Goal: Task Accomplishment & Management: Use online tool/utility

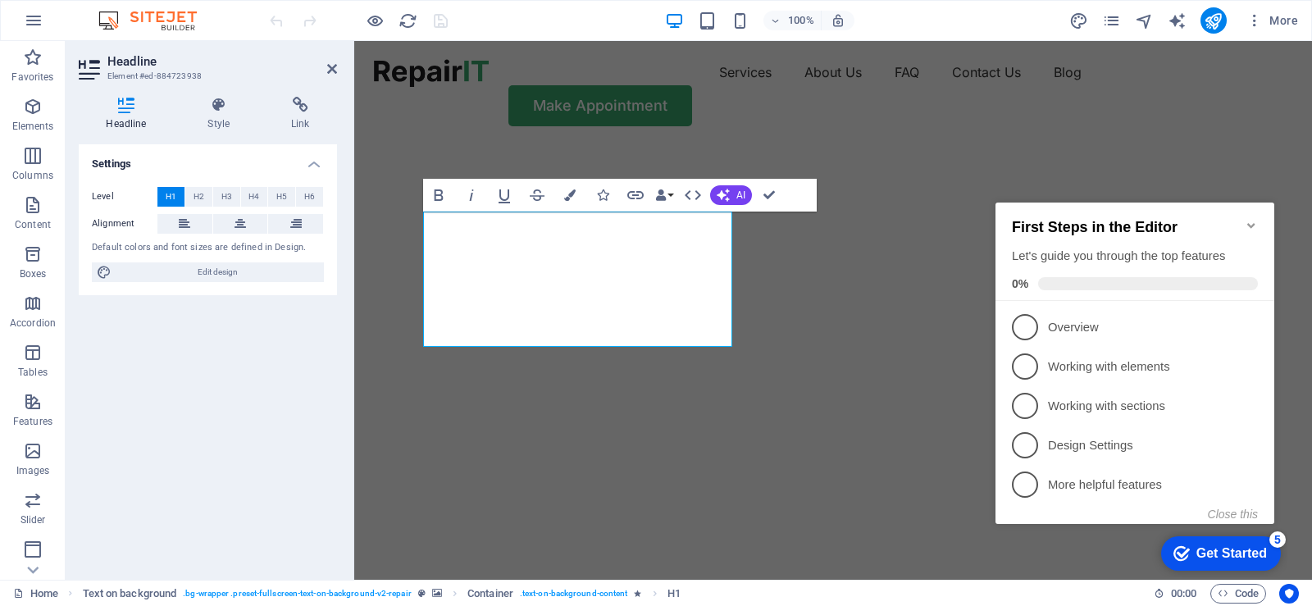
click at [1253, 223] on icon "Minimize checklist" at bounding box center [1251, 225] width 7 height 5
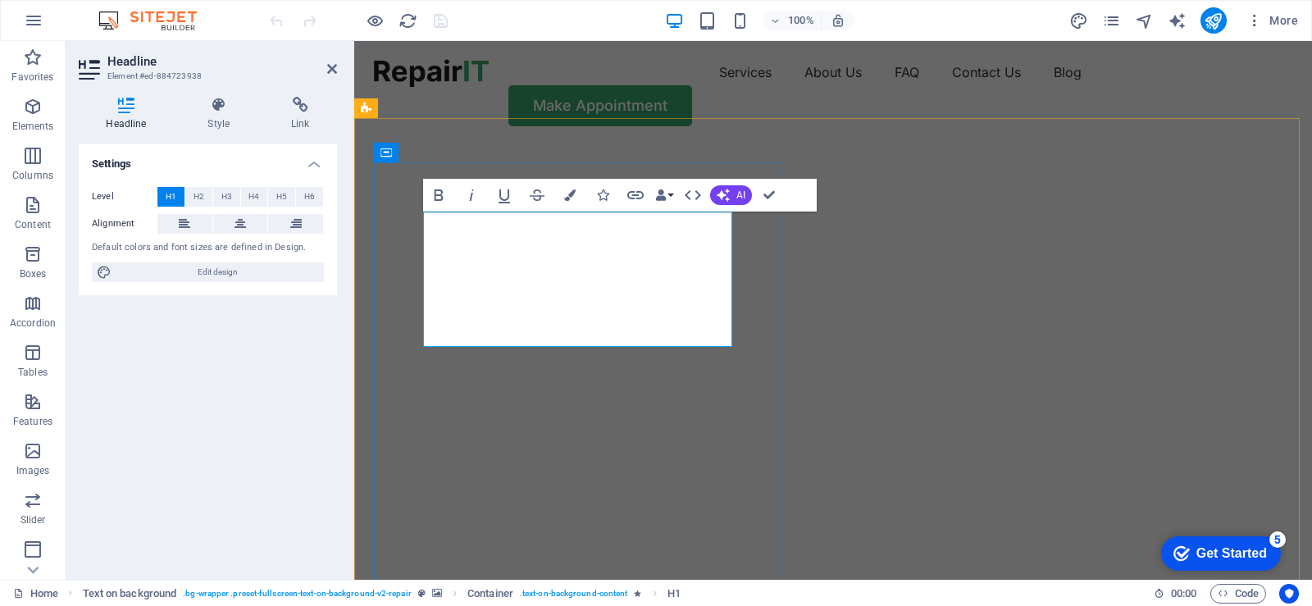
click at [778, 20] on icon "button" at bounding box center [775, 21] width 11 height 11
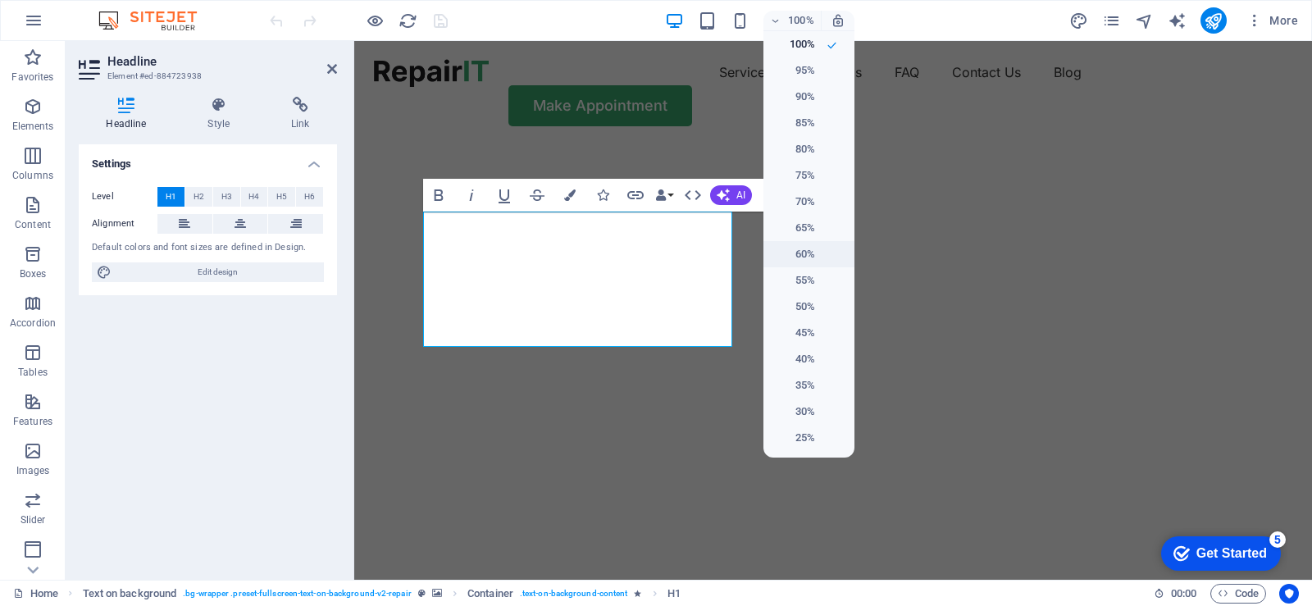
click at [802, 249] on h6 "60%" at bounding box center [795, 254] width 42 height 20
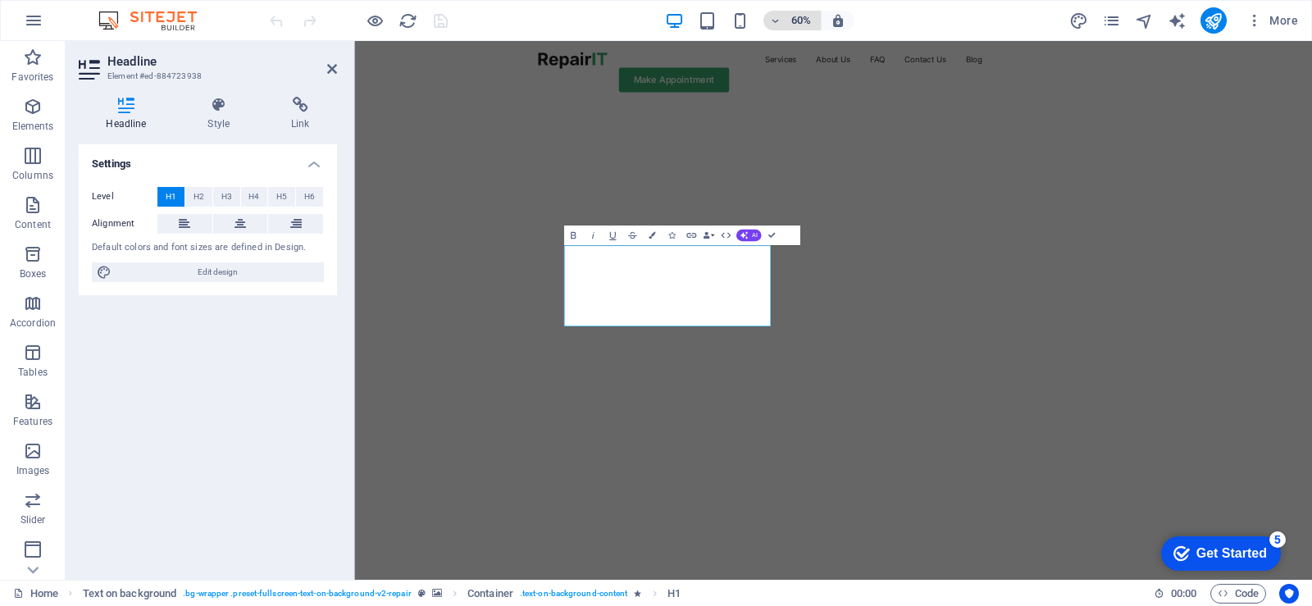
click at [779, 23] on icon "button" at bounding box center [775, 21] width 11 height 11
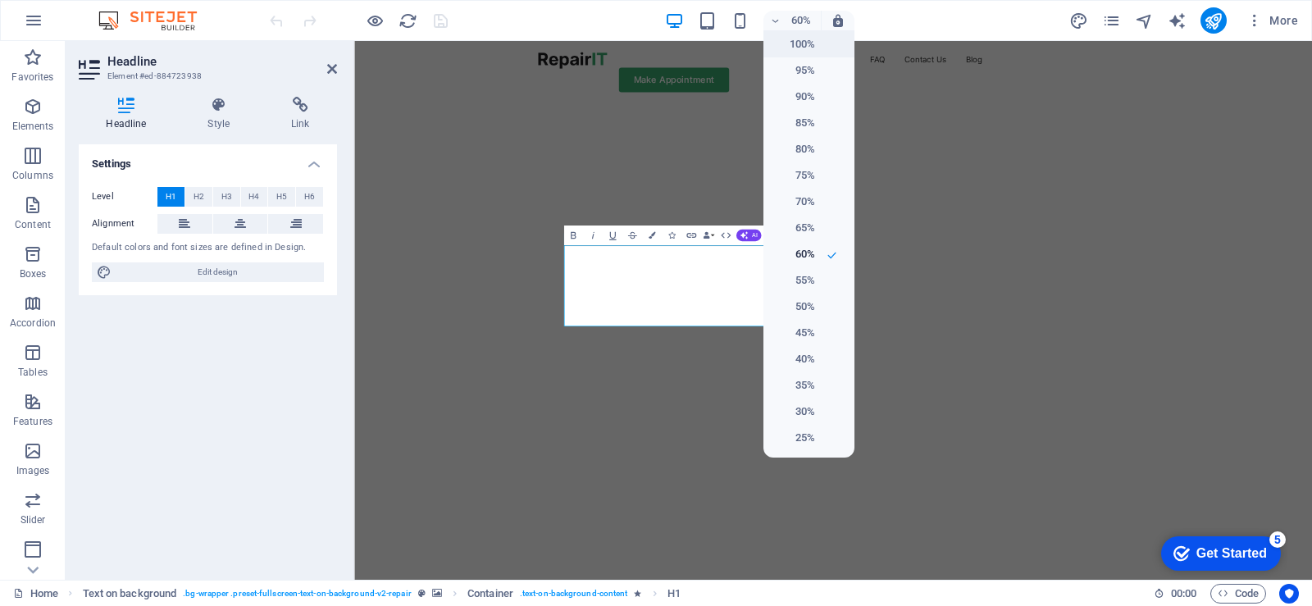
click at [802, 48] on h6 "100%" at bounding box center [795, 44] width 42 height 20
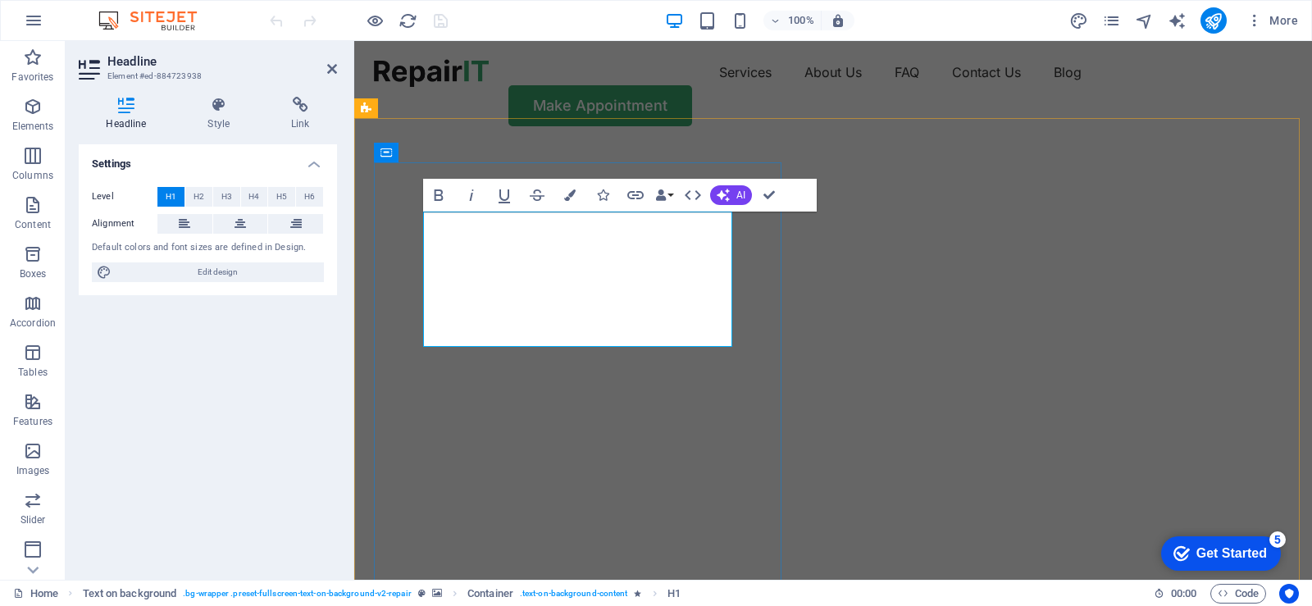
click at [923, 144] on img "1/2" at bounding box center [827, 144] width 946 height 0
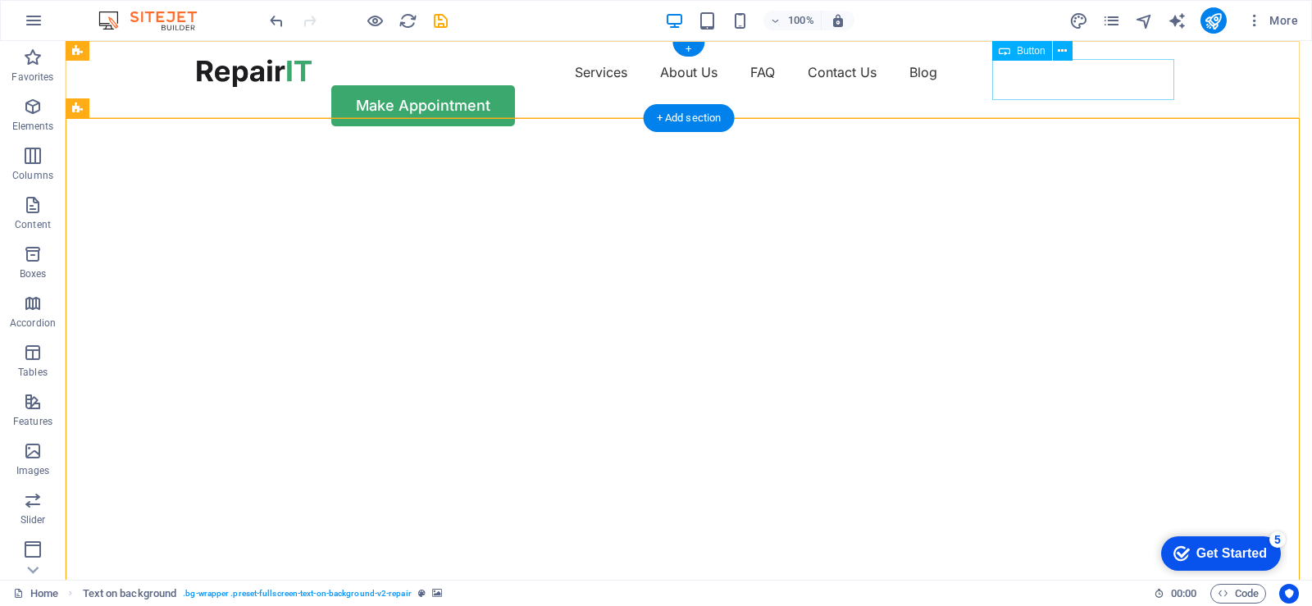
click at [1147, 87] on div "Make Appointment" at bounding box center [689, 105] width 984 height 41
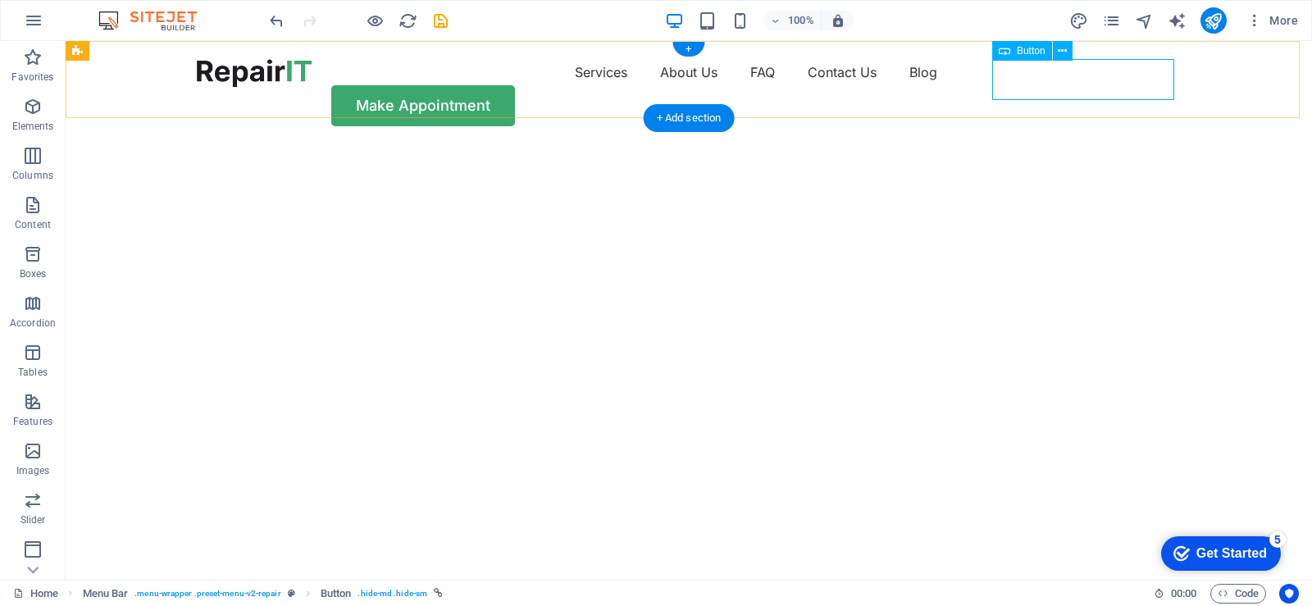
click at [1159, 85] on div "Make Appointment" at bounding box center [689, 105] width 984 height 41
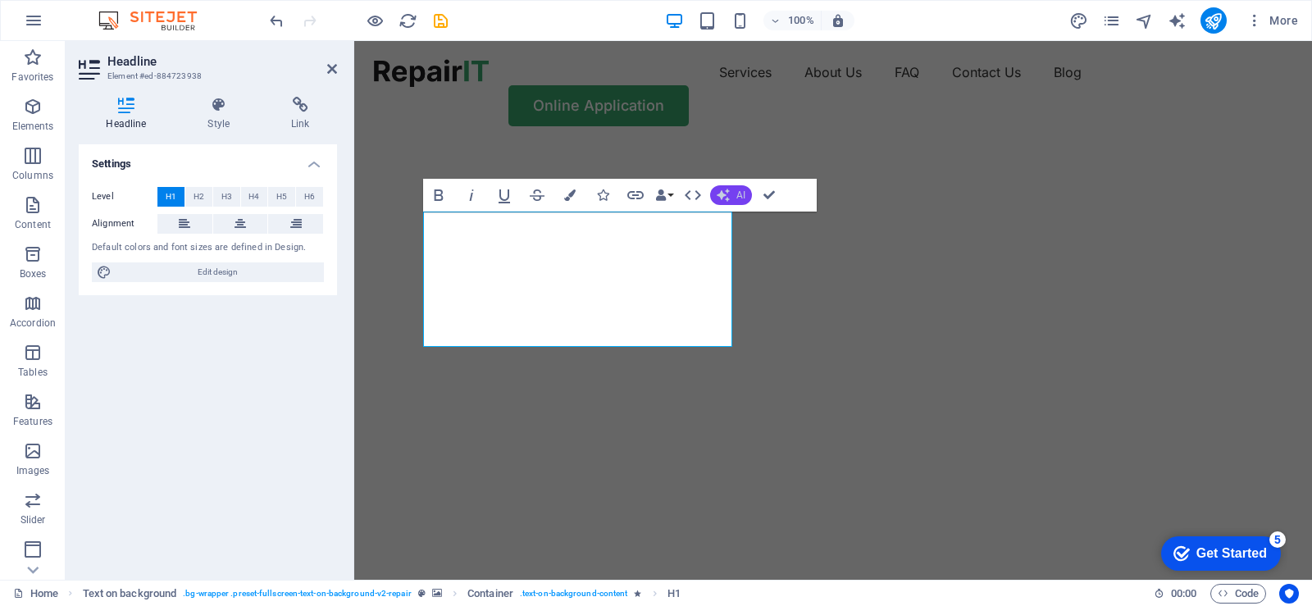
click at [739, 190] on span "AI" at bounding box center [741, 195] width 9 height 10
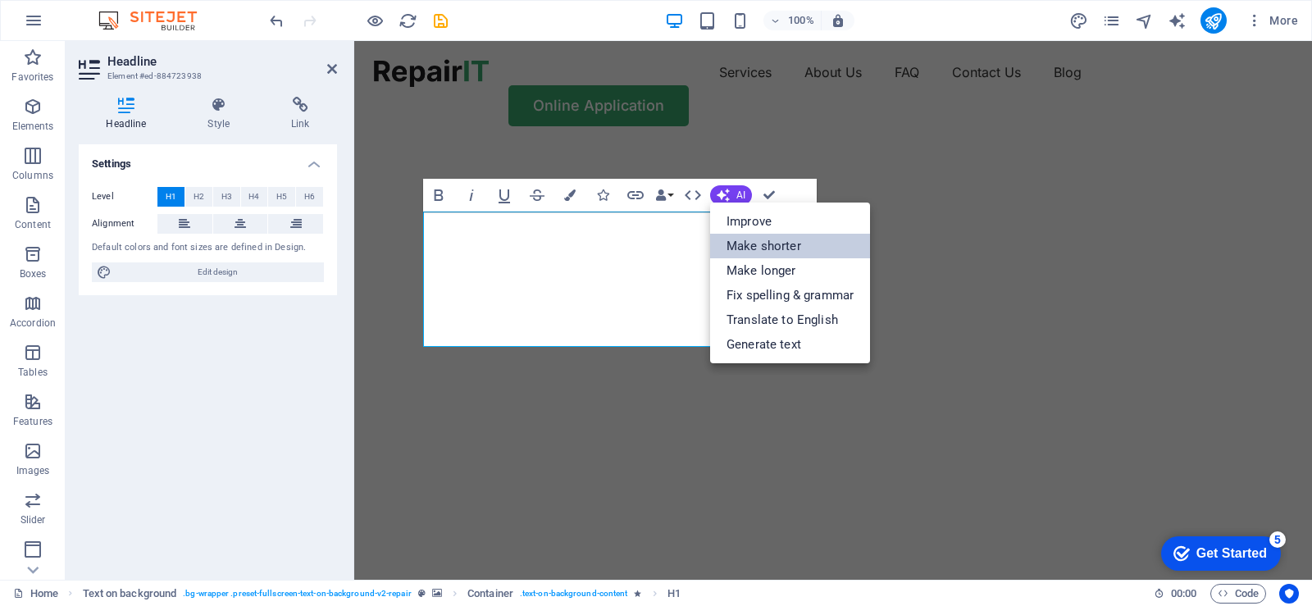
click at [772, 242] on link "Make shorter" at bounding box center [790, 246] width 160 height 25
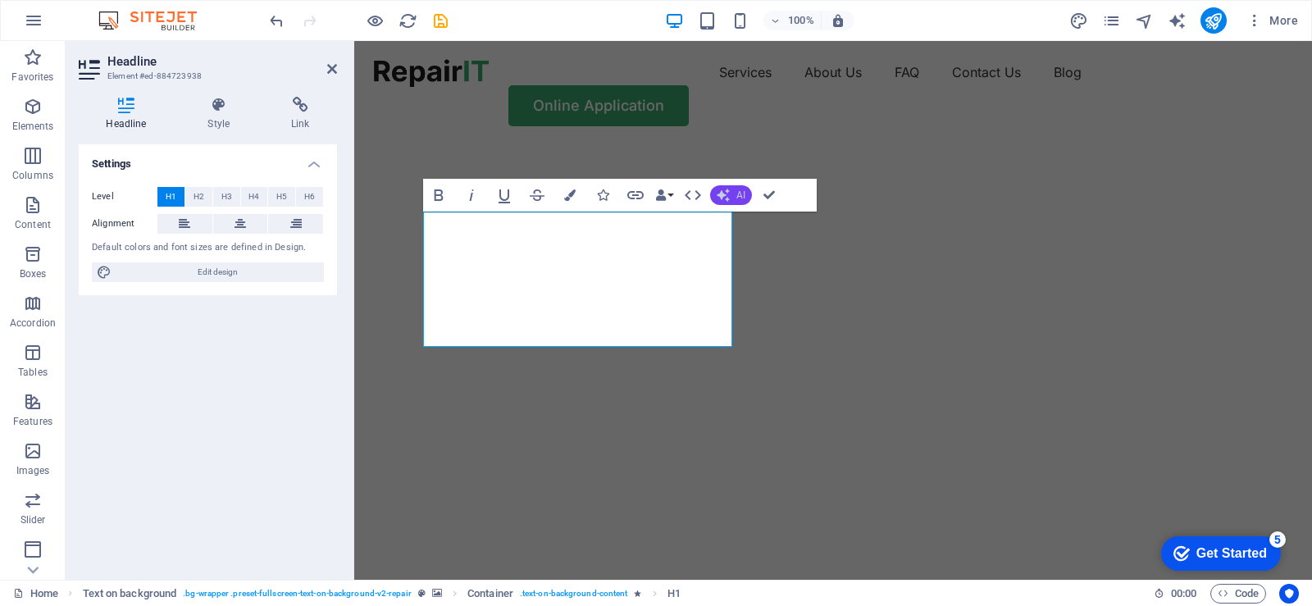
click at [746, 196] on span "AI" at bounding box center [741, 195] width 9 height 10
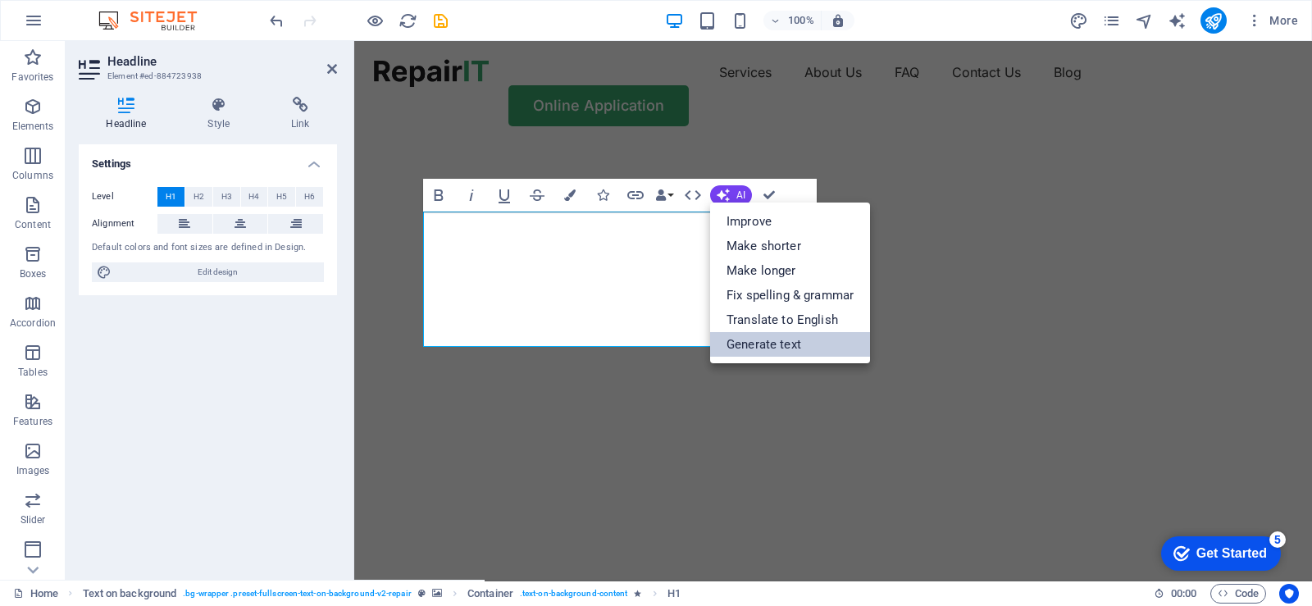
click at [765, 345] on link "Generate text" at bounding box center [790, 344] width 160 height 25
select select "English"
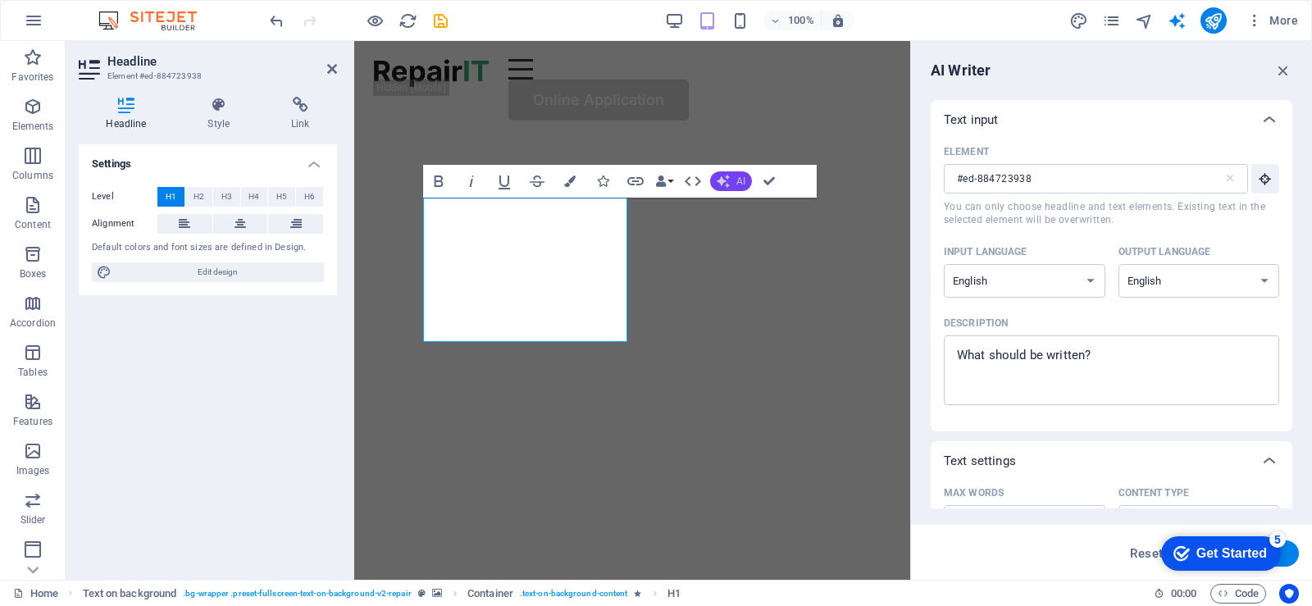
click at [736, 180] on button "AI" at bounding box center [731, 181] width 42 height 20
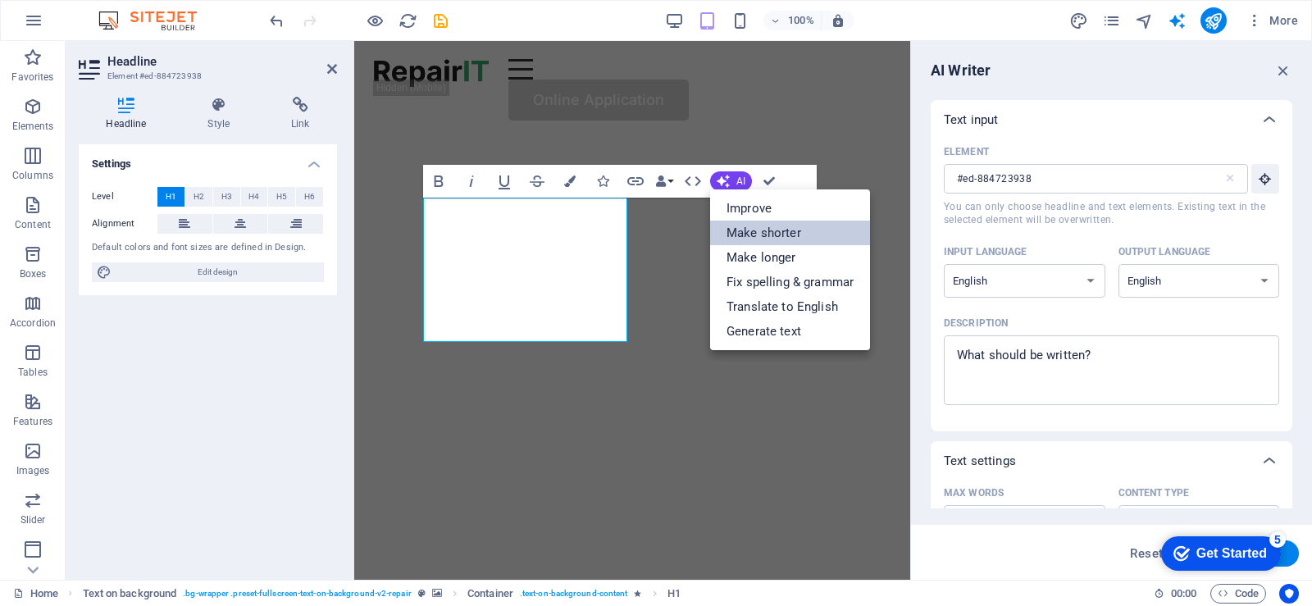
click at [755, 230] on link "Make shorter" at bounding box center [790, 233] width 160 height 25
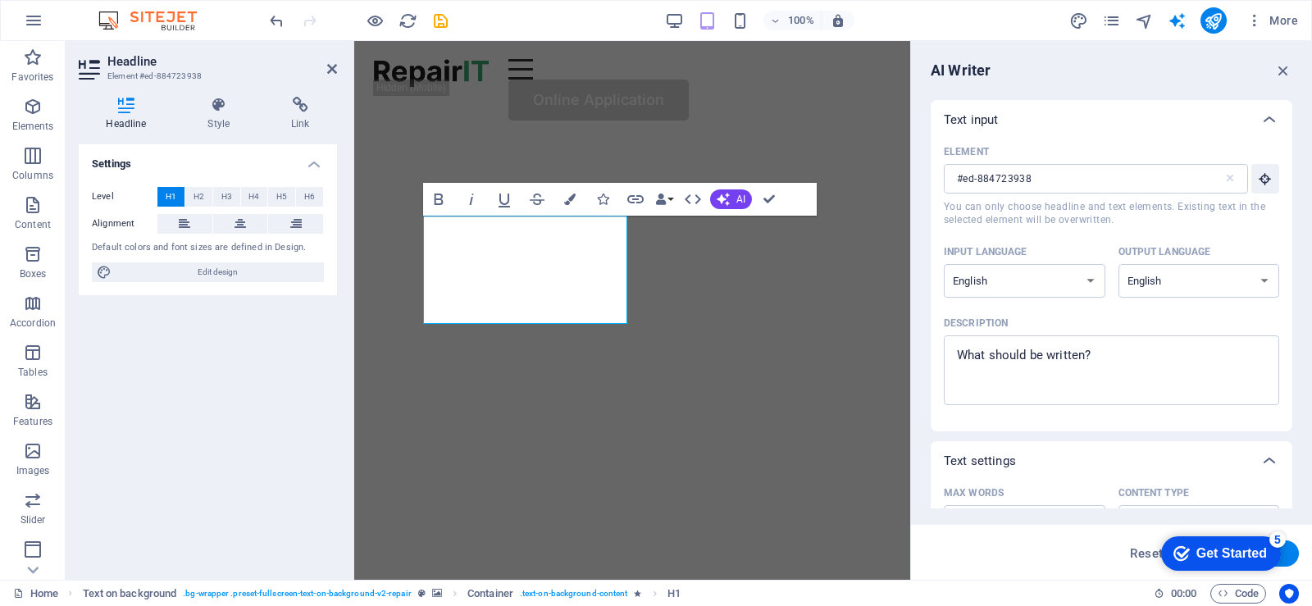
click at [354, 139] on img "2/2" at bounding box center [83, 139] width 544 height 0
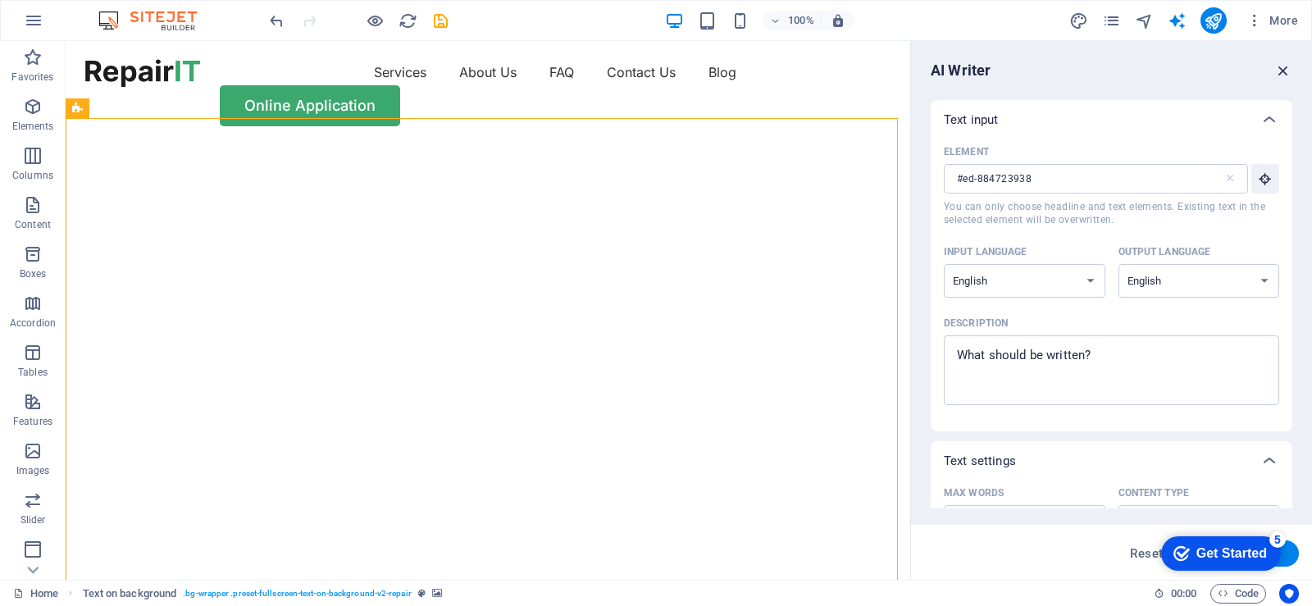
drag, startPoint x: 1284, startPoint y: 71, endPoint x: 1219, endPoint y: 30, distance: 76.7
click at [1284, 71] on icon "button" at bounding box center [1284, 71] width 18 height 18
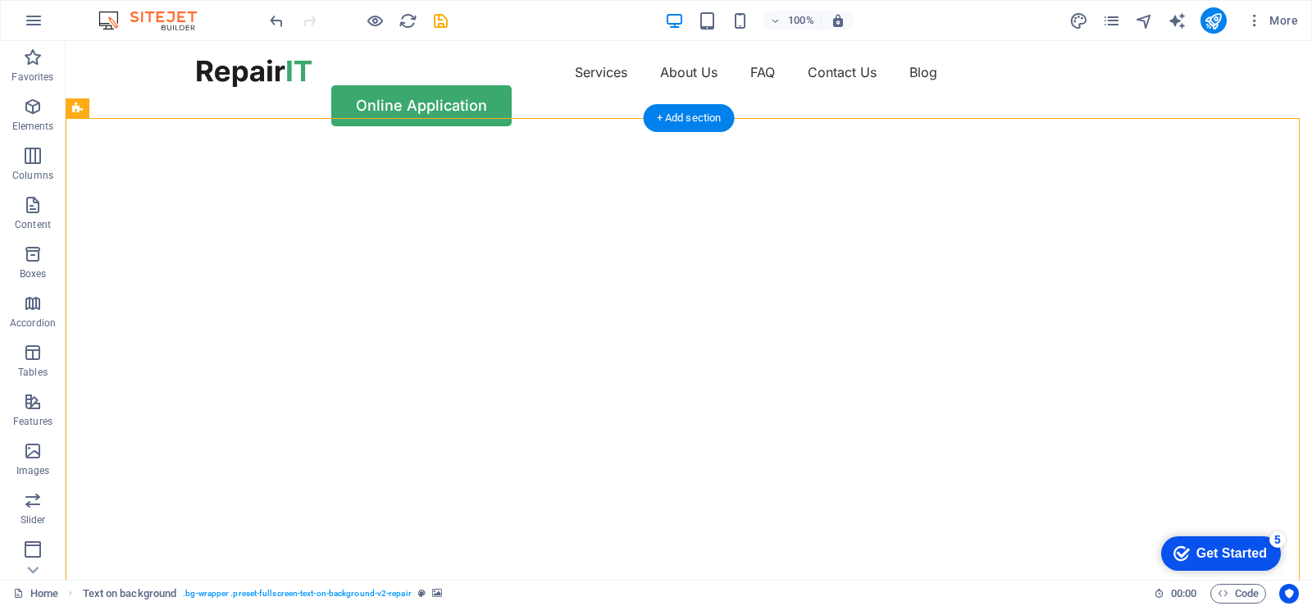
click at [929, 144] on img "1/2" at bounding box center [683, 144] width 1235 height 0
select select "vh"
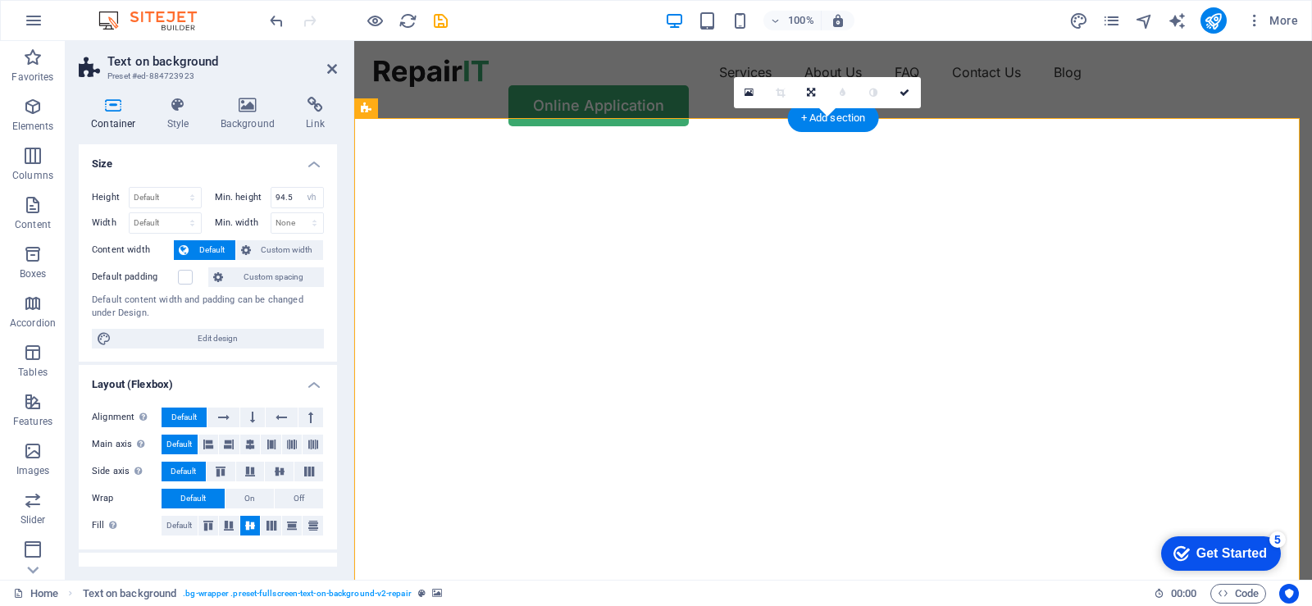
click at [1057, 144] on img "1/2" at bounding box center [827, 144] width 946 height 0
click at [986, 144] on img "1/2" at bounding box center [827, 144] width 946 height 0
click at [996, 144] on img "1/2" at bounding box center [827, 144] width 946 height 0
click at [824, 108] on div "16:10 16:9 4:3 1:1 1:2 0" at bounding box center [827, 92] width 187 height 31
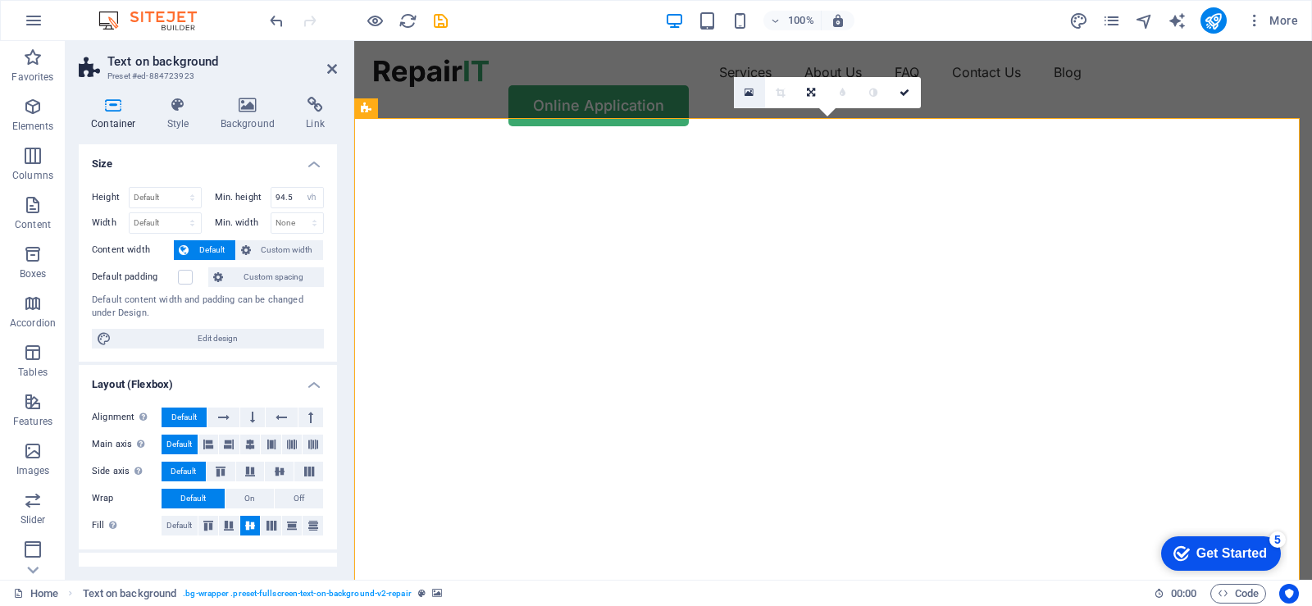
click at [749, 92] on icon at bounding box center [749, 92] width 9 height 11
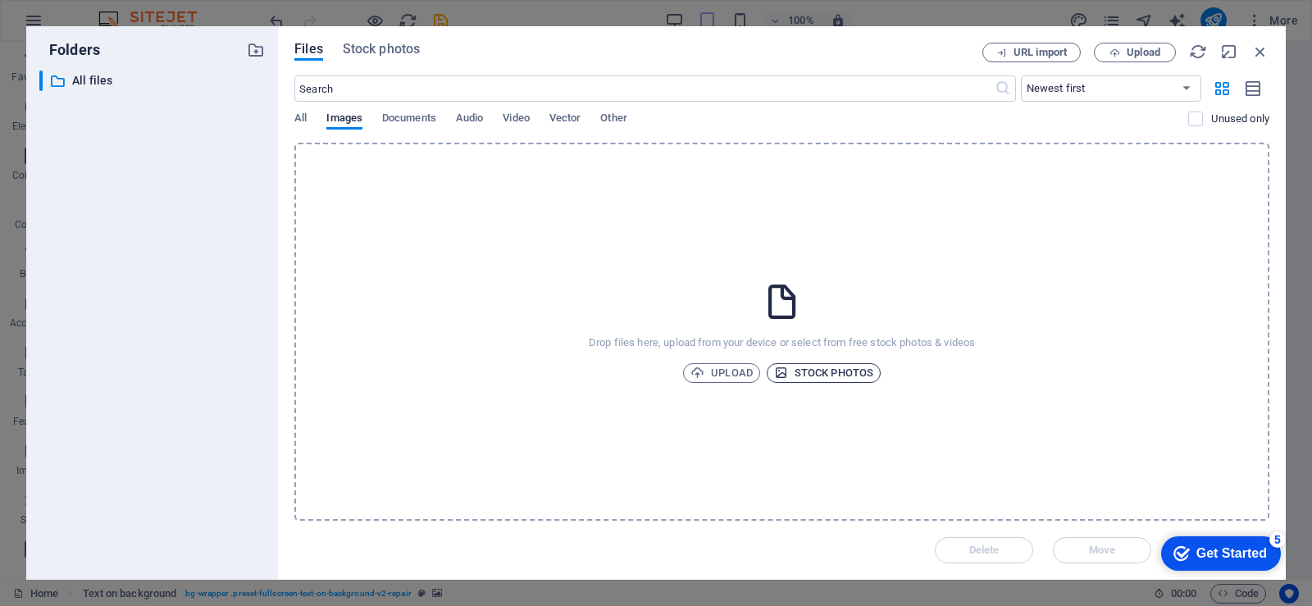
click at [847, 369] on span "Stock photos" at bounding box center [823, 373] width 99 height 20
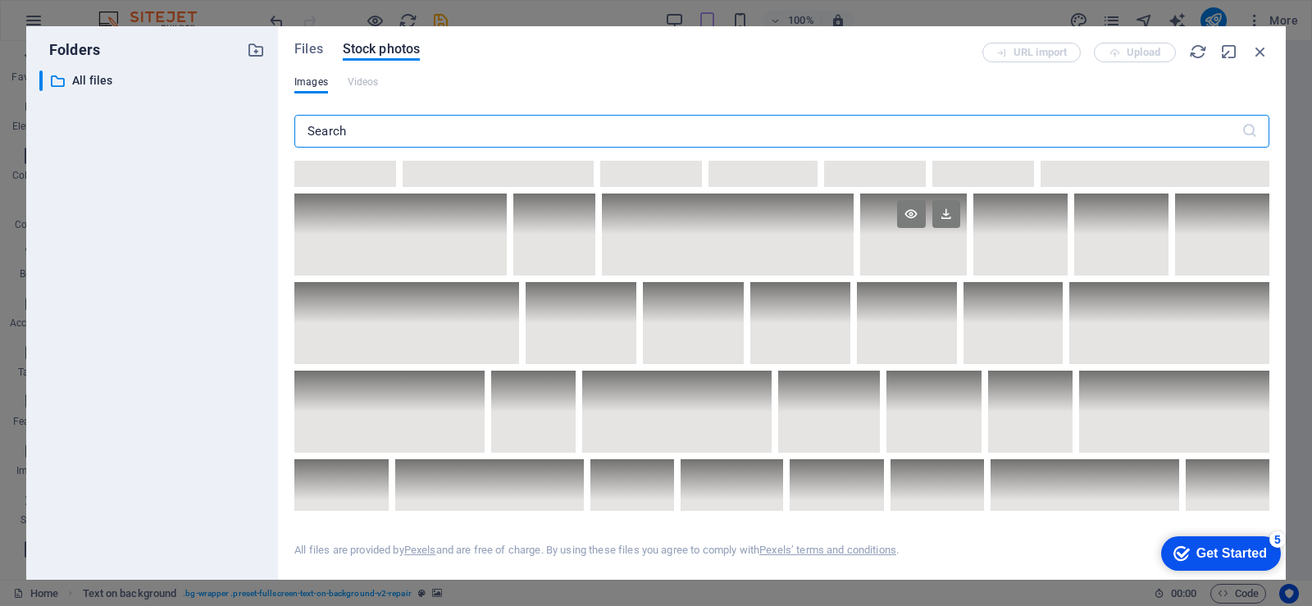
scroll to position [656, 0]
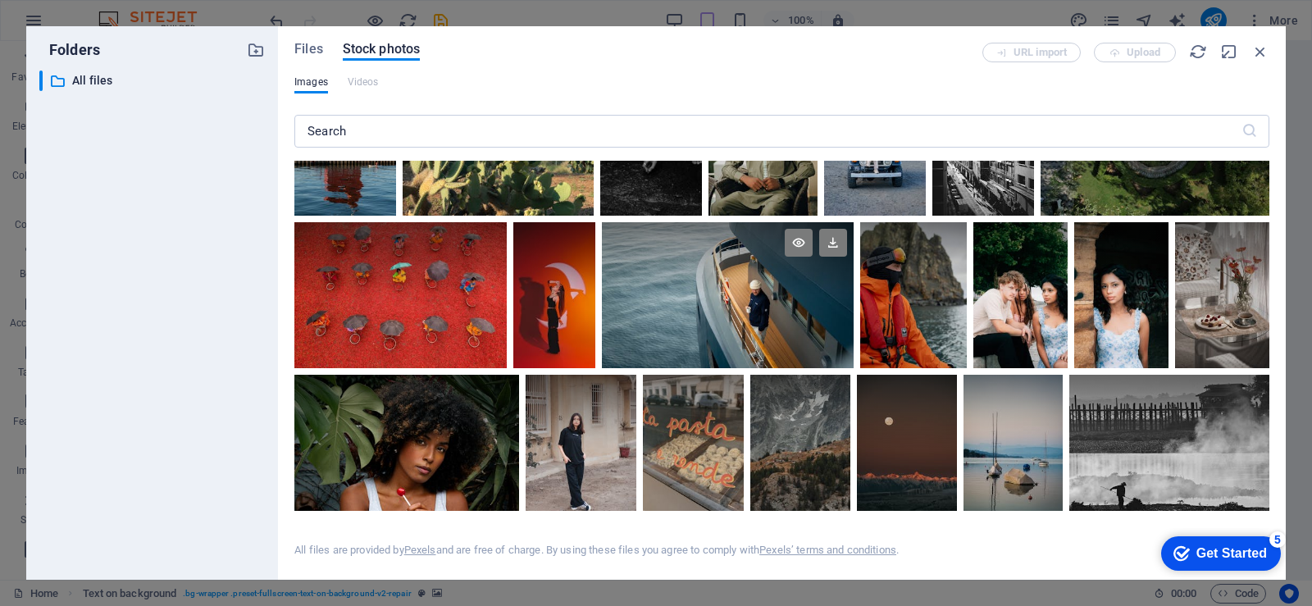
click at [732, 298] on div at bounding box center [728, 295] width 252 height 146
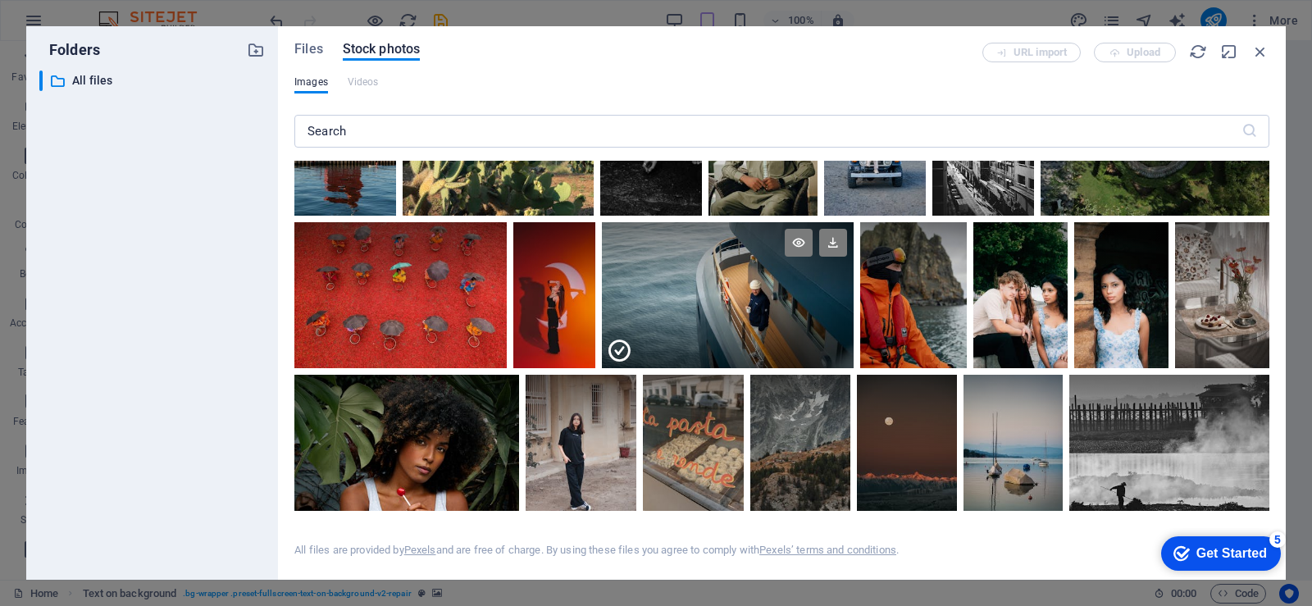
click at [710, 300] on div at bounding box center [728, 331] width 252 height 73
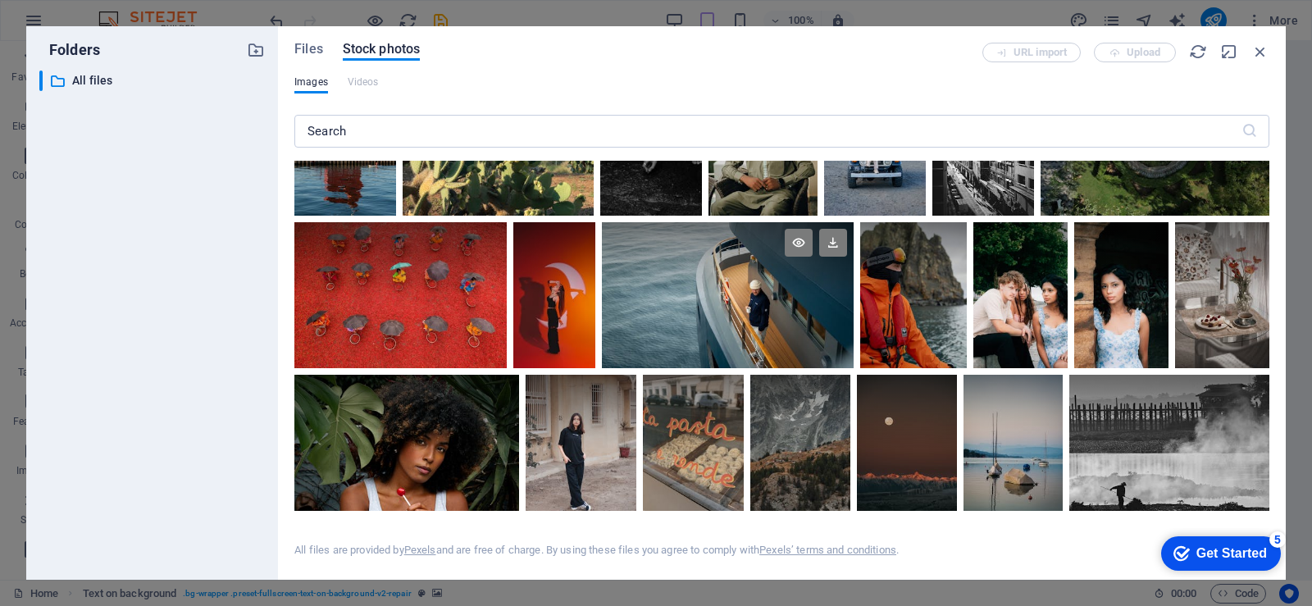
click at [710, 300] on div at bounding box center [728, 295] width 252 height 146
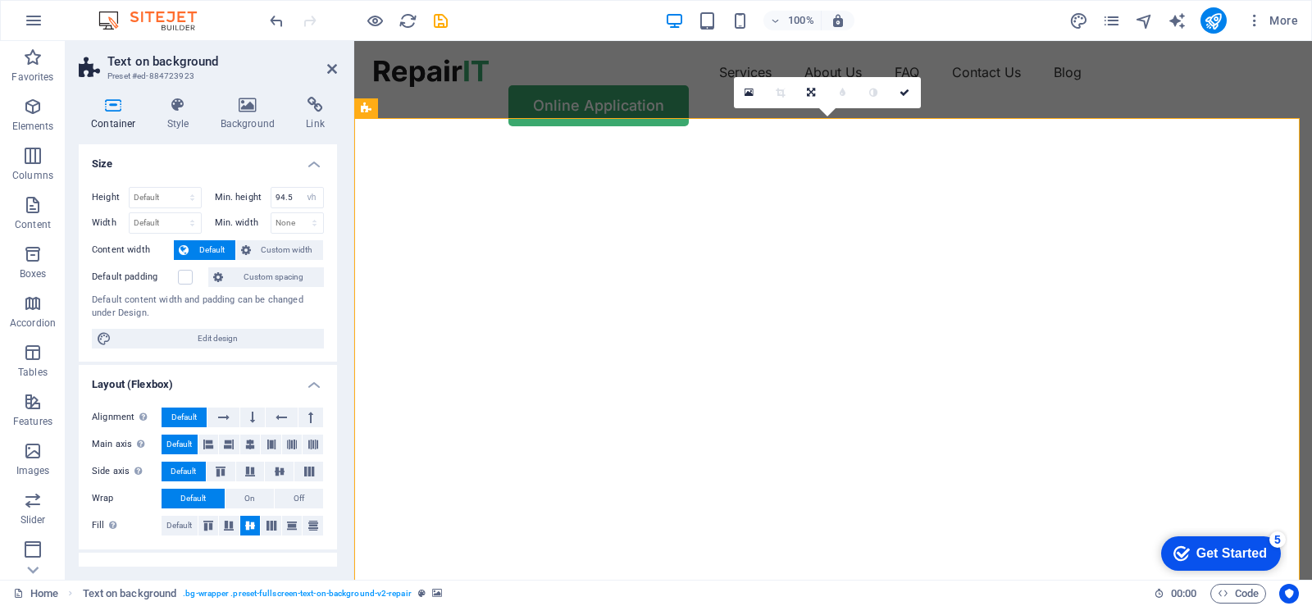
scroll to position [164, 0]
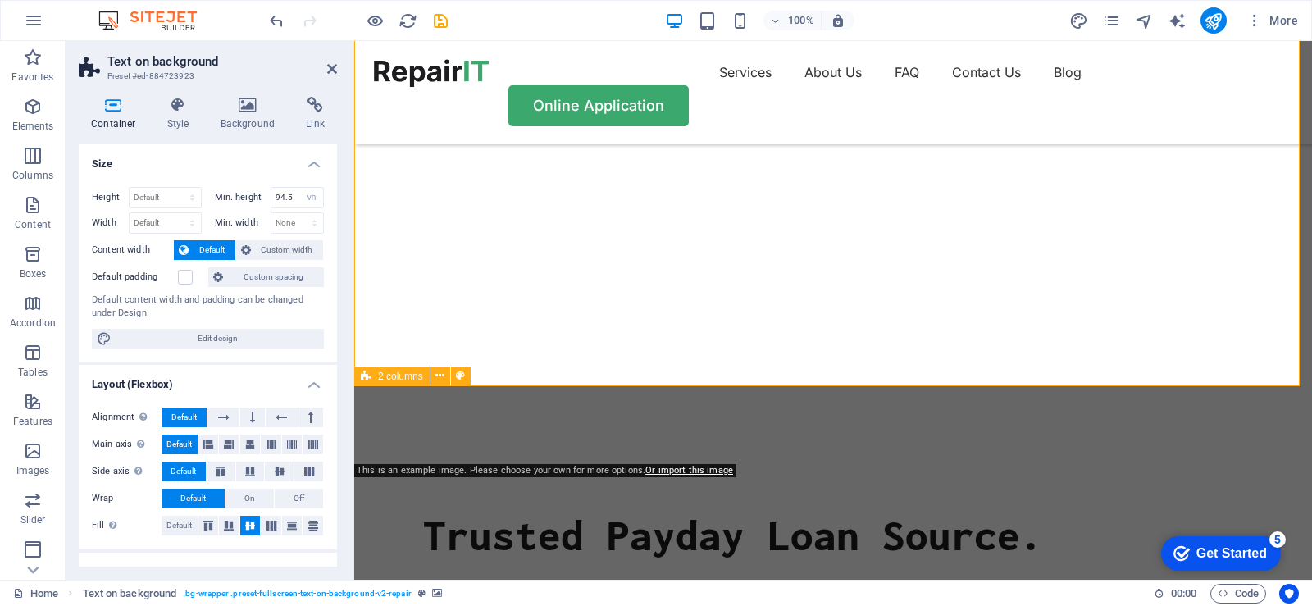
click at [324, 63] on h2 "Text on background" at bounding box center [222, 61] width 230 height 15
click at [331, 72] on icon at bounding box center [332, 68] width 10 height 13
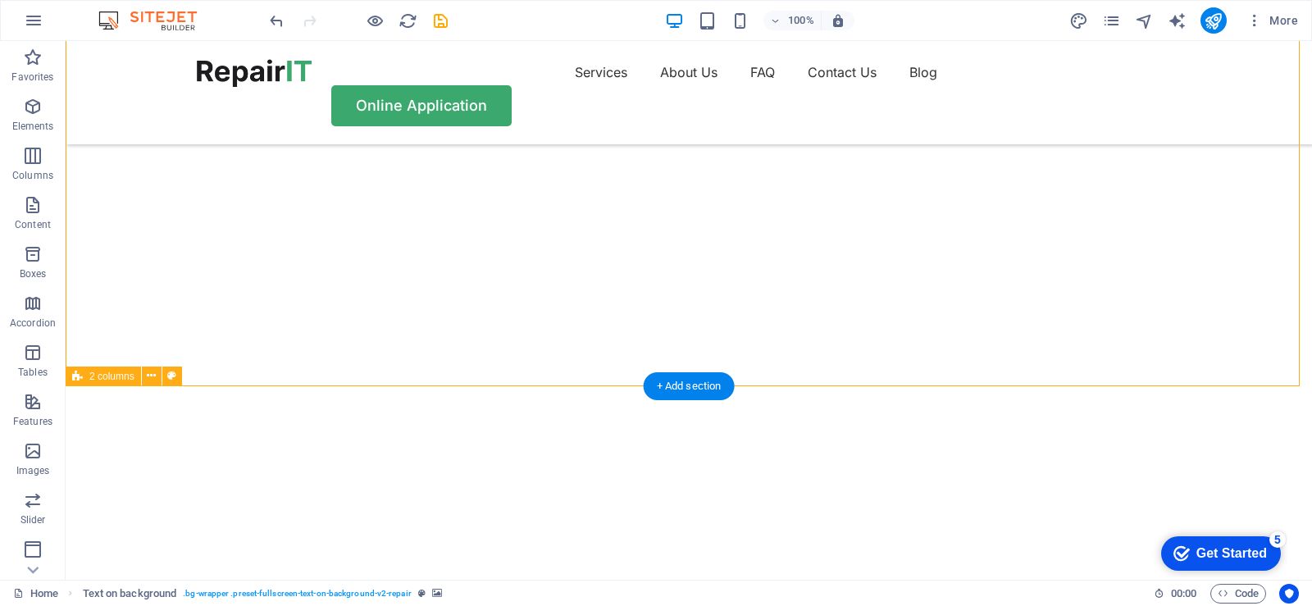
scroll to position [0, 0]
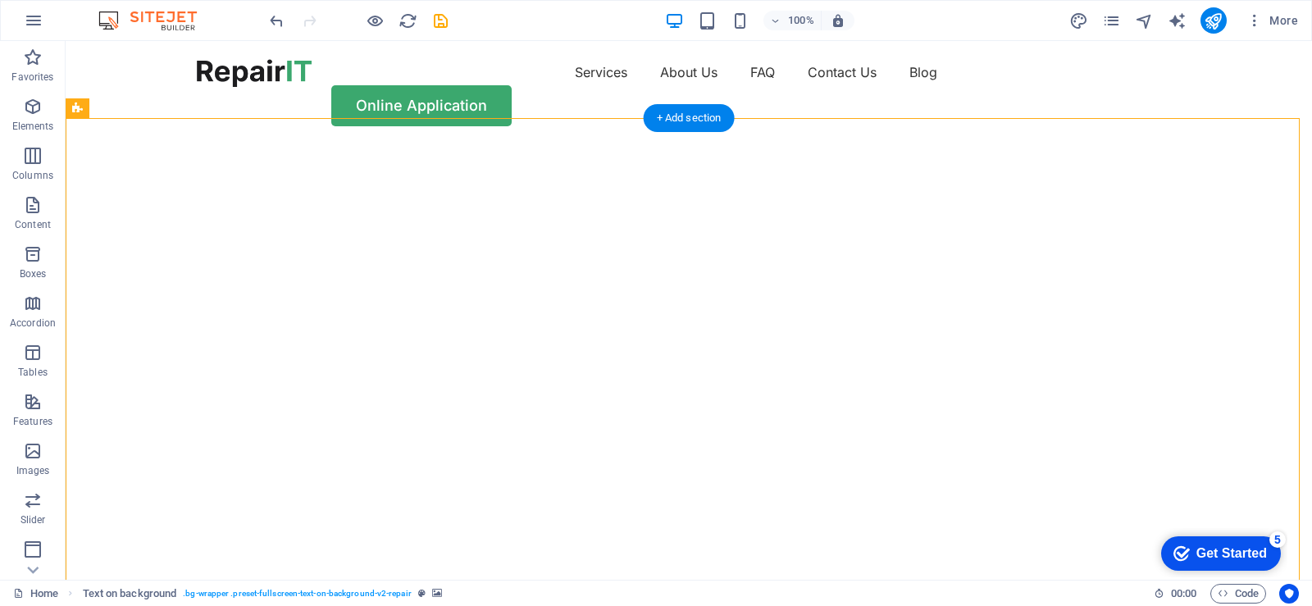
select select "vh"
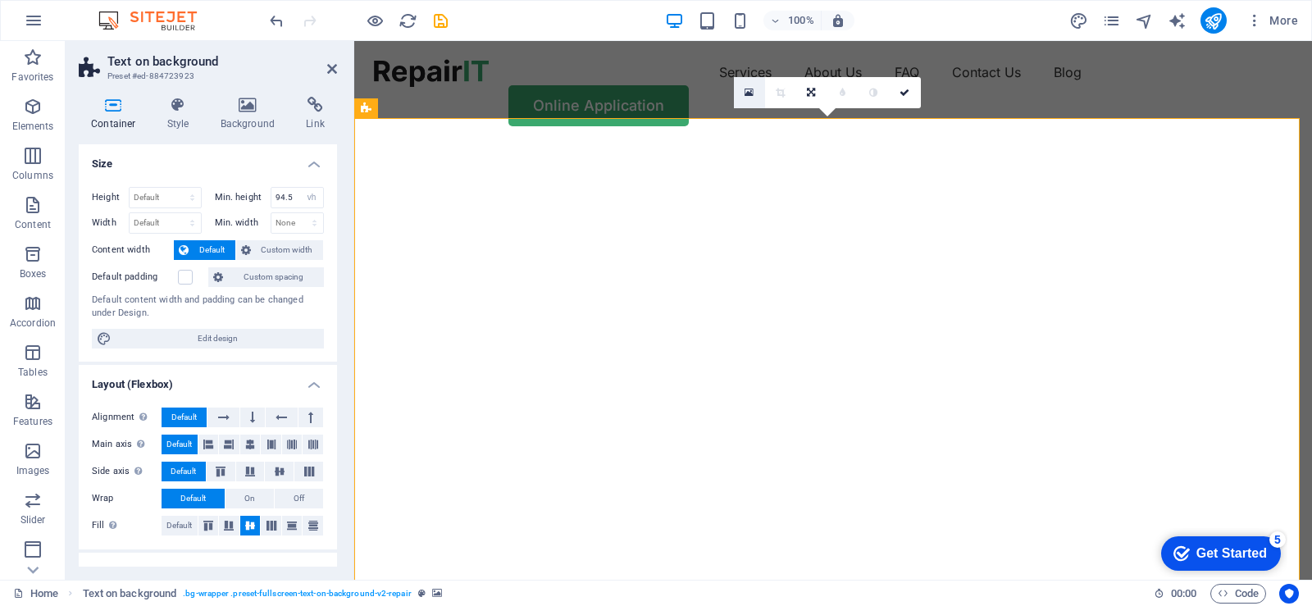
click at [751, 91] on icon at bounding box center [749, 92] width 9 height 11
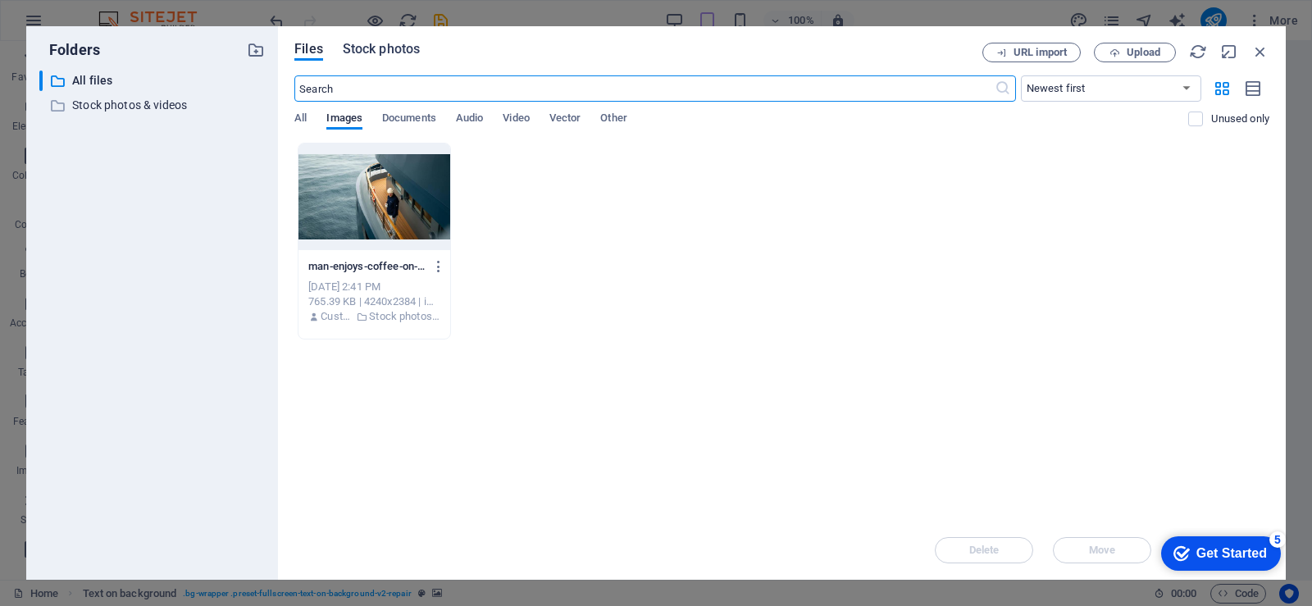
click at [390, 49] on span "Stock photos" at bounding box center [381, 49] width 77 height 20
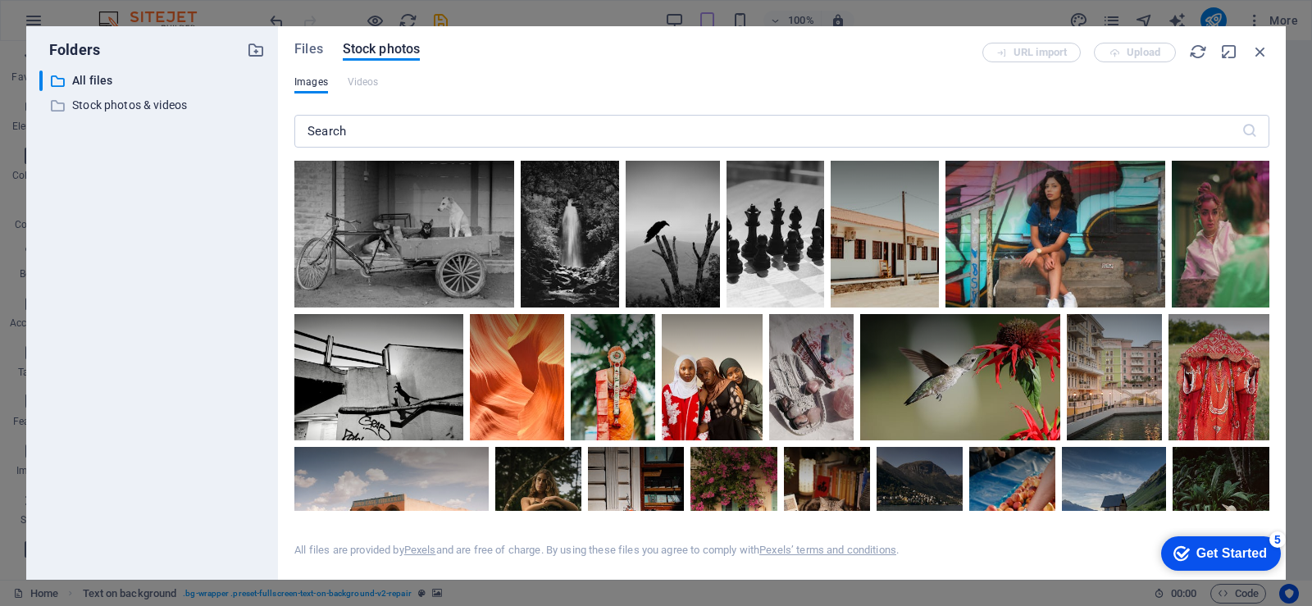
click at [415, 85] on div "Images Videos" at bounding box center [781, 90] width 975 height 31
click at [1155, 54] on div "URL import Upload" at bounding box center [1126, 53] width 287 height 20
click at [1259, 57] on icon "button" at bounding box center [1261, 52] width 18 height 18
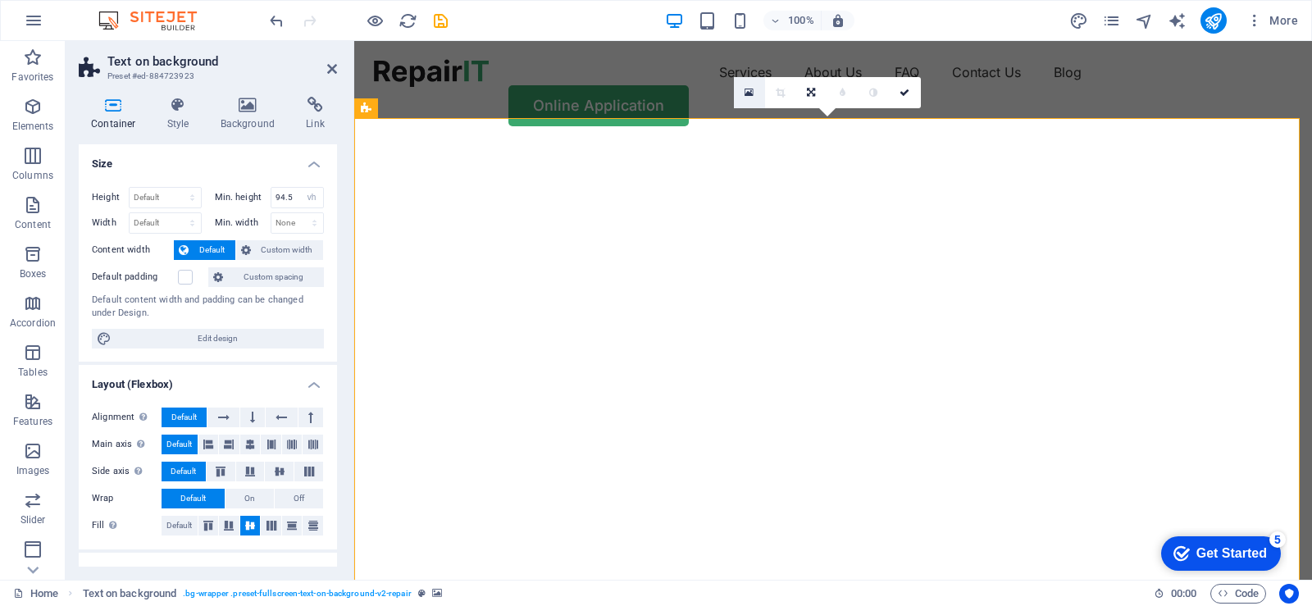
click at [750, 94] on icon at bounding box center [749, 92] width 9 height 11
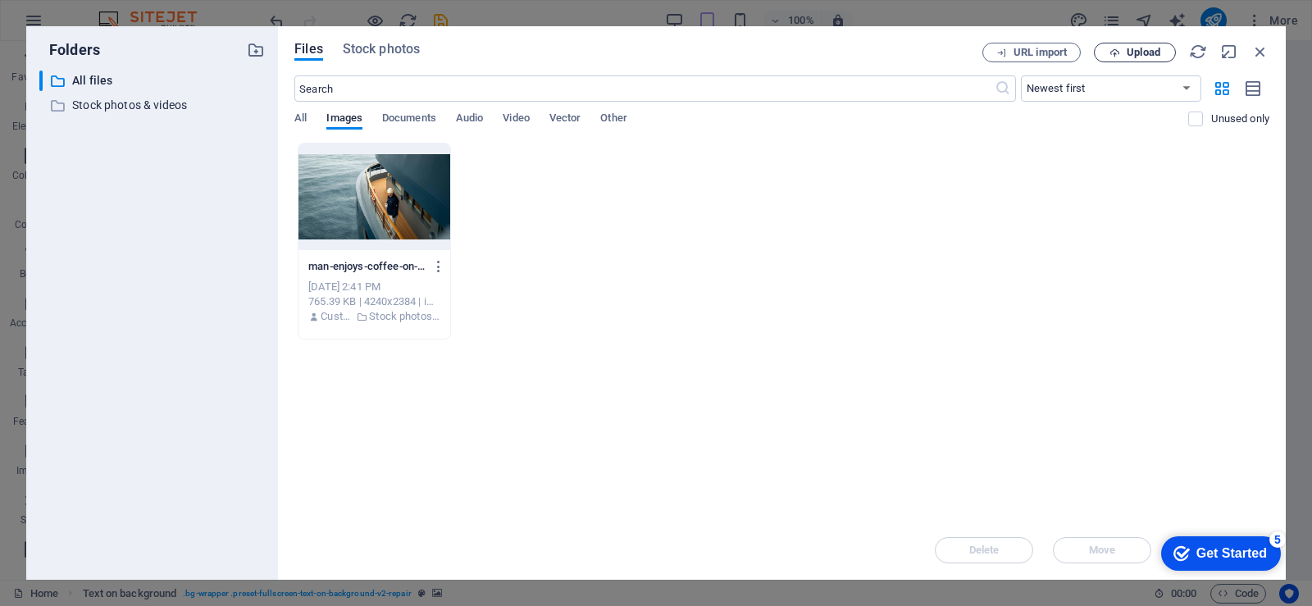
click at [1140, 53] on span "Upload" at bounding box center [1144, 53] width 34 height 10
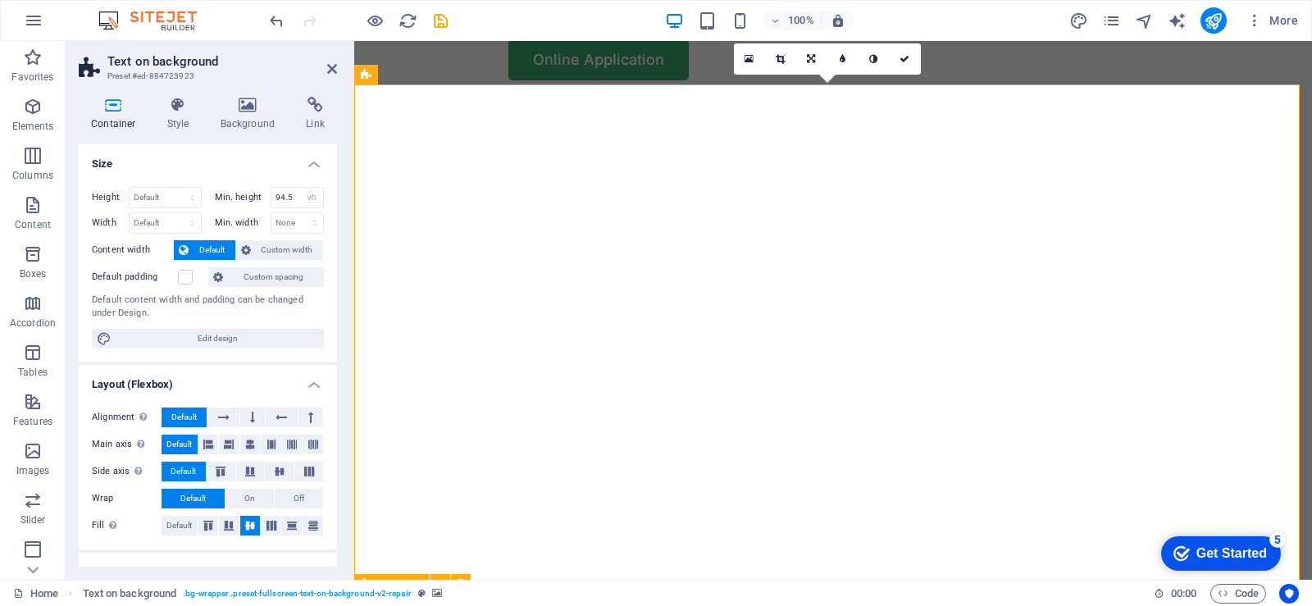
scroll to position [82, 0]
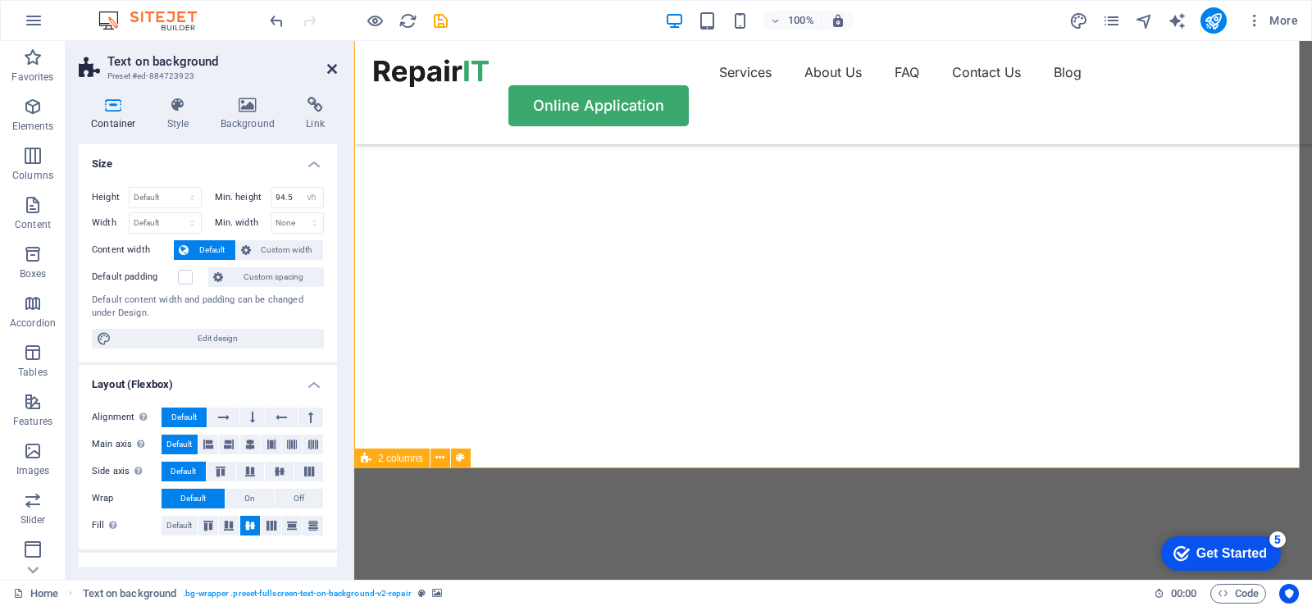
click at [333, 69] on icon at bounding box center [332, 68] width 10 height 13
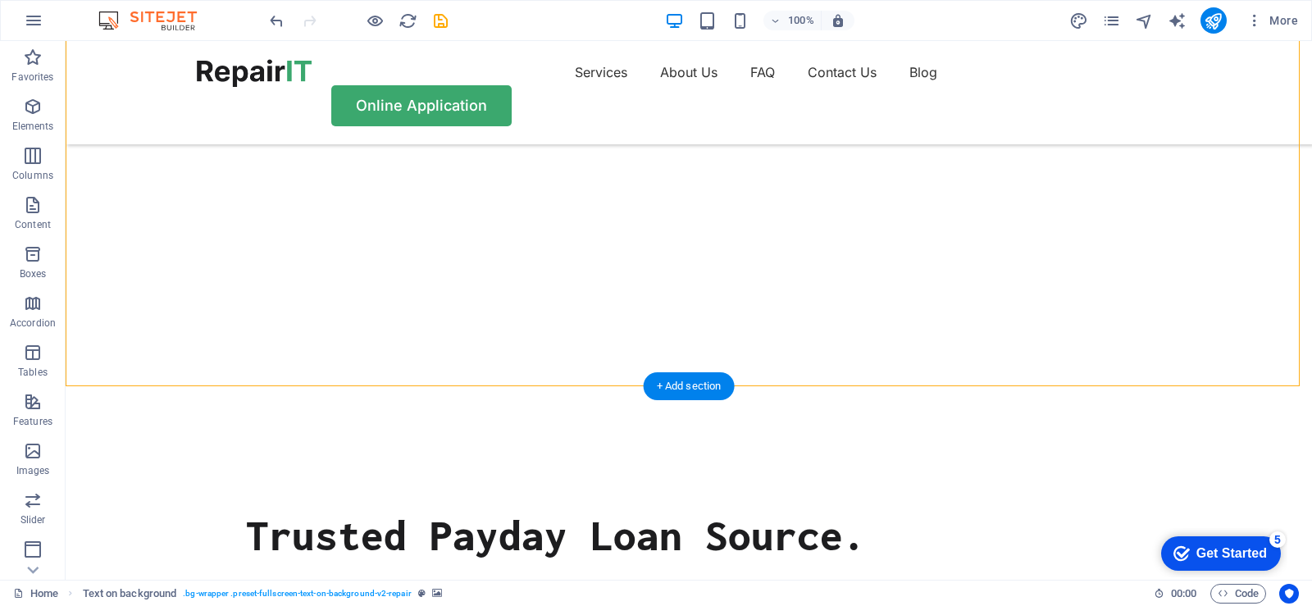
scroll to position [0, 0]
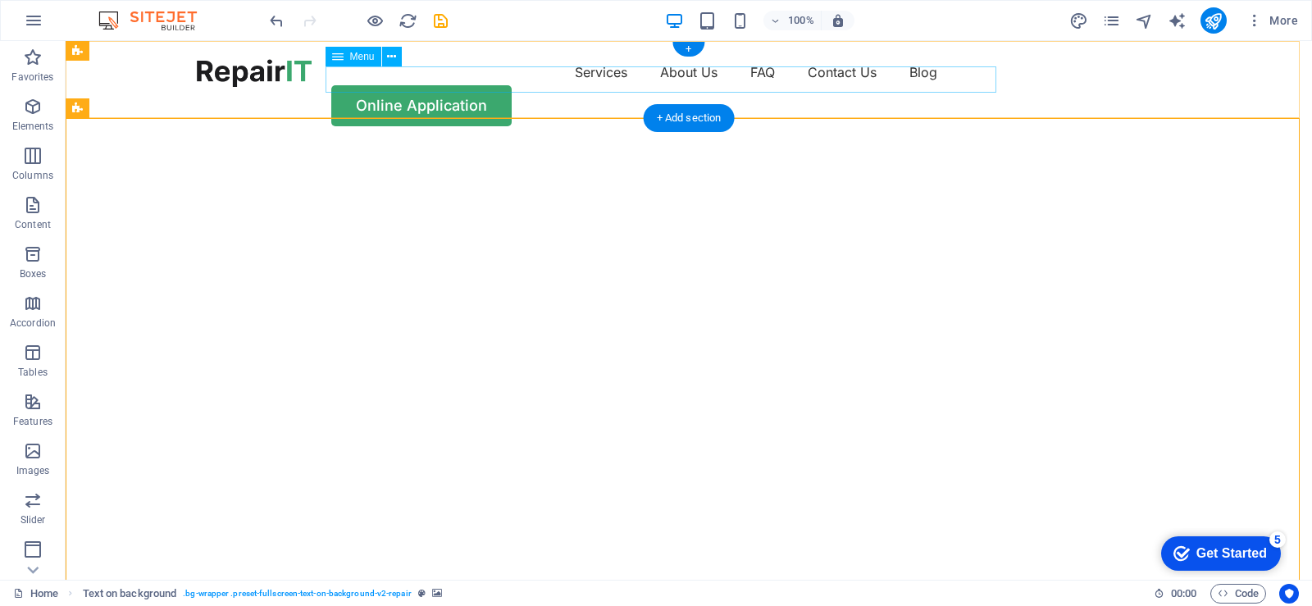
click at [504, 82] on nav "Services About Us FAQ Contact Us Blog" at bounding box center [689, 72] width 984 height 26
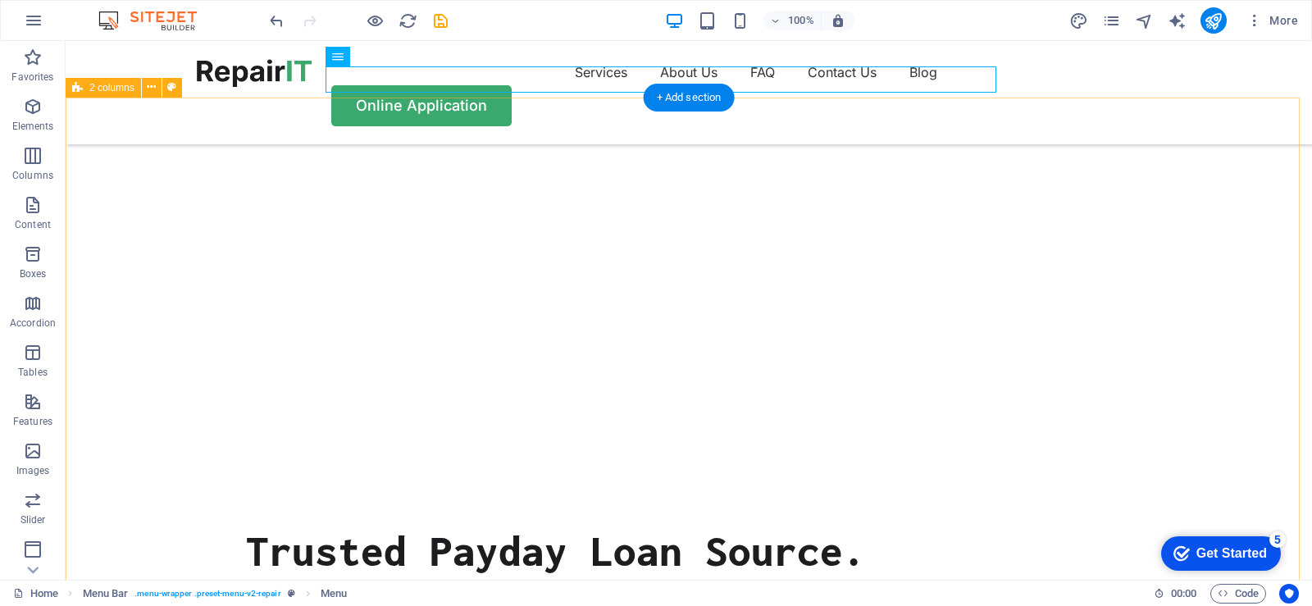
scroll to position [125, 0]
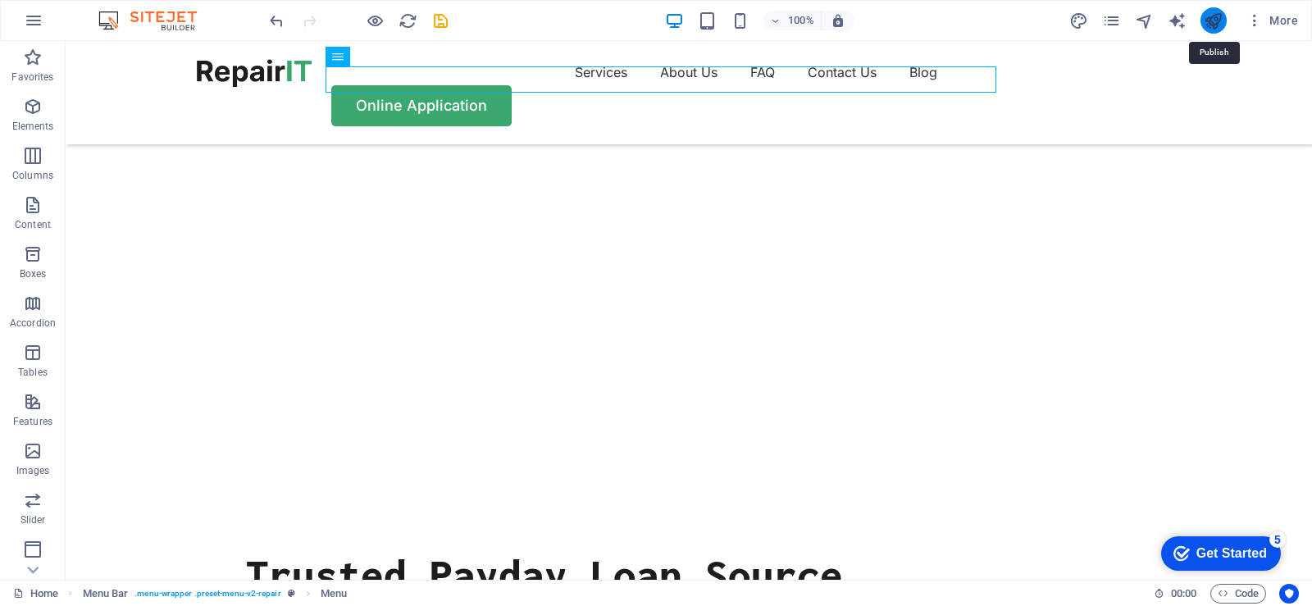
click at [1215, 21] on icon "publish" at bounding box center [1213, 20] width 19 height 19
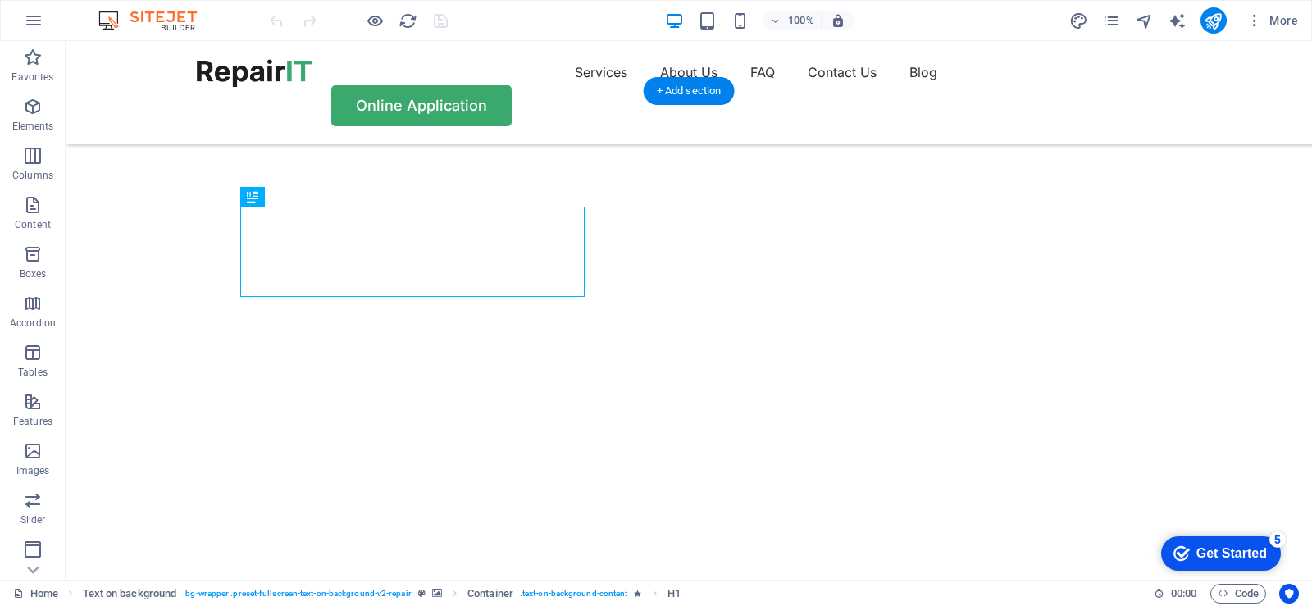
scroll to position [164, 0]
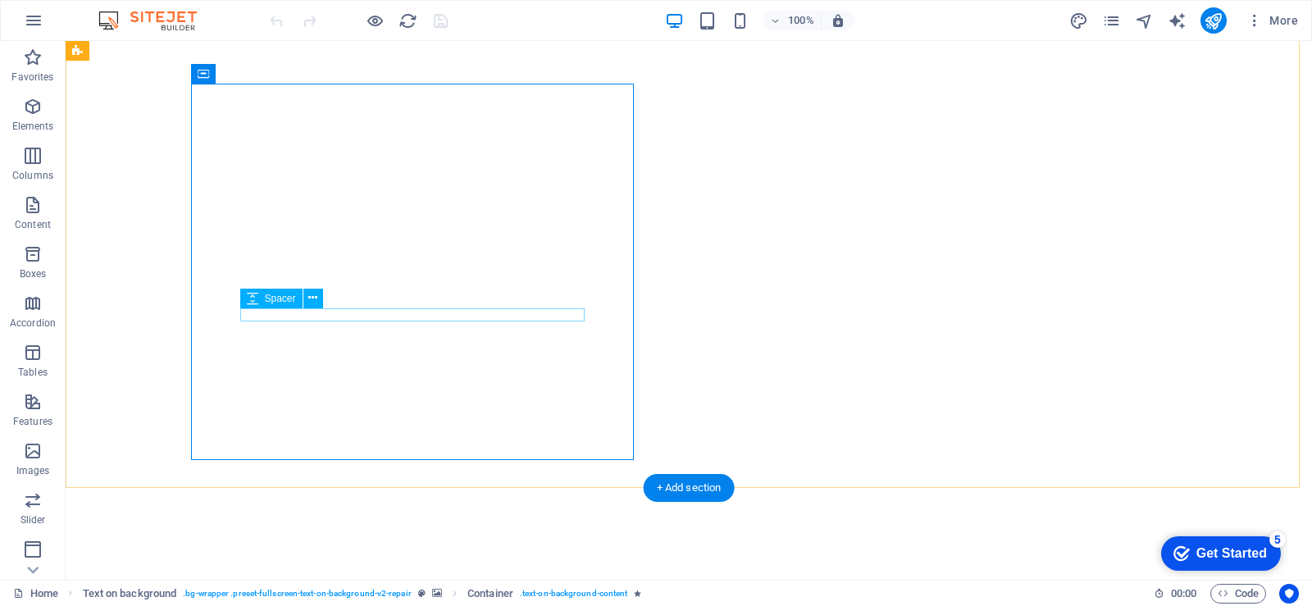
scroll to position [0, 0]
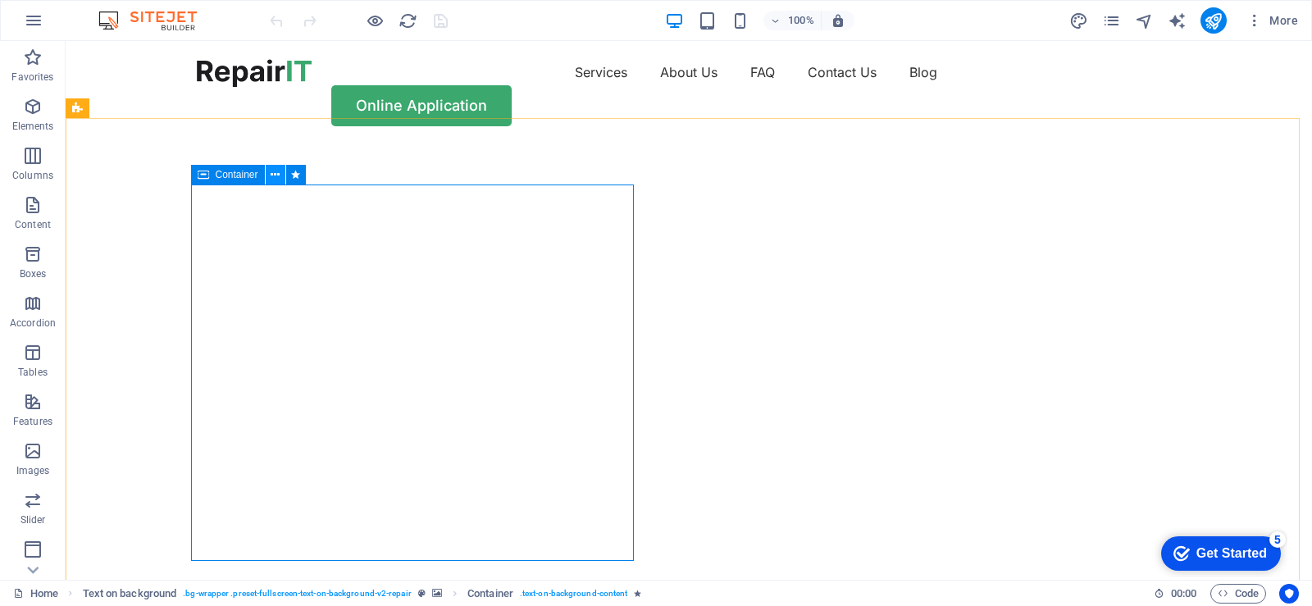
click at [277, 172] on icon at bounding box center [275, 175] width 9 height 17
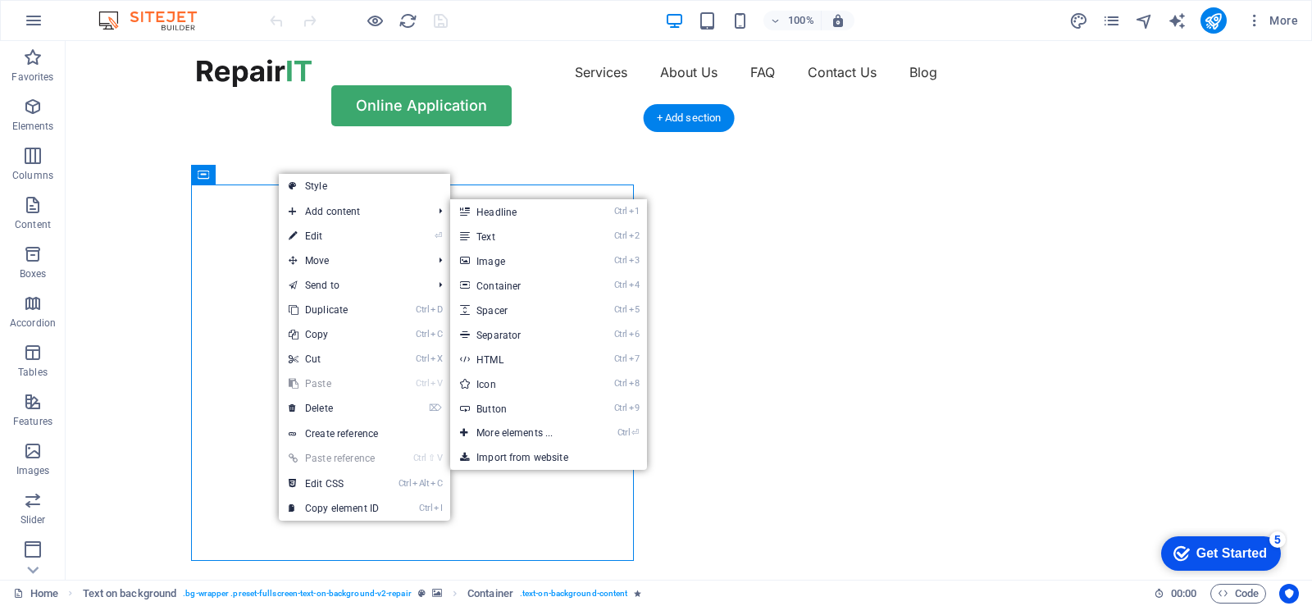
click at [891, 144] on img "1/2" at bounding box center [683, 144] width 1235 height 0
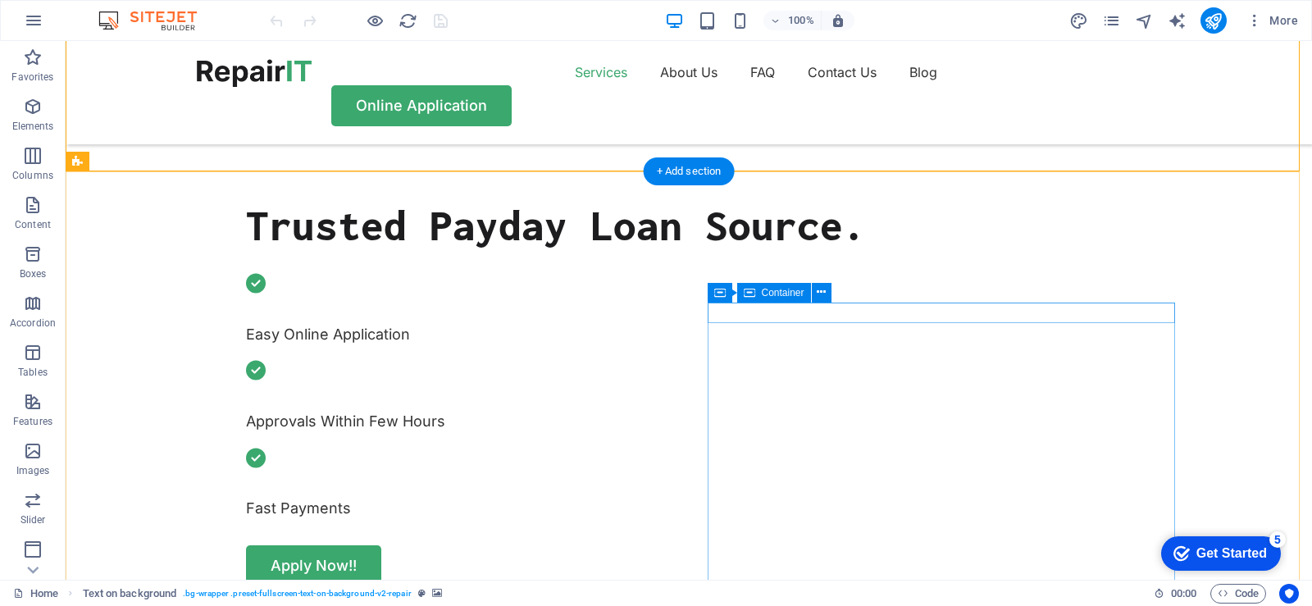
scroll to position [656, 0]
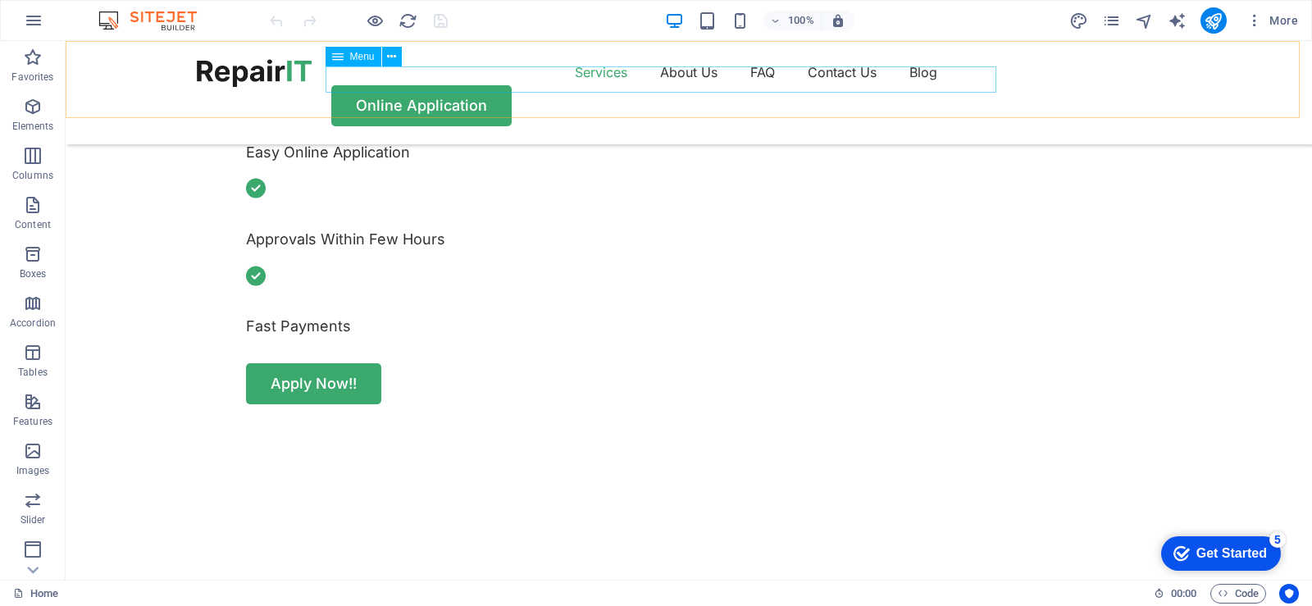
click at [519, 80] on nav "Services About Us FAQ Contact Us Blog" at bounding box center [689, 72] width 984 height 26
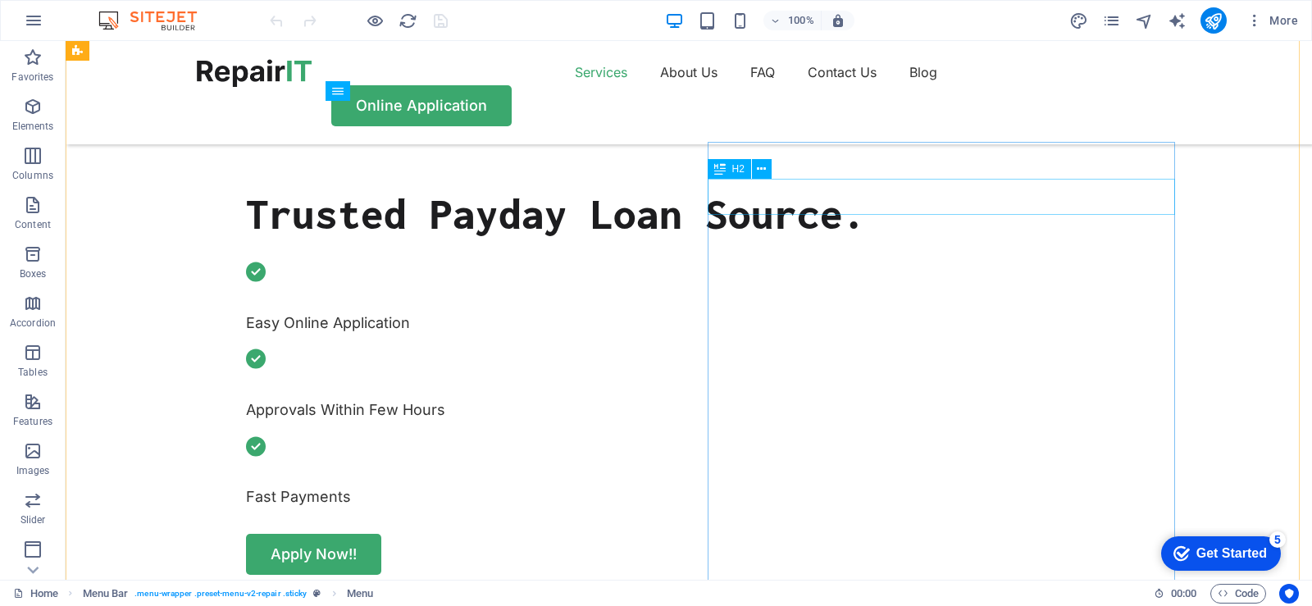
scroll to position [410, 0]
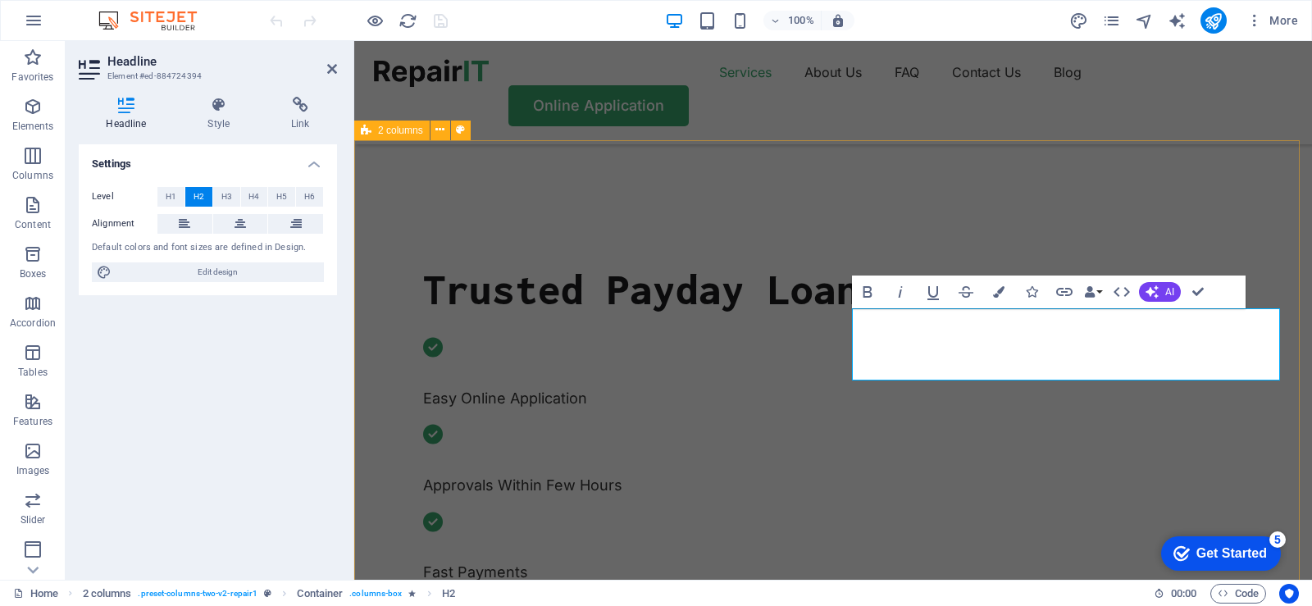
drag, startPoint x: 990, startPoint y: 372, endPoint x: 847, endPoint y: 329, distance: 149.2
click at [167, 198] on span "H1" at bounding box center [171, 197] width 11 height 20
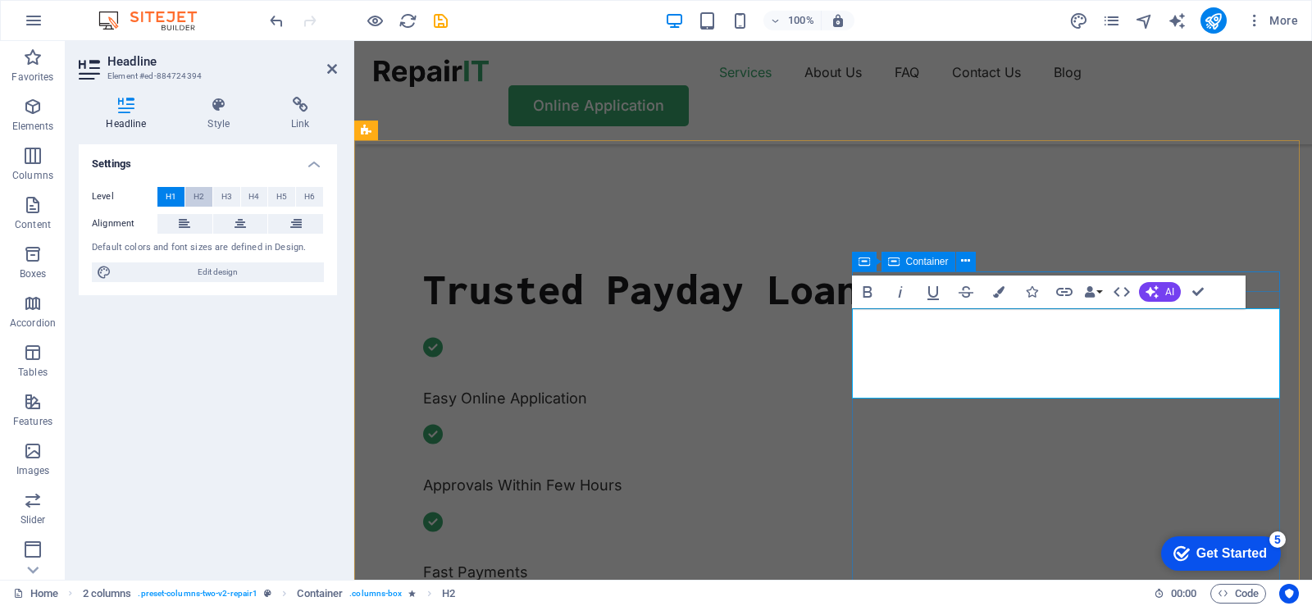
click at [198, 199] on span "H2" at bounding box center [199, 197] width 11 height 20
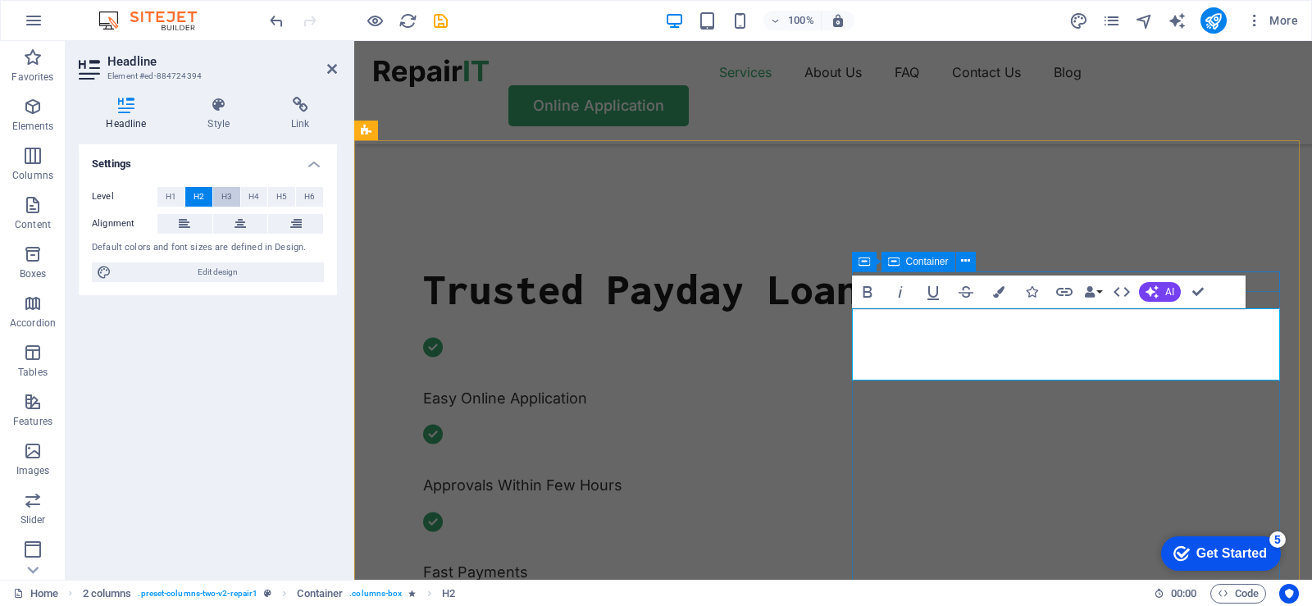
click at [221, 199] on span "H3" at bounding box center [226, 197] width 11 height 20
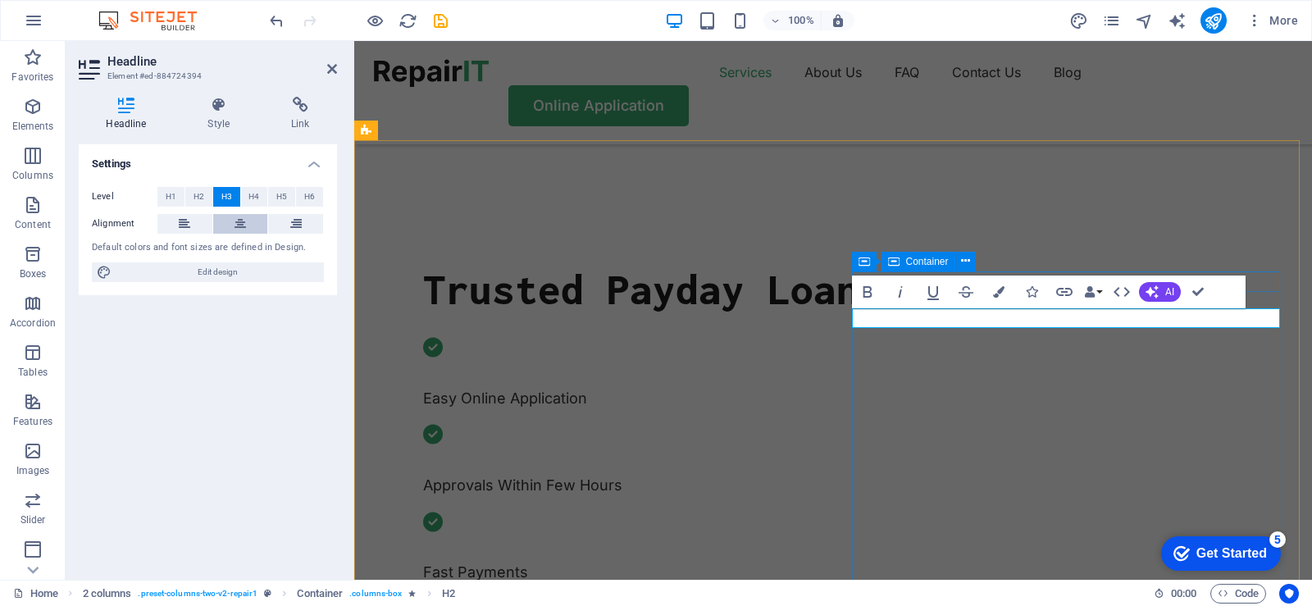
click at [241, 222] on icon at bounding box center [240, 224] width 11 height 20
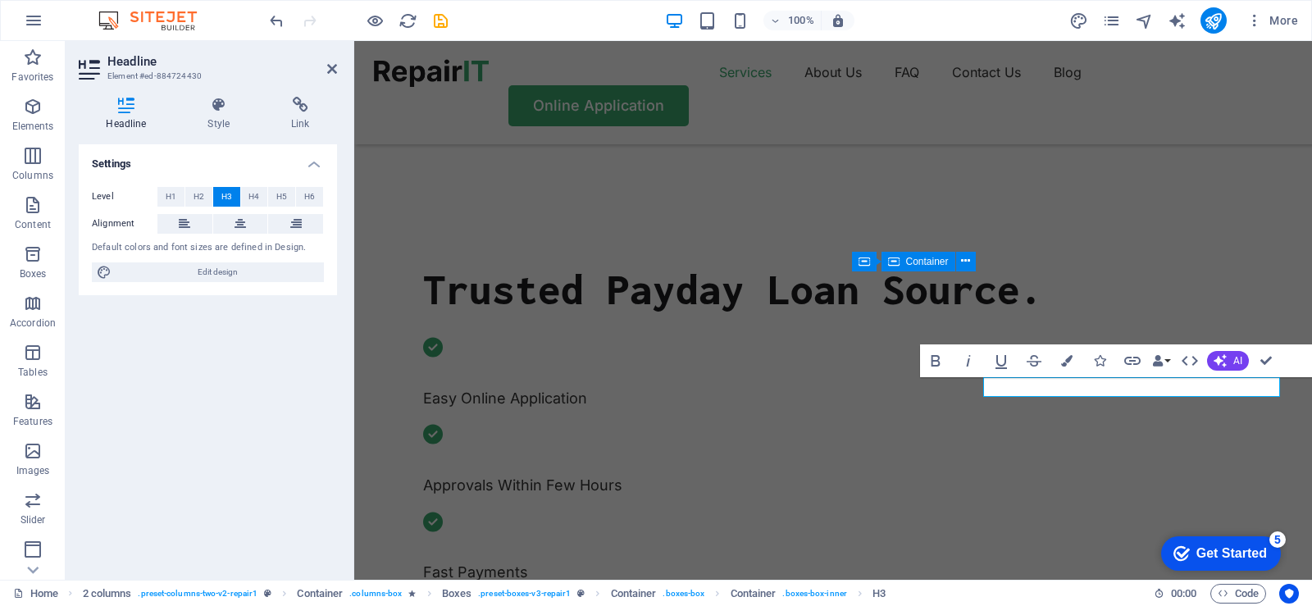
click at [221, 199] on span "H3" at bounding box center [226, 197] width 11 height 20
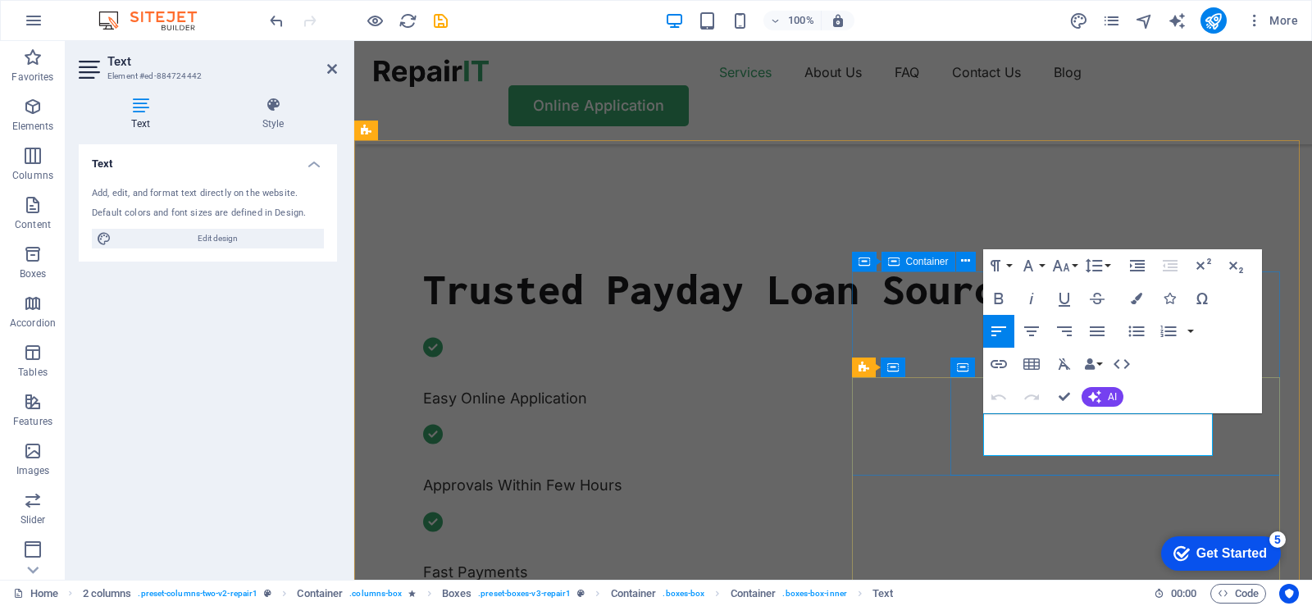
drag, startPoint x: 1121, startPoint y: 448, endPoint x: 983, endPoint y: 422, distance: 141.1
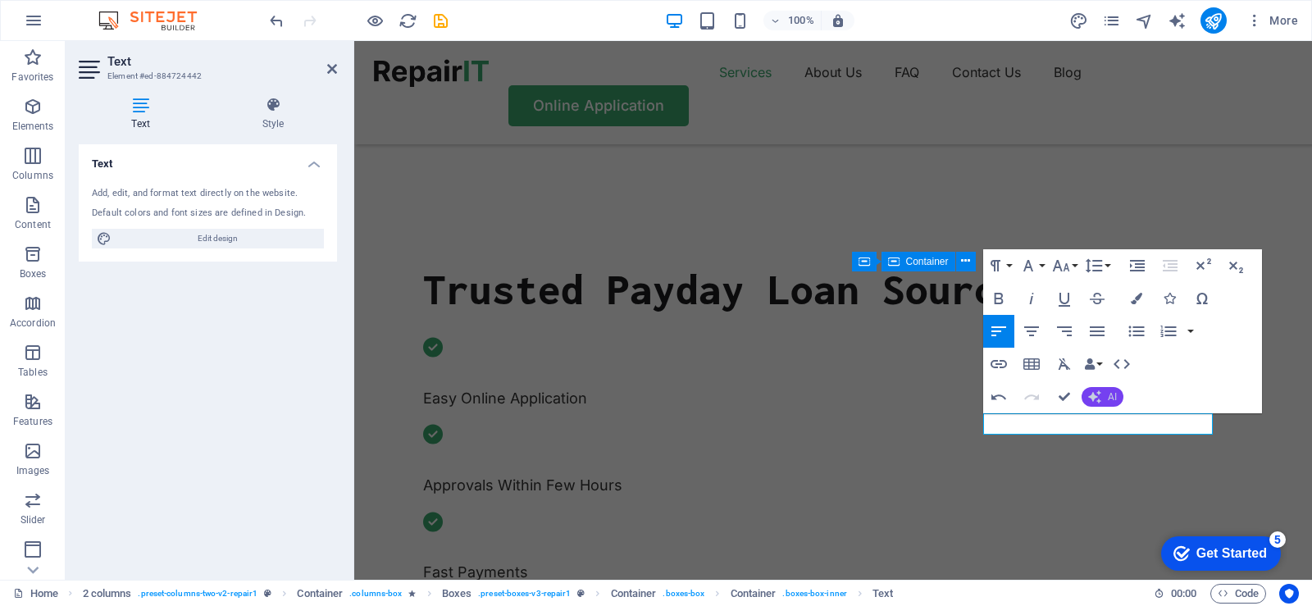
click at [1111, 395] on span "AI" at bounding box center [1112, 397] width 9 height 10
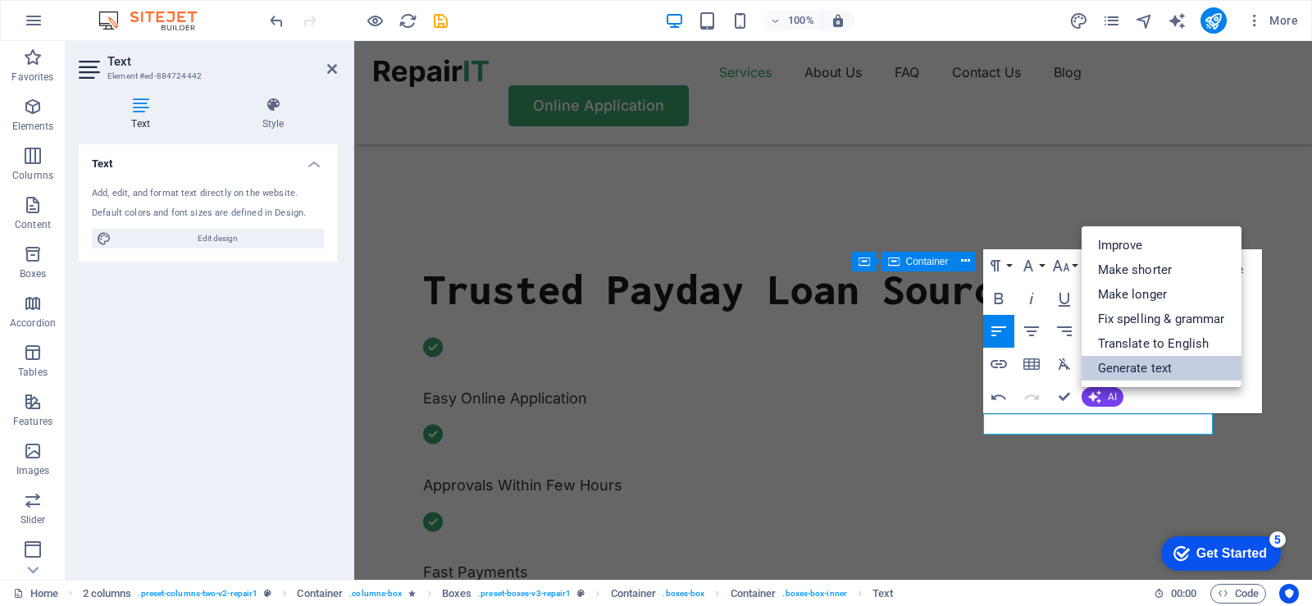
click at [1156, 361] on link "Generate text" at bounding box center [1162, 368] width 160 height 25
select select "English"
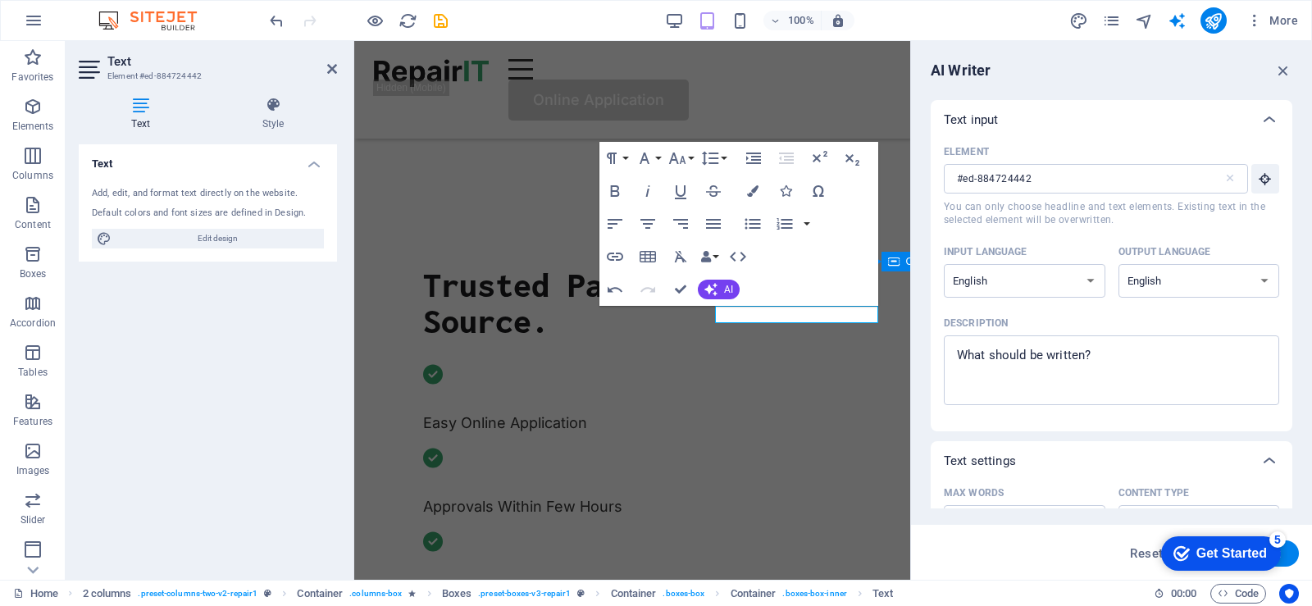
type textarea "x"
click at [1156, 361] on textarea "Description x ​" at bounding box center [1111, 370] width 319 height 53
type textarea "A"
type textarea "x"
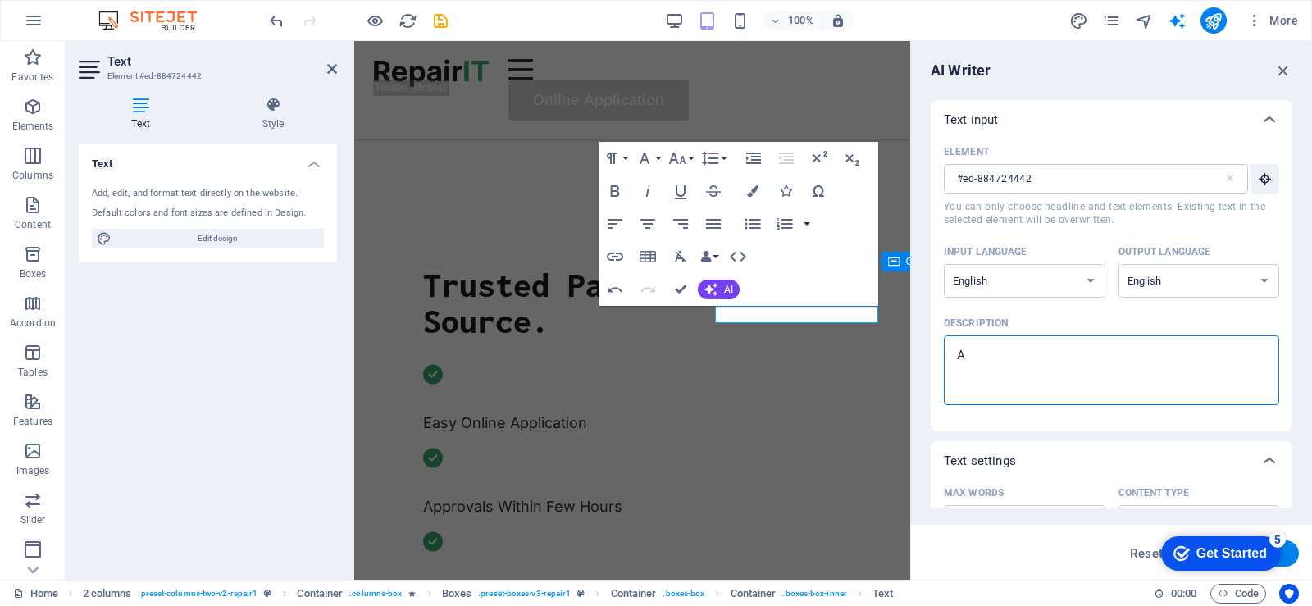
type textarea "Ap"
type textarea "x"
type textarea "App"
type textarea "x"
type textarea "Appl"
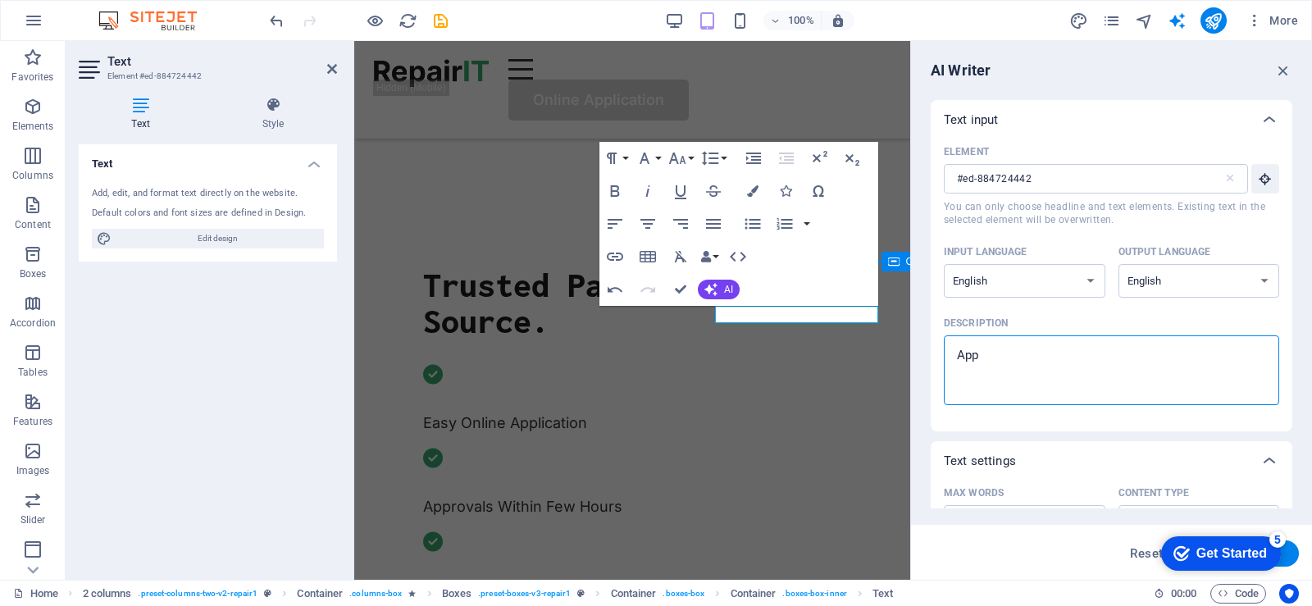
type textarea "x"
type textarea "Apply"
type textarea "x"
type textarea "Apply"
type textarea "x"
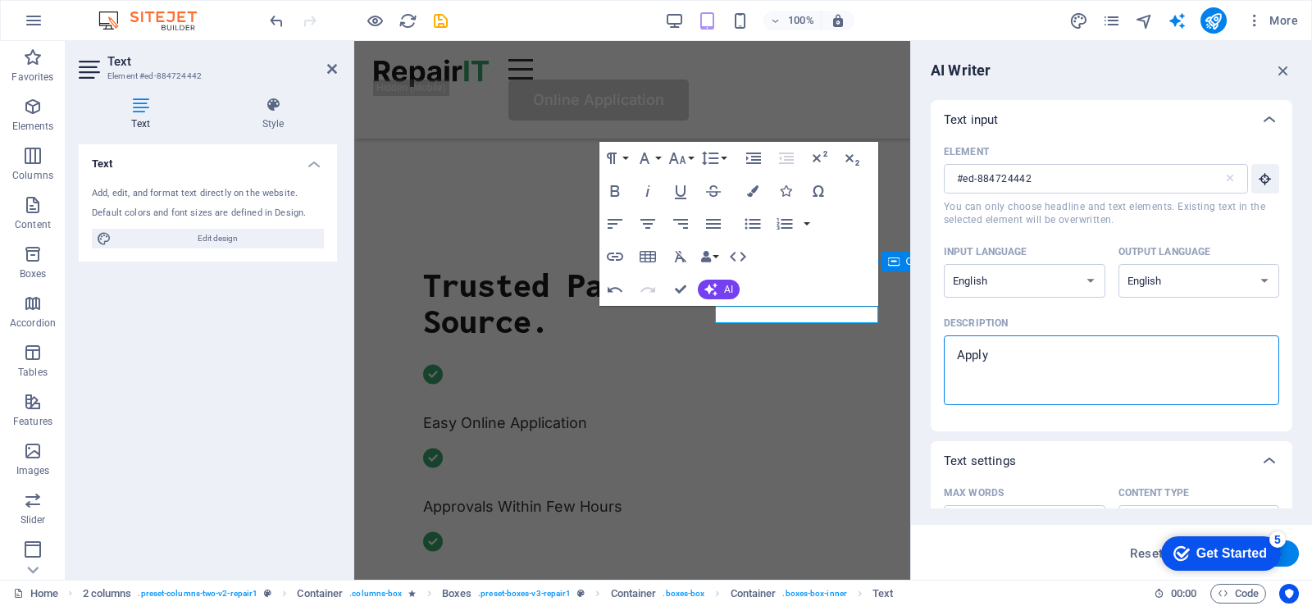
type textarea "Apply o"
type textarea "x"
type textarea "Apply on"
type textarea "x"
type textarea "Apply onl"
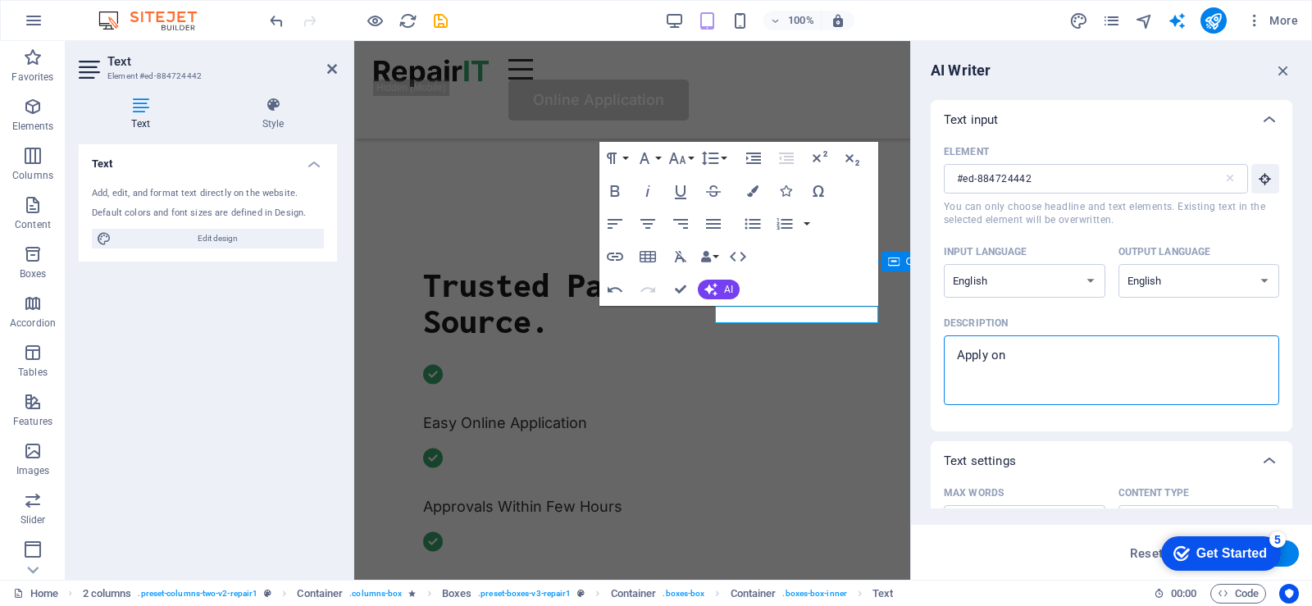
type textarea "x"
type textarea "Apply onli"
type textarea "x"
type textarea "Apply online"
type textarea "x"
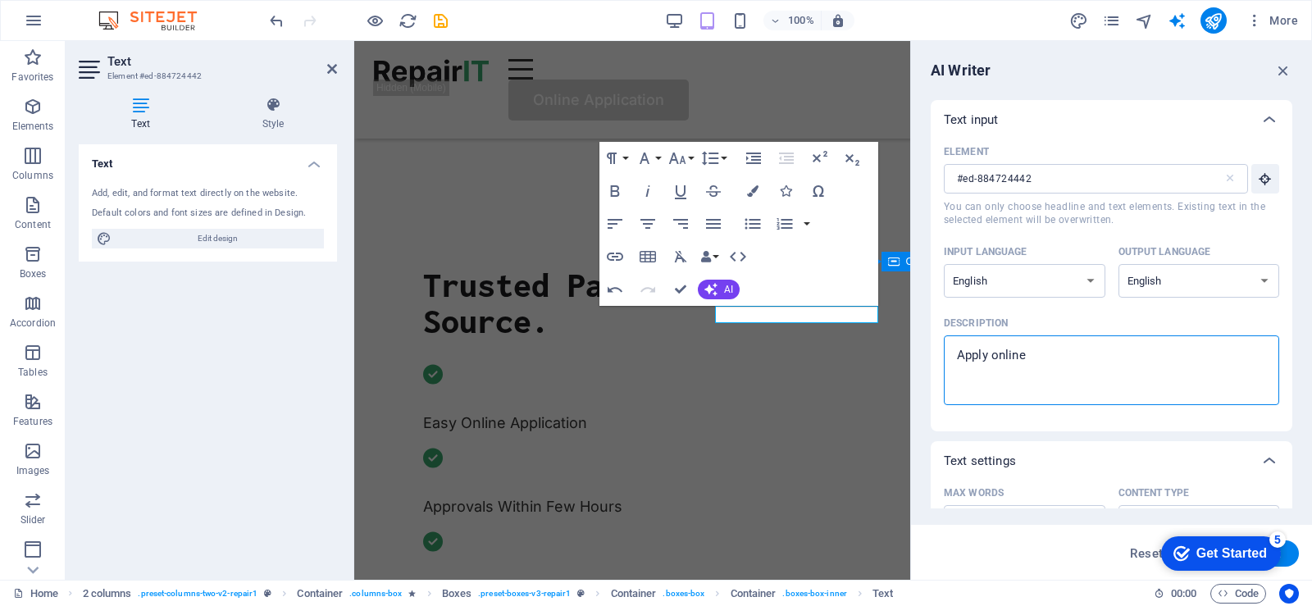
click at [0, 0] on icon "Click to open assistant" at bounding box center [0, 0] width 0 height 0
click at [1134, 374] on textarea "Apply online" at bounding box center [1111, 370] width 319 height 53
click at [1028, 389] on textarea "Apply online" at bounding box center [1111, 370] width 319 height 53
type textarea "Apply online"
click at [991, 424] on div "Element #ed-884724442 ​ You can only choose headline and text elements. Existin…" at bounding box center [1112, 285] width 362 height 292
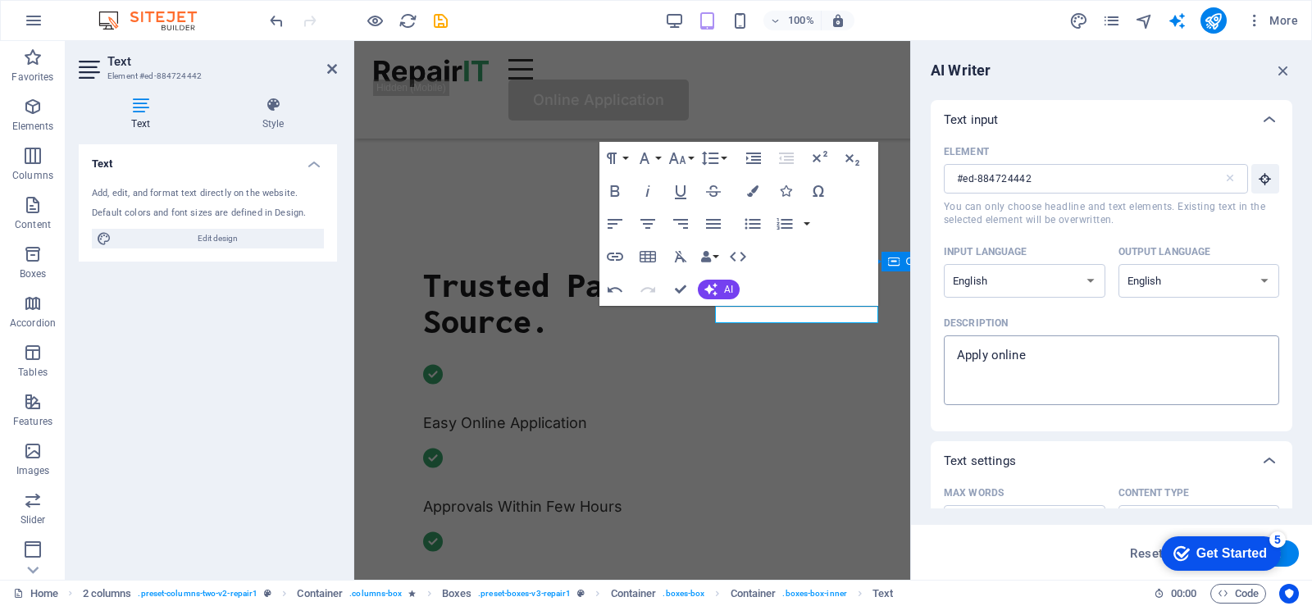
click at [1081, 377] on textarea "Apply online" at bounding box center [1111, 370] width 319 height 53
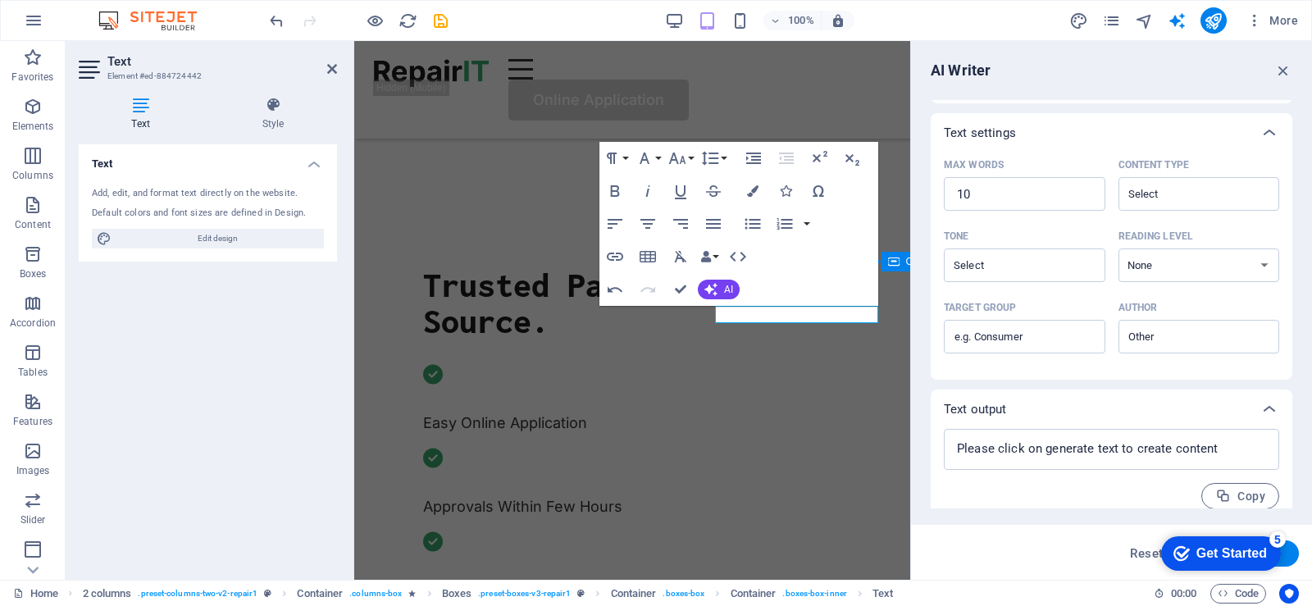
scroll to position [342, 0]
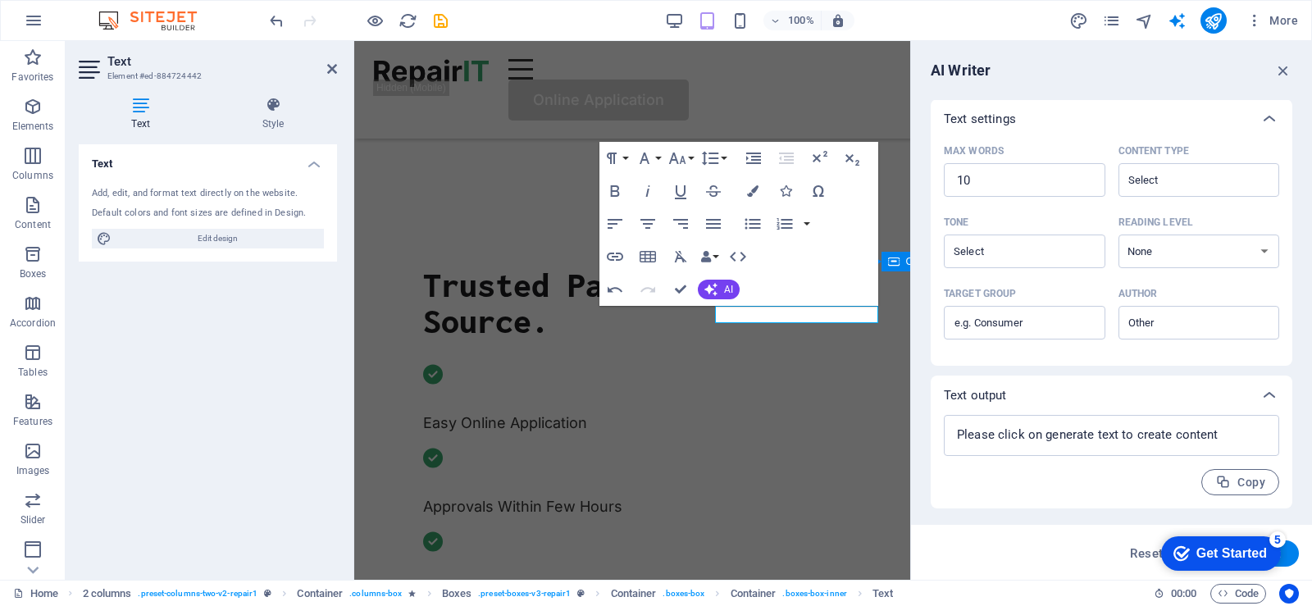
click at [1226, 554] on div "Get Started" at bounding box center [1232, 553] width 71 height 15
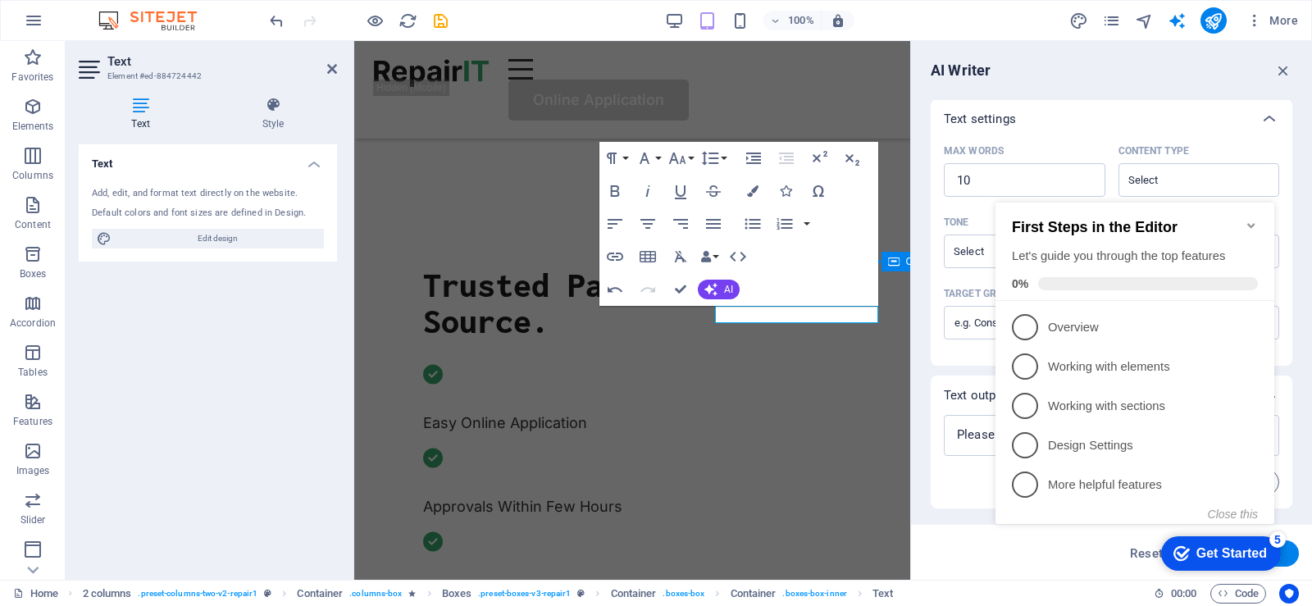
click at [1253, 219] on icon "Minimize checklist" at bounding box center [1251, 225] width 13 height 13
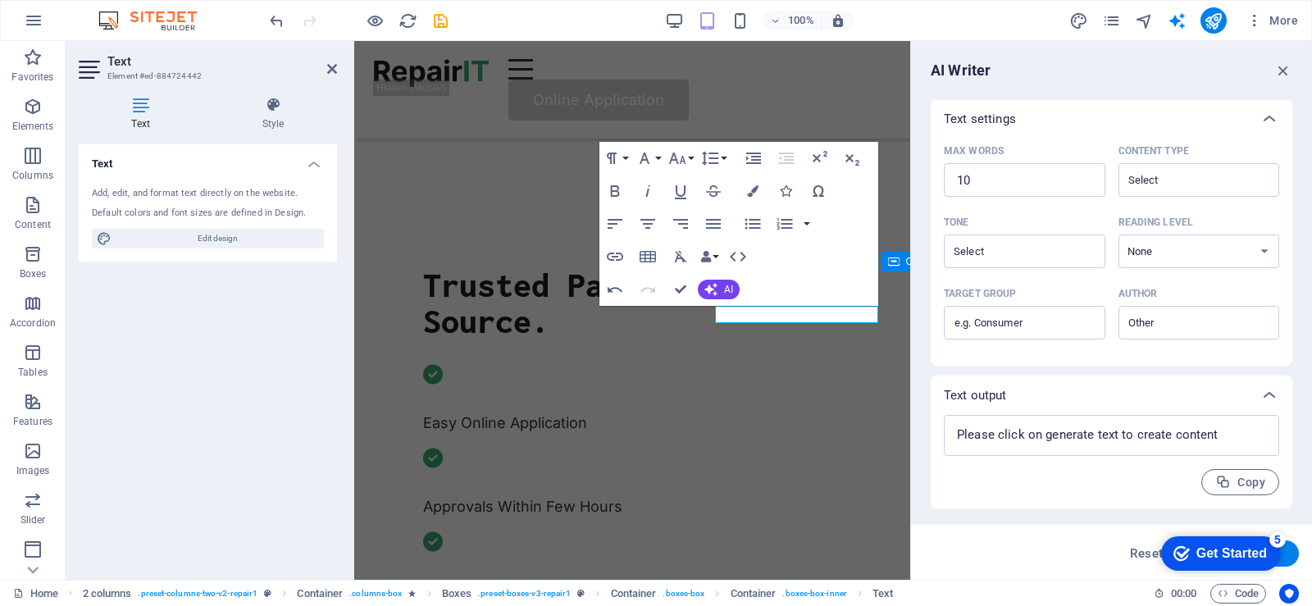
drag, startPoint x: 1371, startPoint y: 895, endPoint x: 2293, endPoint y: 1096, distance: 943.6
click html "checkmark Get Started 5 First Steps in the Editor Let's guide you through the t…"
click at [1289, 556] on button "Generate text" at bounding box center [1242, 554] width 114 height 26
type textarea "x"
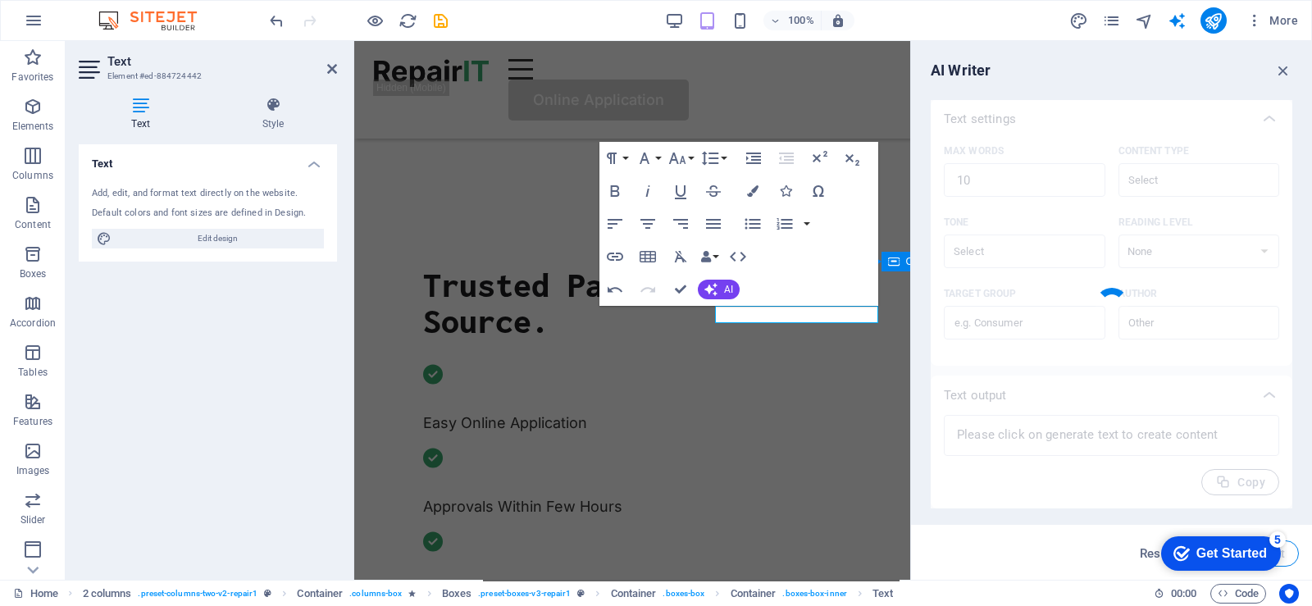
type textarea "x"
type textarea "Complete the application form on our website [DATE]."
type textarea "x"
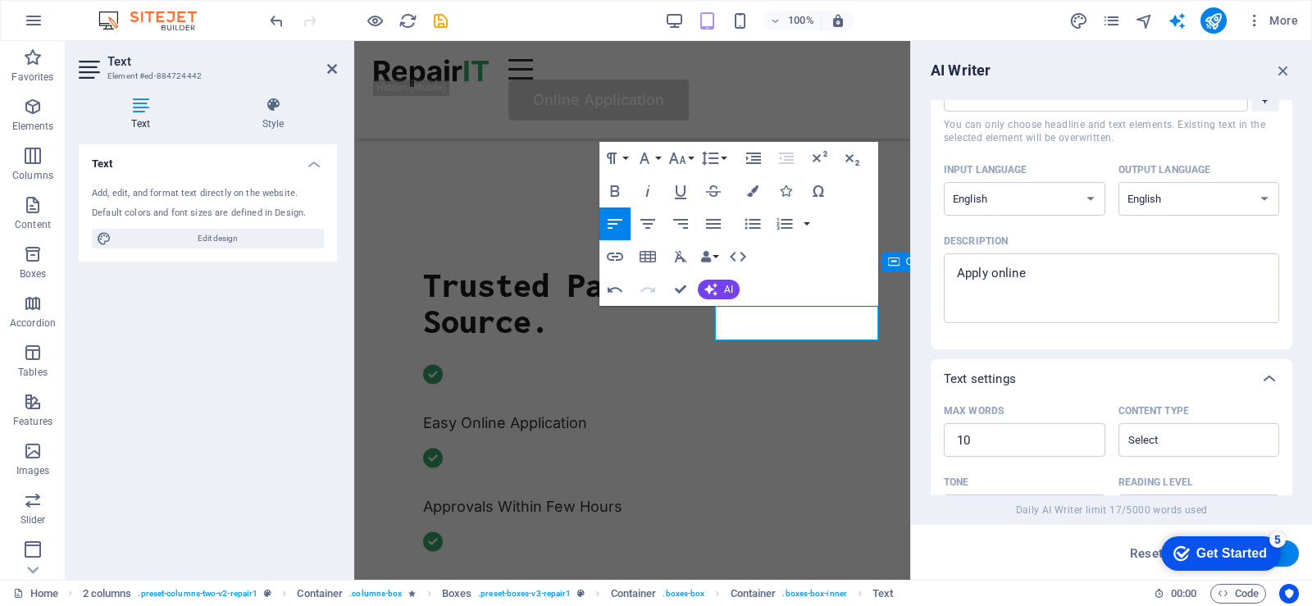
scroll to position [0, 0]
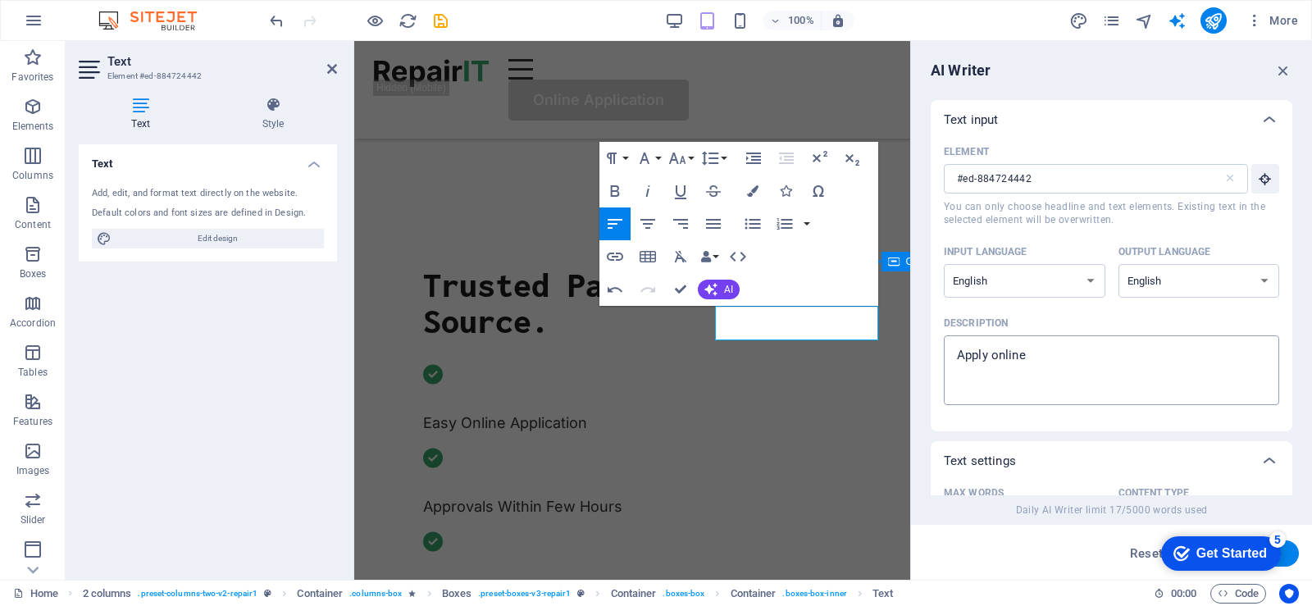
type textarea "x"
click at [1054, 354] on textarea "Apply online" at bounding box center [1111, 370] width 319 height 53
type textarea "Apply online"
type textarea "x"
type textarea "Apply online w"
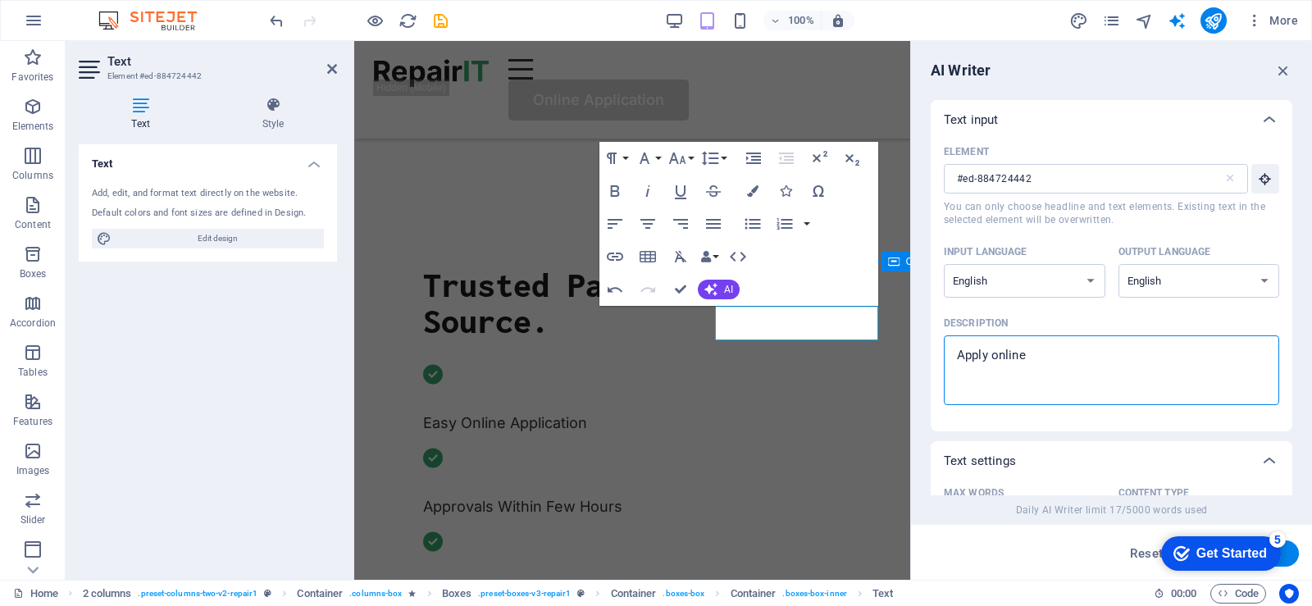
type textarea "x"
type textarea "Apply online wi"
type textarea "x"
type textarea "Apply online wit"
type textarea "x"
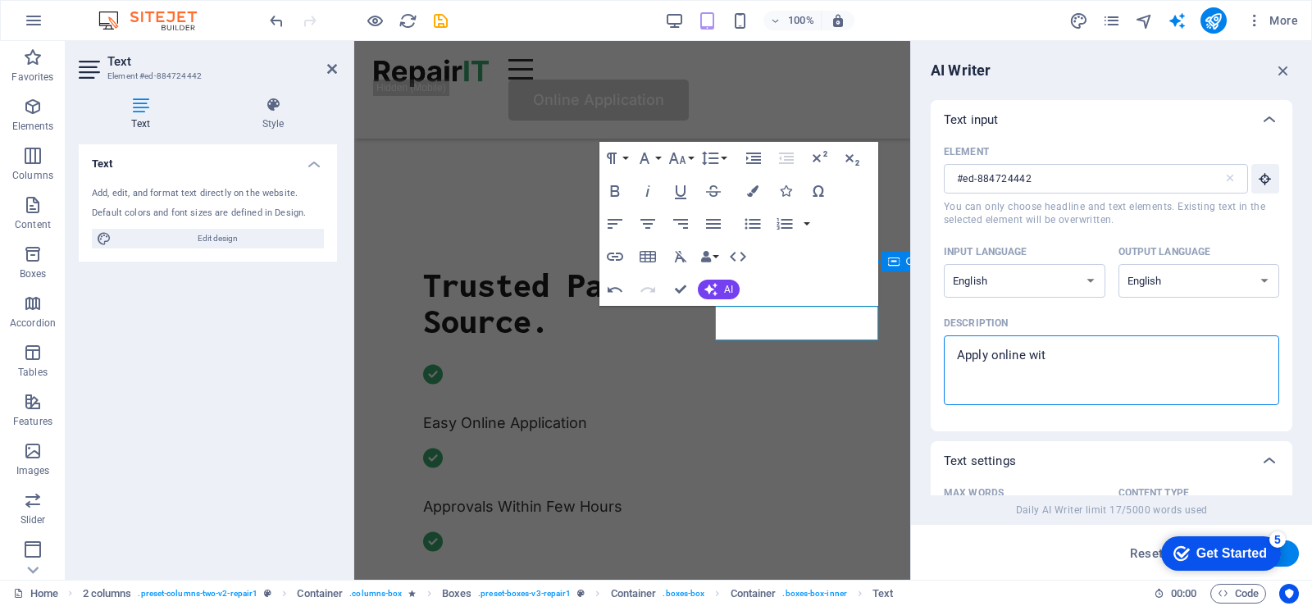
type textarea "Apply online with"
type textarea "x"
type textarea "Apply online witho"
type textarea "x"
type textarea "Apply online without"
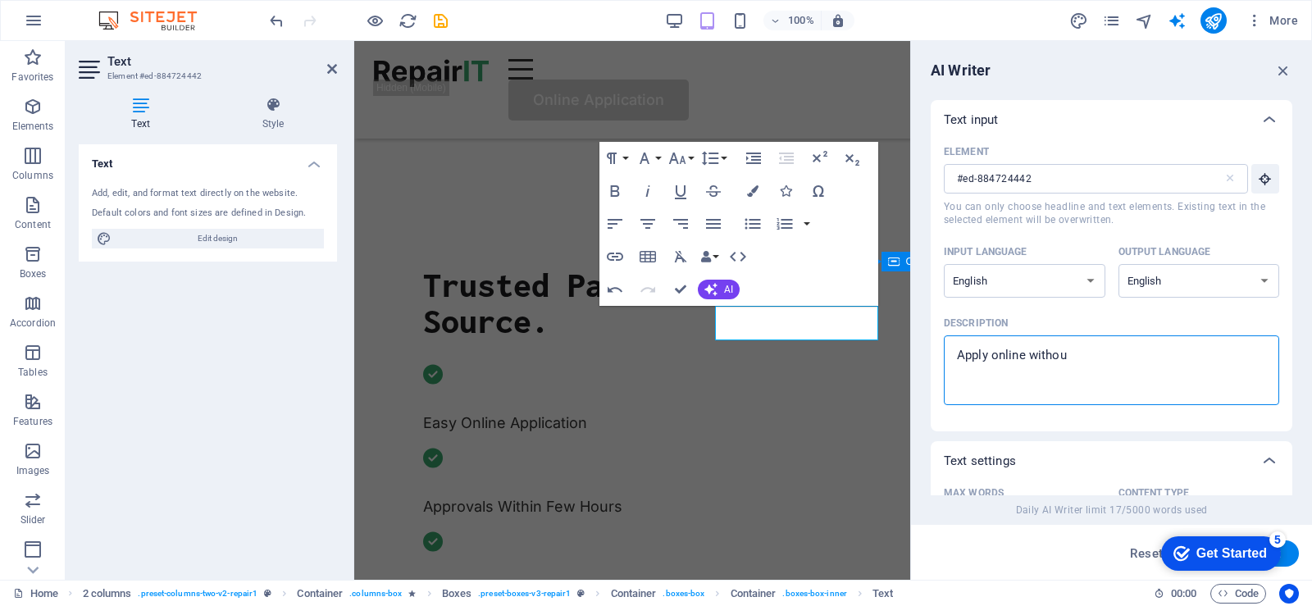
type textarea "x"
type textarea "Apply online without"
type textarea "x"
type textarea "Apply online without g"
type textarea "x"
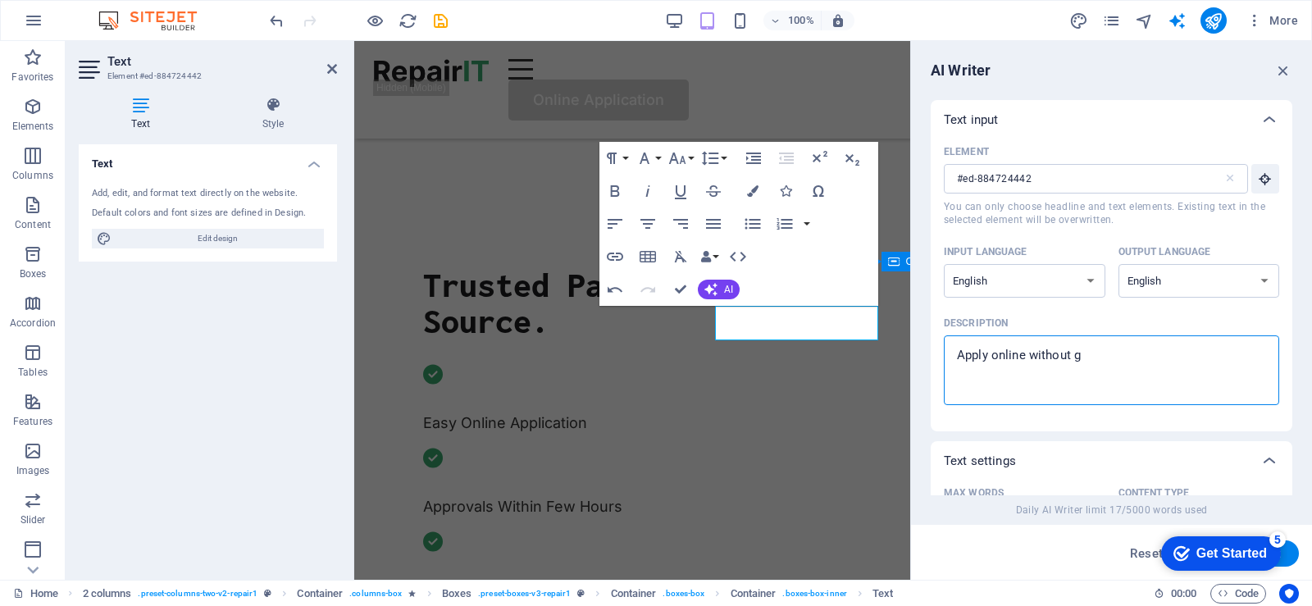
type textarea "Apply online without go"
type textarea "x"
type textarea "Apply online without goi"
type textarea "x"
type textarea "Apply online without going"
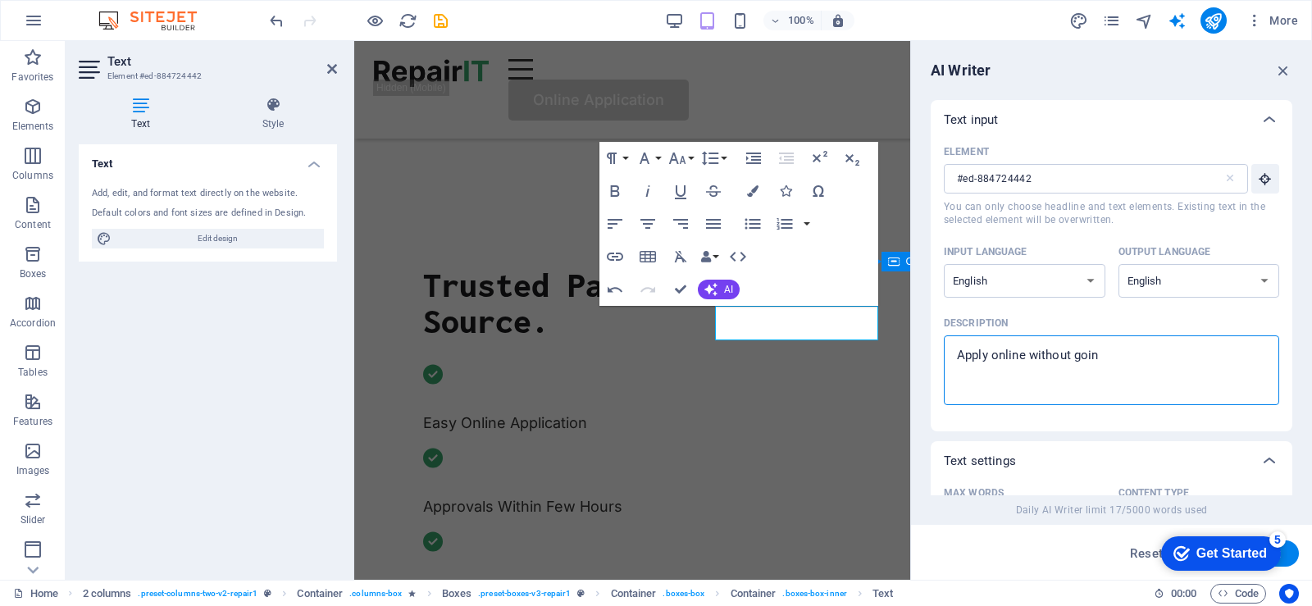
type textarea "x"
type textarea "Apply online without going"
type textarea "x"
type textarea "Apply online without going t"
type textarea "x"
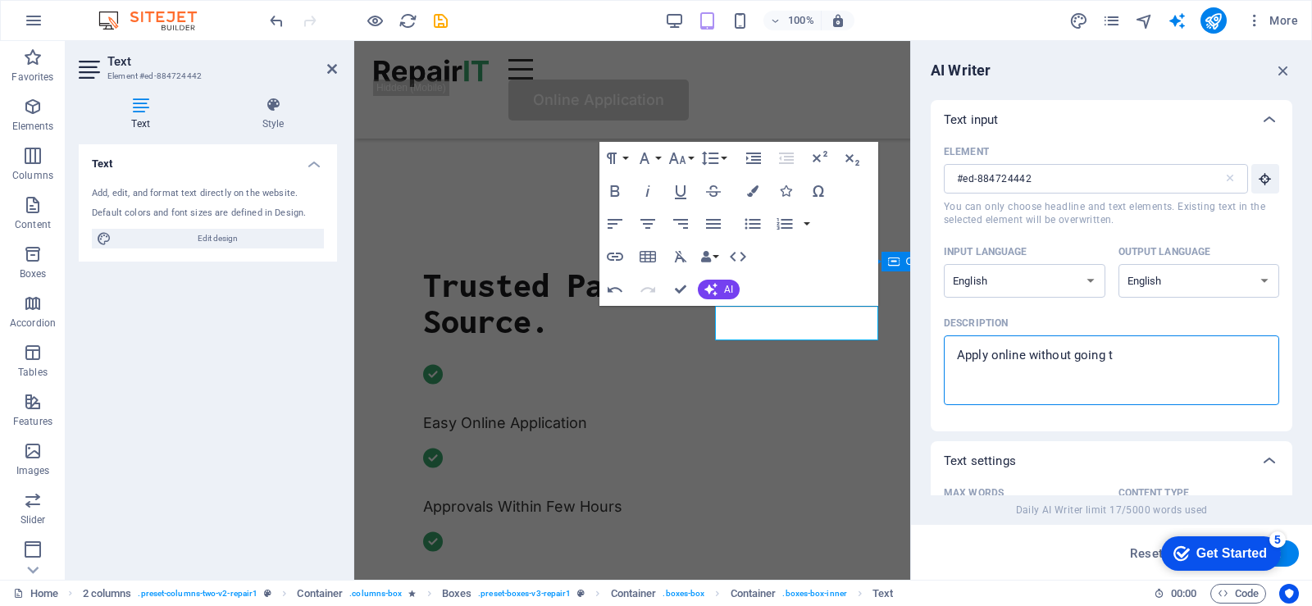
type textarea "Apply online without going to"
type textarea "x"
type textarea "Apply online without going to"
type textarea "x"
type textarea "Apply online without going to t"
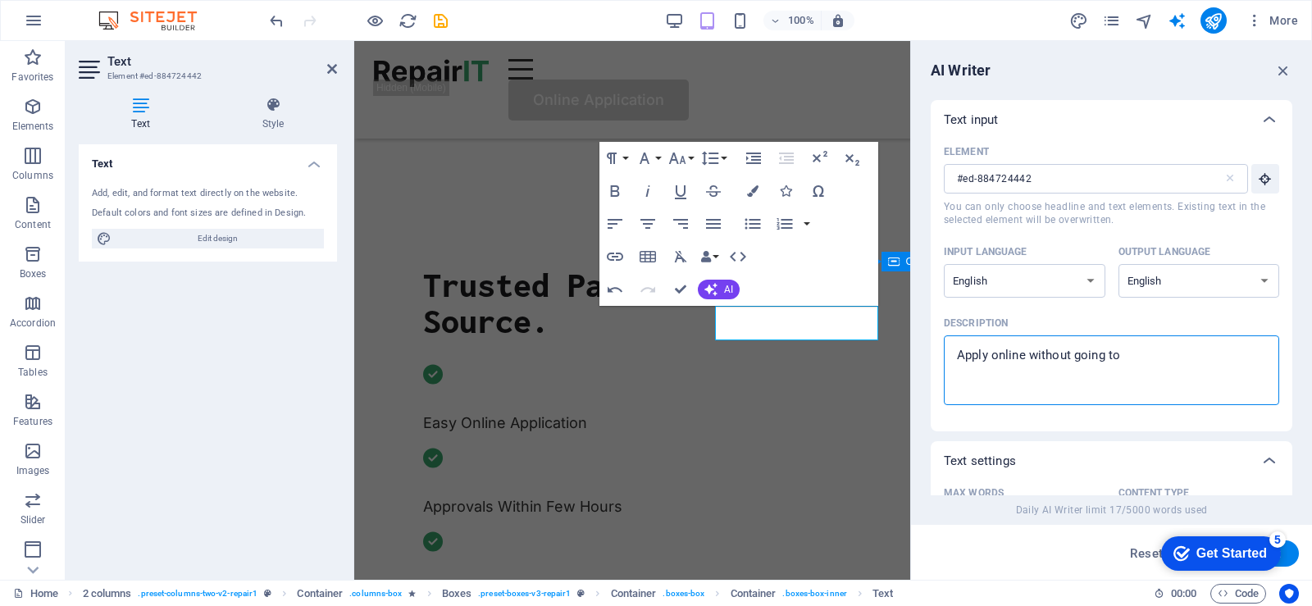
type textarea "x"
type textarea "Apply online without going to th"
type textarea "x"
type textarea "Apply online without going to the"
type textarea "x"
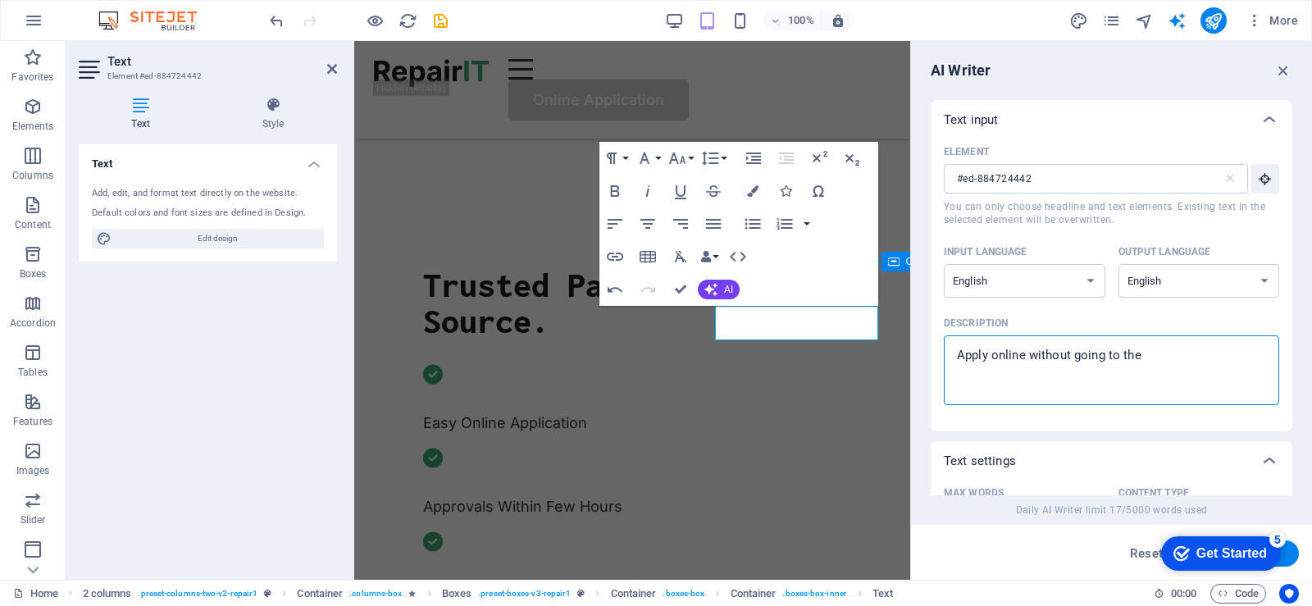
type textarea "Apply online without going to the"
type textarea "x"
type textarea "Apply online without going to the o"
type textarea "x"
type textarea "Apply online without going to the of"
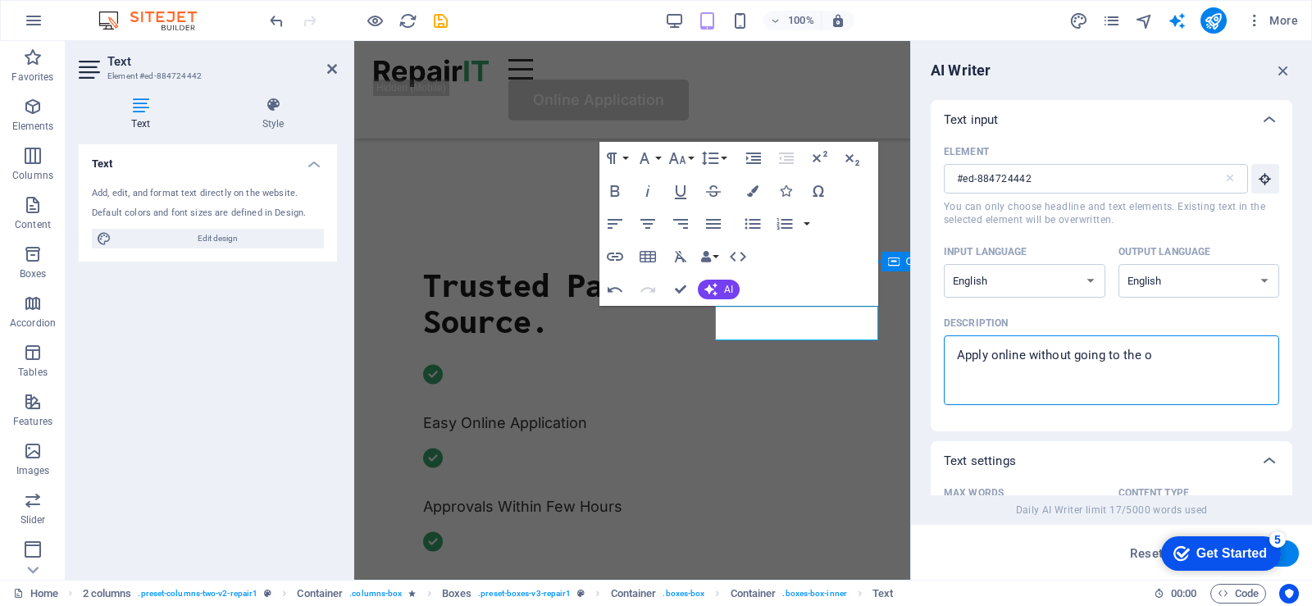
type textarea "x"
type textarea "Apply online without going to the off"
type textarea "x"
type textarea "Apply online without going to the offi"
type textarea "x"
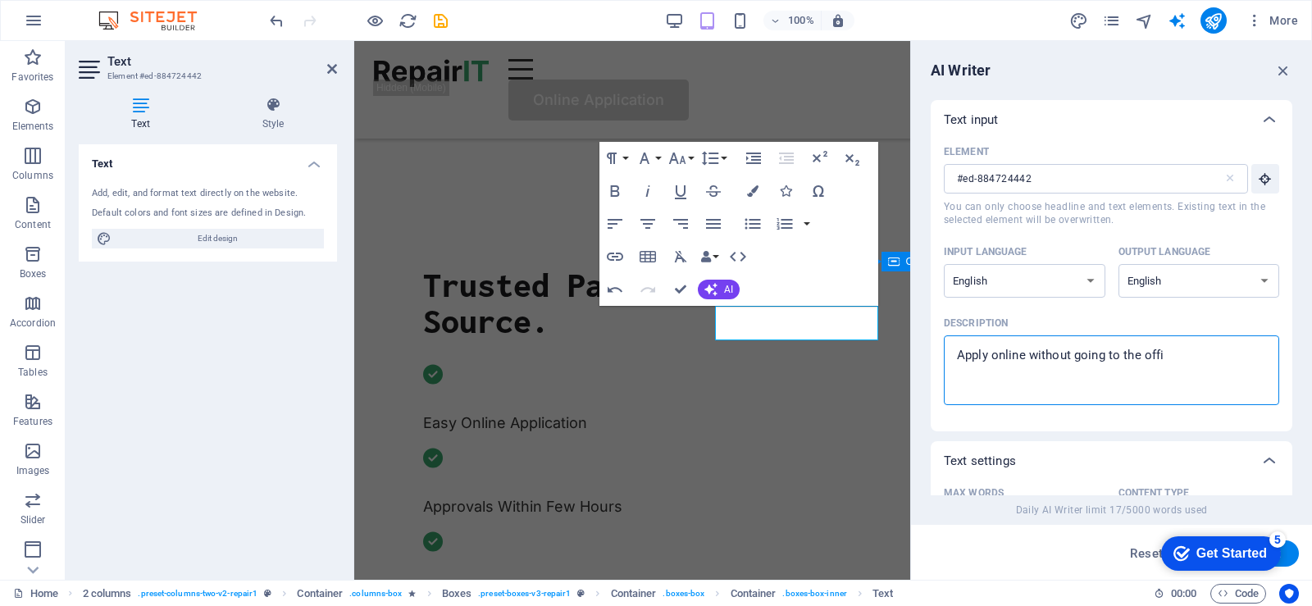
type textarea "Apply online without going to the offic"
type textarea "x"
type textarea "Apply online without going to the office"
type textarea "x"
type textarea "Apply online without going to the office"
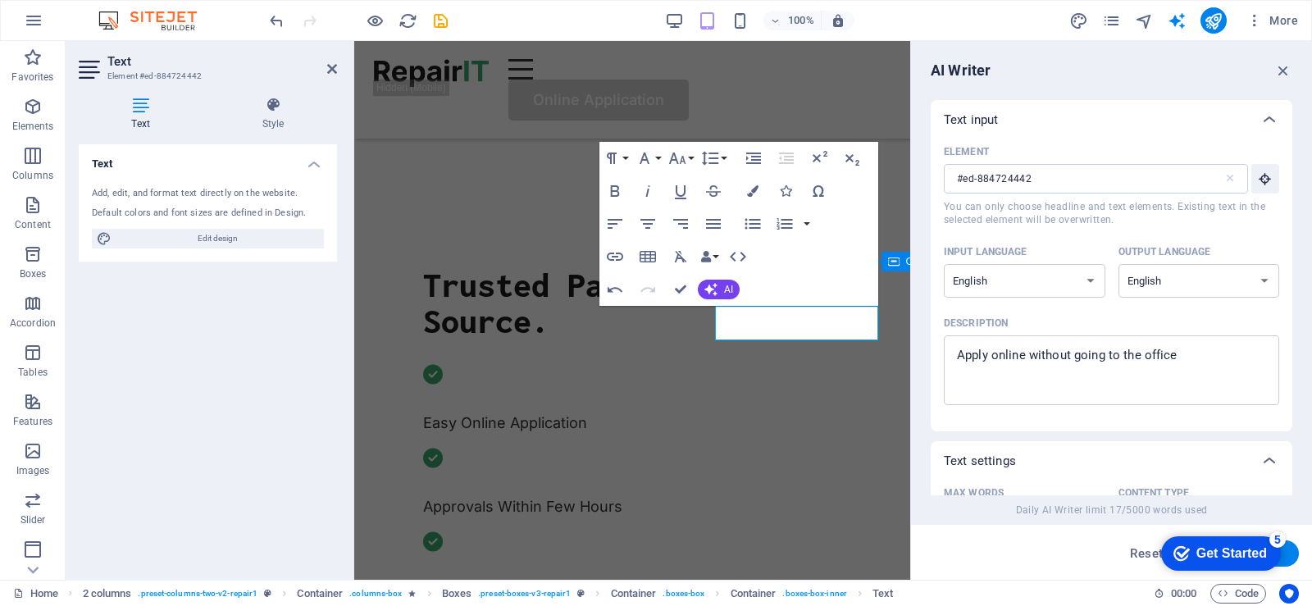
click at [1292, 552] on button "Generate text" at bounding box center [1242, 554] width 114 height 26
type textarea "x"
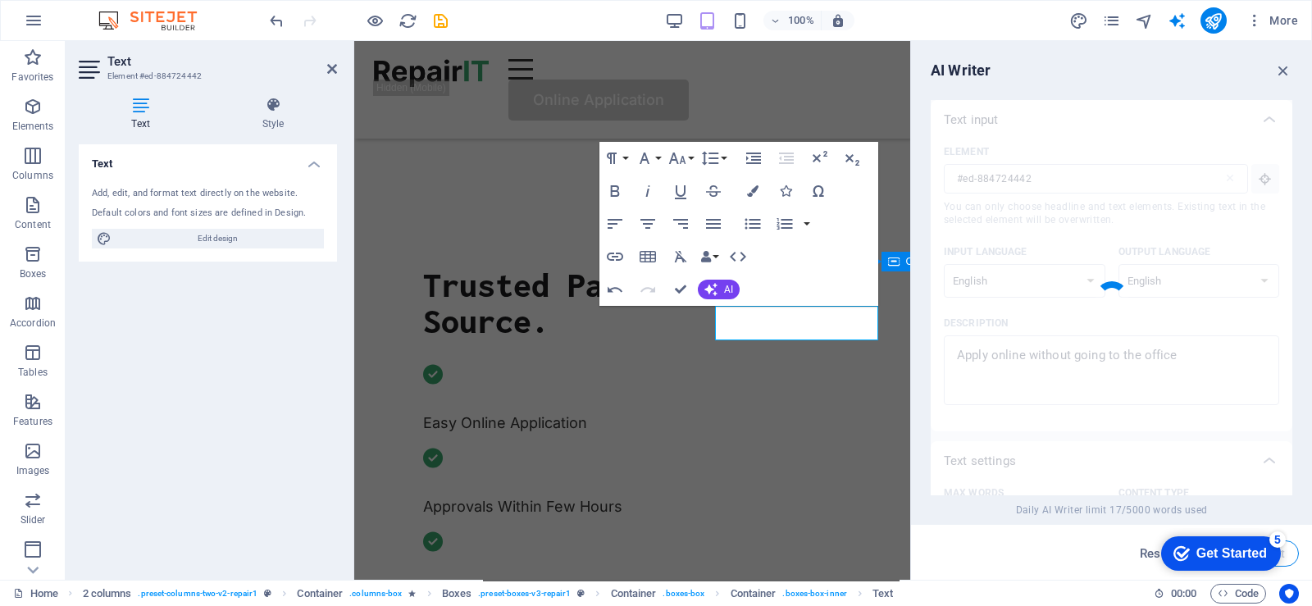
type textarea "x"
type textarea "Online applications available without visiting our office."
type textarea "x"
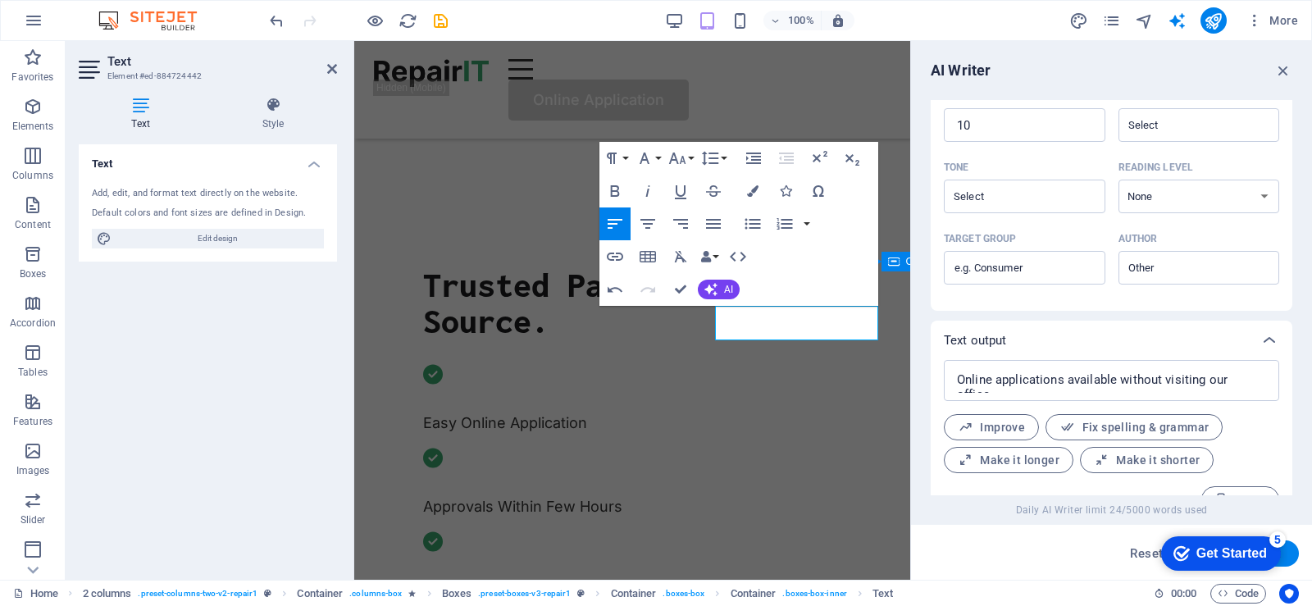
scroll to position [427, 0]
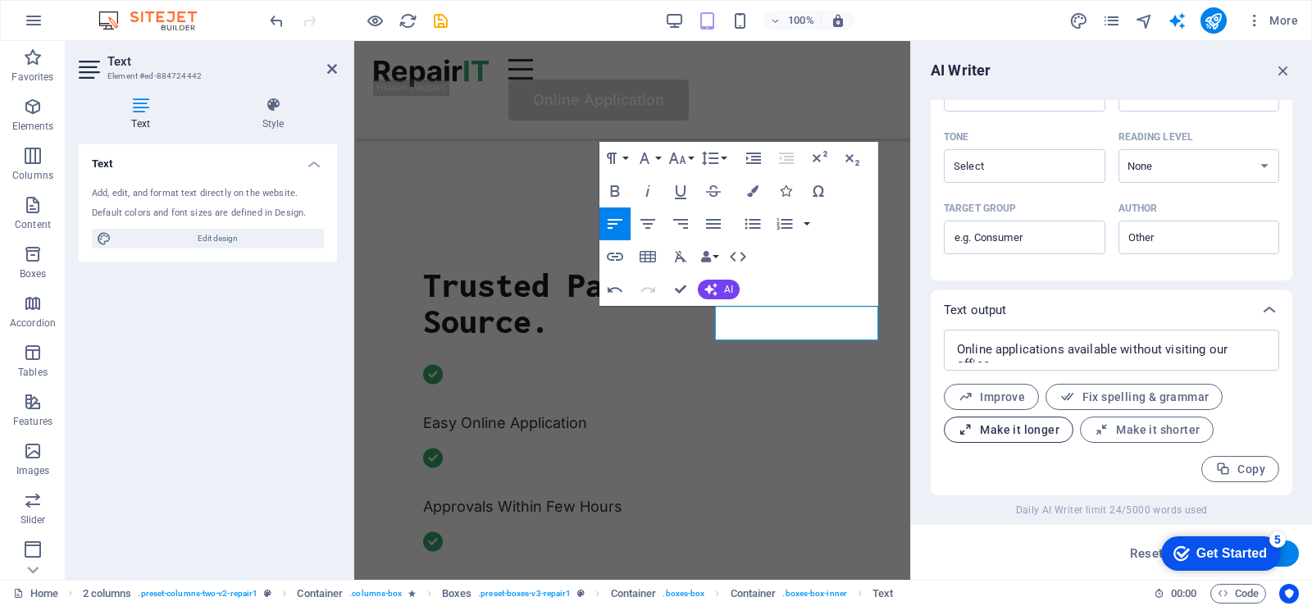
click at [1008, 434] on span "Make it longer" at bounding box center [1009, 430] width 102 height 16
type textarea "x"
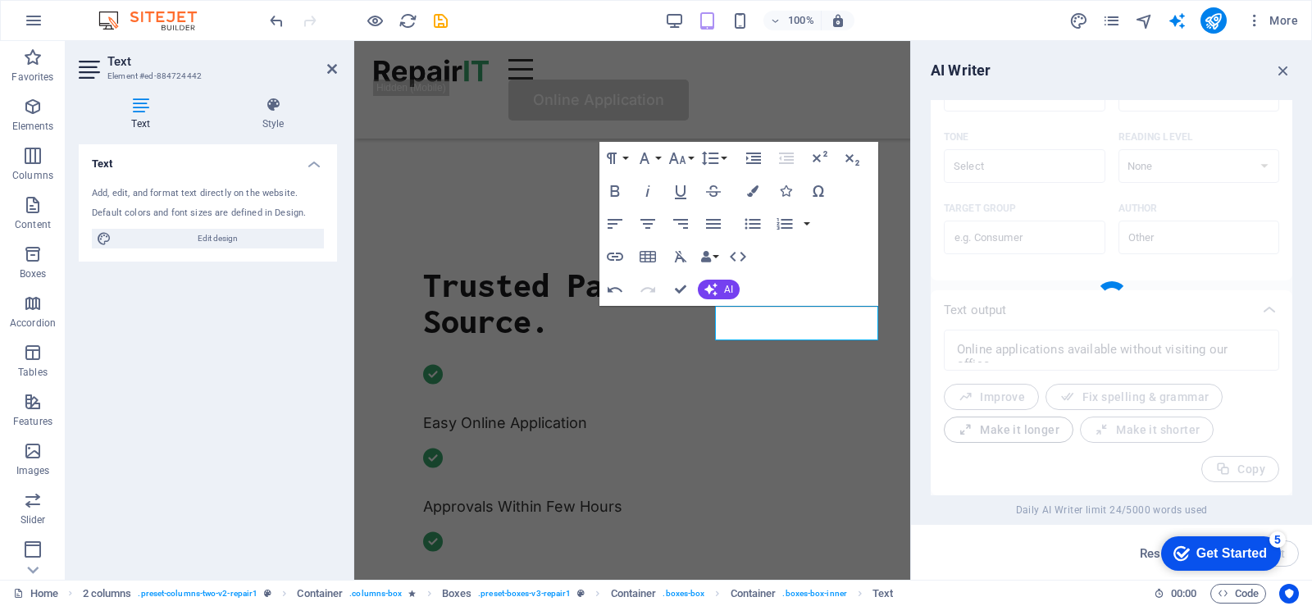
type textarea "x"
type textarea "You can conveniently submit your applications online without the need to visit …"
type textarea "x"
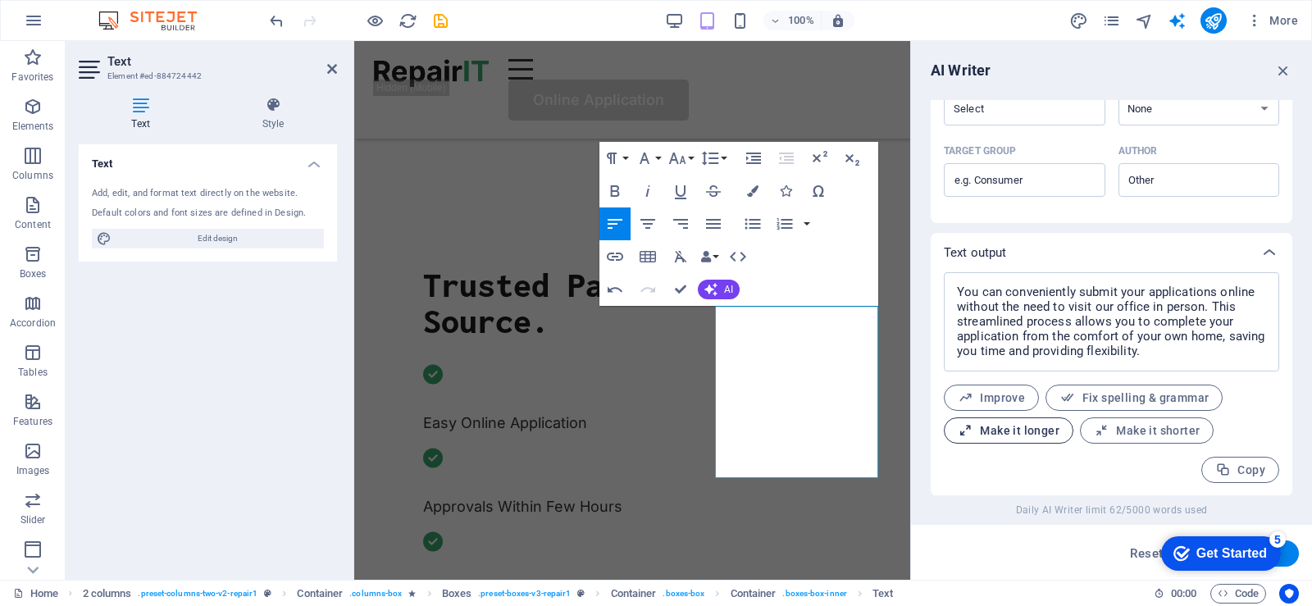
scroll to position [486, 0]
click at [1288, 69] on icon "button" at bounding box center [1284, 71] width 18 height 18
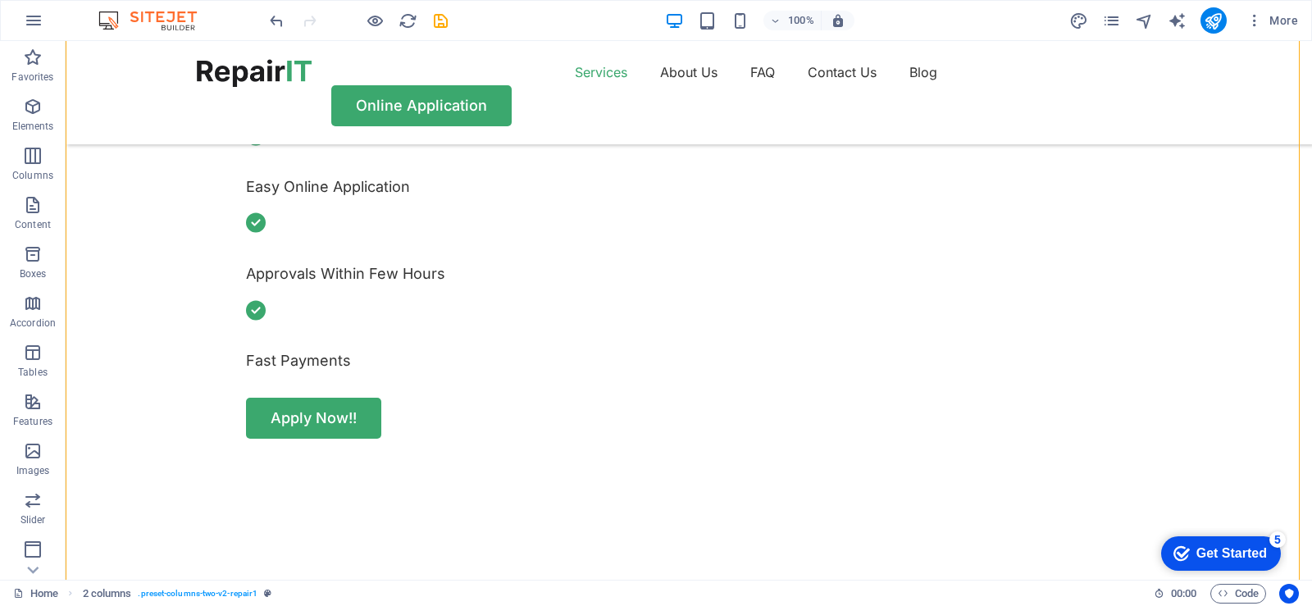
scroll to position [656, 0]
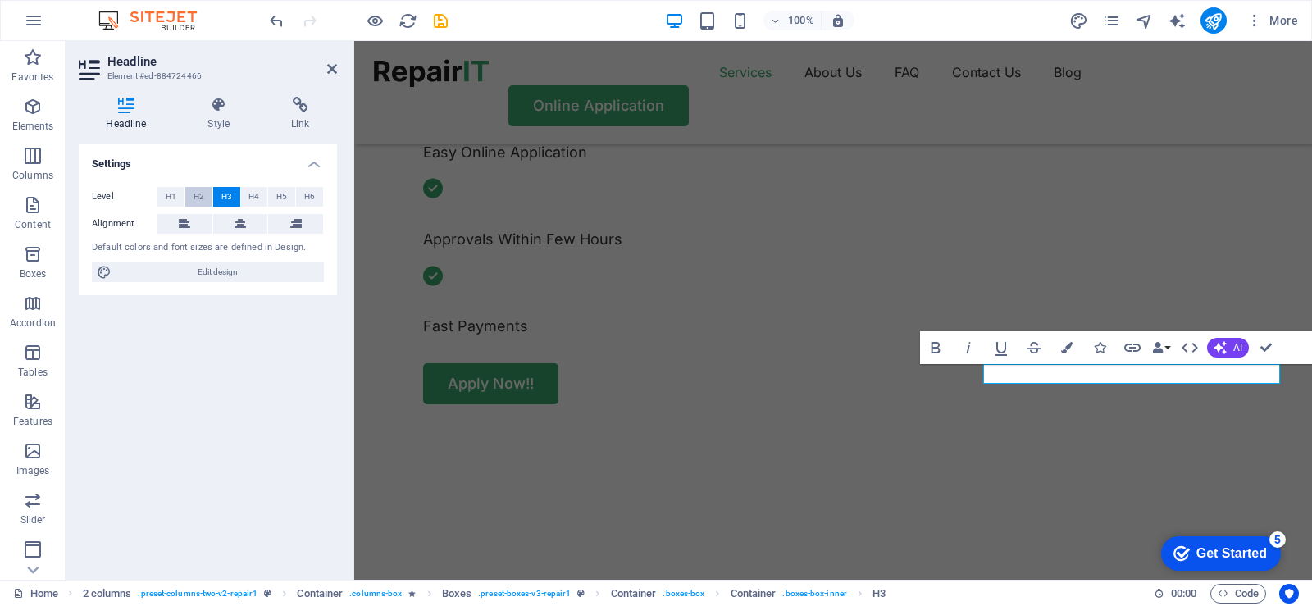
click at [197, 197] on span "H2" at bounding box center [199, 197] width 11 height 20
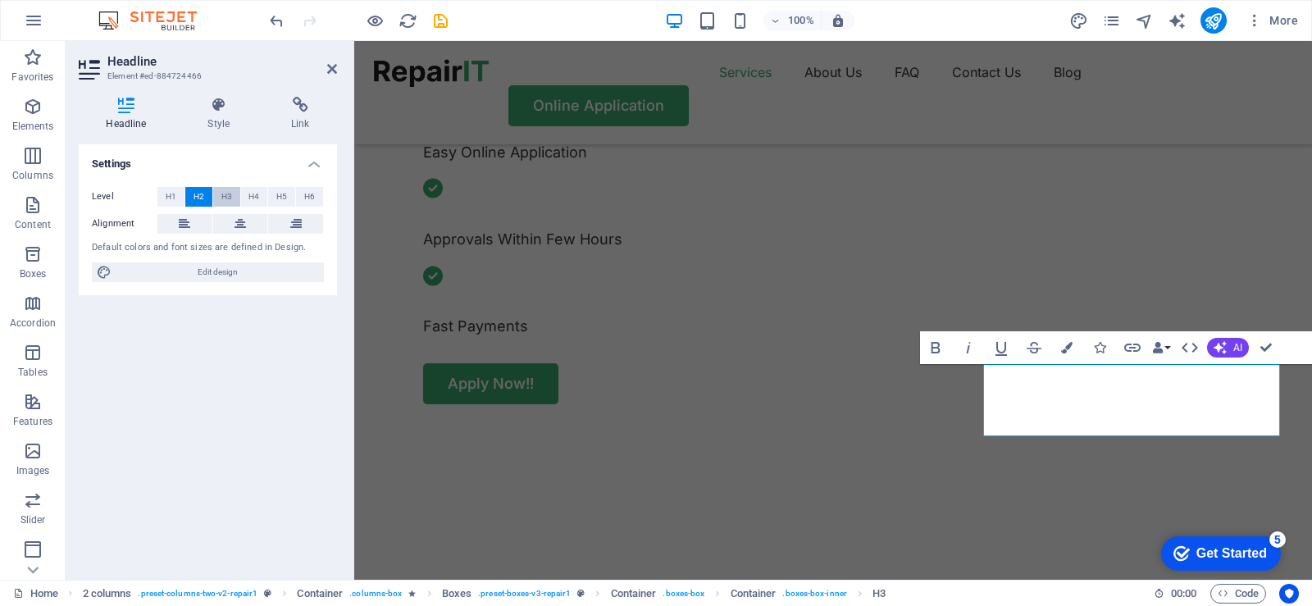
click at [218, 198] on button "H3" at bounding box center [226, 197] width 27 height 20
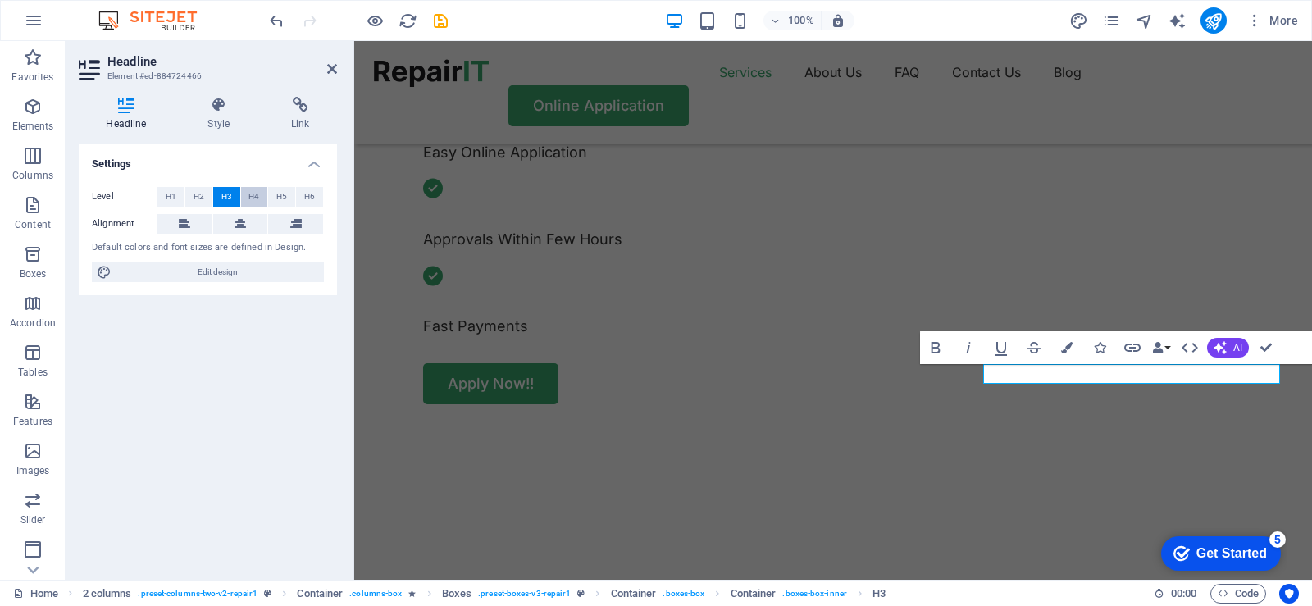
click at [247, 200] on button "H4" at bounding box center [254, 197] width 27 height 20
click at [278, 195] on span "H5" at bounding box center [281, 197] width 11 height 20
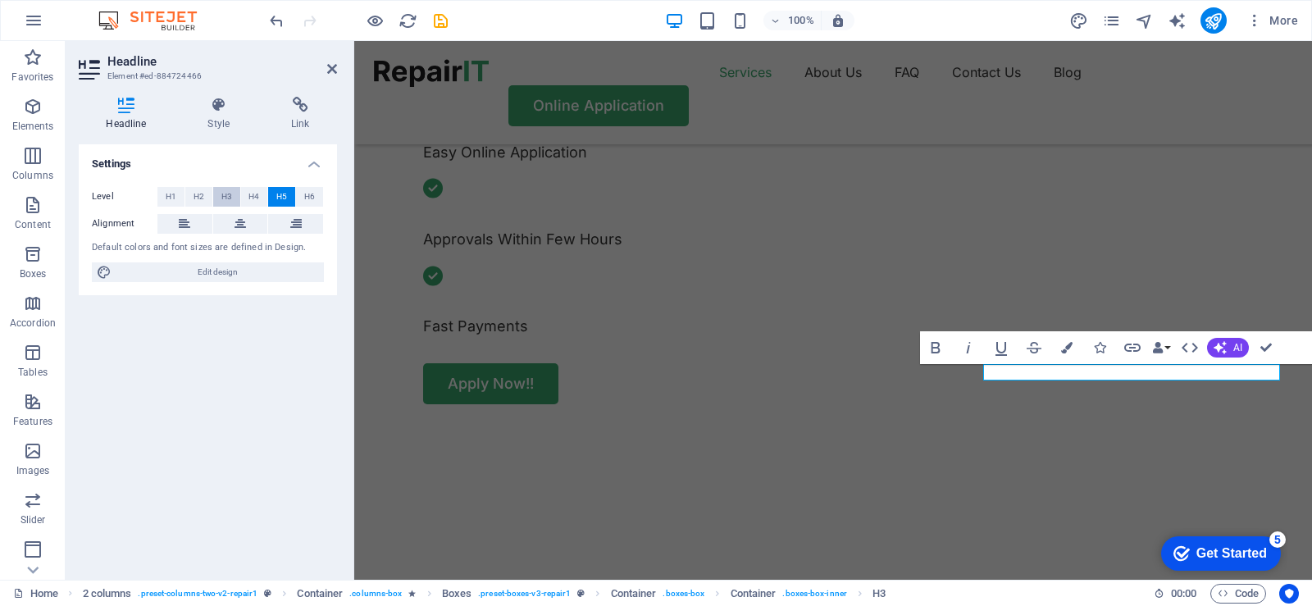
click at [233, 199] on button "H3" at bounding box center [226, 197] width 27 height 20
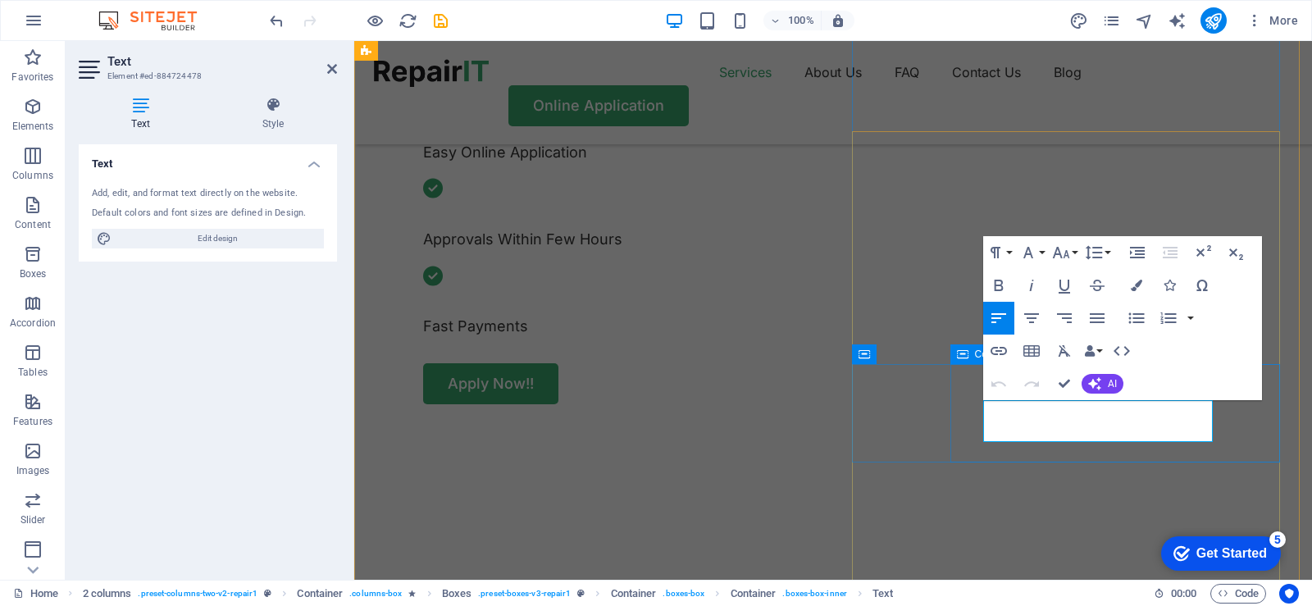
drag, startPoint x: 1113, startPoint y: 433, endPoint x: 970, endPoint y: 407, distance: 145.9
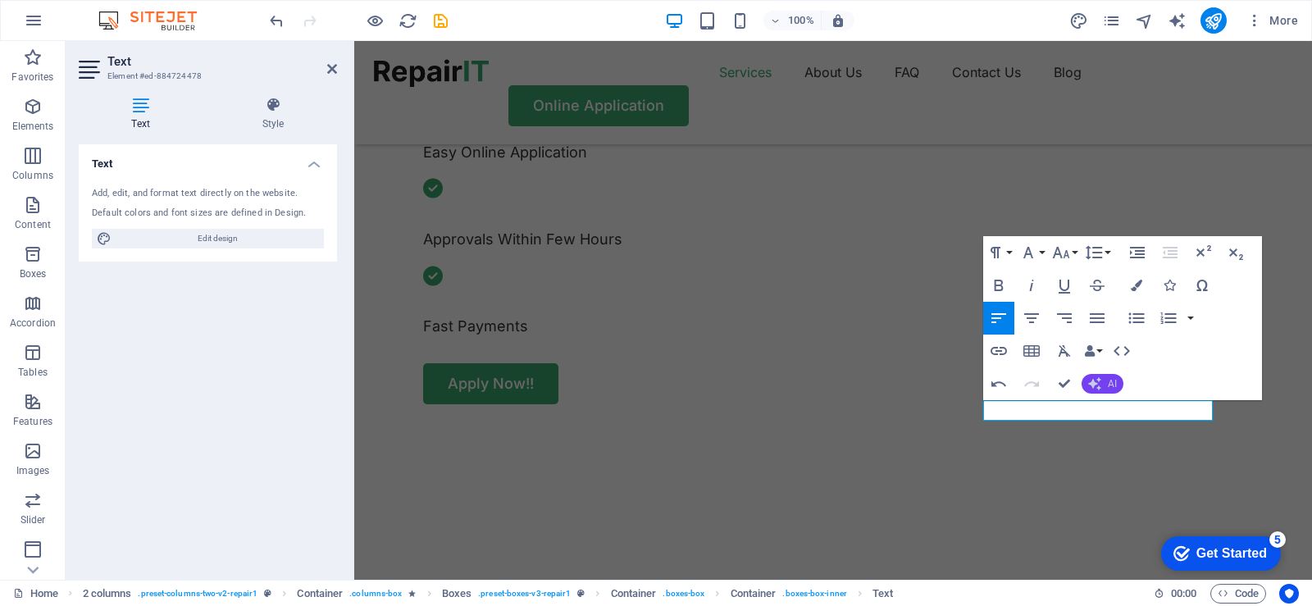
click at [1106, 383] on button "AI" at bounding box center [1103, 384] width 42 height 20
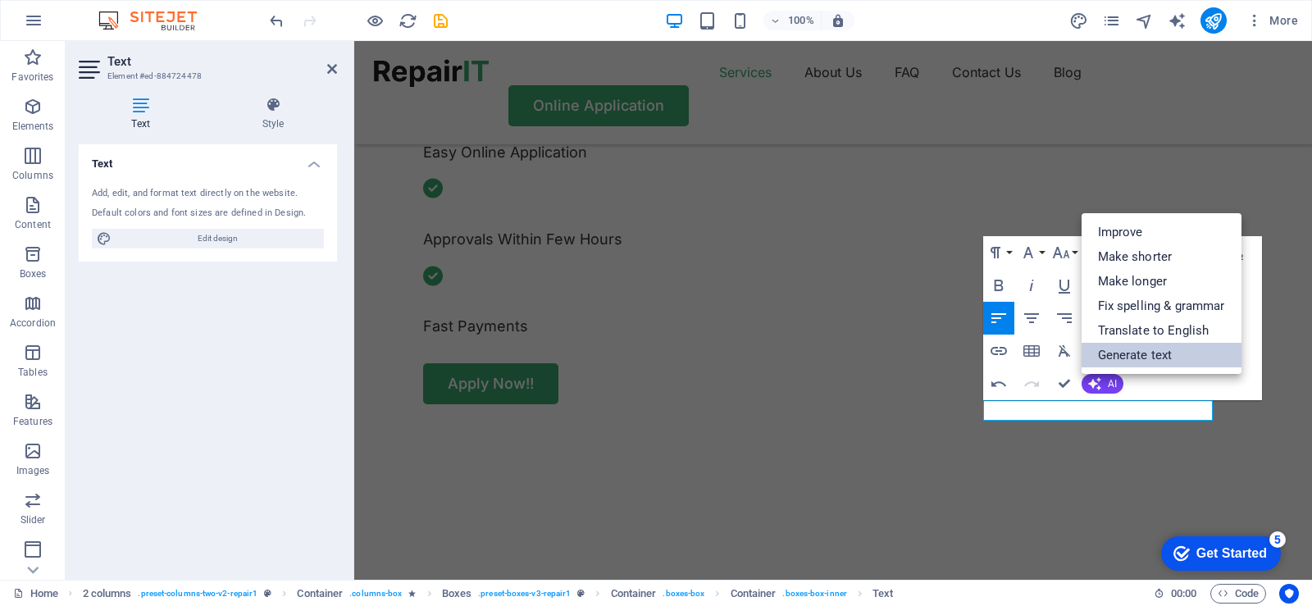
click at [1138, 358] on link "Generate text" at bounding box center [1162, 355] width 160 height 25
select select "English"
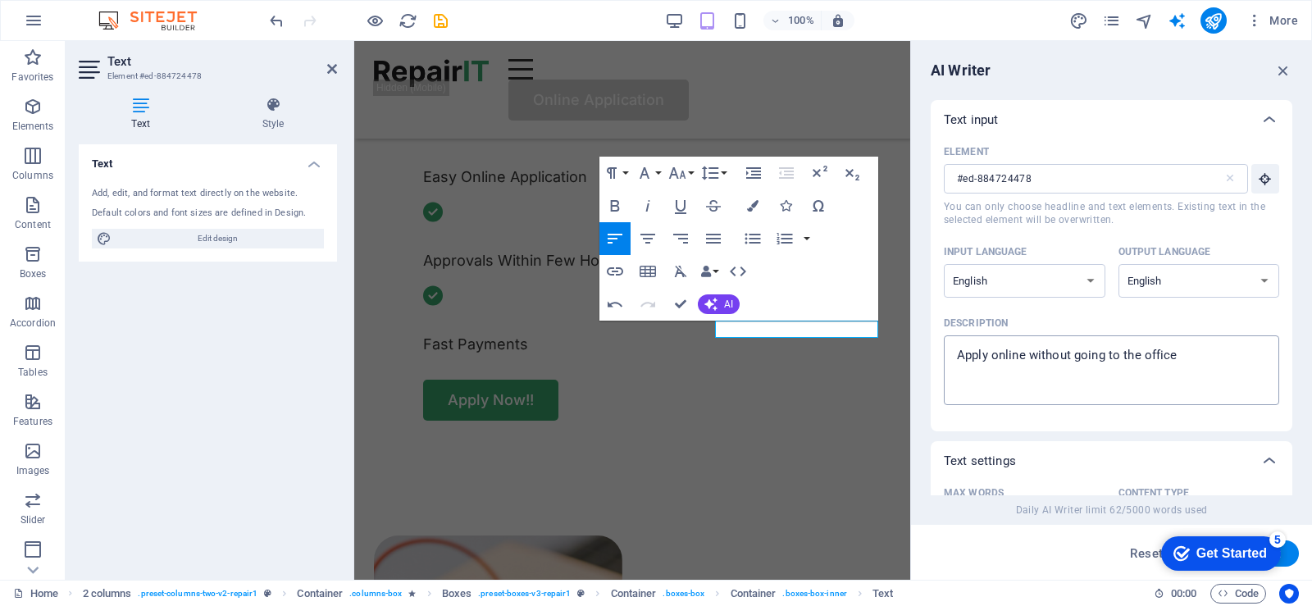
type textarea "x"
drag, startPoint x: 1182, startPoint y: 349, endPoint x: 949, endPoint y: 353, distance: 233.0
click at [949, 353] on div "Apply online without going to the office x ​" at bounding box center [1111, 370] width 335 height 70
click at [952, 353] on textarea "Apply online without going to the office" at bounding box center [1111, 370] width 319 height 53
type textarea "r"
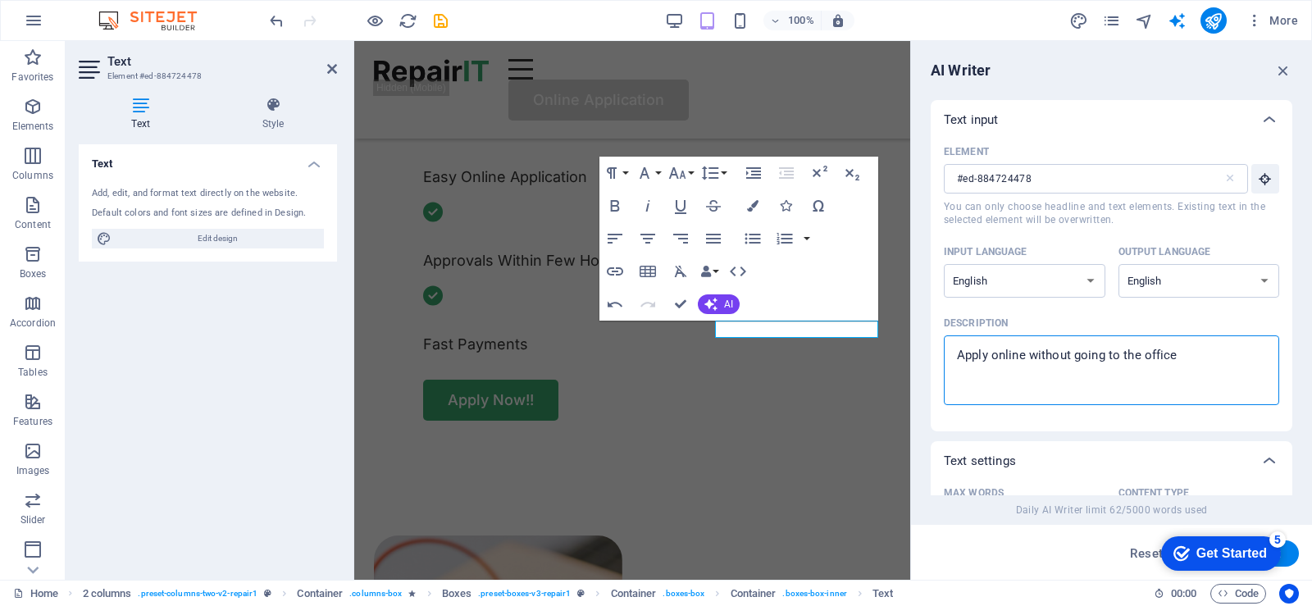
type textarea "x"
type textarea "re"
type textarea "x"
type textarea "req"
type textarea "x"
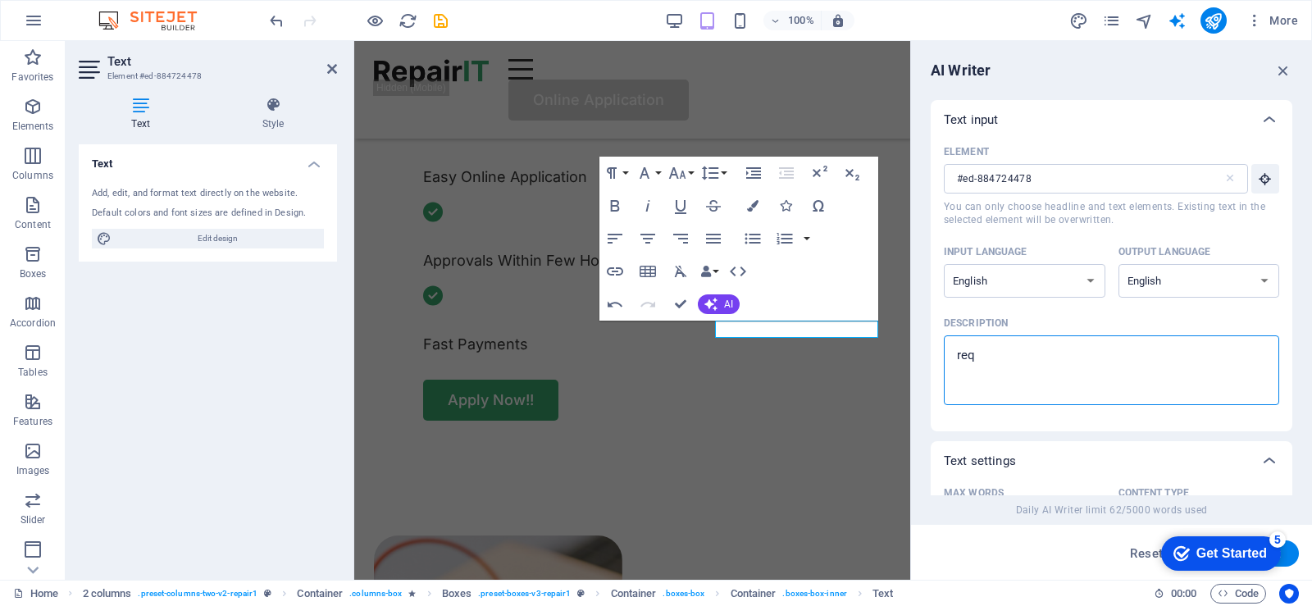
type textarea "requ"
type textarea "x"
type textarea "requi"
type textarea "x"
type textarea "requir"
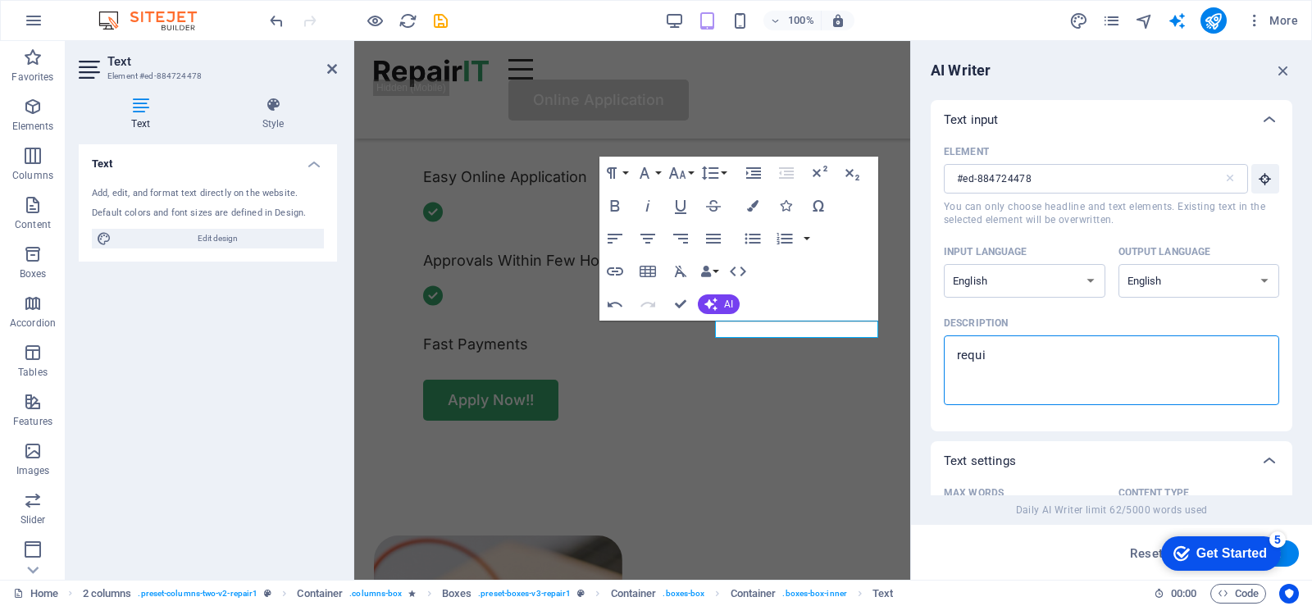
type textarea "x"
type textarea "require"
type textarea "x"
type textarea "required"
type textarea "x"
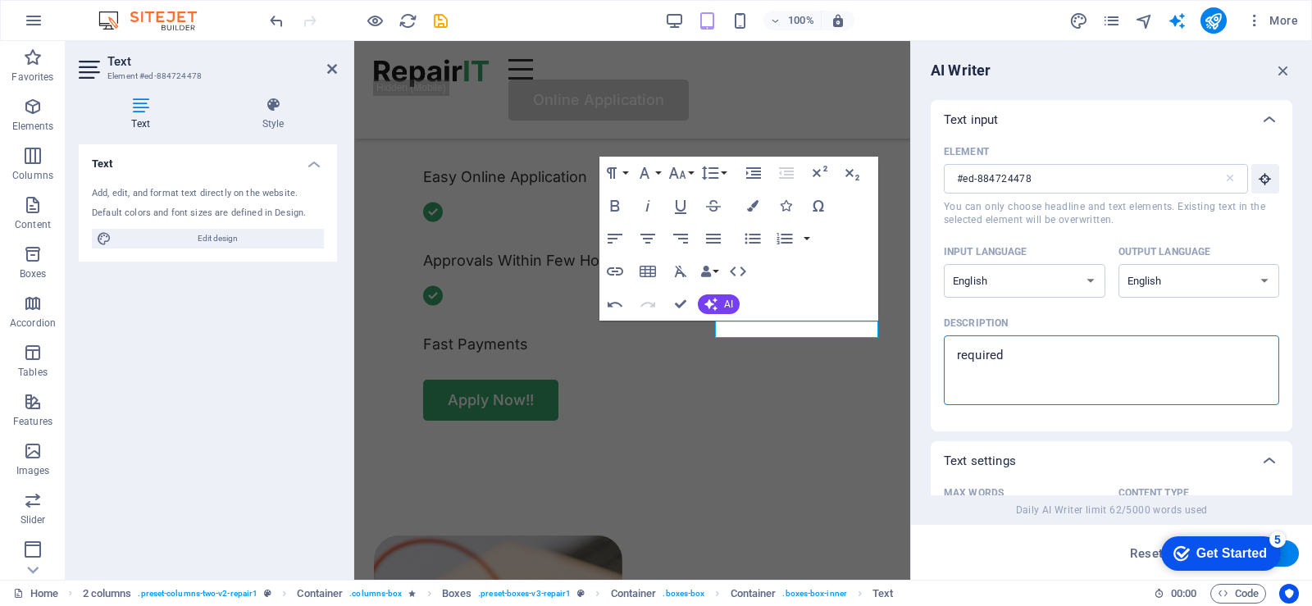
type textarea "required"
type textarea "x"
type textarea "required d"
type textarea "x"
type textarea "required do"
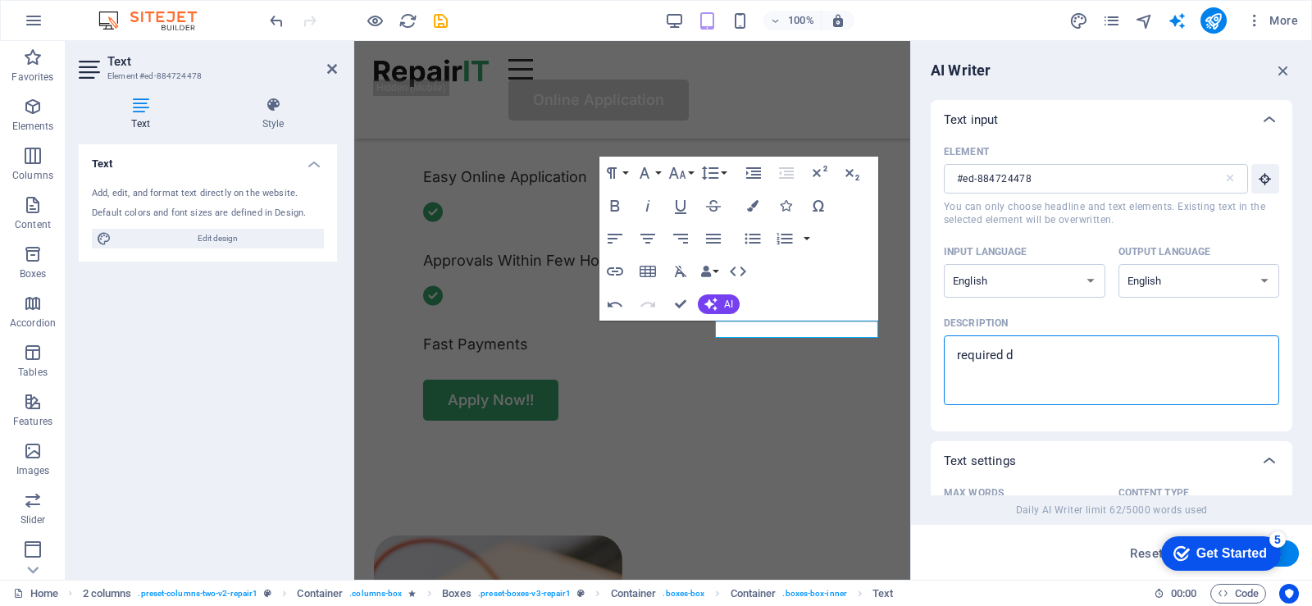
type textarea "x"
type textarea "required doc"
type textarea "x"
type textarea "required docu"
type textarea "x"
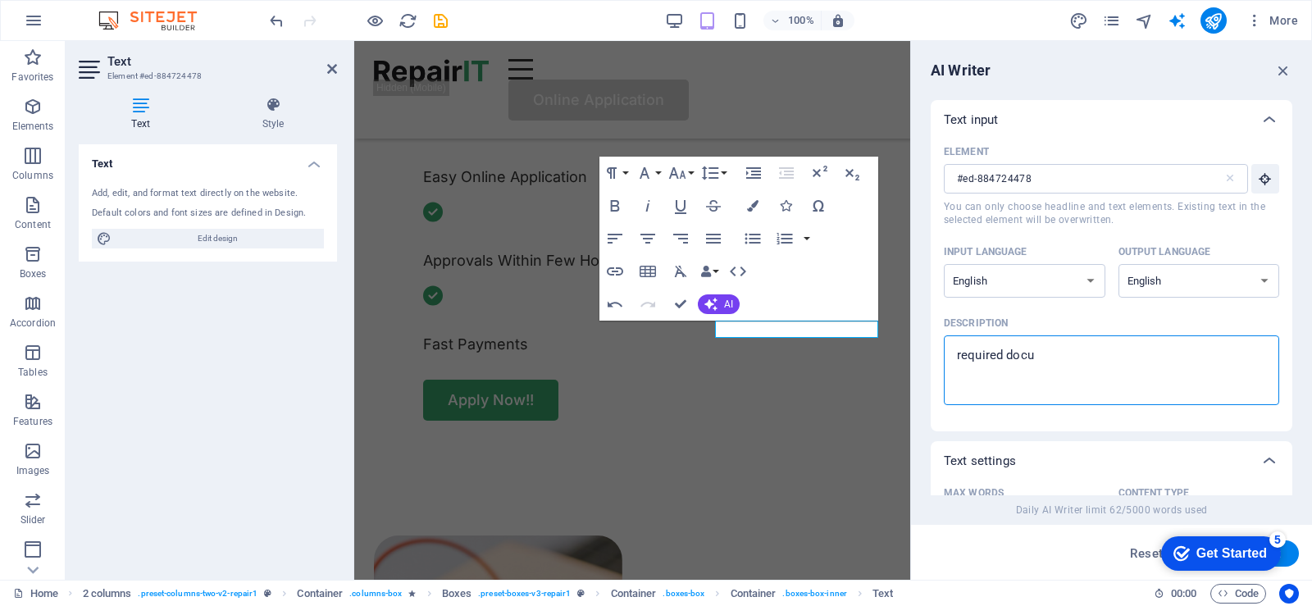
type textarea "required docum"
type textarea "x"
type textarea "required docume"
type textarea "x"
type textarea "required documen"
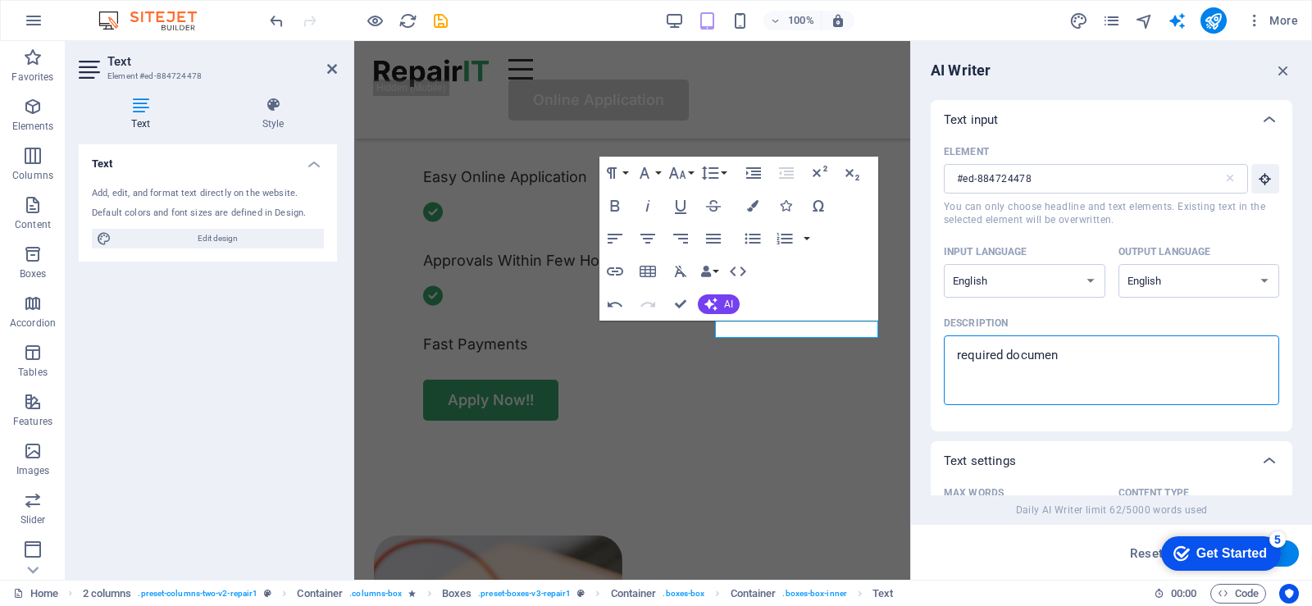
type textarea "x"
type textarea "required document"
type textarea "x"
type textarea "required documents"
type textarea "x"
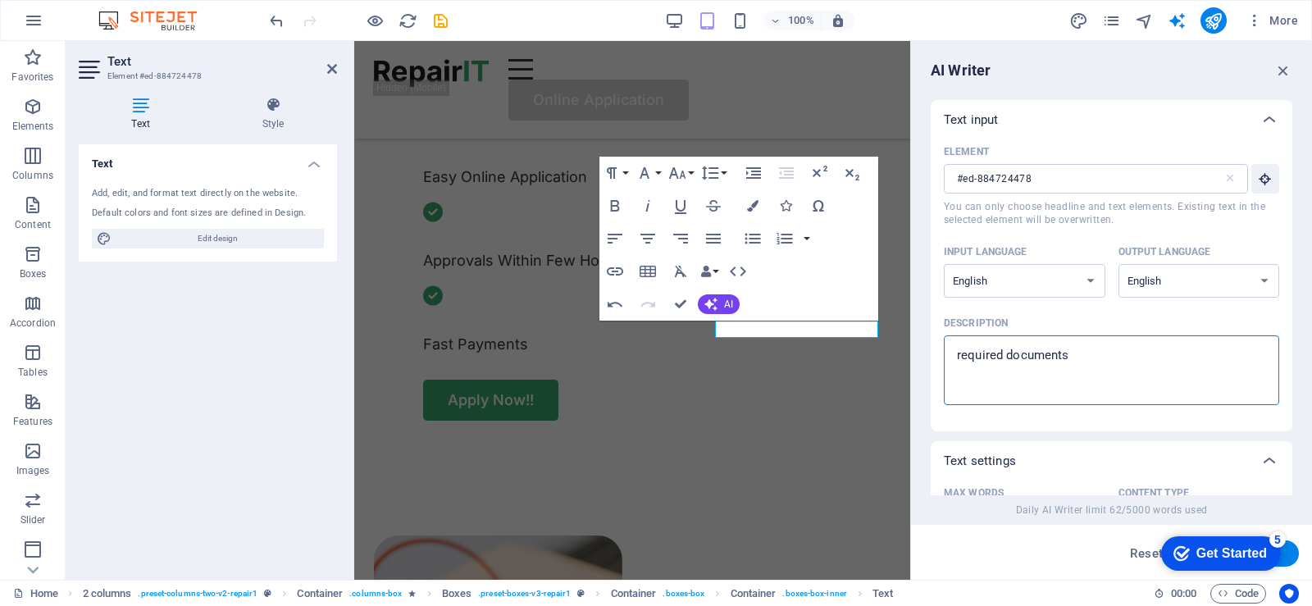
type textarea "required documents"
type textarea "x"
type textarea "required documents u"
type textarea "x"
type textarea "required documents up"
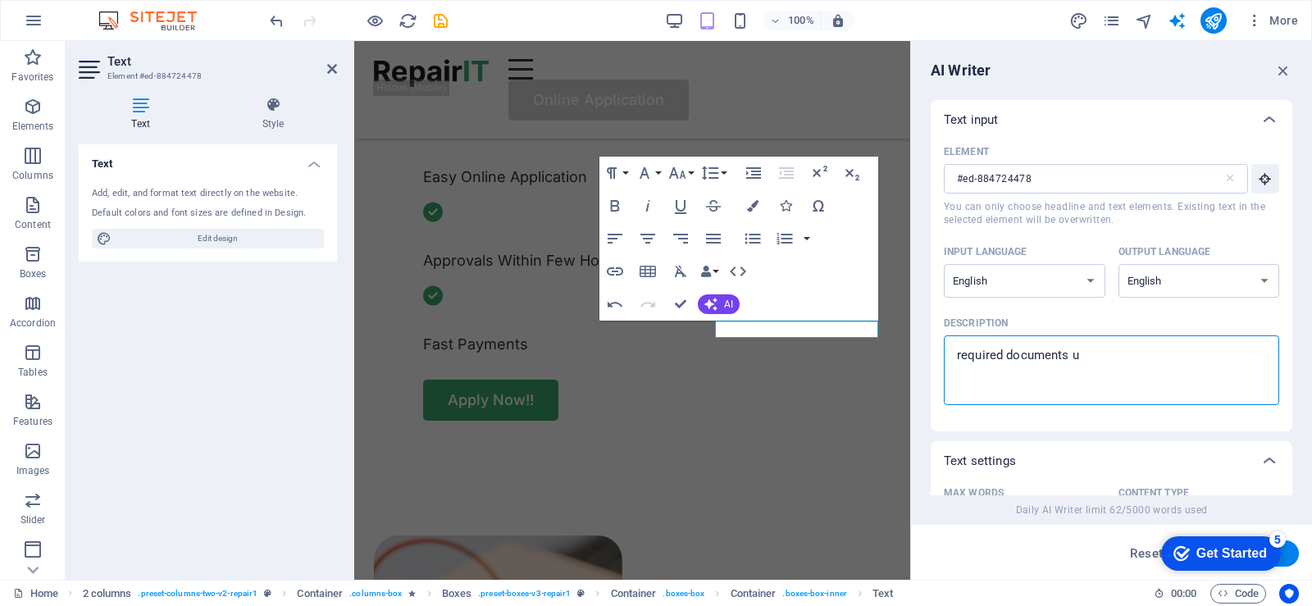
type textarea "x"
type textarea "required documents upl"
type textarea "x"
type textarea "required documents upla"
type textarea "x"
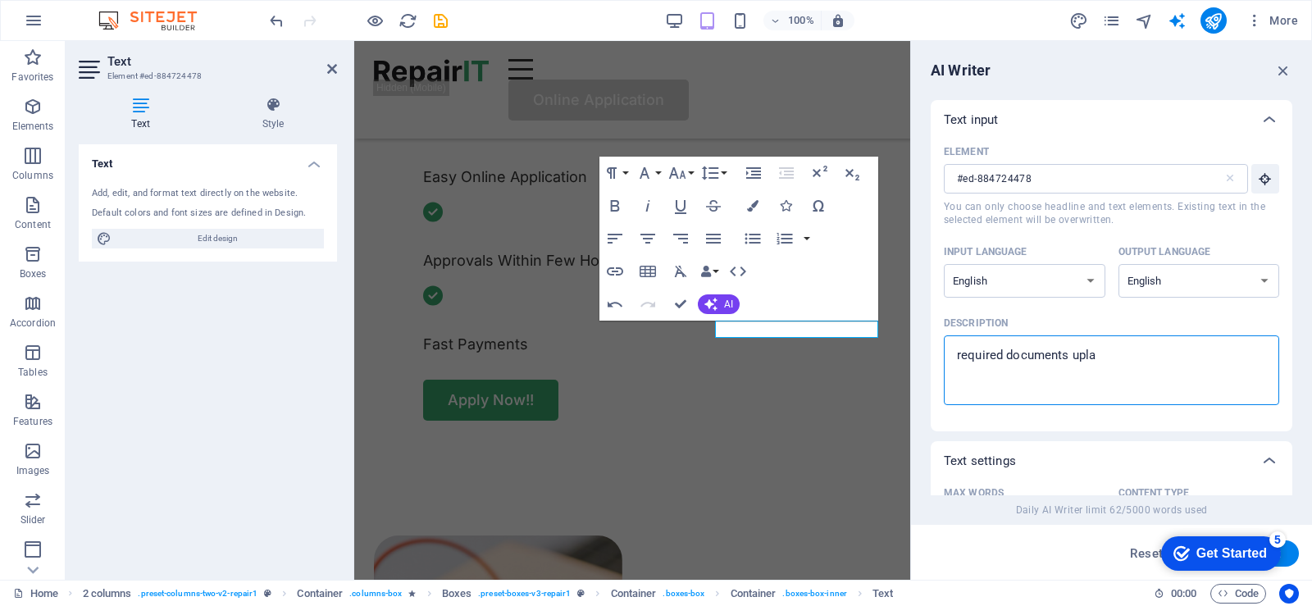
type textarea "required documents uplao"
type textarea "x"
type textarea "required documents uplaod"
type textarea "x"
type textarea "required documents uplao"
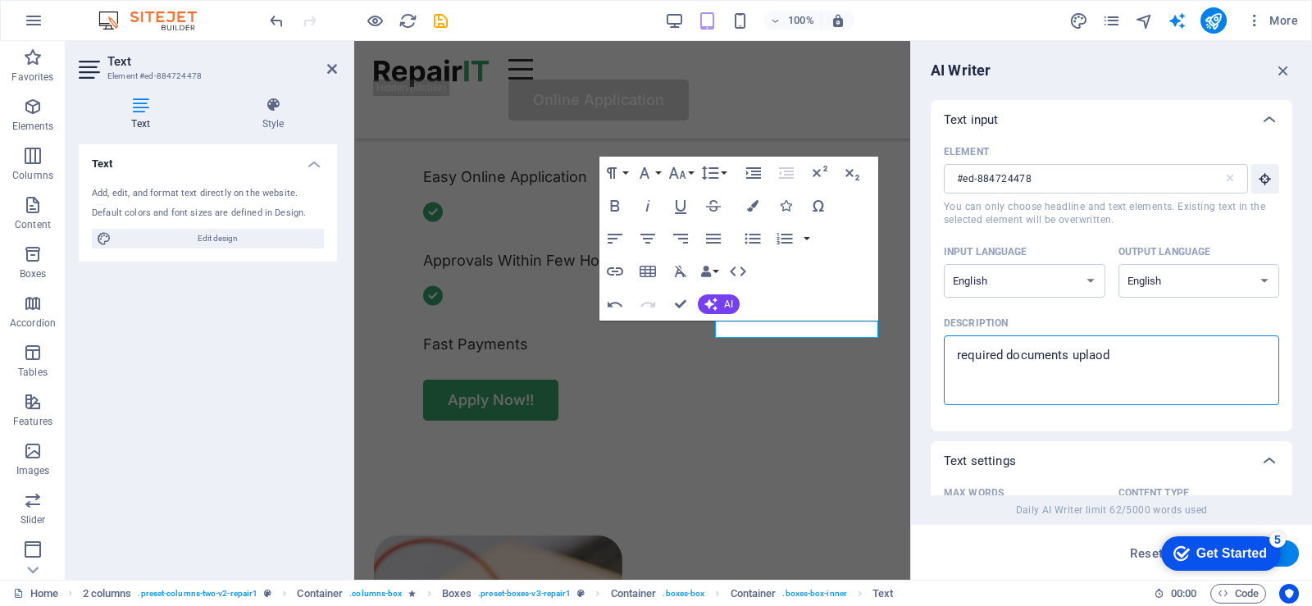
type textarea "x"
type textarea "required documents upla"
type textarea "x"
type textarea "required documents upl"
type textarea "x"
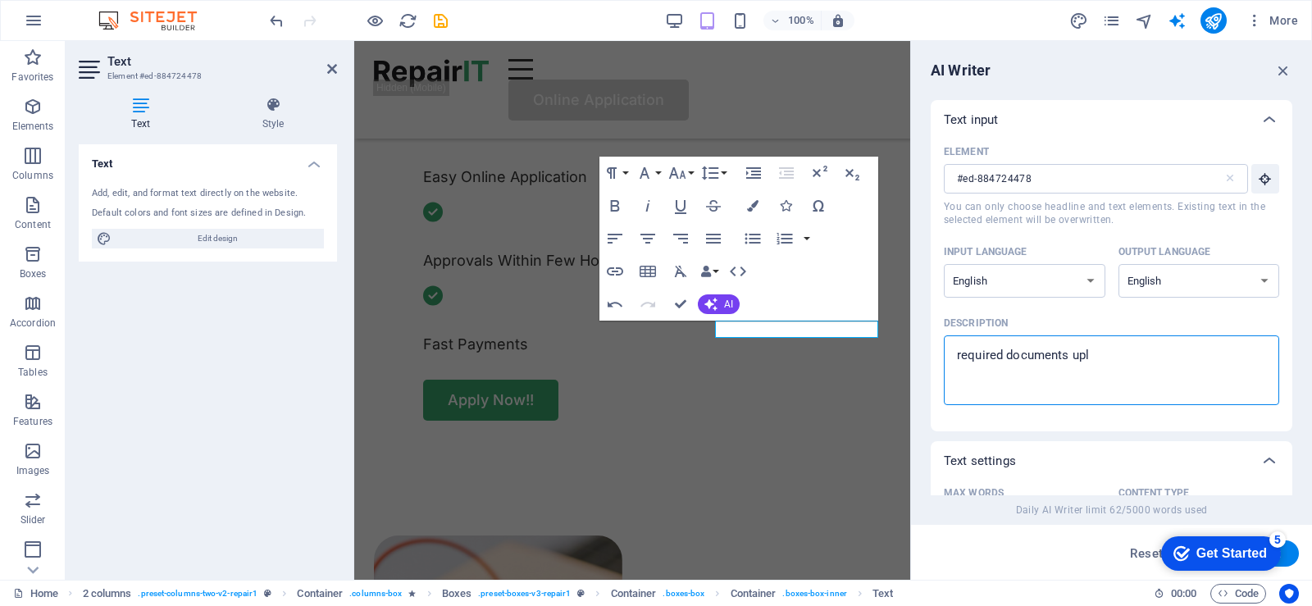
type textarea "required documents uplo"
type textarea "x"
type textarea "required documents uploa"
type textarea "x"
type textarea "required documents upload"
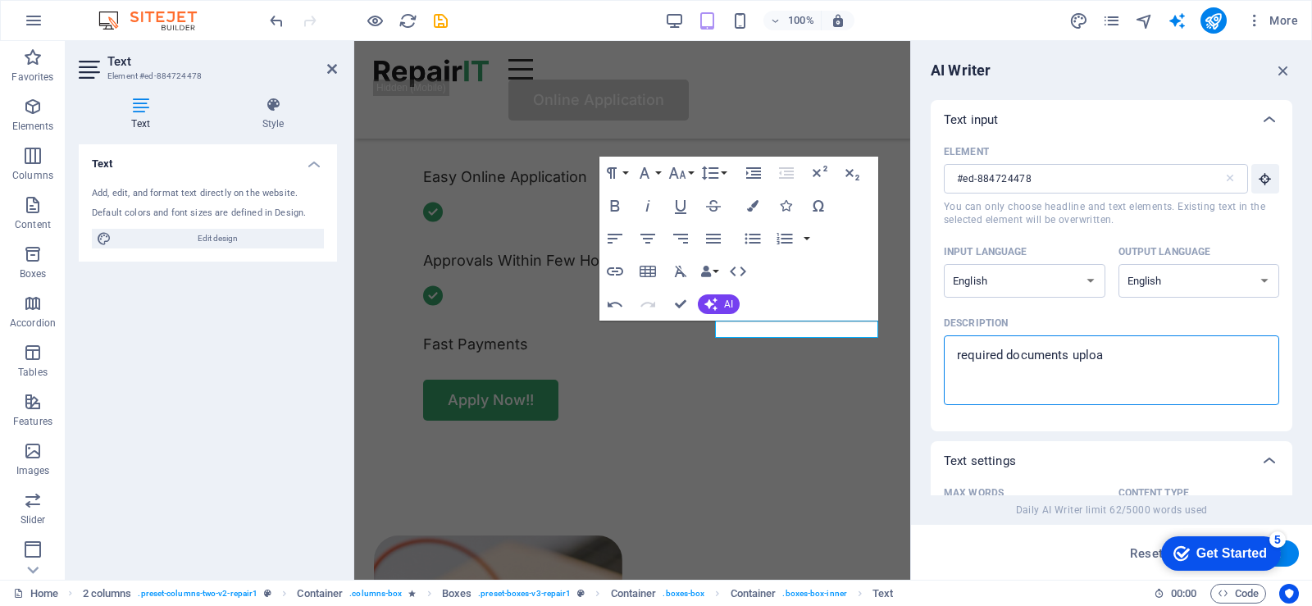
type textarea "x"
type textarea "required documents upload,"
type textarea "x"
type textarea "required documents upload,"
type textarea "x"
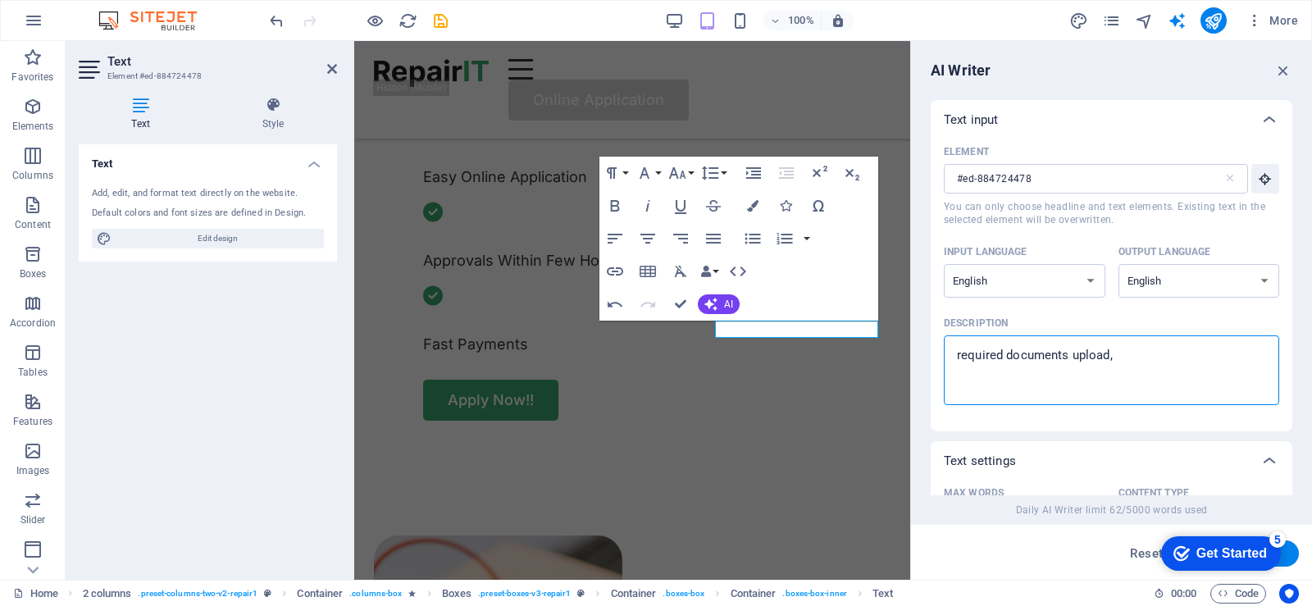
type textarea "required documents upload, I"
type textarea "x"
type textarea "required documents upload, ID"
type textarea "x"
type textarea "required documents upload, ID,"
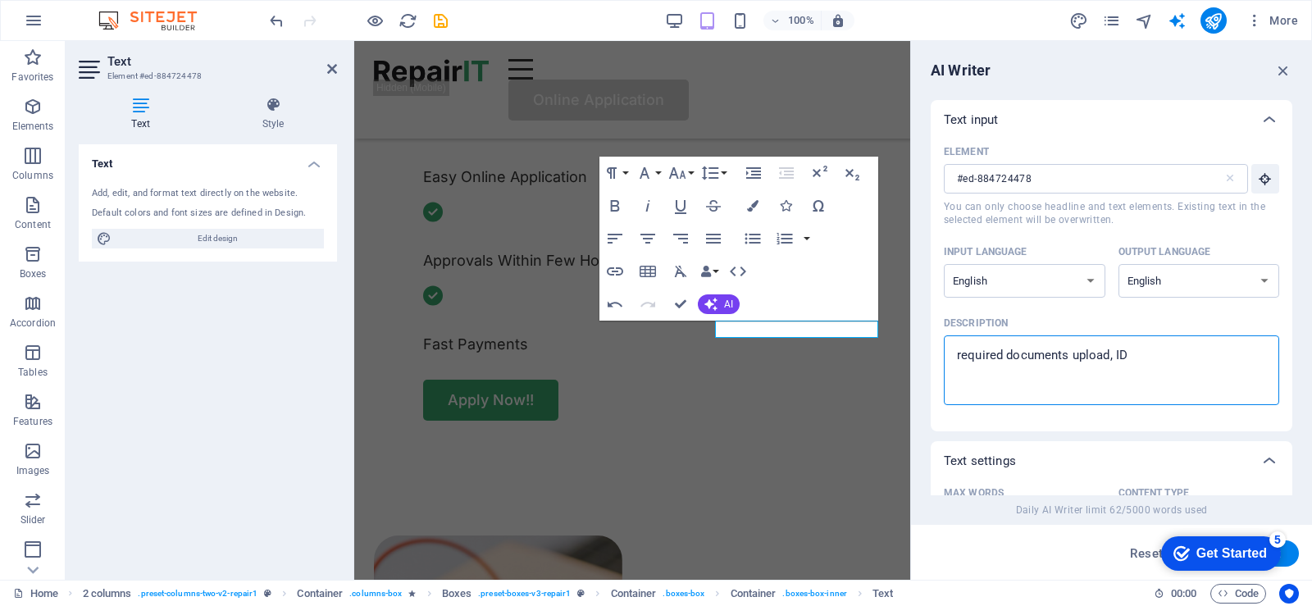
type textarea "x"
type textarea "required documents upload, ID,"
type textarea "x"
type textarea "required documents upload, ID, B"
type textarea "x"
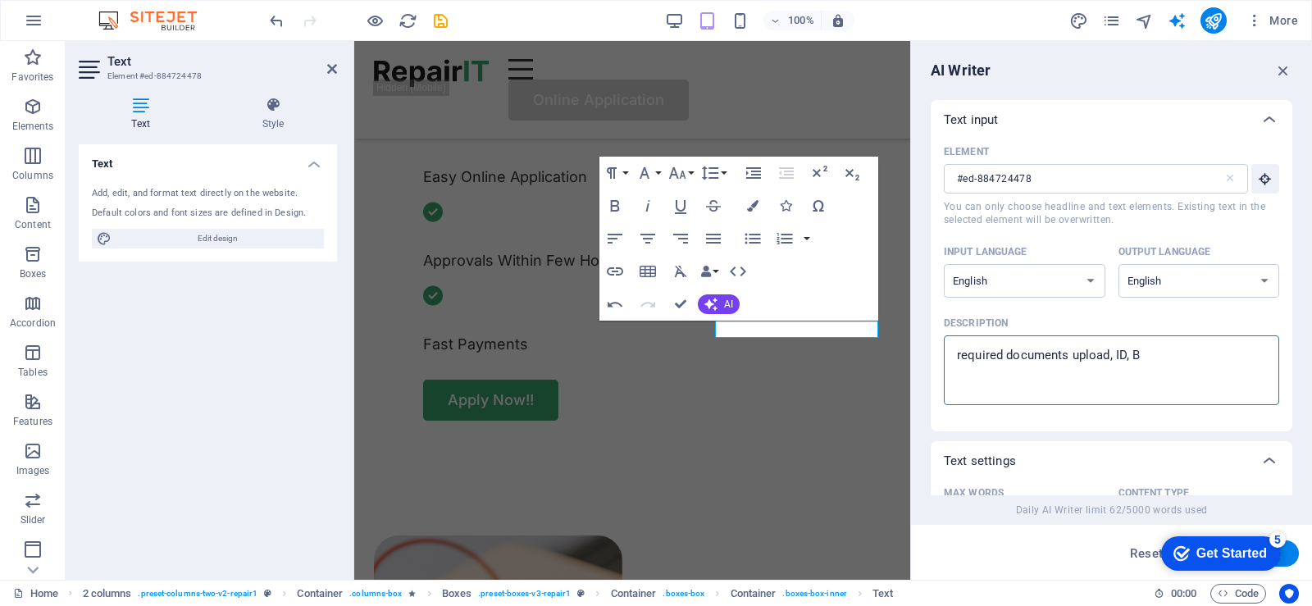
type textarea "required documents upload, ID, Ba"
type textarea "x"
type textarea "required documents upload, ID, Ban"
type textarea "x"
type textarea "required documents upload, ID, Bank"
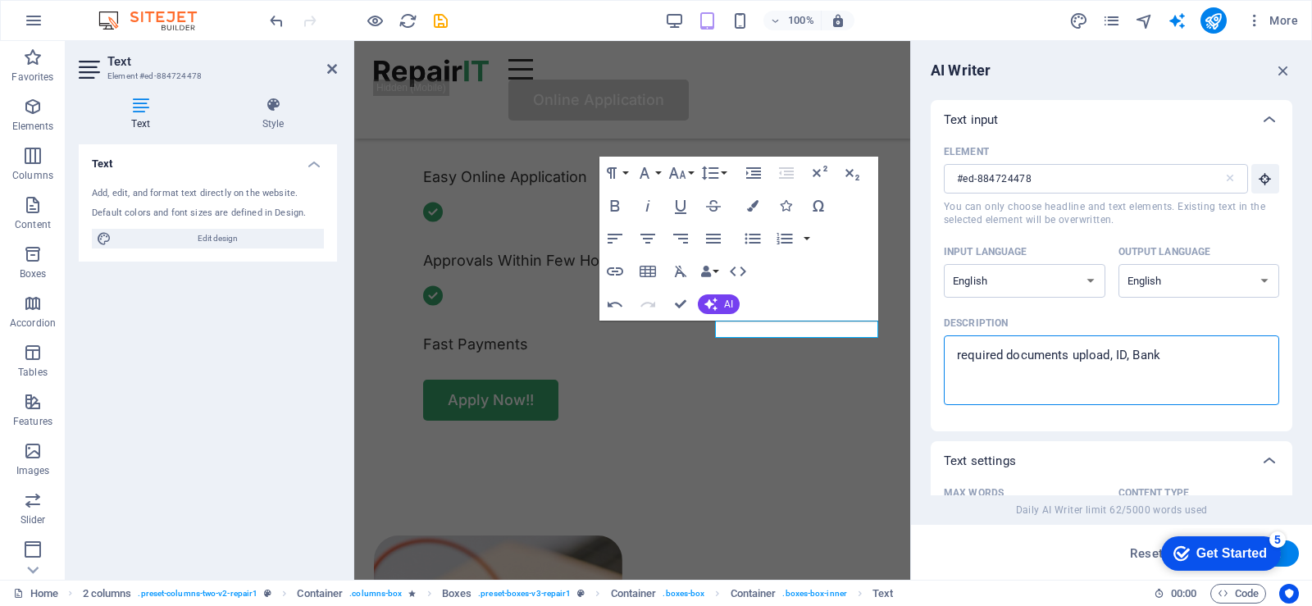
type textarea "x"
type textarea "required documents upload, ID, Bank"
type textarea "x"
type textarea "required documents upload, ID, Bank s"
type textarea "x"
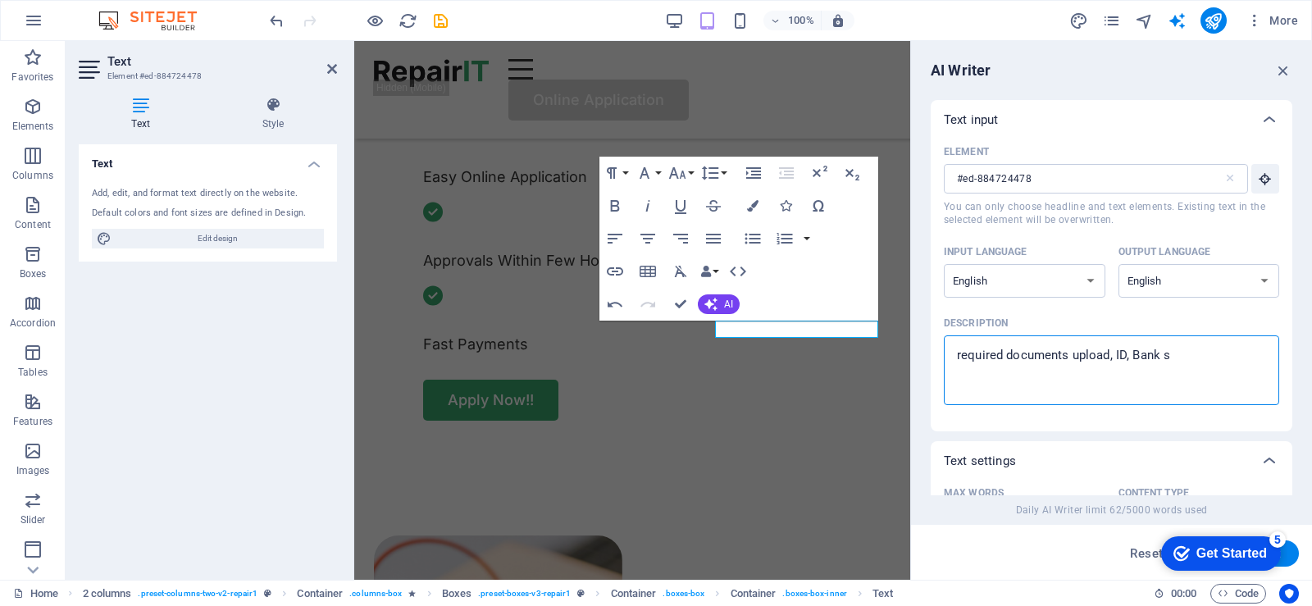
type textarea "required documents upload, ID, Bank st"
type textarea "x"
type textarea "required documents upload, ID, Bank sta"
type textarea "x"
type textarea "required documents upload, ID, Bank stat"
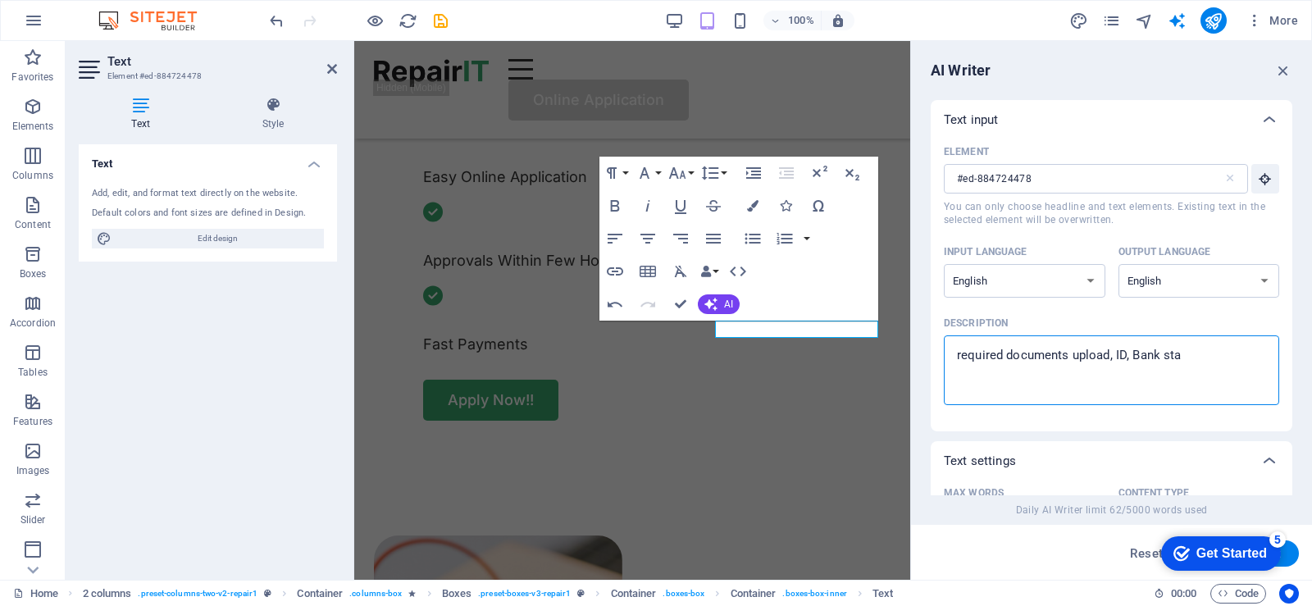
type textarea "x"
type textarea "required documents upload, ID, Bank state"
type textarea "x"
type textarea "required documents upload, ID, Bank statem"
type textarea "x"
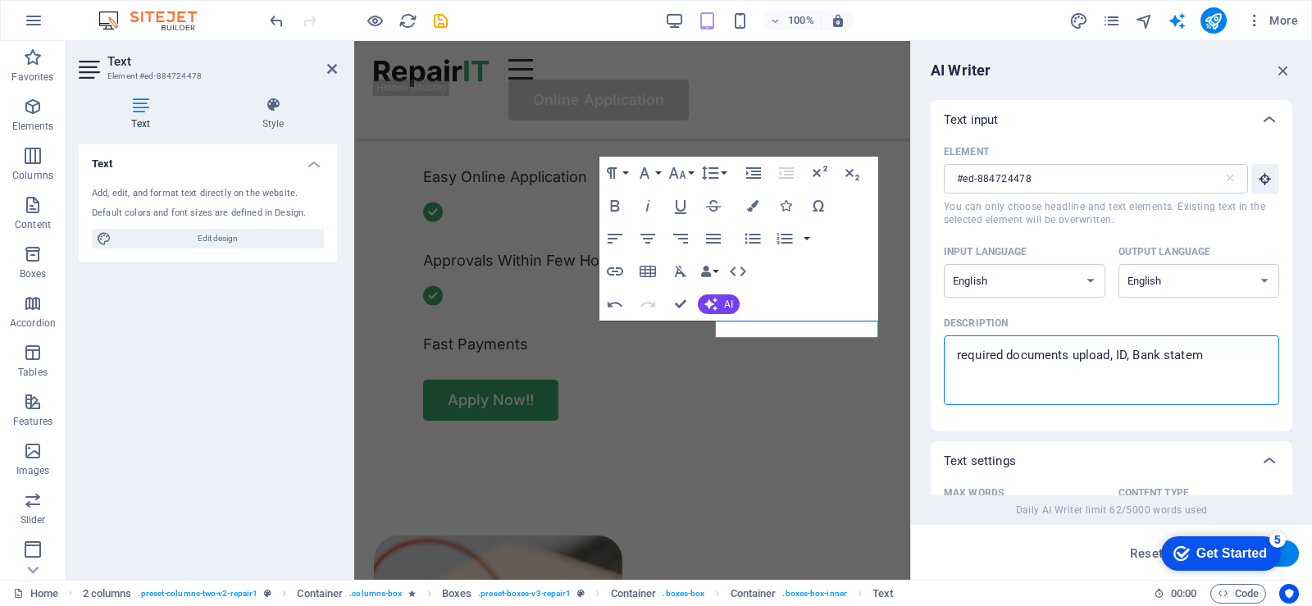
type textarea "required documents upload, ID, Bank stateme"
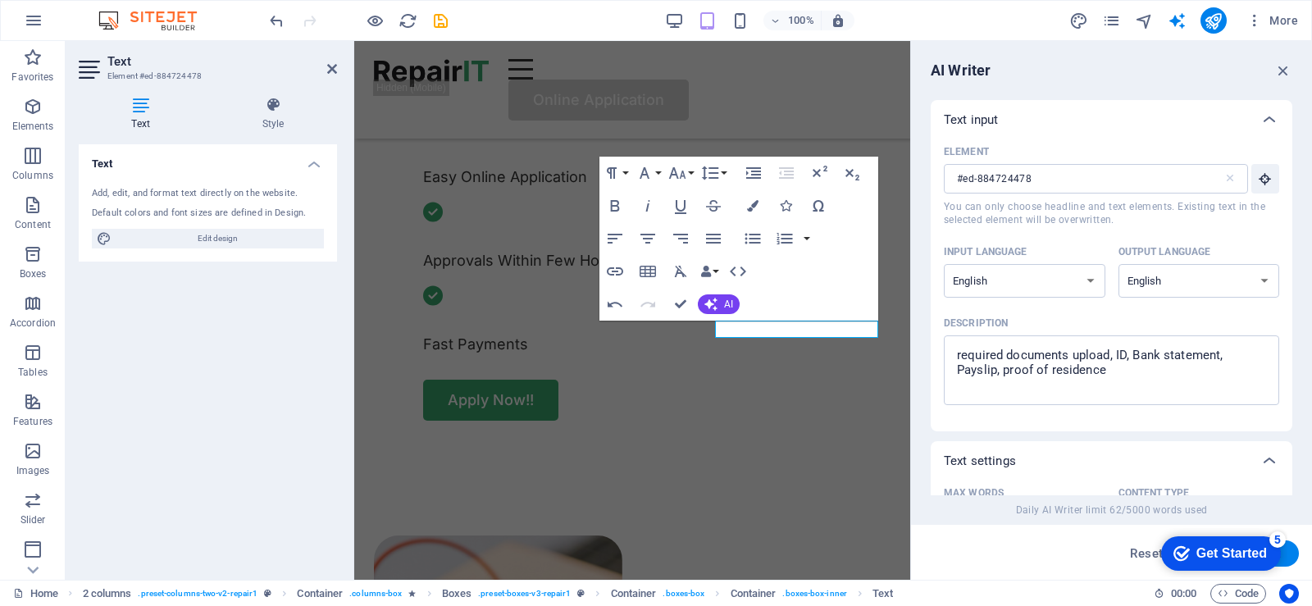
click at [1289, 552] on button "Generate text" at bounding box center [1242, 554] width 114 height 26
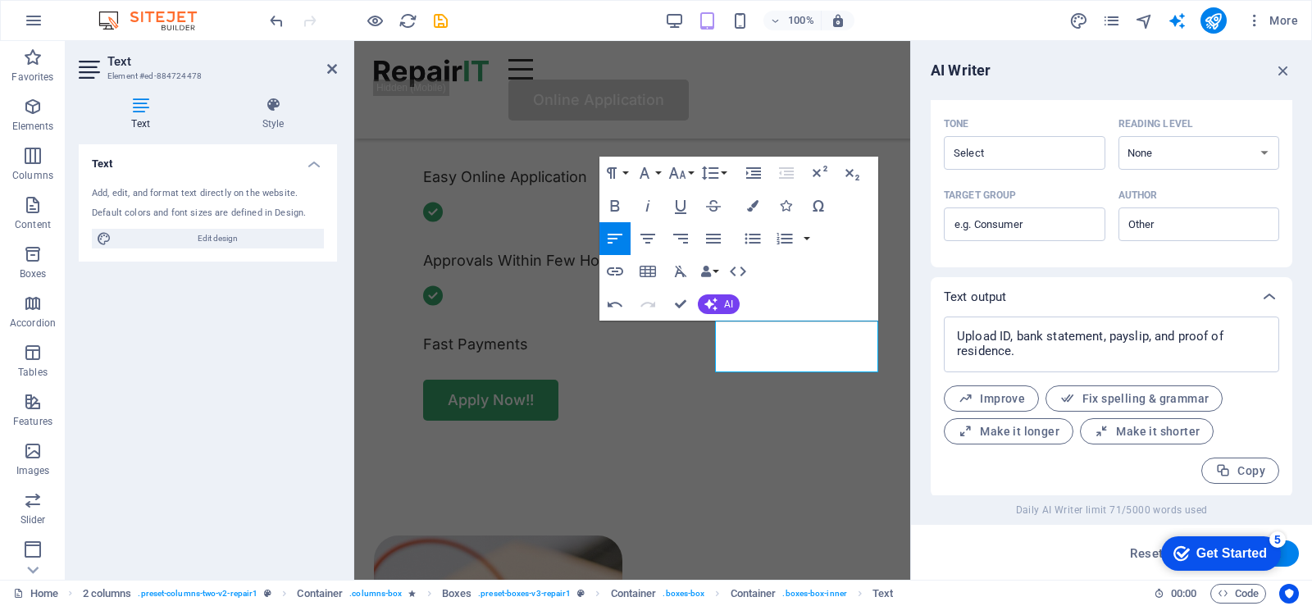
scroll to position [442, 0]
click at [1035, 431] on span "Make it longer" at bounding box center [1009, 430] width 102 height 16
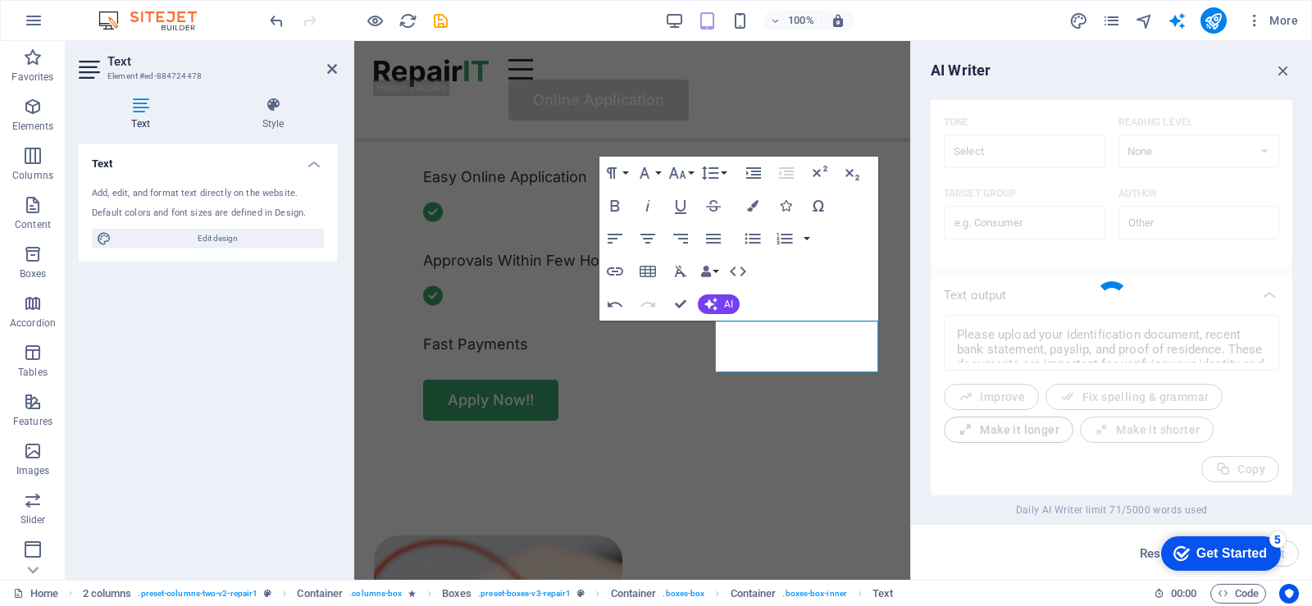
scroll to position [486, 0]
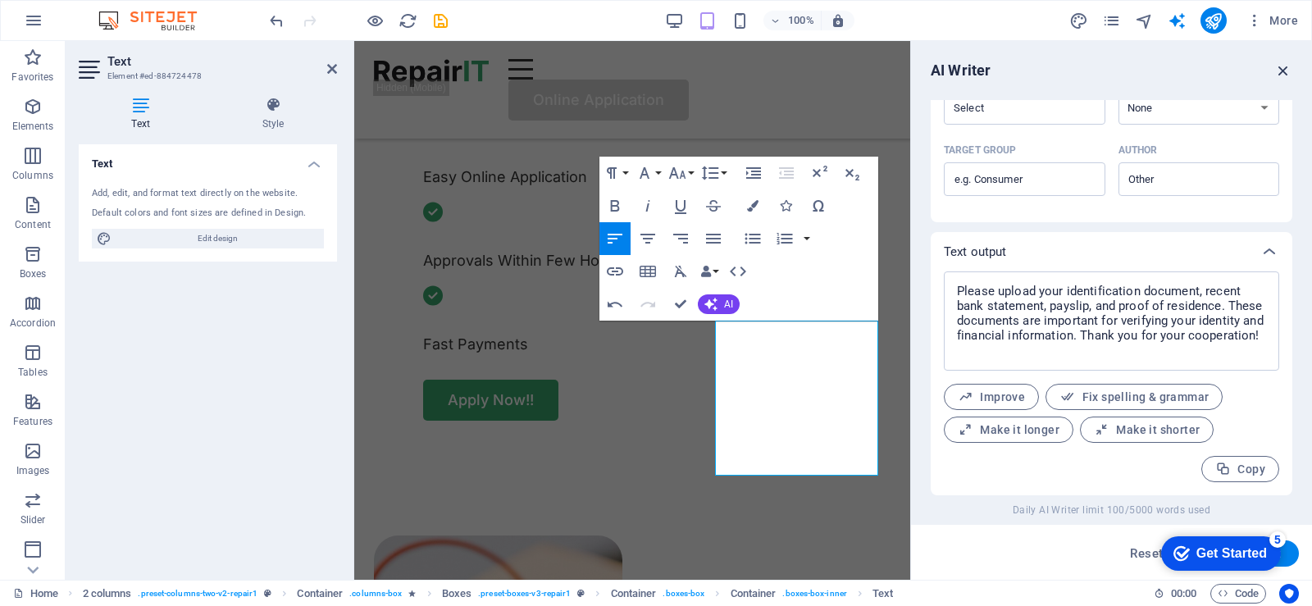
click at [1287, 75] on icon "button" at bounding box center [1284, 71] width 18 height 18
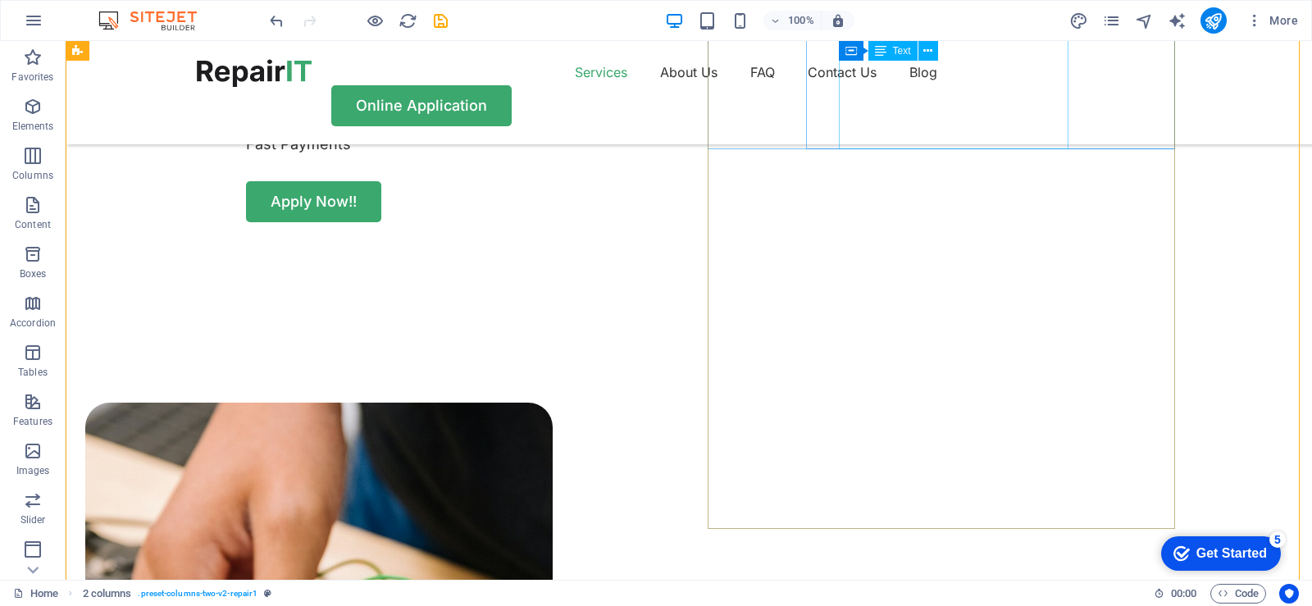
scroll to position [820, 0]
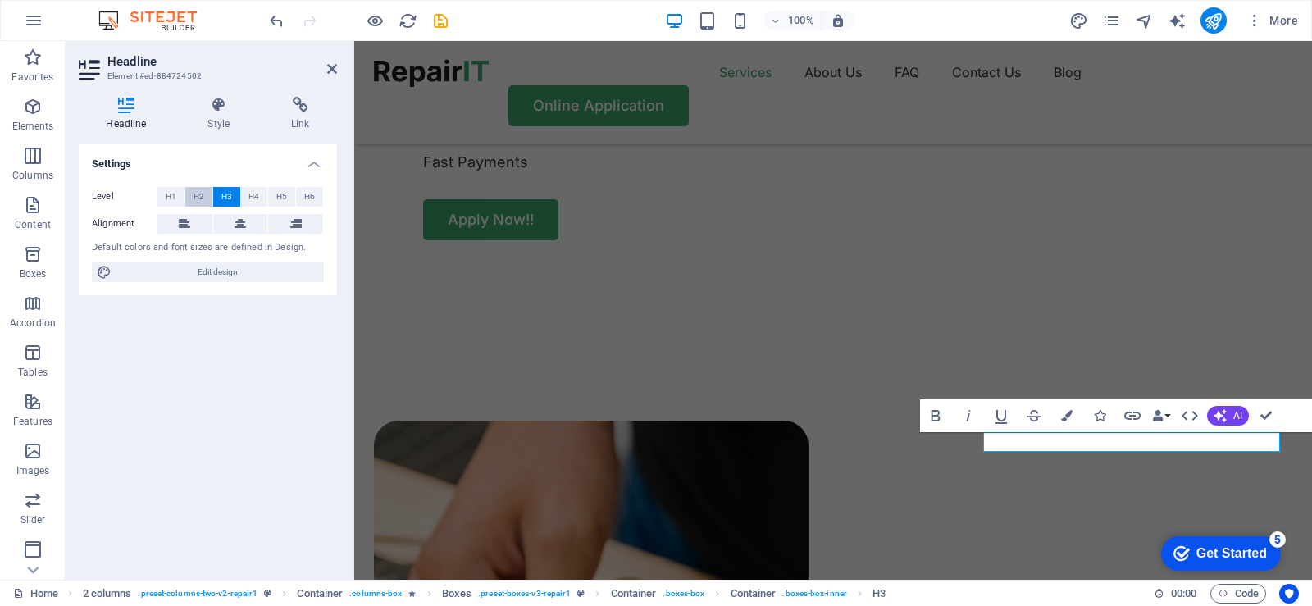
click at [198, 202] on span "H2" at bounding box center [199, 197] width 11 height 20
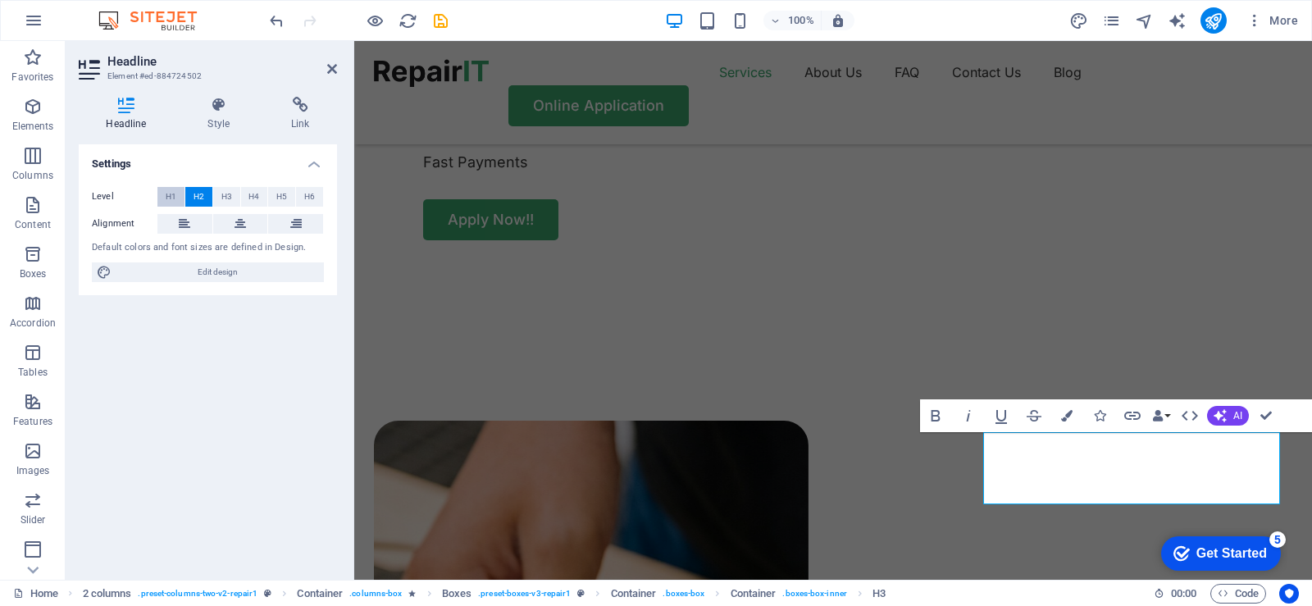
click at [169, 198] on span "H1" at bounding box center [171, 197] width 11 height 20
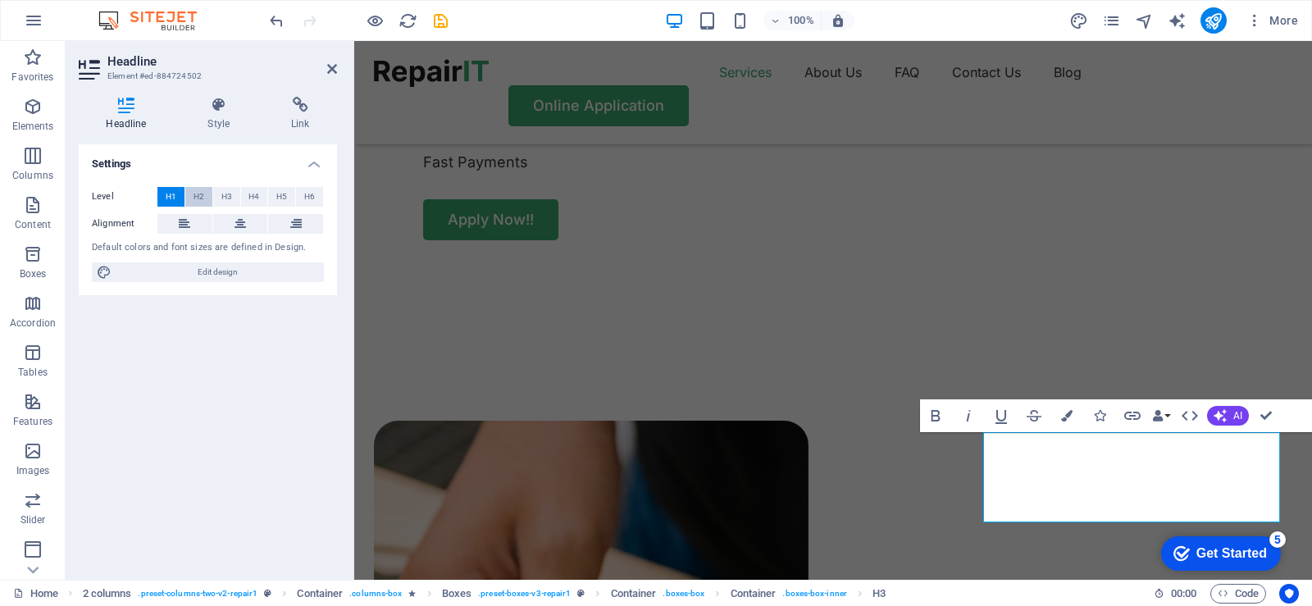
click at [197, 198] on span "H2" at bounding box center [199, 197] width 11 height 20
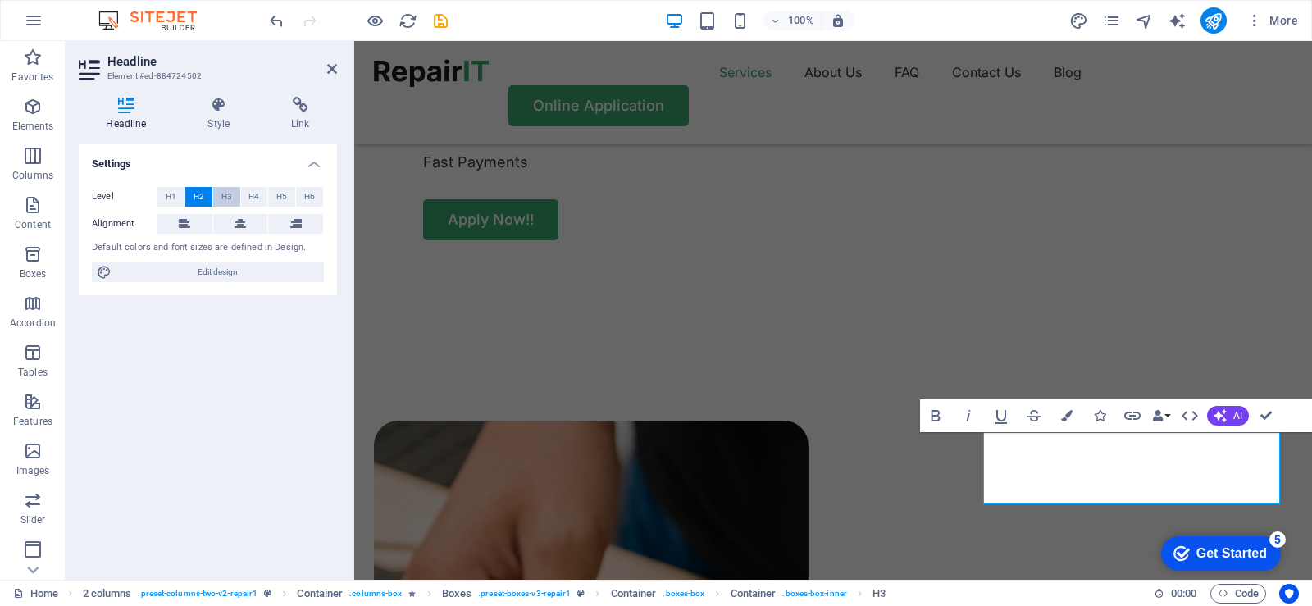
click at [223, 198] on span "H3" at bounding box center [226, 197] width 11 height 20
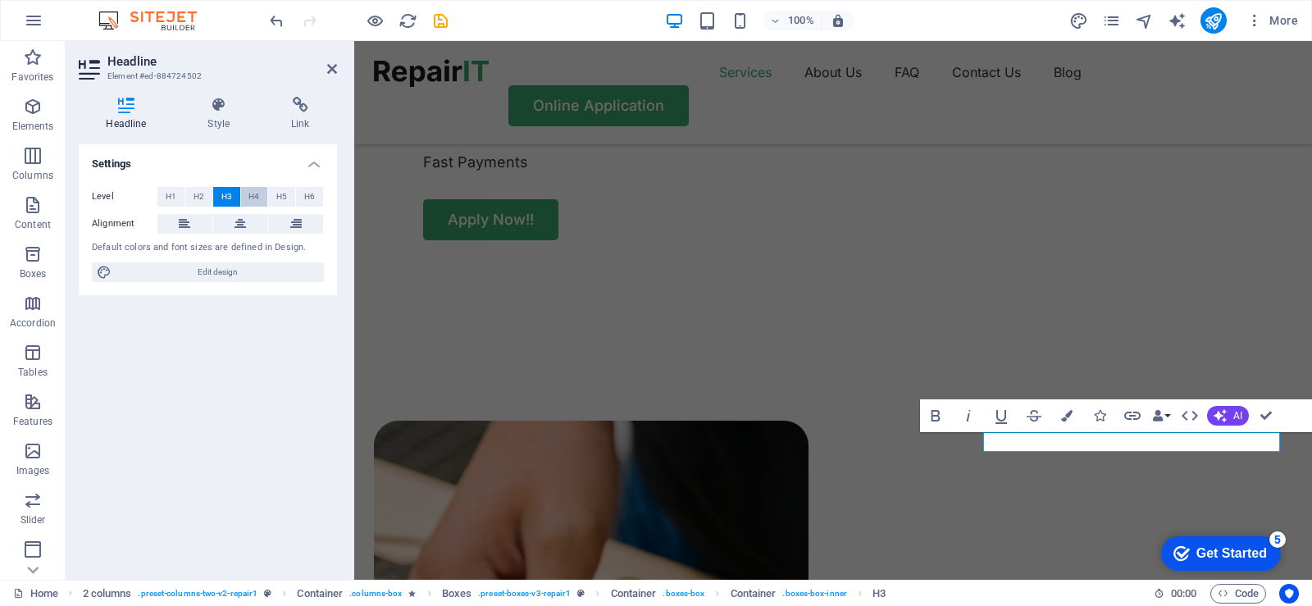
click at [252, 198] on span "H4" at bounding box center [254, 197] width 11 height 20
click at [234, 198] on button "H3" at bounding box center [226, 197] width 27 height 20
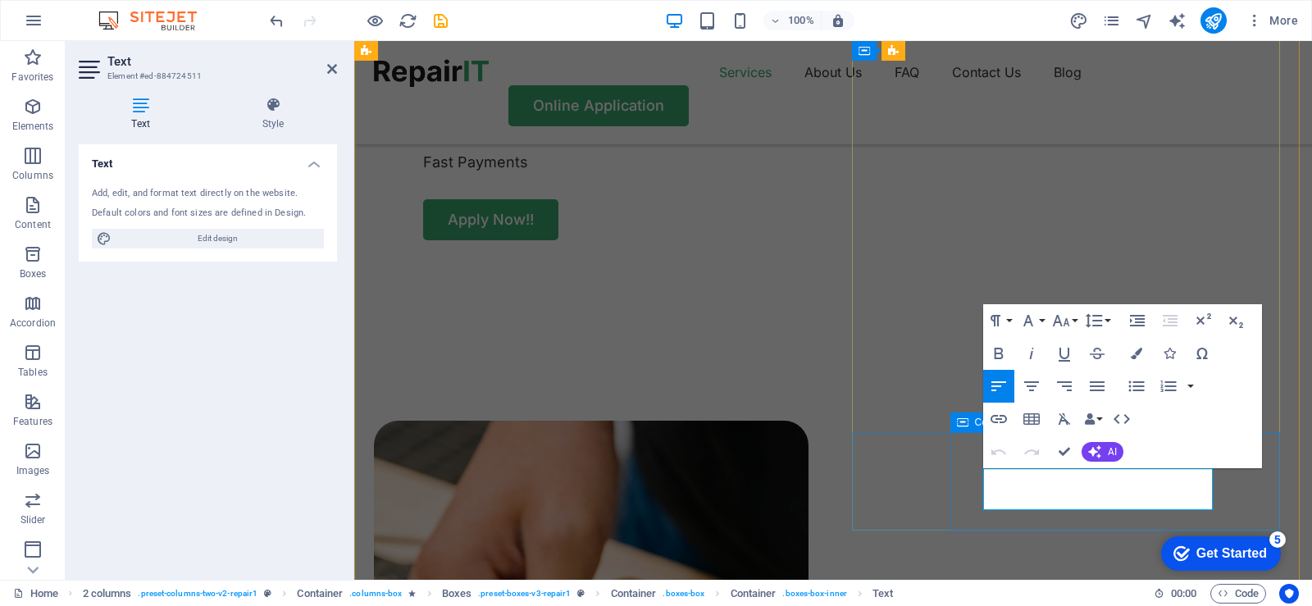
drag, startPoint x: 1133, startPoint y: 496, endPoint x: 975, endPoint y: 475, distance: 158.9
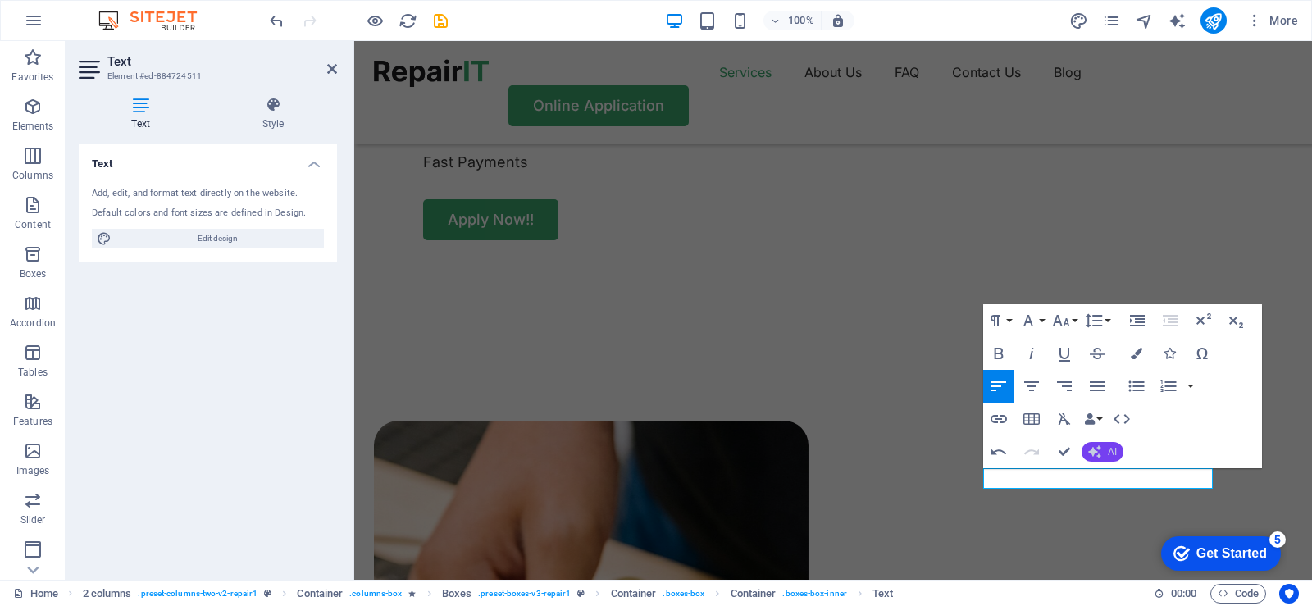
click at [1111, 452] on span "AI" at bounding box center [1112, 452] width 9 height 10
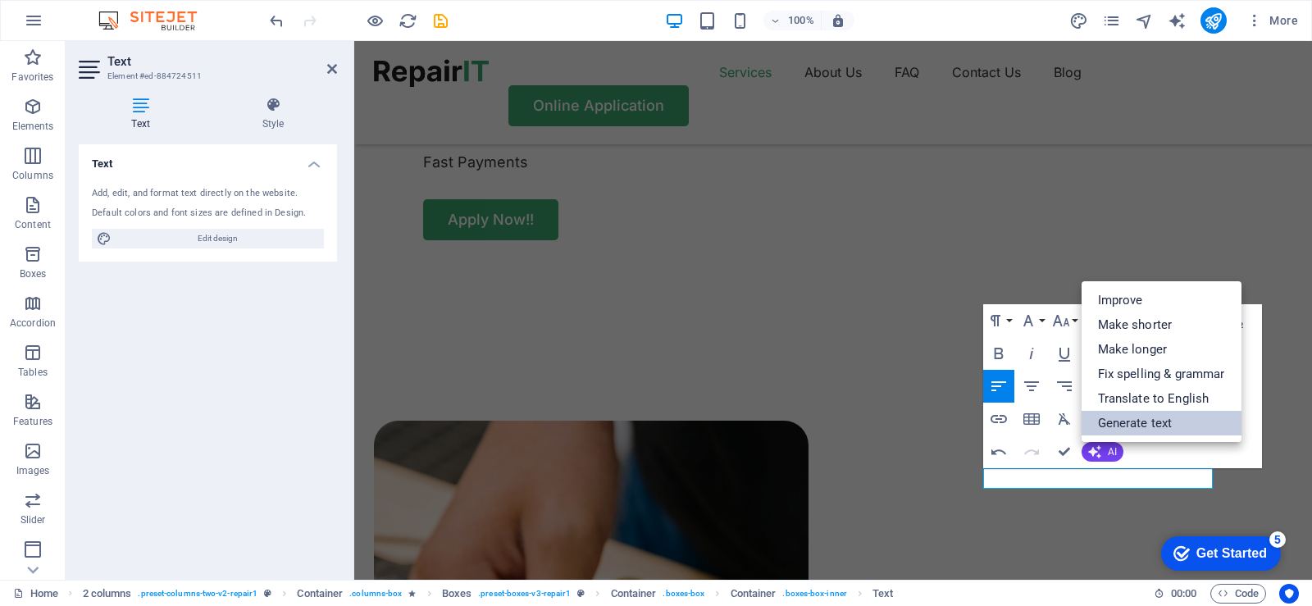
click at [1134, 422] on link "Generate text" at bounding box center [1162, 423] width 160 height 25
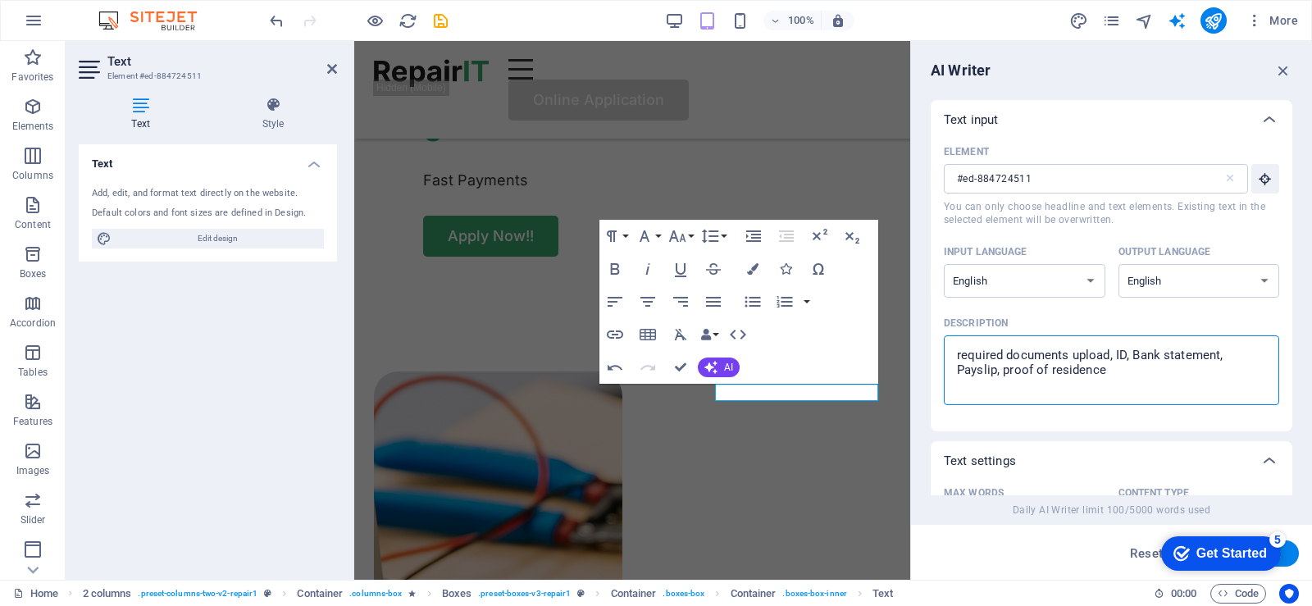
drag, startPoint x: 1127, startPoint y: 378, endPoint x: 952, endPoint y: 345, distance: 177.9
click at [952, 345] on textarea "required documents upload, ID, Bank statement, Payslip, proof of residence" at bounding box center [1111, 370] width 319 height 53
click at [1126, 377] on textarea "we analyse your application and approve fast without delay. we apy to your bank…" at bounding box center [1111, 370] width 319 height 53
click at [0, 0] on span "account" at bounding box center [0, 0] width 0 height 0
click at [1011, 374] on textarea "we analyse your application and approve fast without delay. we apy to your bank…" at bounding box center [1111, 370] width 319 height 53
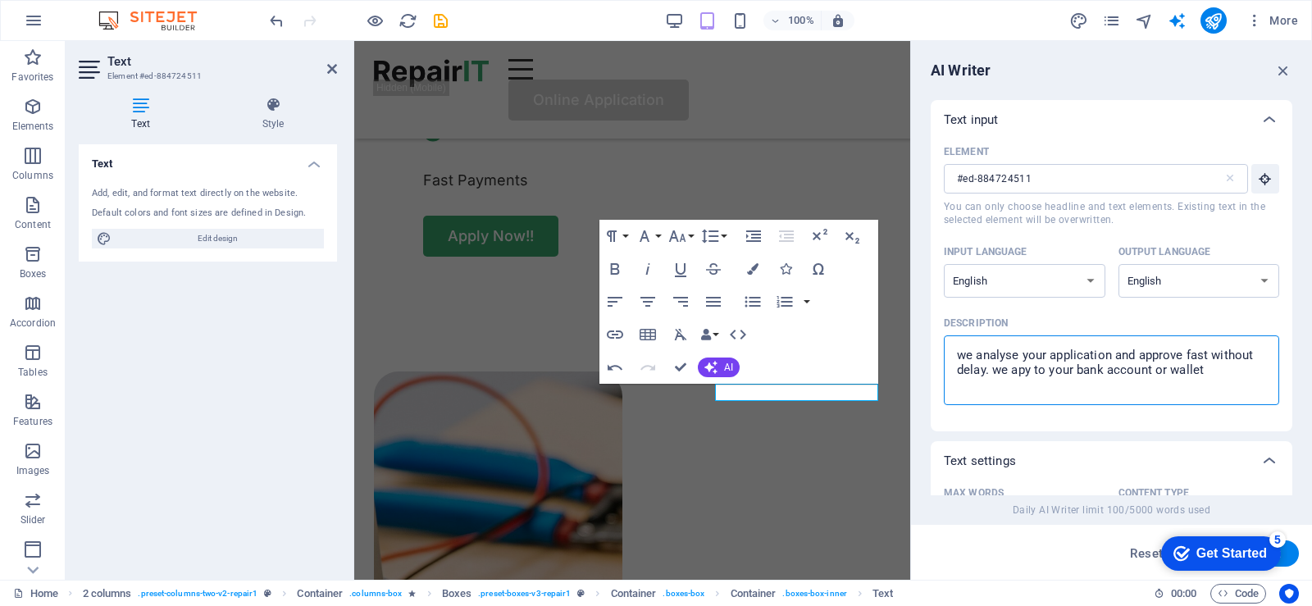
click at [0, 0] on span "We pay" at bounding box center [0, 0] width 0 height 0
click at [1170, 349] on textarea "we analyse your application and approve fast without delay. We pay to your bank…" at bounding box center [1111, 370] width 319 height 53
click at [0, 0] on span "approve" at bounding box center [0, 0] width 0 height 0
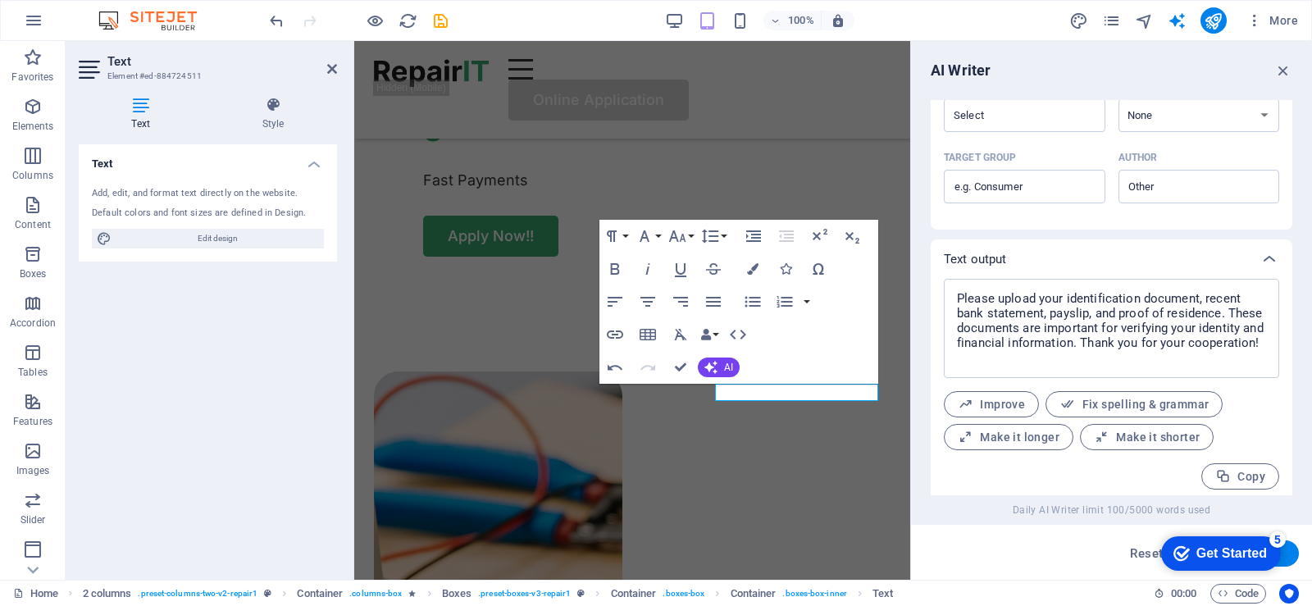
scroll to position [486, 0]
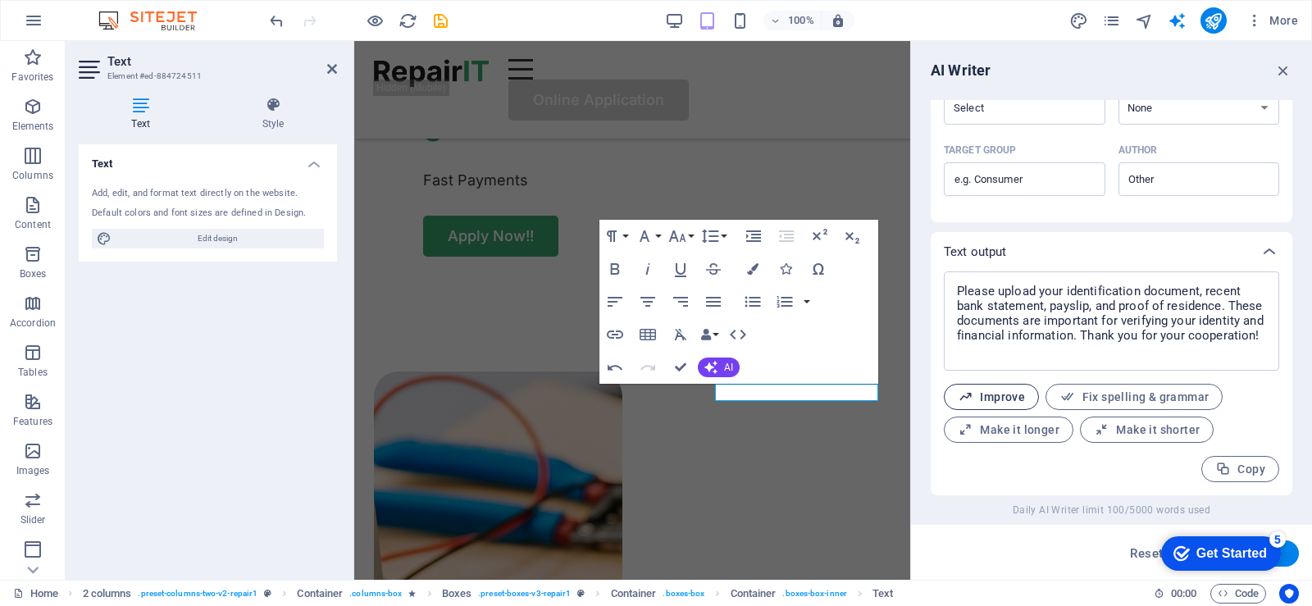
click at [1012, 399] on span "Improve" at bounding box center [991, 398] width 67 height 16
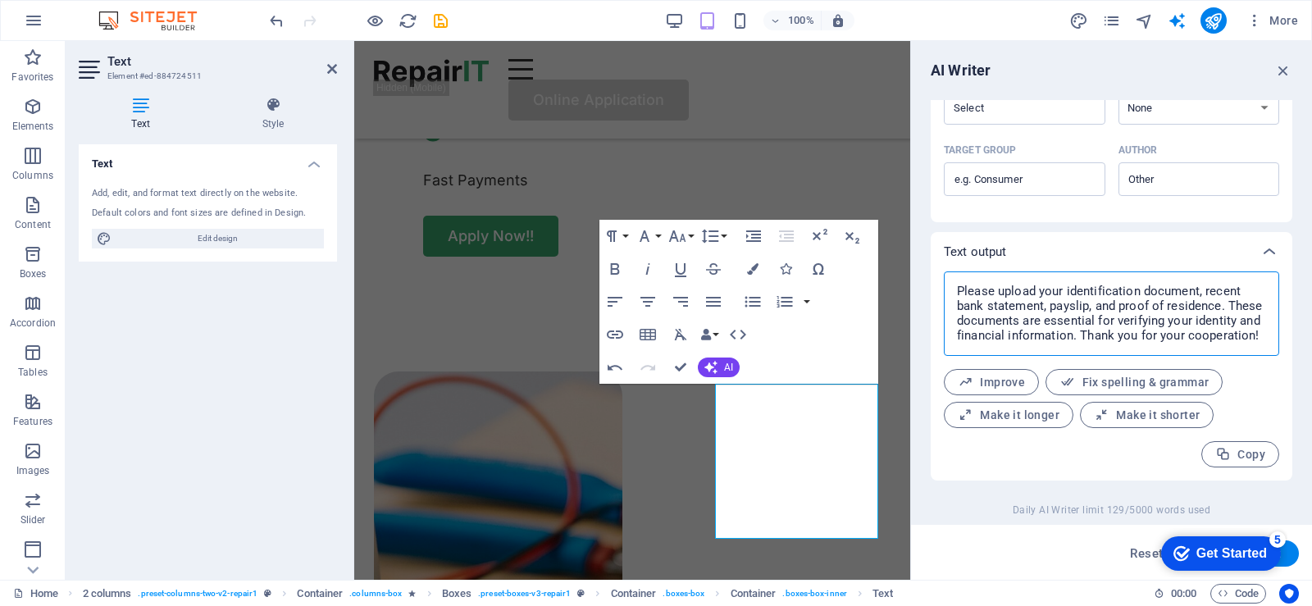
drag, startPoint x: 1260, startPoint y: 340, endPoint x: 921, endPoint y: 294, distance: 341.9
click at [921, 294] on div "AI Writer Text input Element #ed-884724511 ​ You can only choose headline and t…" at bounding box center [1111, 310] width 401 height 539
drag, startPoint x: 1267, startPoint y: 335, endPoint x: 955, endPoint y: 292, distance: 315.5
click at [955, 292] on textarea "Please upload your identification document, recent bank statement, payslip, and…" at bounding box center [1111, 314] width 319 height 68
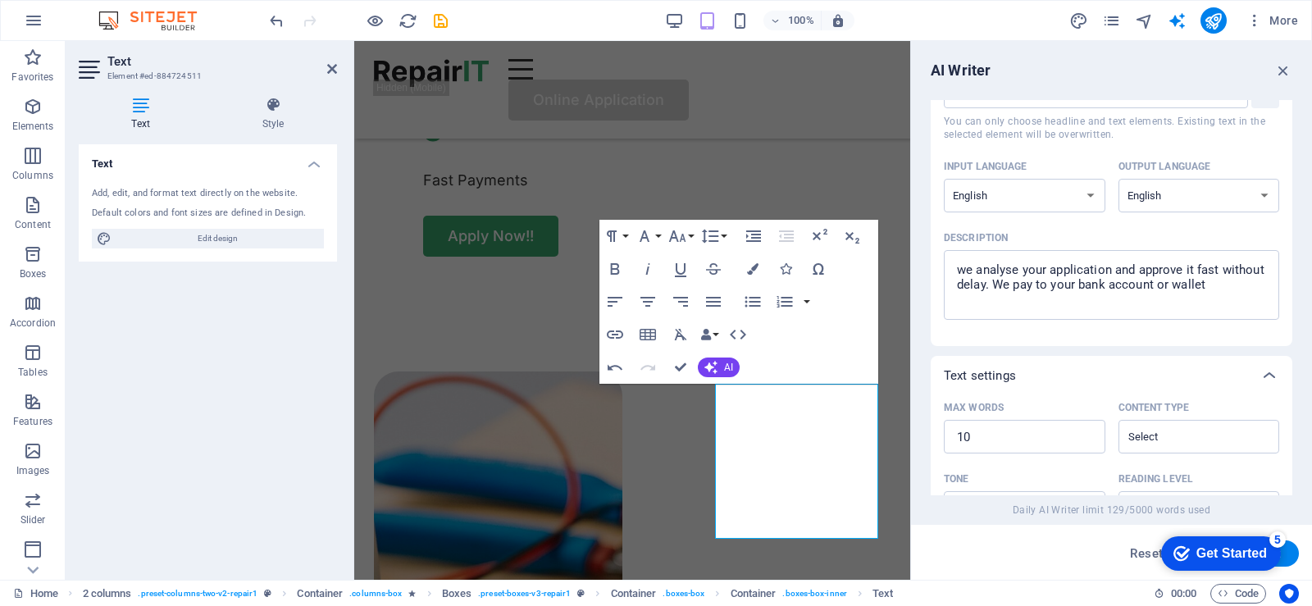
scroll to position [75, 0]
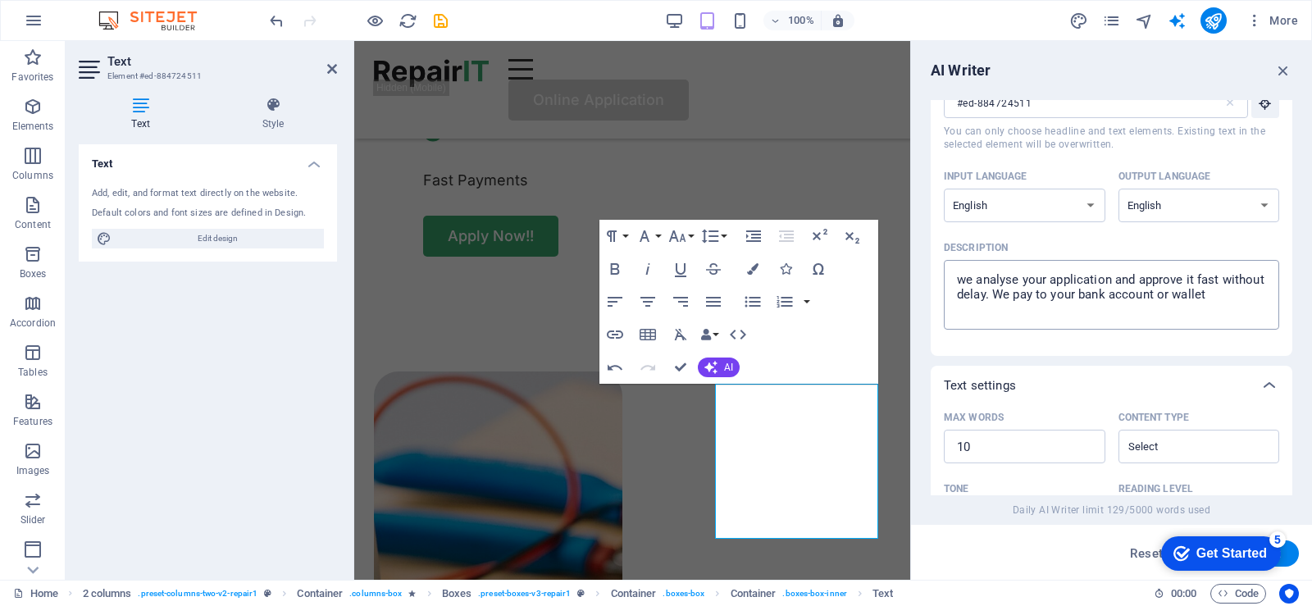
click at [1253, 299] on textarea "we analyse your application and approve it fast without delay. We pay to your b…" at bounding box center [1111, 294] width 319 height 53
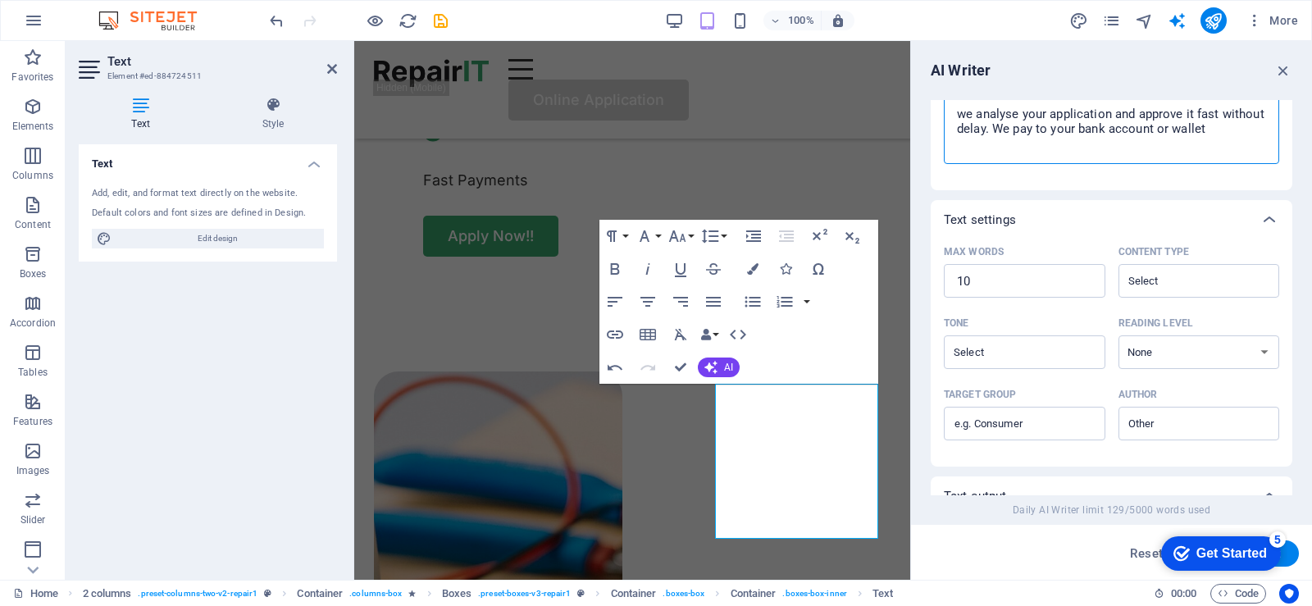
scroll to position [157, 0]
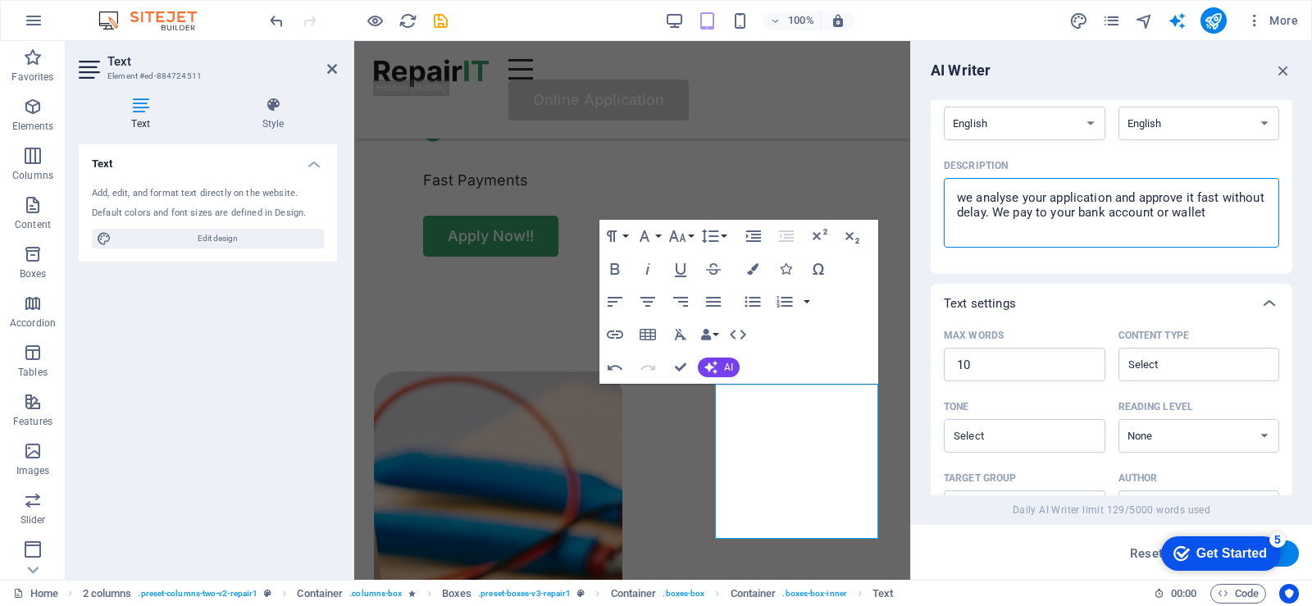
drag, startPoint x: 1251, startPoint y: 217, endPoint x: 954, endPoint y: 199, distance: 297.5
click at [954, 199] on textarea "we analyse your application and approve it fast without delay. We pay to your b…" at bounding box center [1111, 212] width 319 height 53
click at [1284, 69] on icon "button" at bounding box center [1284, 71] width 18 height 18
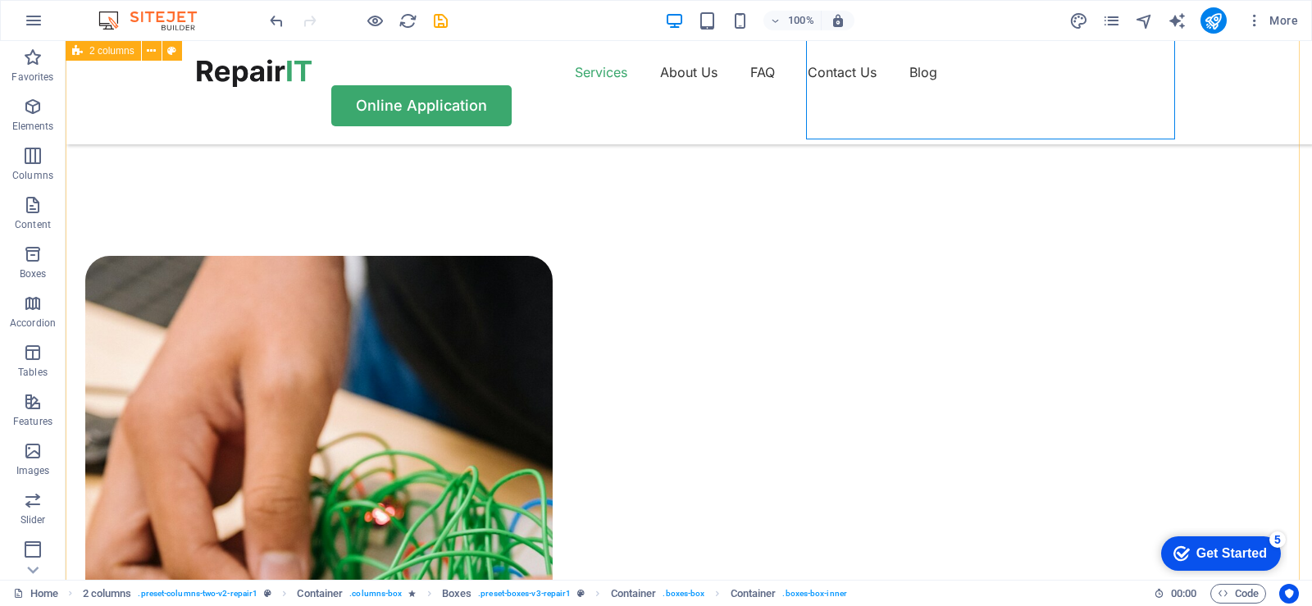
scroll to position [984, 0]
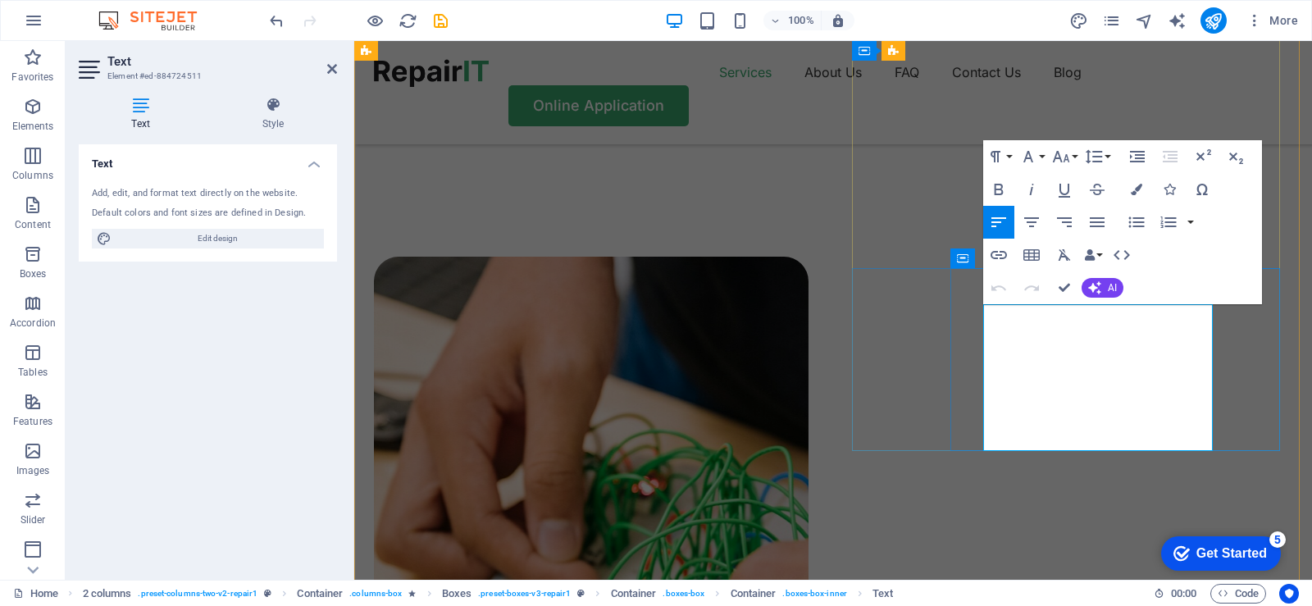
drag, startPoint x: 1078, startPoint y: 432, endPoint x: 971, endPoint y: 321, distance: 154.3
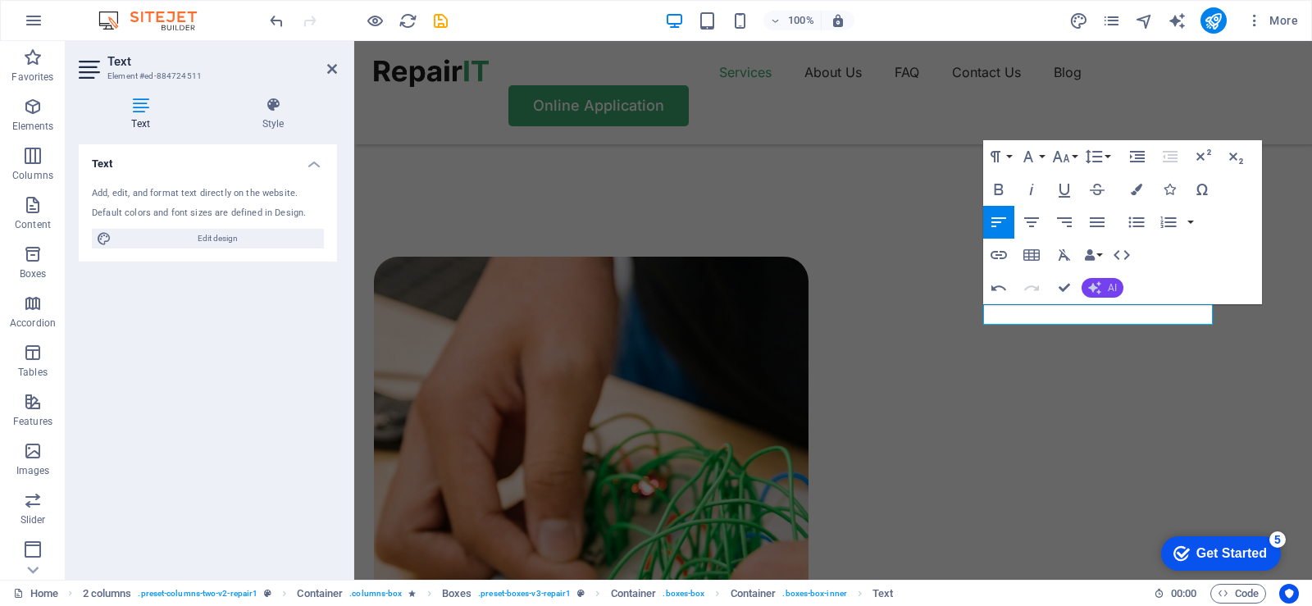
click at [1112, 286] on span "AI" at bounding box center [1112, 288] width 9 height 10
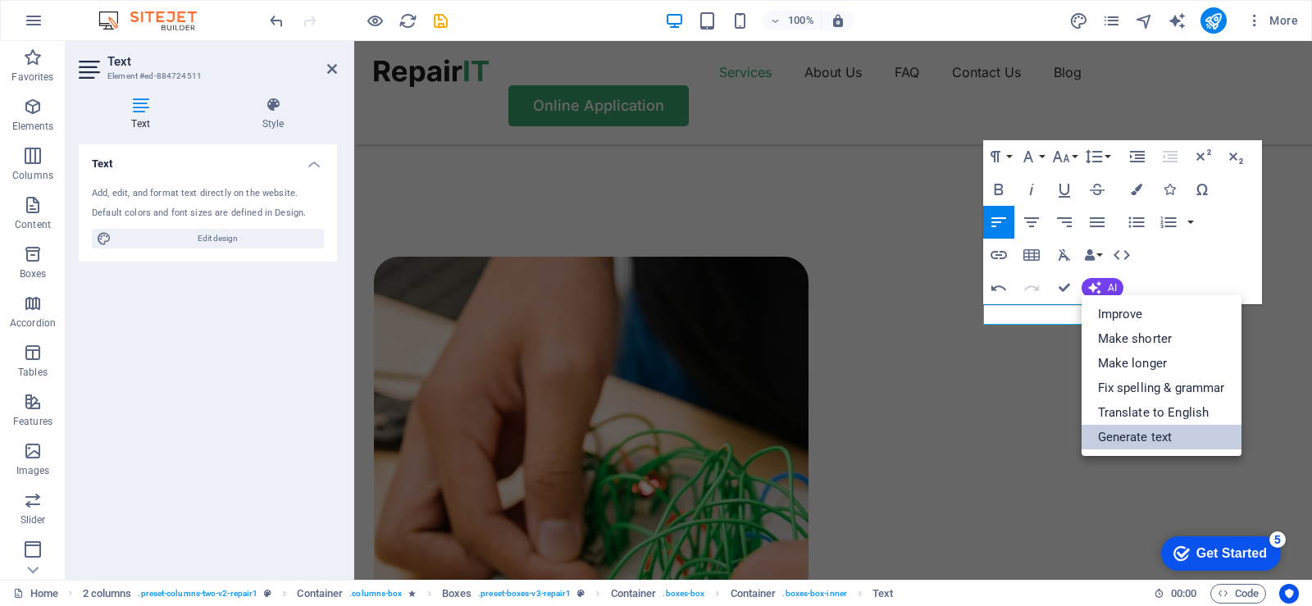
click at [1141, 436] on link "Generate text" at bounding box center [1162, 437] width 160 height 25
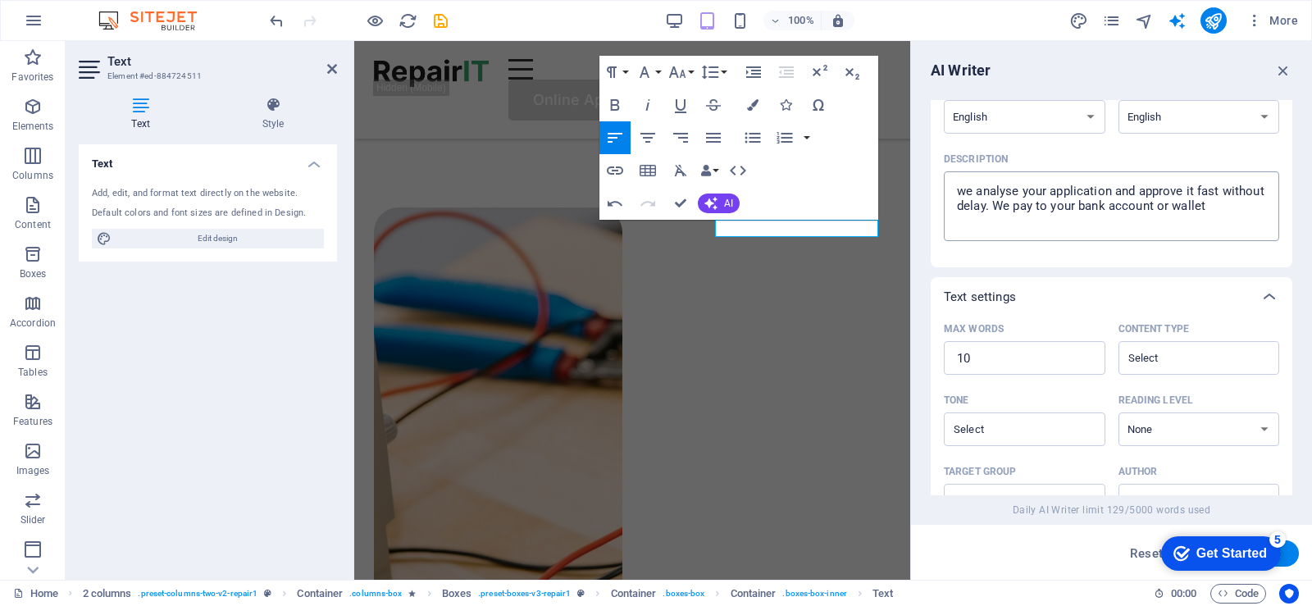
scroll to position [486, 0]
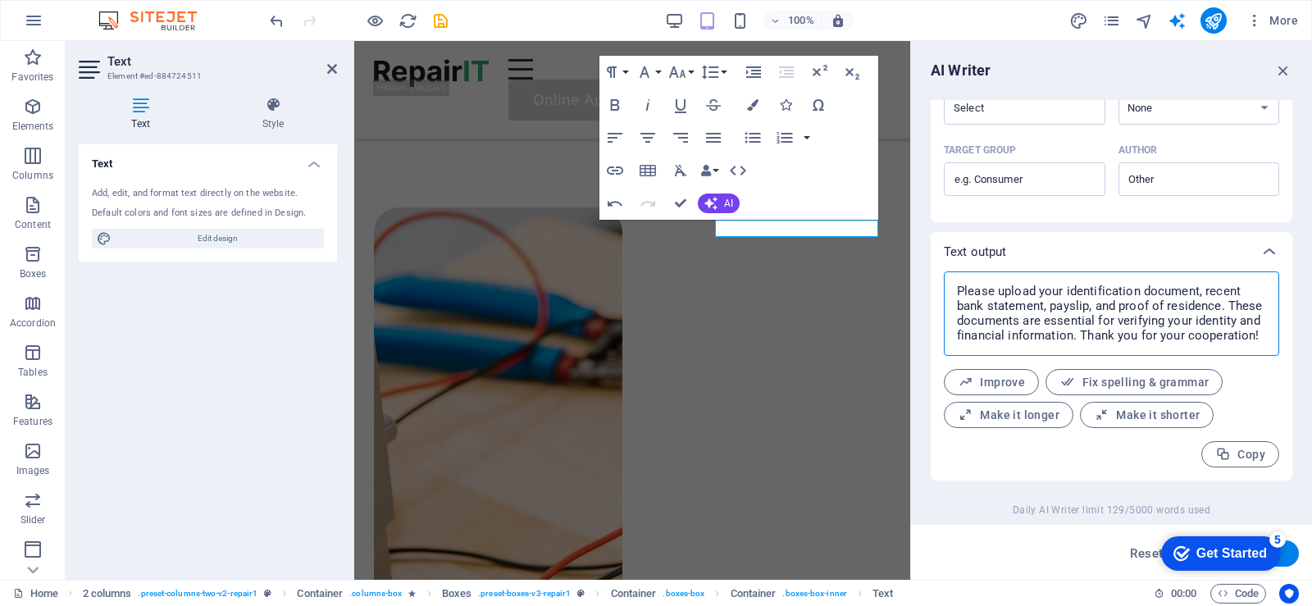
drag, startPoint x: 1261, startPoint y: 335, endPoint x: 943, endPoint y: 293, distance: 320.3
click at [943, 293] on div "Please upload your identification document, recent bank statement, payslip, and…" at bounding box center [1112, 376] width 362 height 209
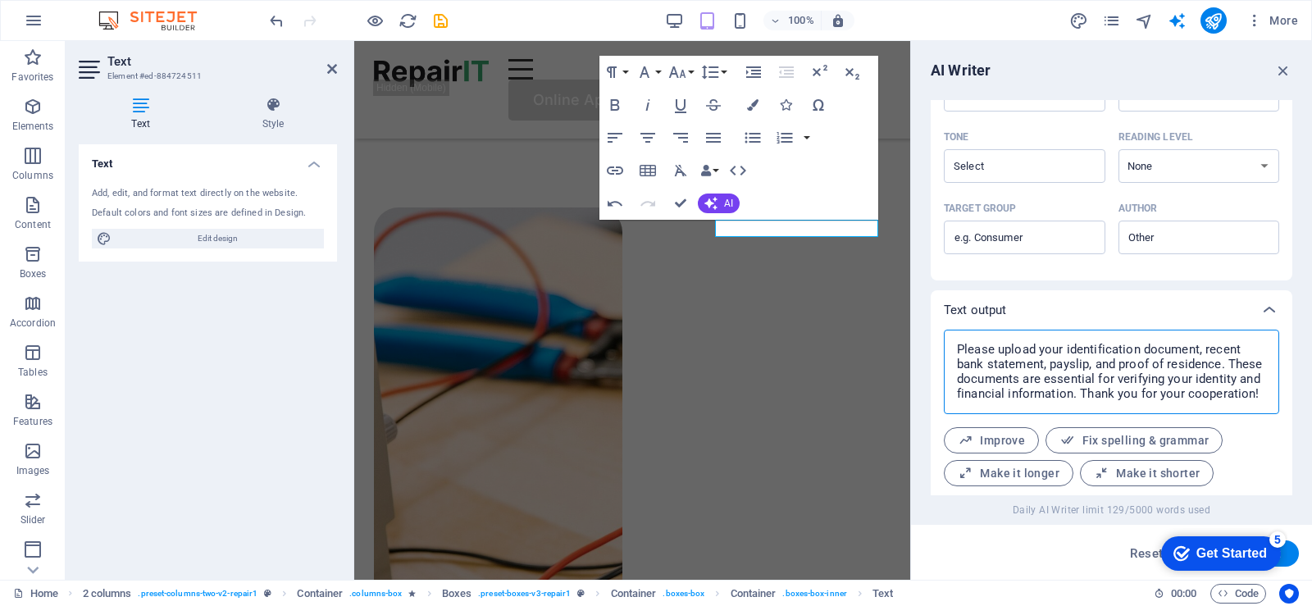
scroll to position [404, 0]
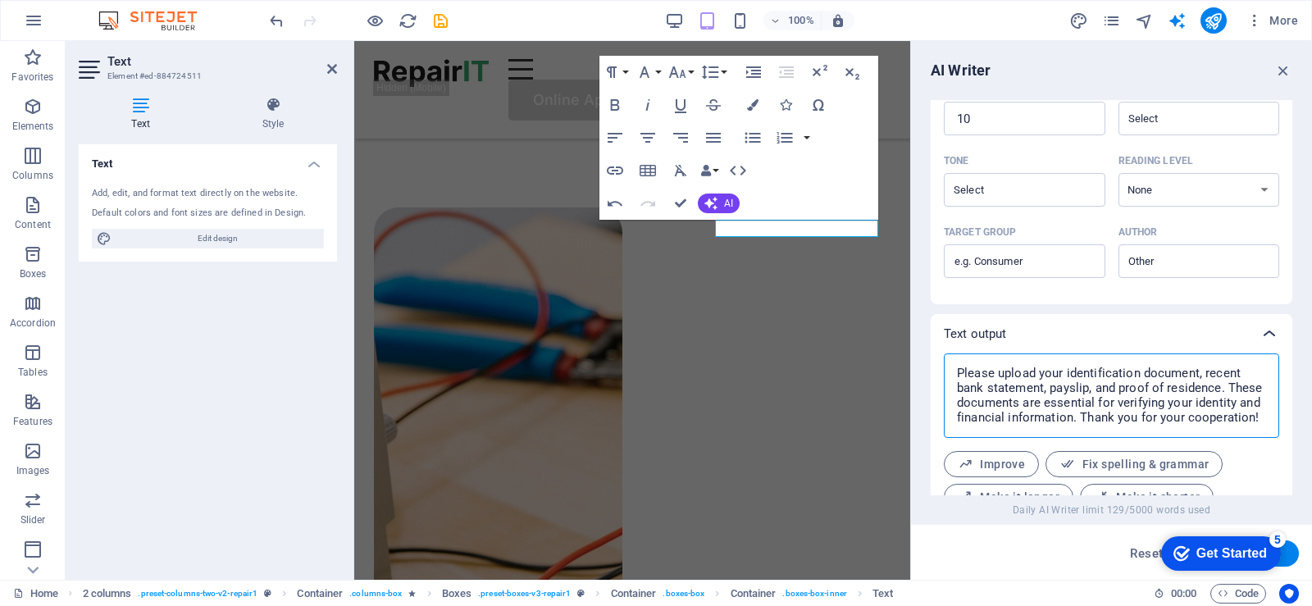
click at [1270, 334] on icon at bounding box center [1270, 334] width 20 height 20
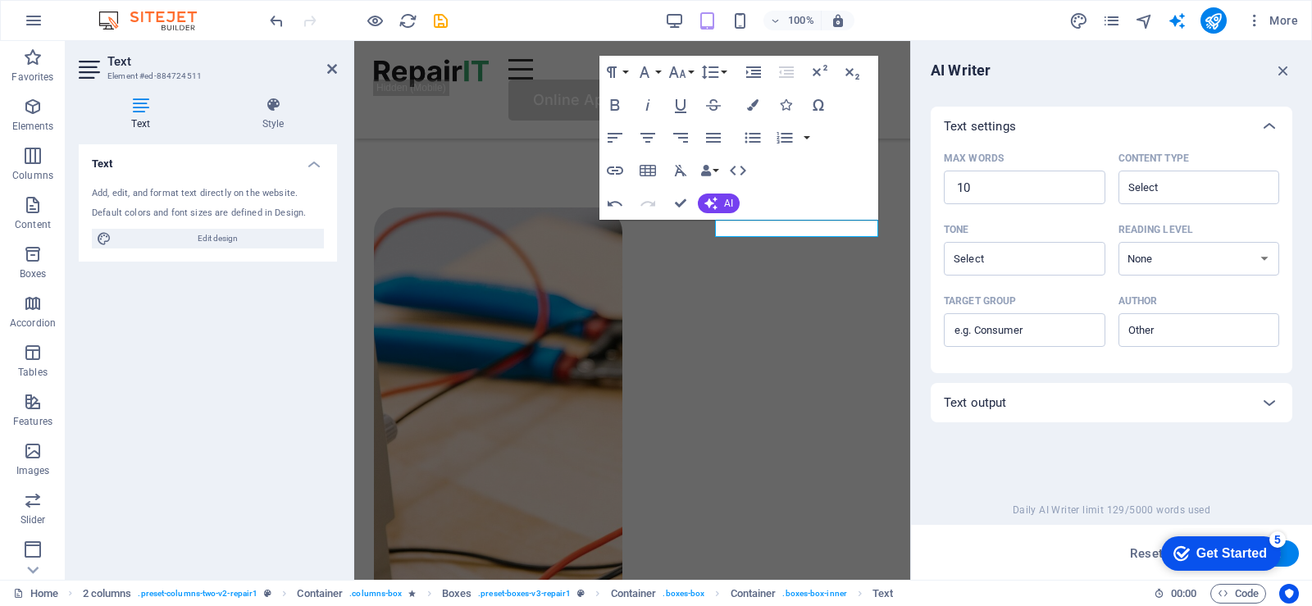
scroll to position [486, 0]
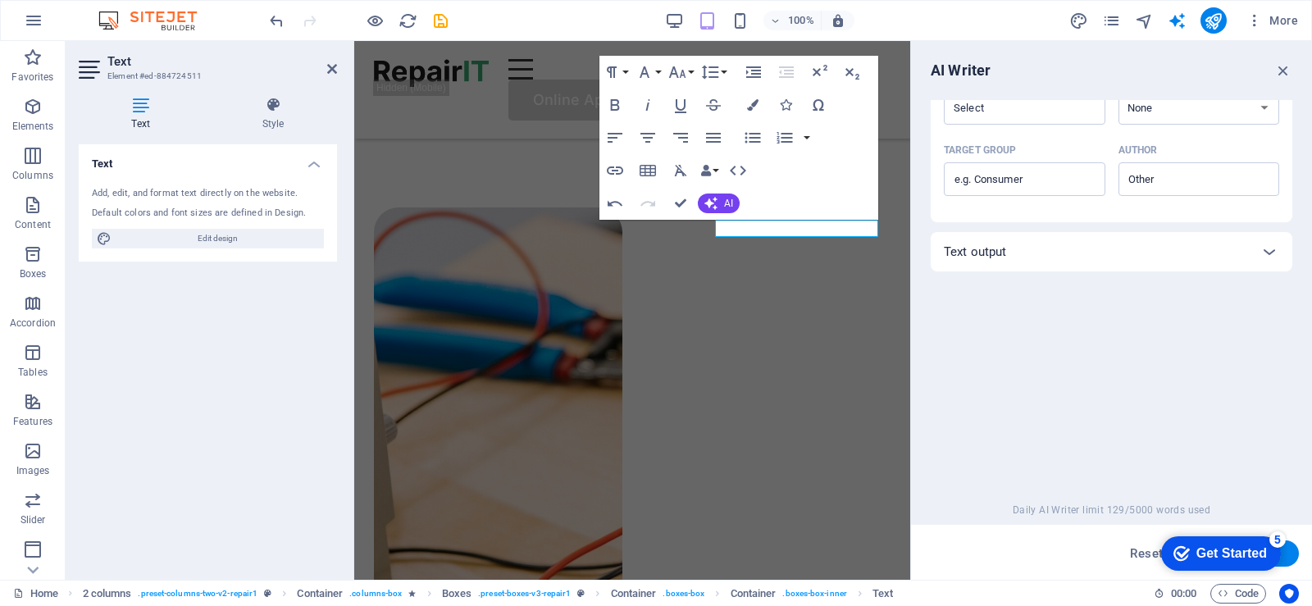
click div "checkmark Get Started 5 First Steps in the Editor Let's guide you through the t…"
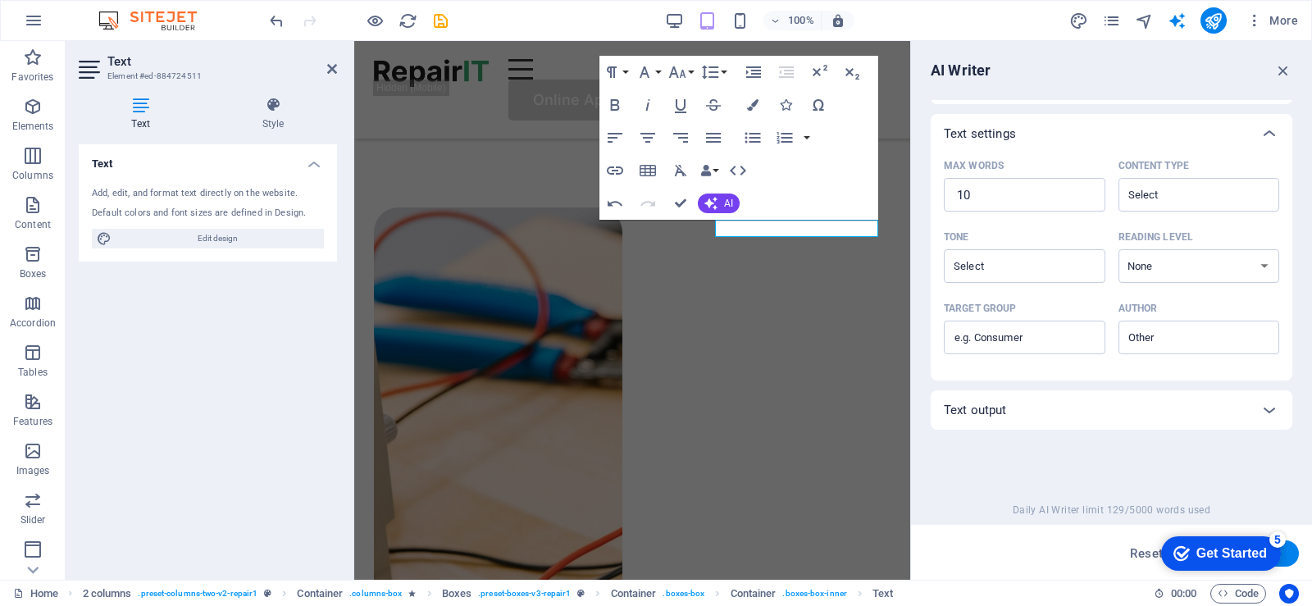
scroll to position [328, 0]
click at [1291, 553] on button "Generate text" at bounding box center [1242, 554] width 114 height 26
click at [1262, 412] on icon at bounding box center [1270, 409] width 20 height 20
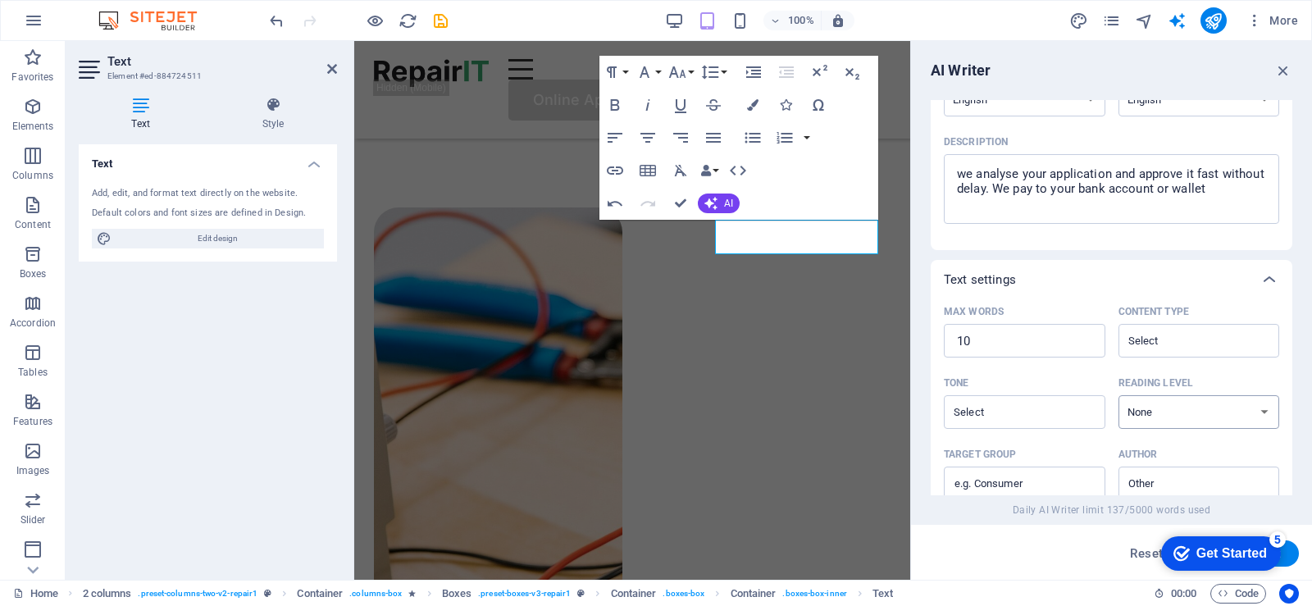
scroll to position [427, 0]
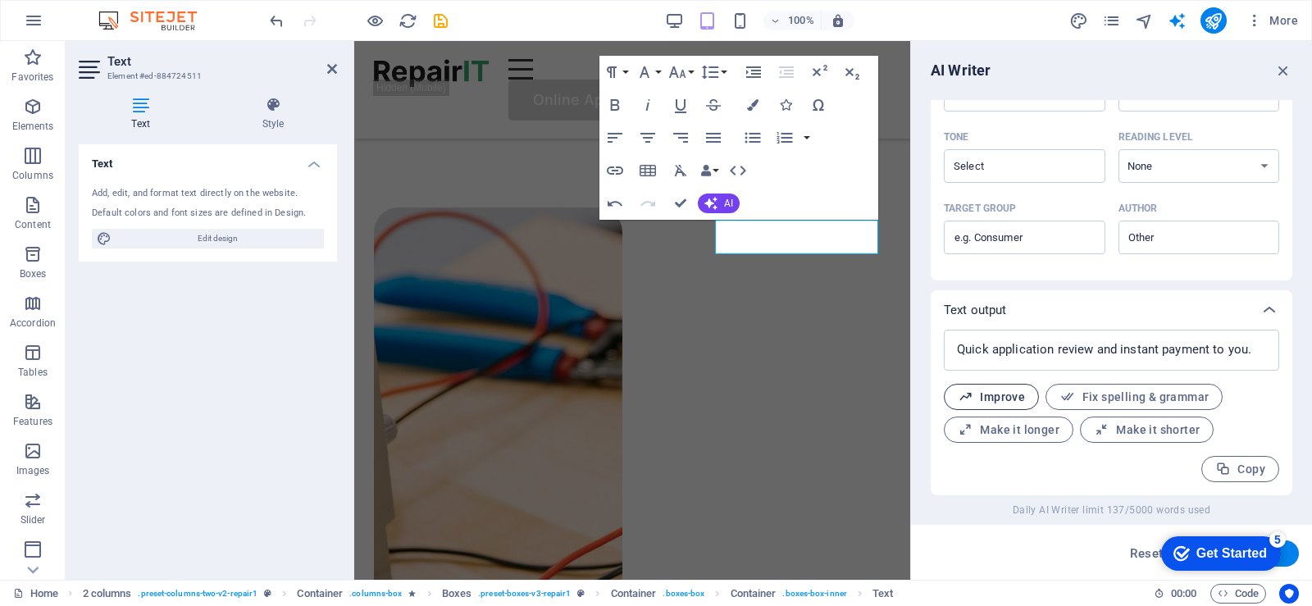
click at [1005, 399] on span "Improve" at bounding box center [991, 398] width 67 height 16
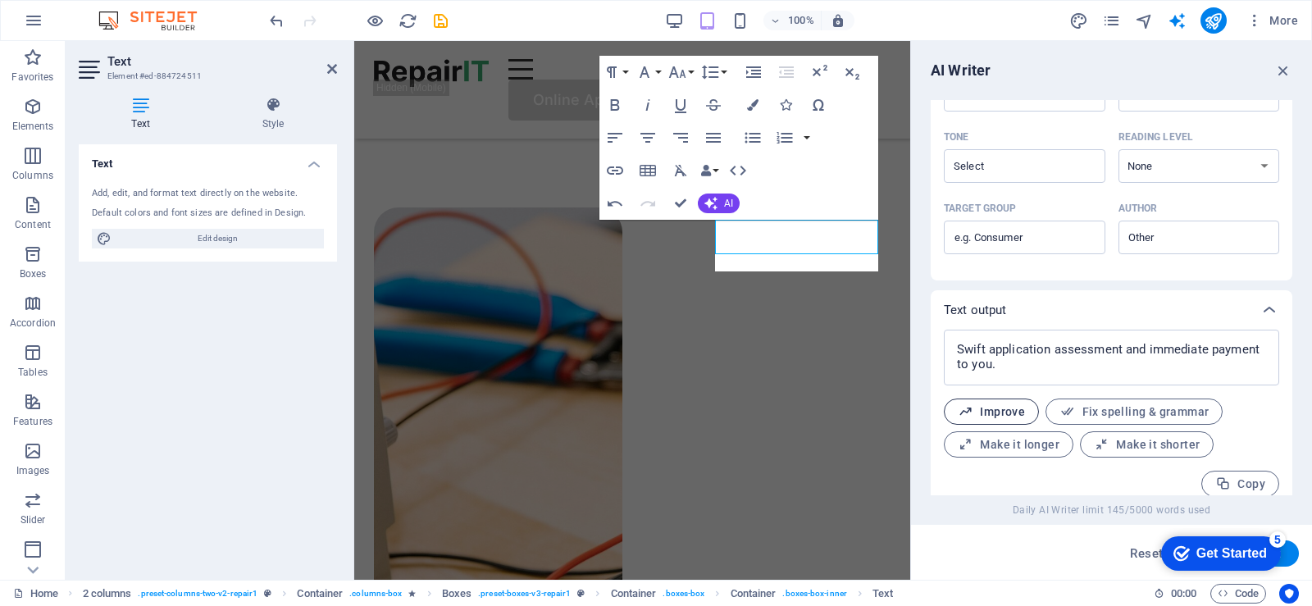
scroll to position [442, 0]
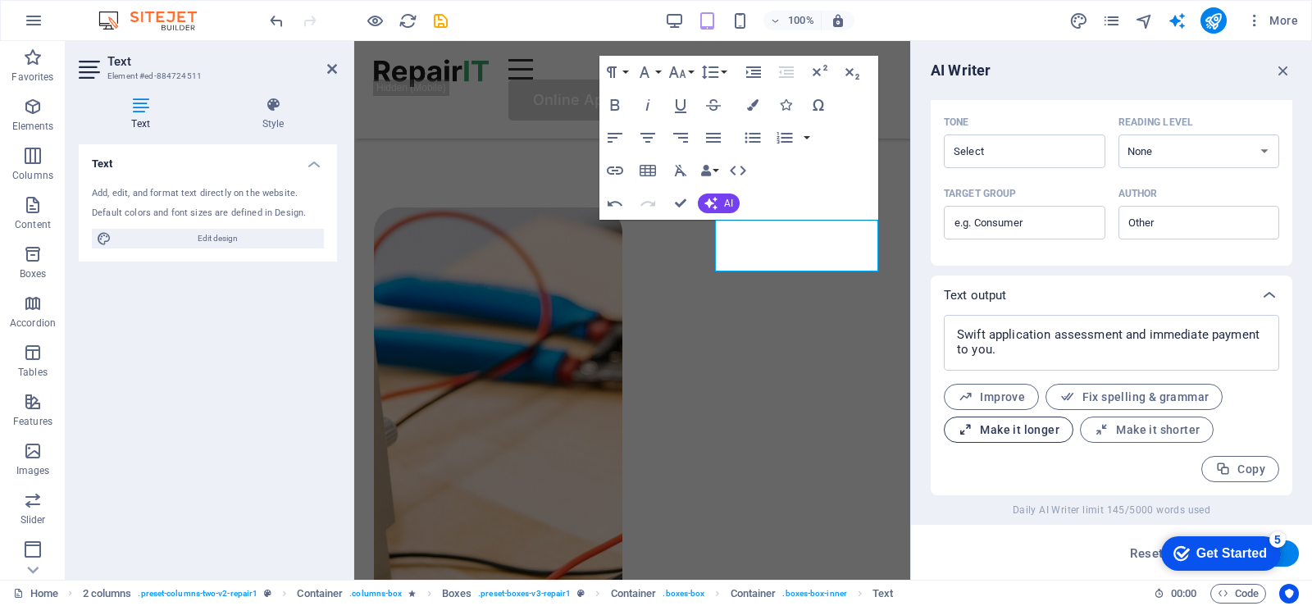
click at [1005, 436] on span "Make it longer" at bounding box center [1009, 430] width 102 height 16
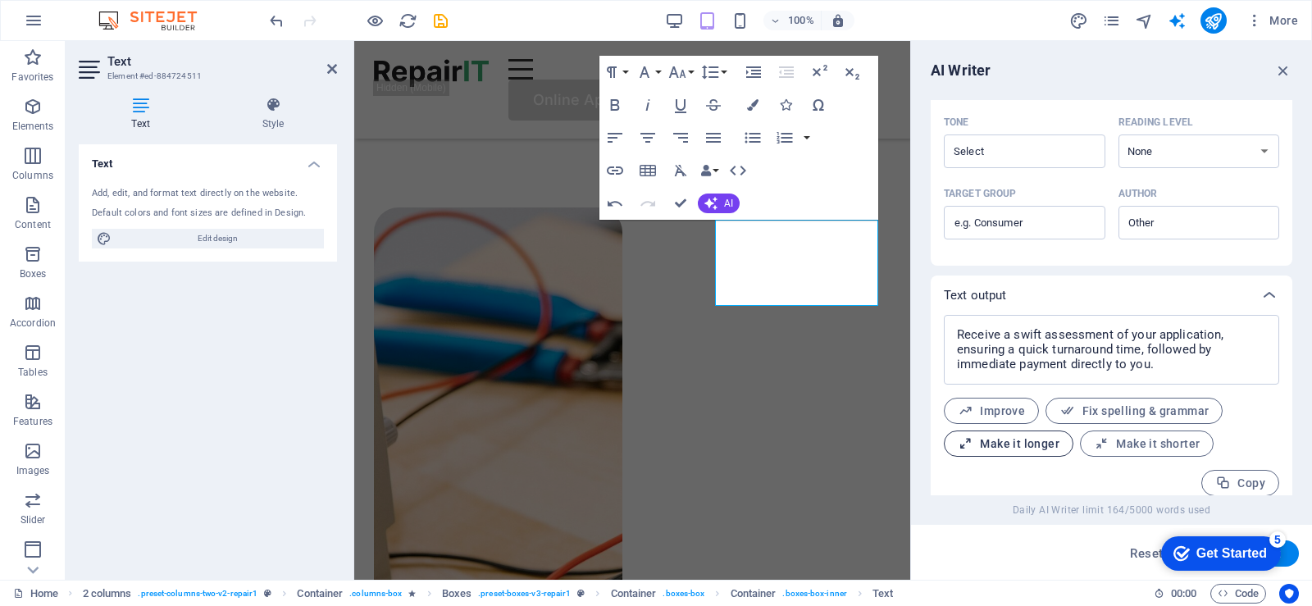
scroll to position [456, 0]
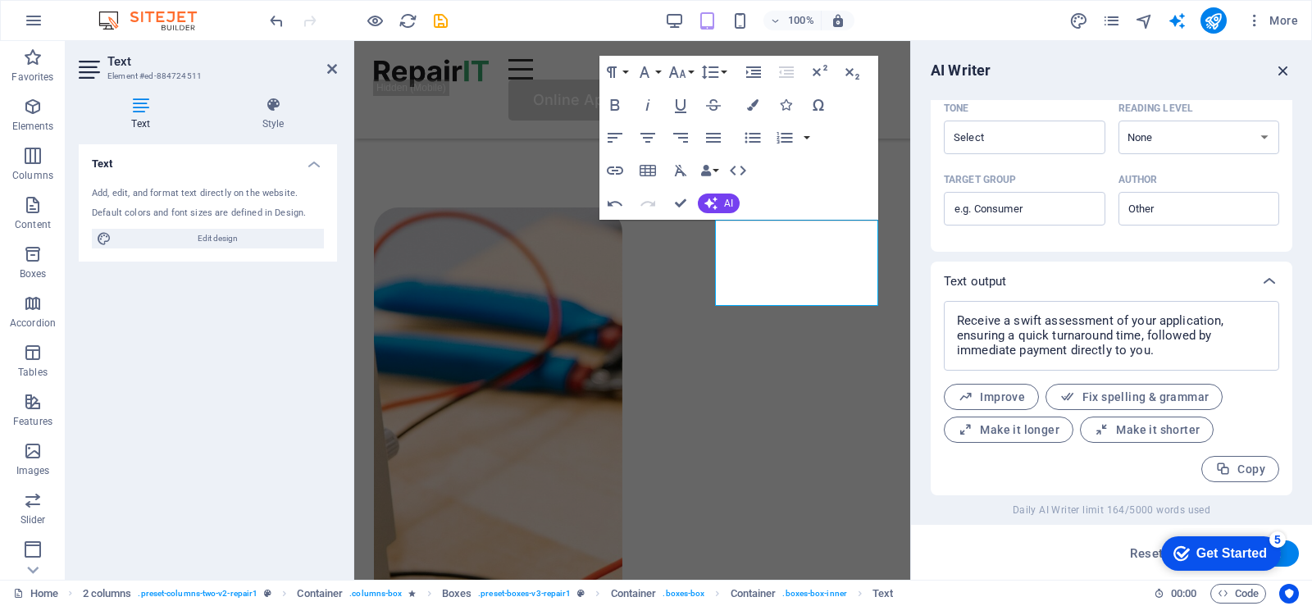
click at [1283, 72] on icon "button" at bounding box center [1284, 71] width 18 height 18
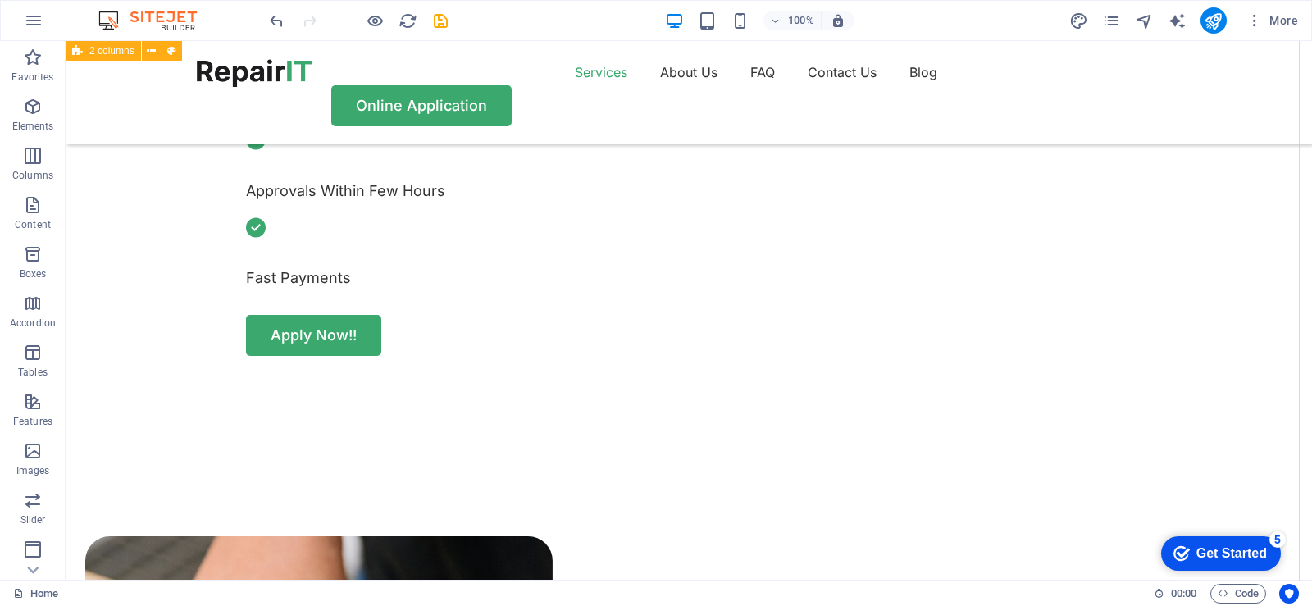
scroll to position [738, 0]
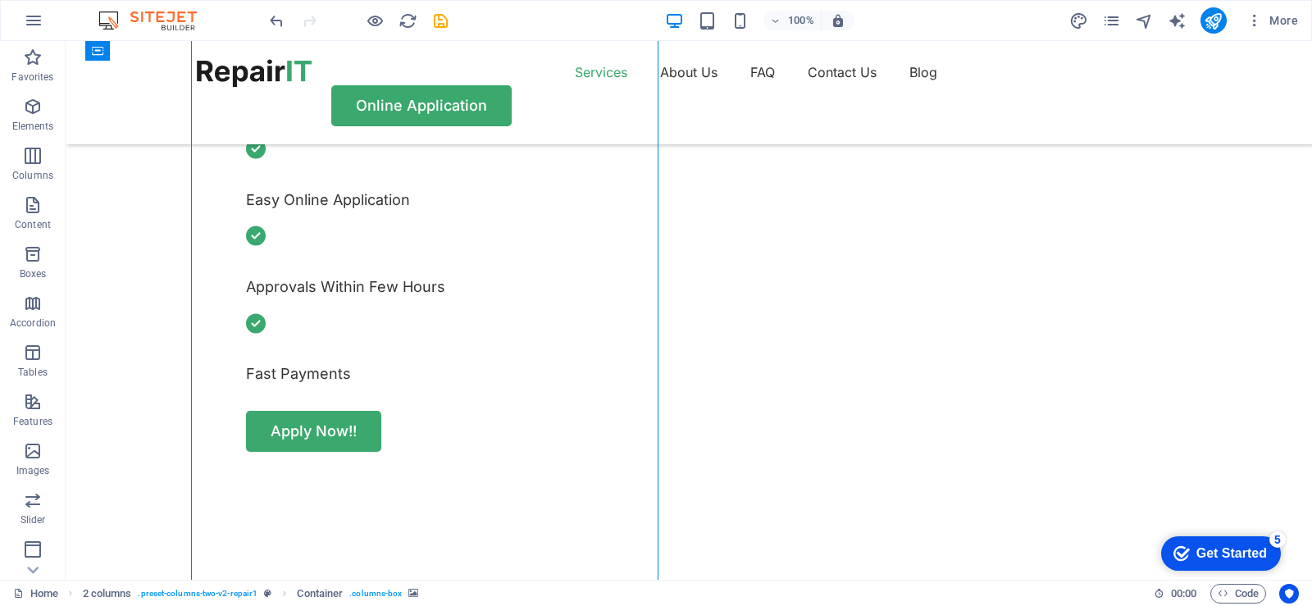
scroll to position [574, 0]
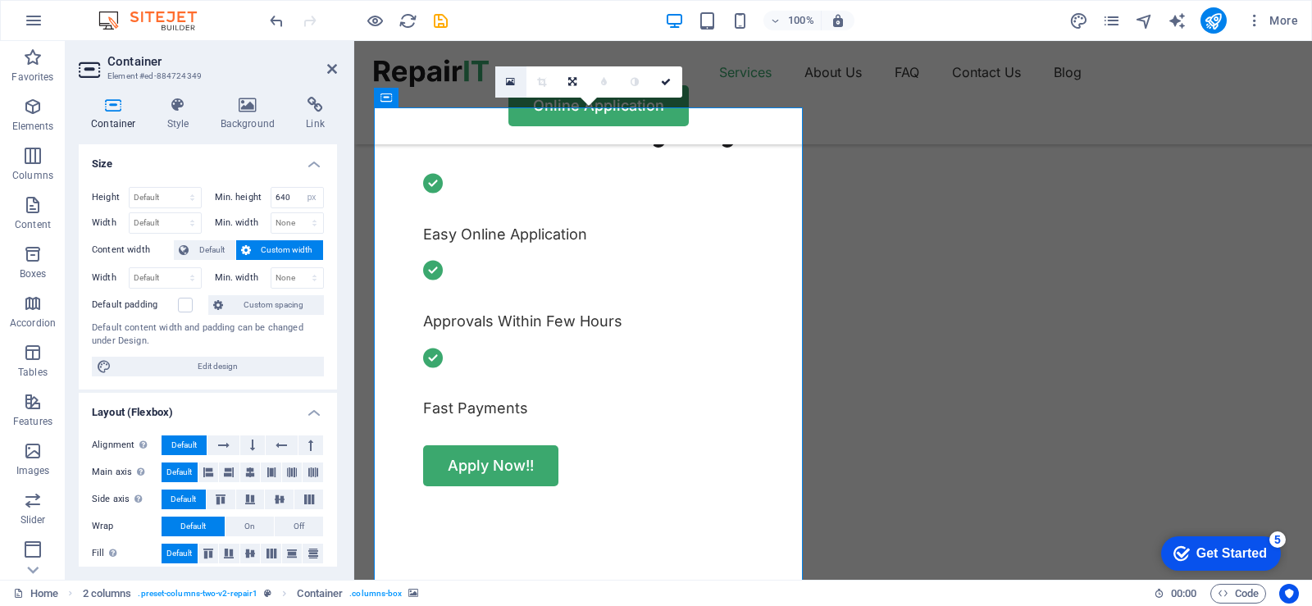
click at [512, 80] on icon at bounding box center [510, 81] width 9 height 11
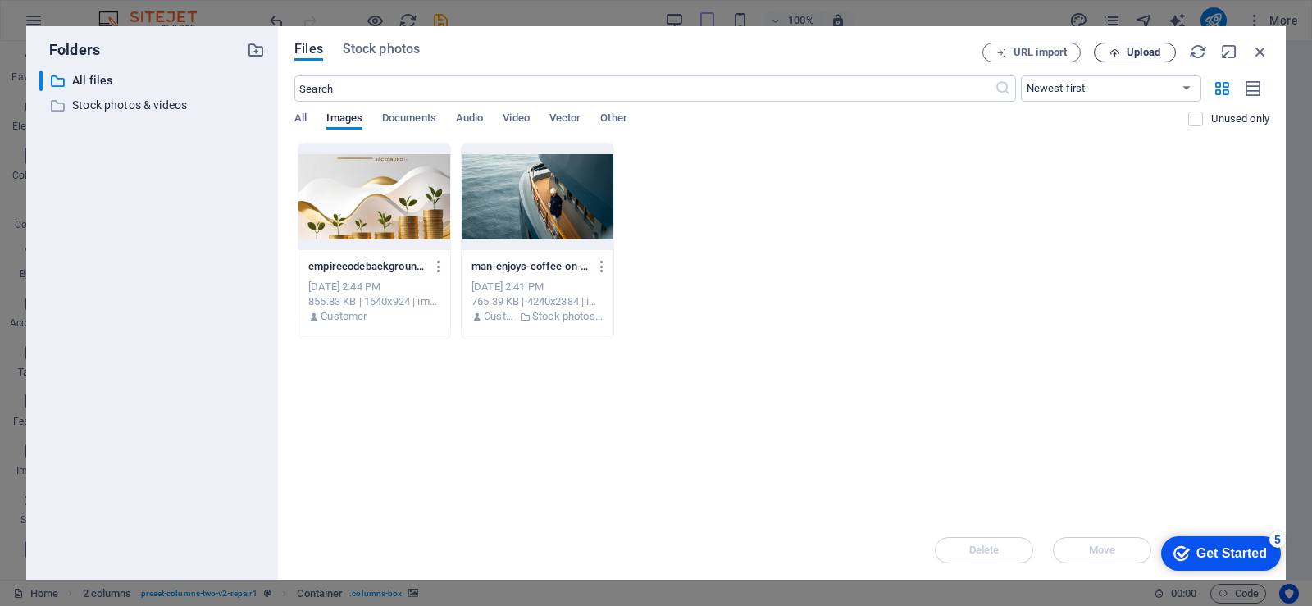
click at [1137, 57] on span "Upload" at bounding box center [1144, 53] width 34 height 10
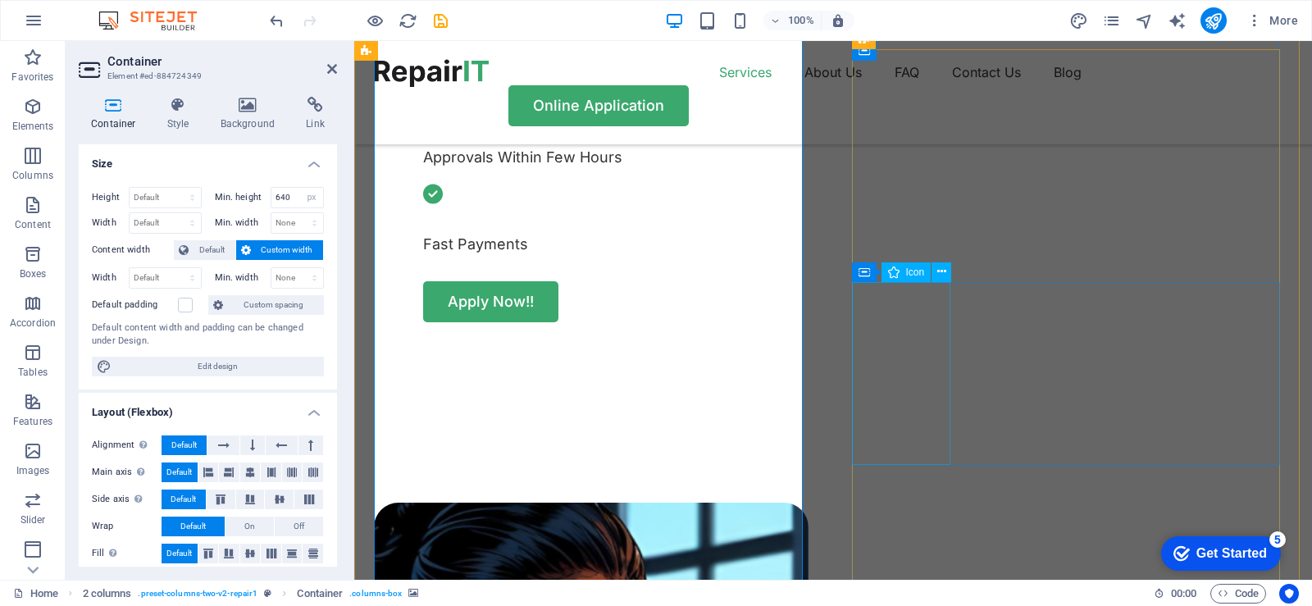
scroll to position [410, 0]
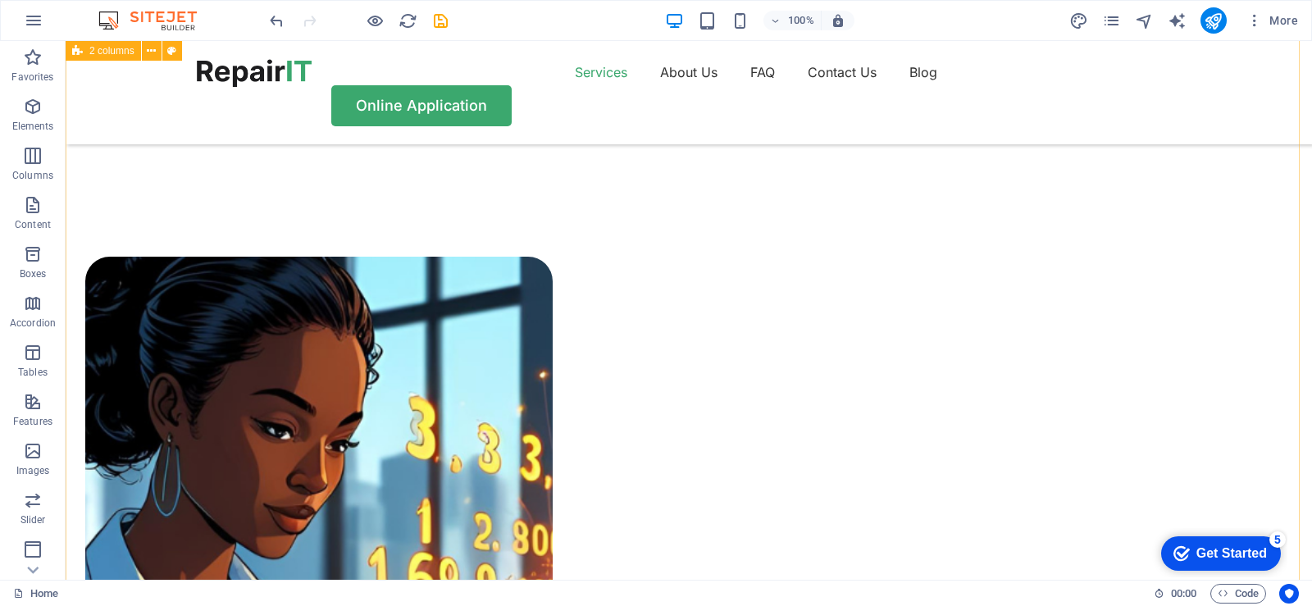
scroll to position [1148, 0]
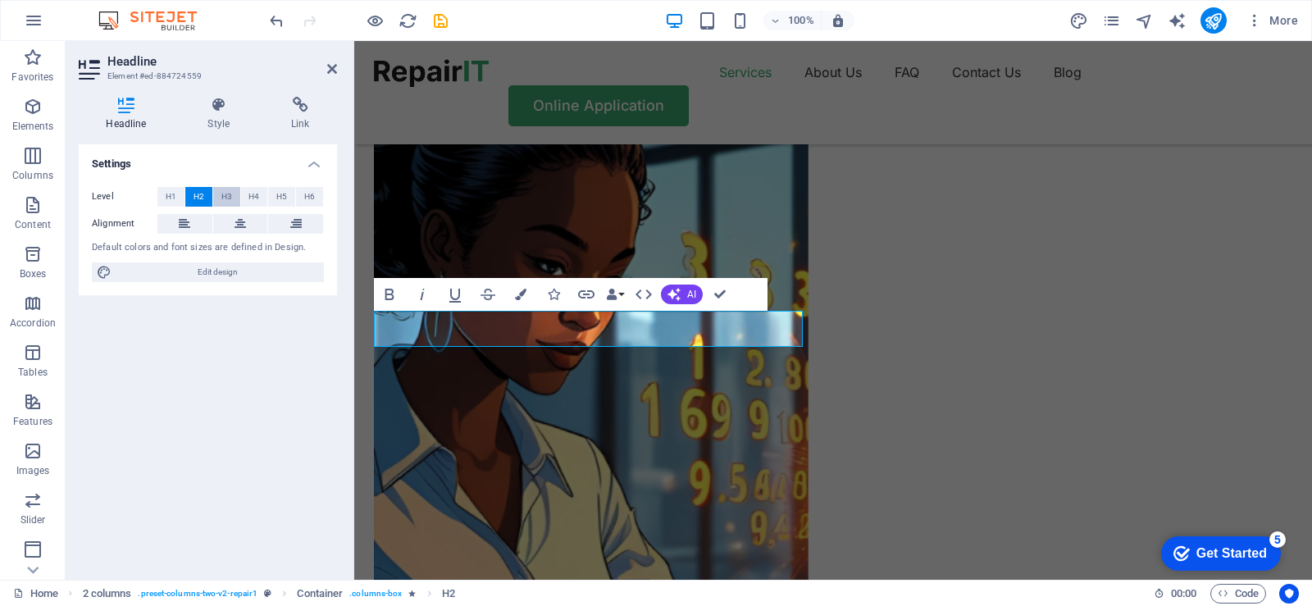
click at [224, 197] on span "H3" at bounding box center [226, 197] width 11 height 20
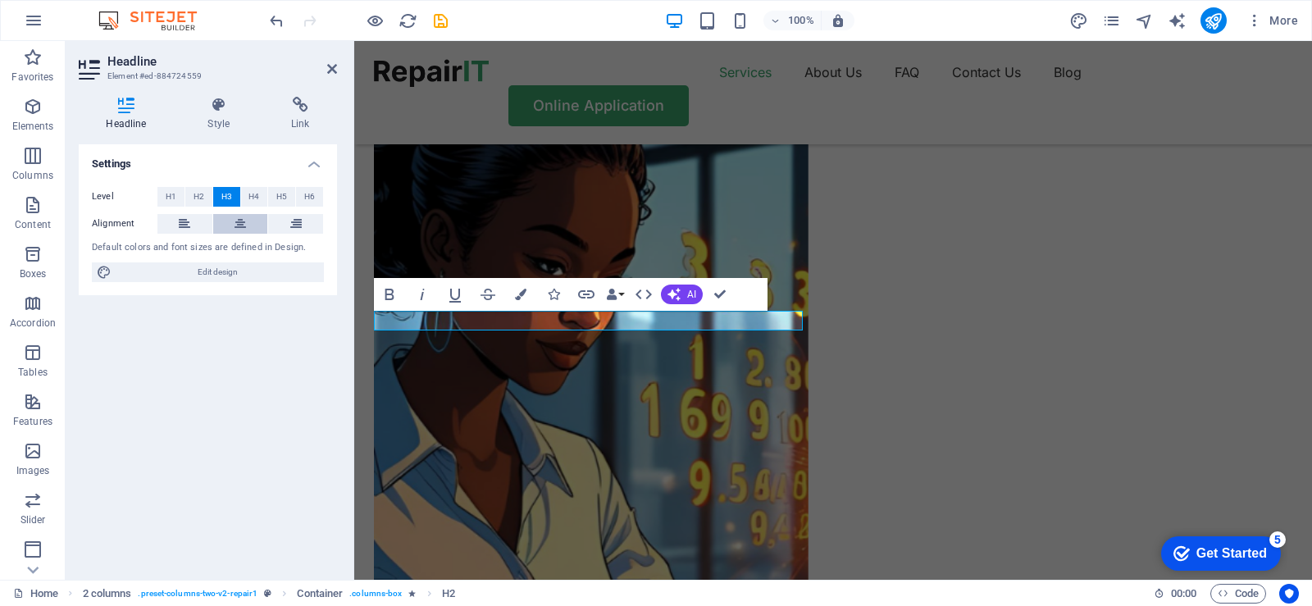
click at [240, 225] on icon at bounding box center [240, 224] width 11 height 20
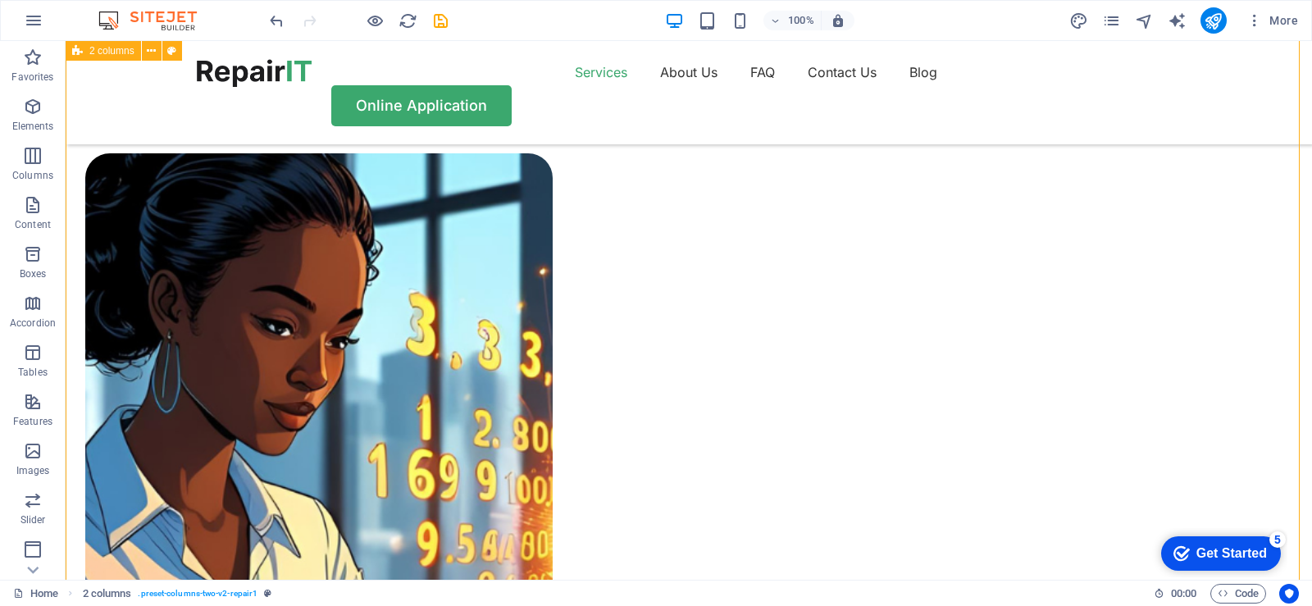
scroll to position [1230, 0]
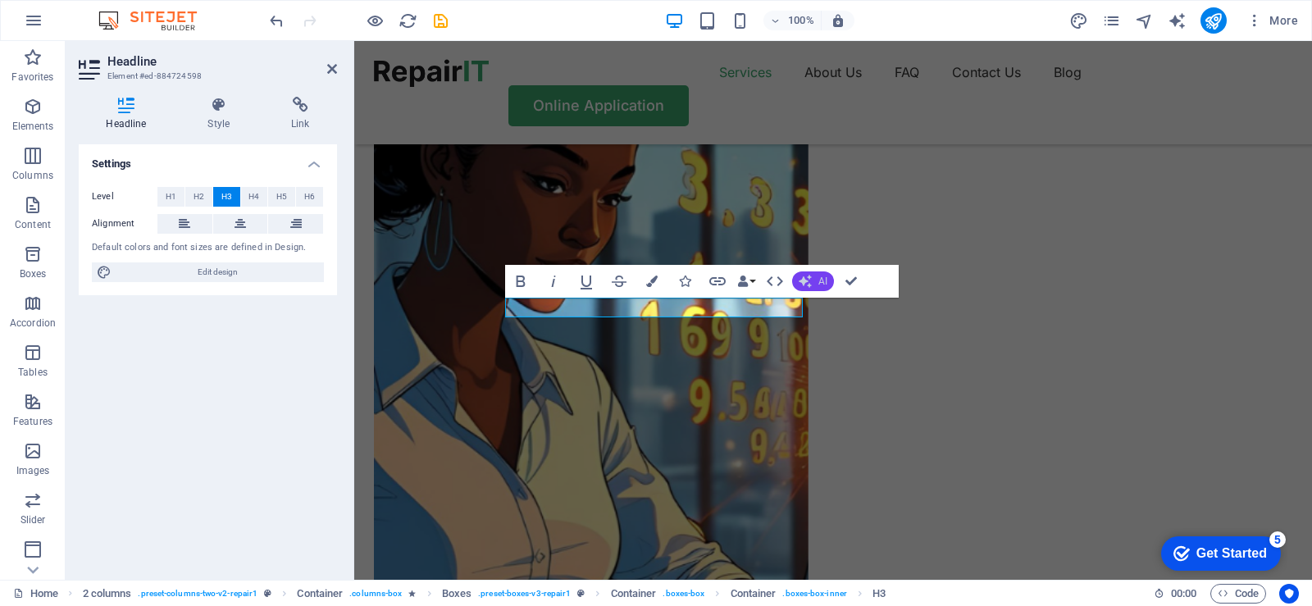
click at [822, 282] on span "AI" at bounding box center [823, 281] width 9 height 10
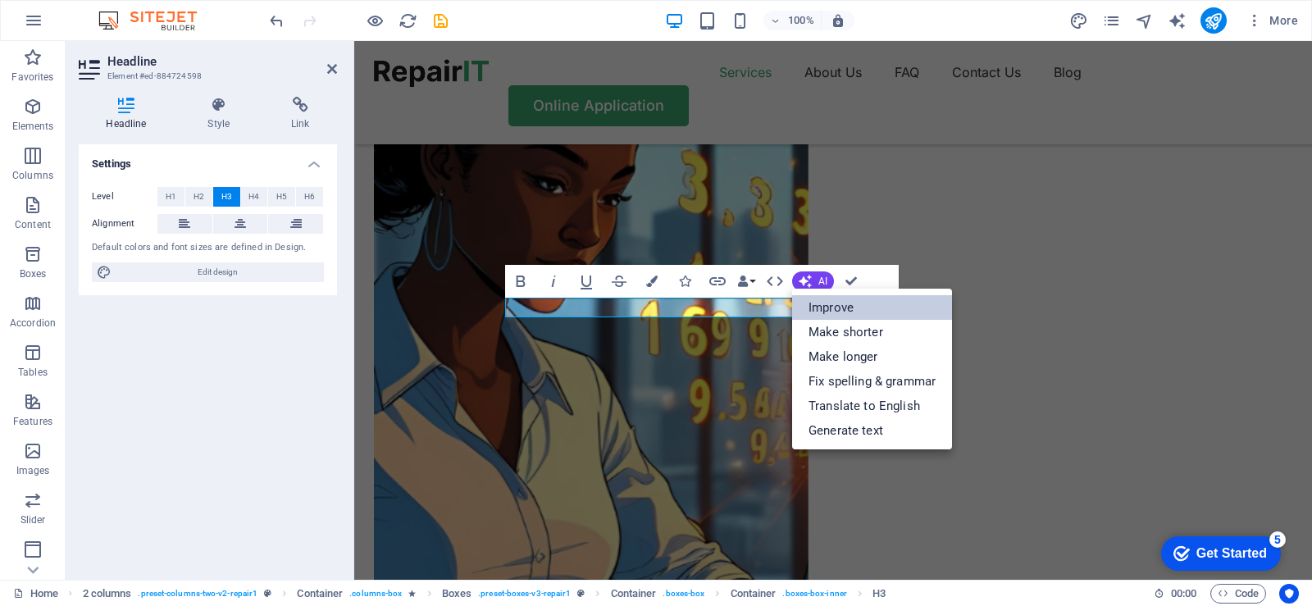
click at [827, 308] on link "Improve" at bounding box center [872, 307] width 160 height 25
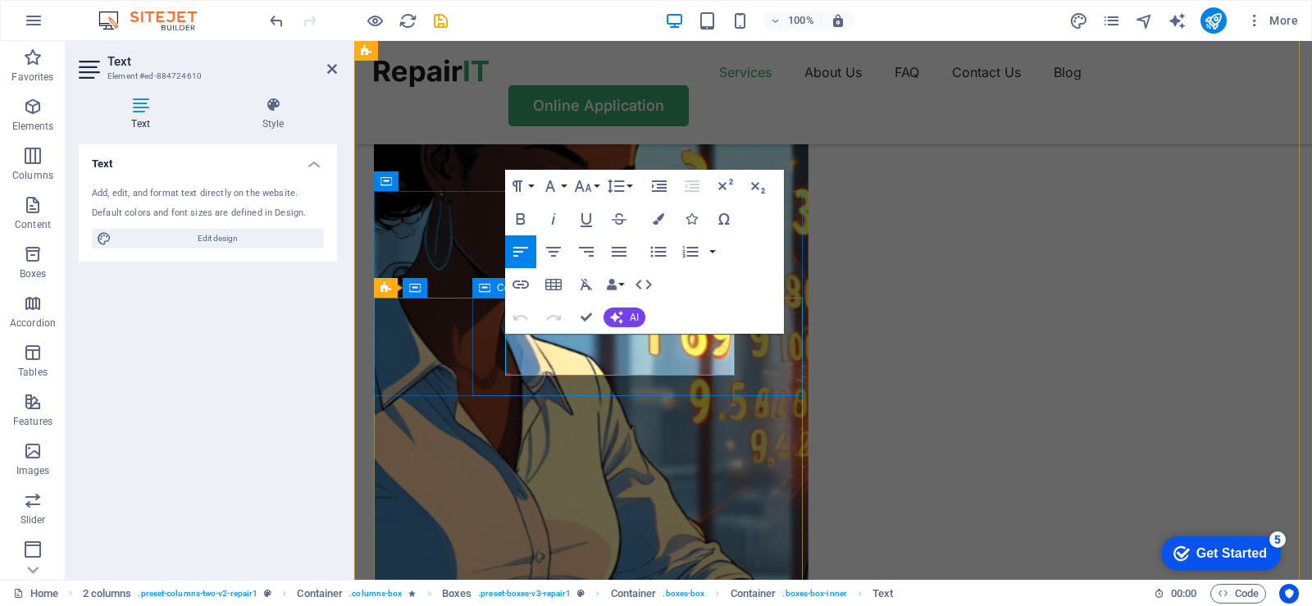
drag, startPoint x: 653, startPoint y: 368, endPoint x: 489, endPoint y: 339, distance: 166.7
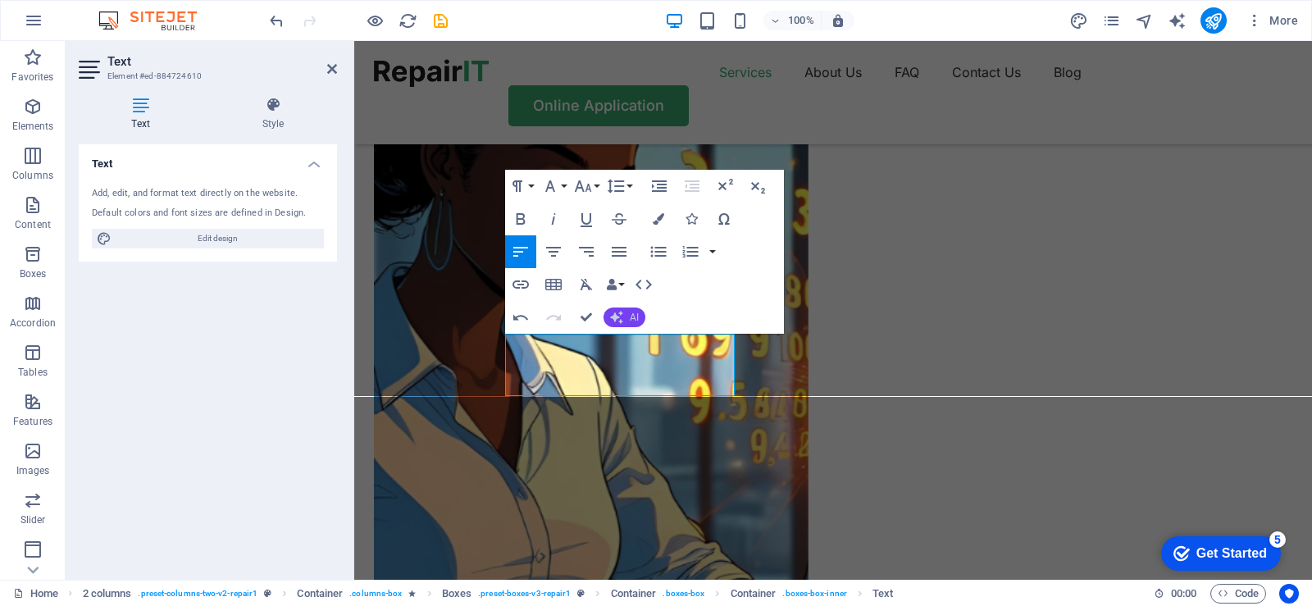
click at [630, 317] on span "AI" at bounding box center [634, 318] width 9 height 10
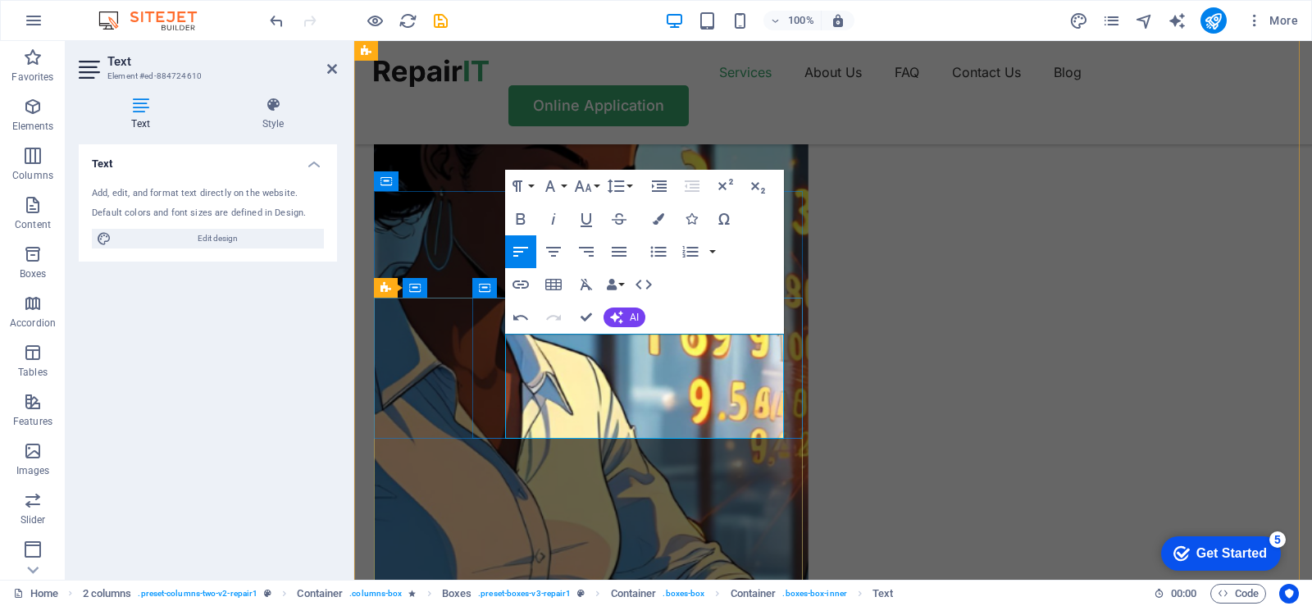
drag, startPoint x: 659, startPoint y: 409, endPoint x: 504, endPoint y: 345, distance: 168.0
drag, startPoint x: 687, startPoint y: 414, endPoint x: 723, endPoint y: 414, distance: 36.9
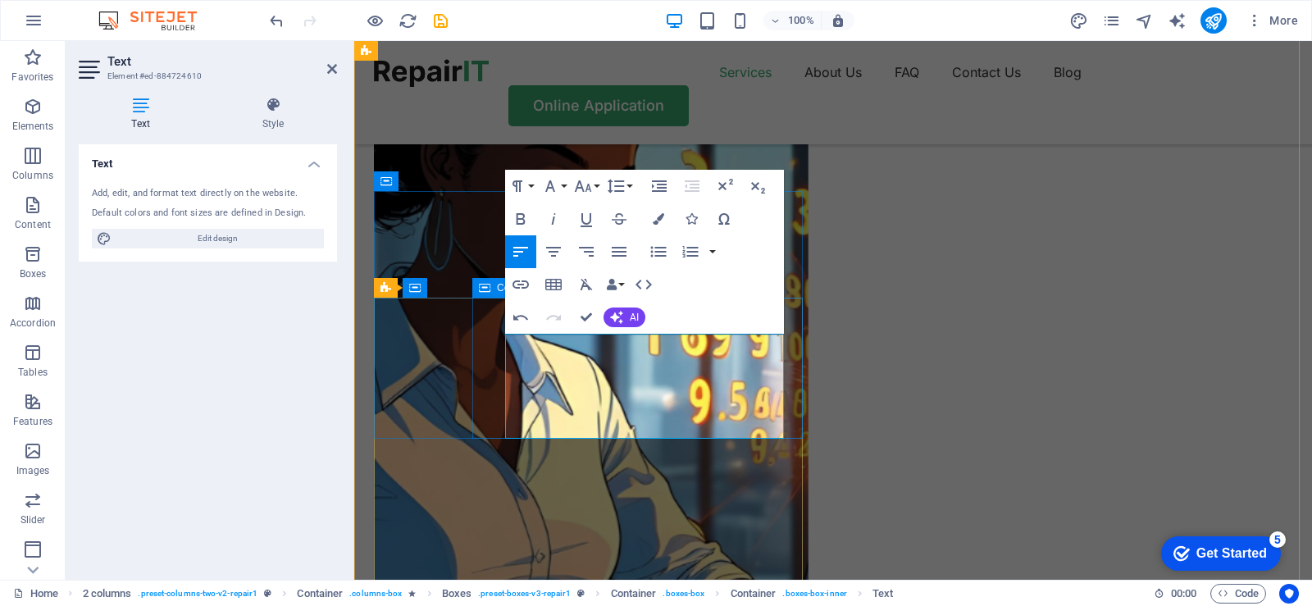
drag, startPoint x: 723, startPoint y: 418, endPoint x: 491, endPoint y: 338, distance: 245.7
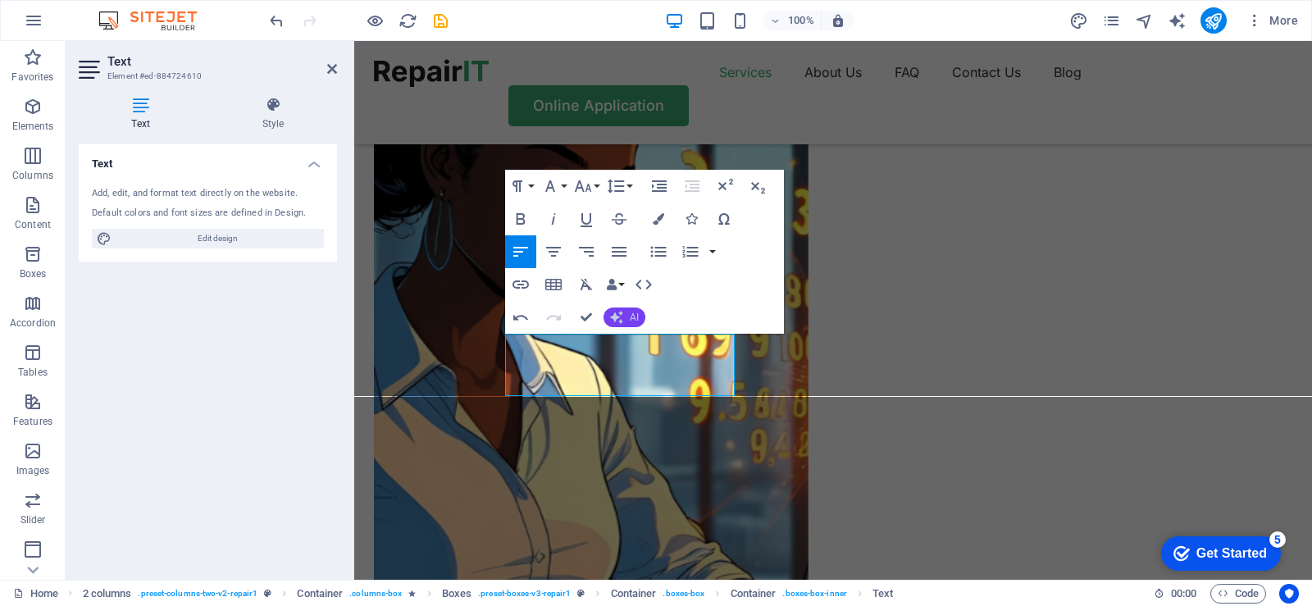
click at [632, 319] on span "AI" at bounding box center [634, 318] width 9 height 10
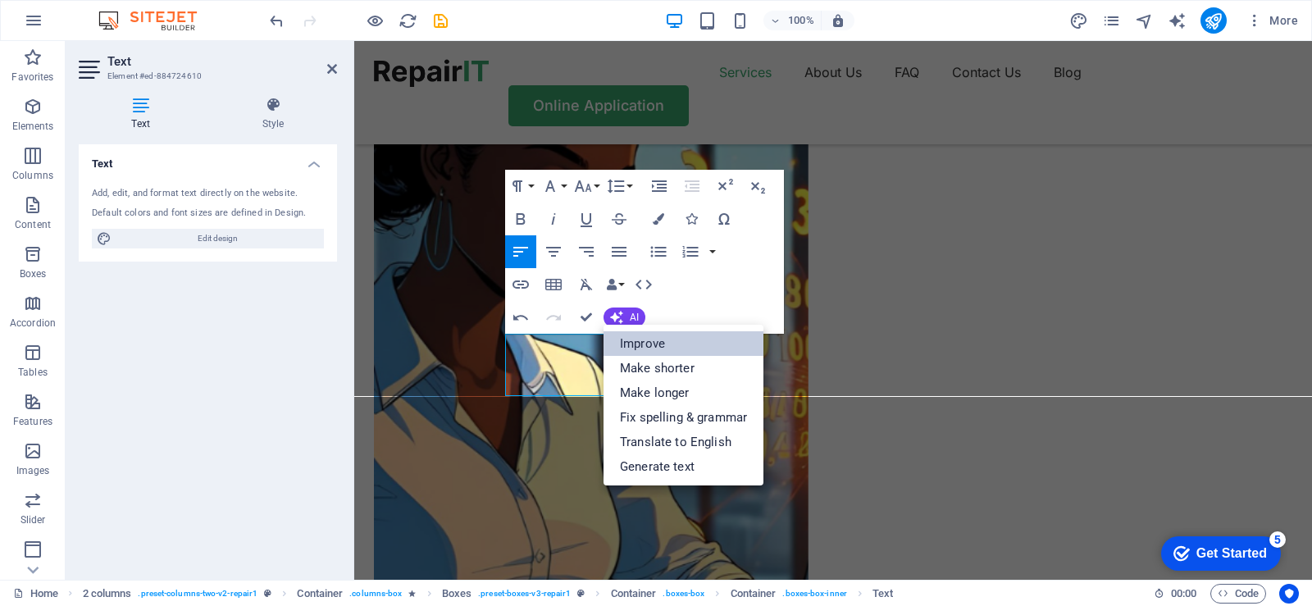
click at [653, 346] on link "Improve" at bounding box center [684, 343] width 160 height 25
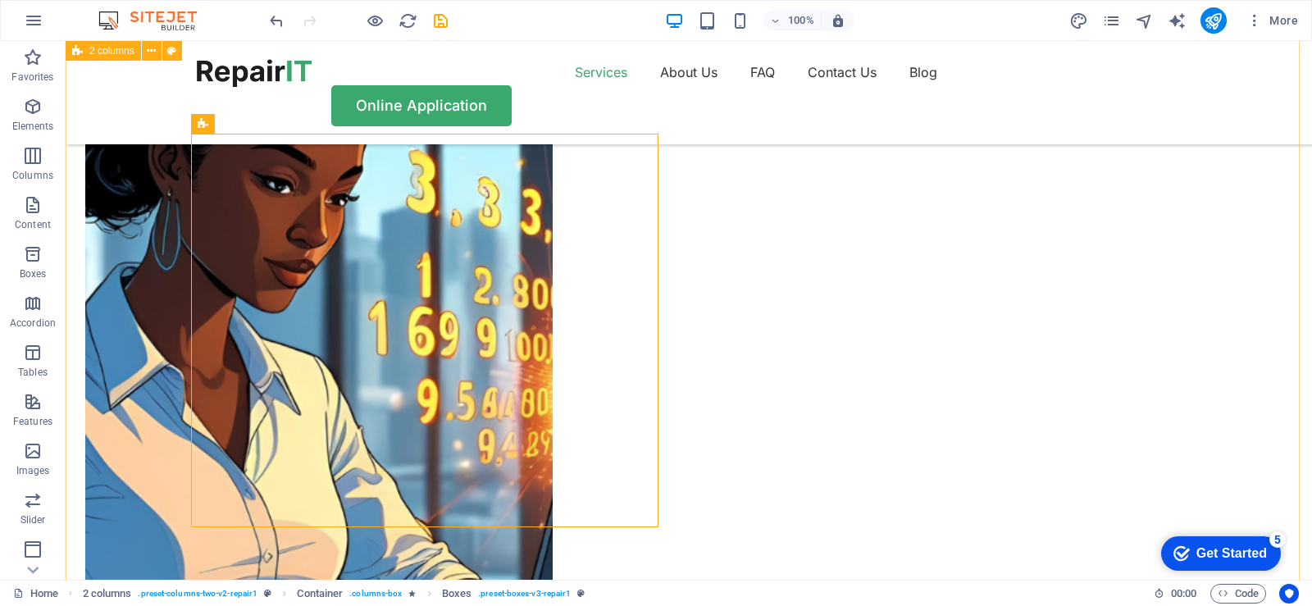
scroll to position [1394, 0]
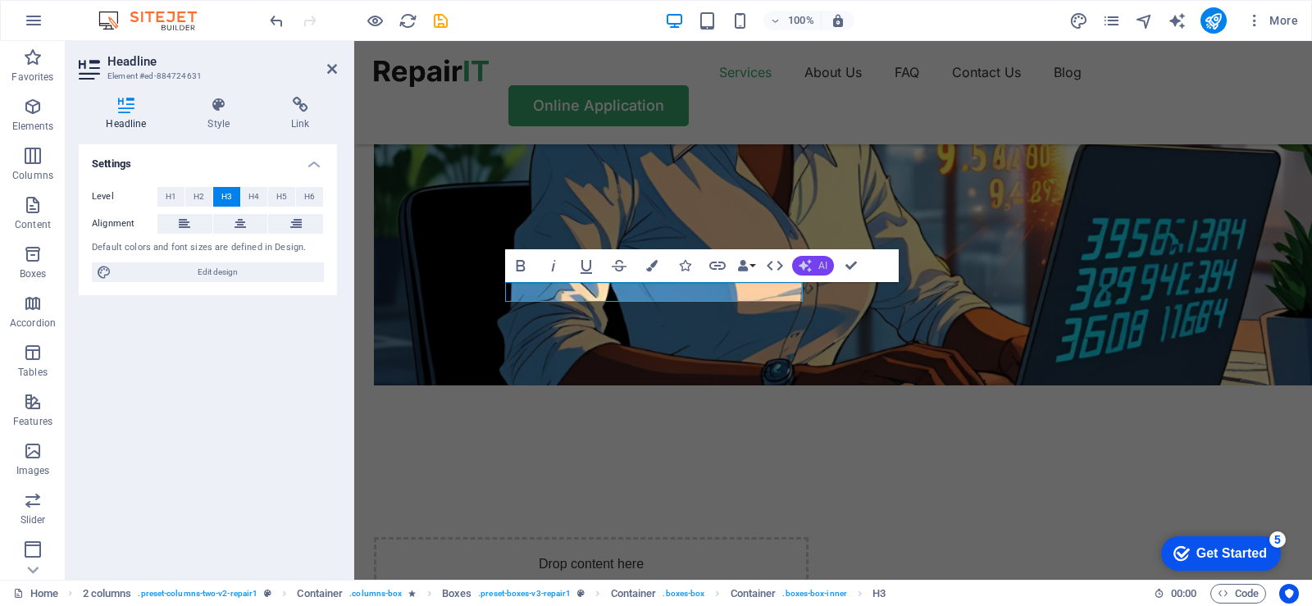
click at [817, 267] on button "AI" at bounding box center [813, 266] width 42 height 20
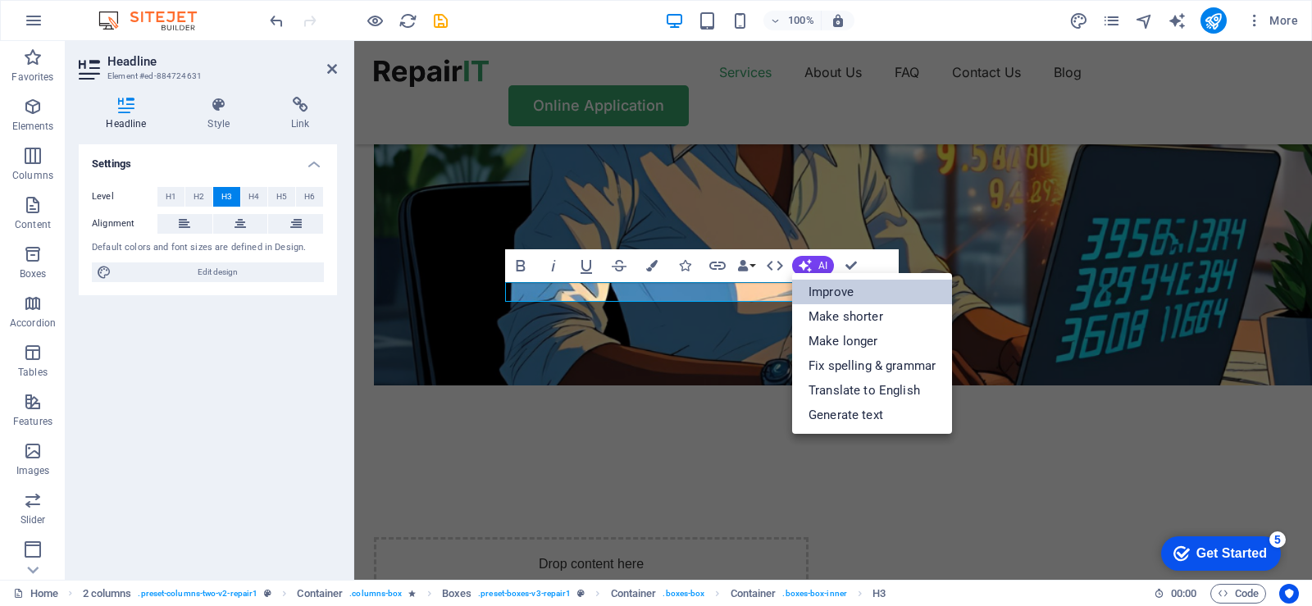
click at [819, 297] on link "Improve" at bounding box center [872, 292] width 160 height 25
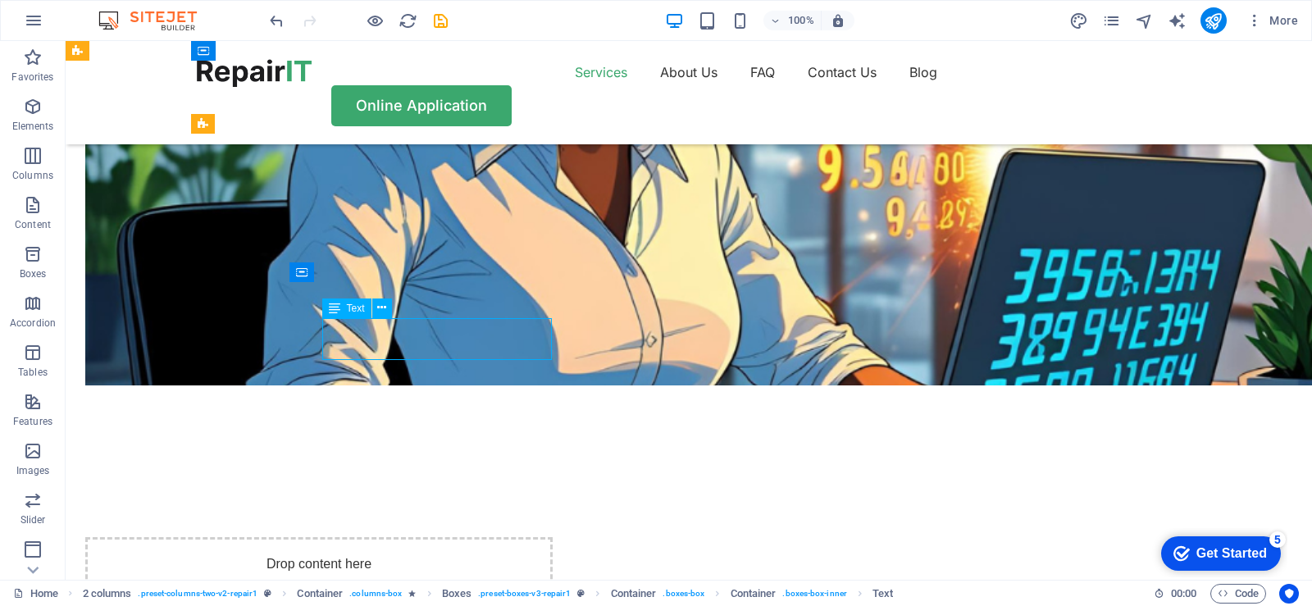
drag, startPoint x: 460, startPoint y: 349, endPoint x: 399, endPoint y: 337, distance: 61.9
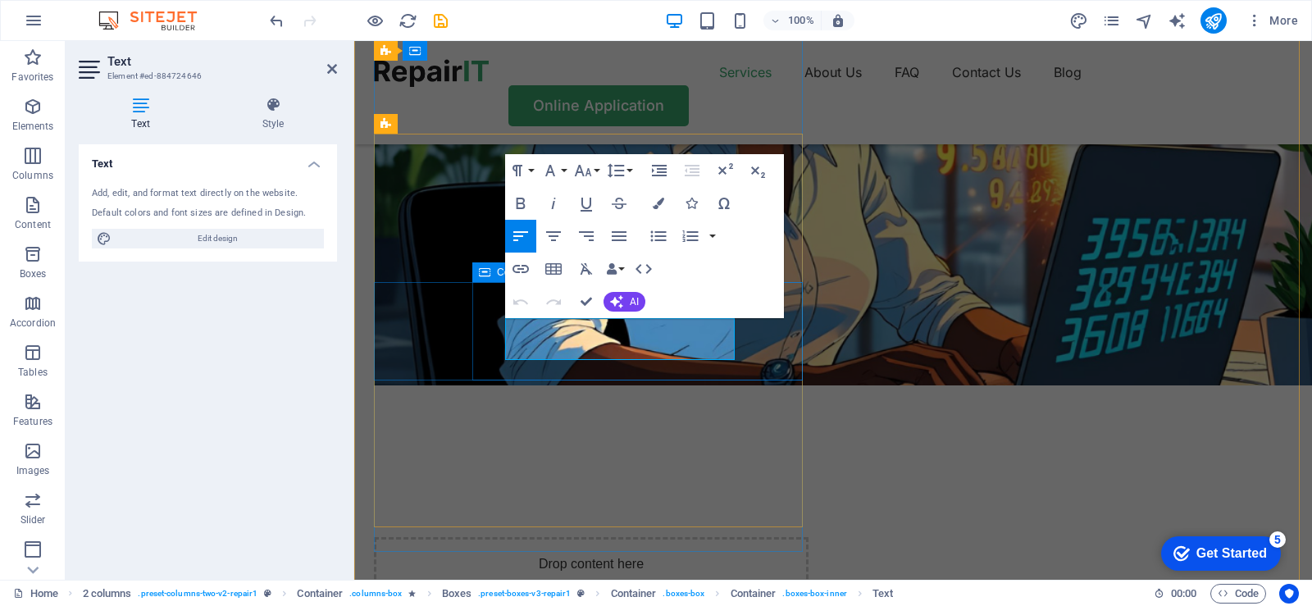
drag, startPoint x: 655, startPoint y: 344, endPoint x: 498, endPoint y: 321, distance: 158.3
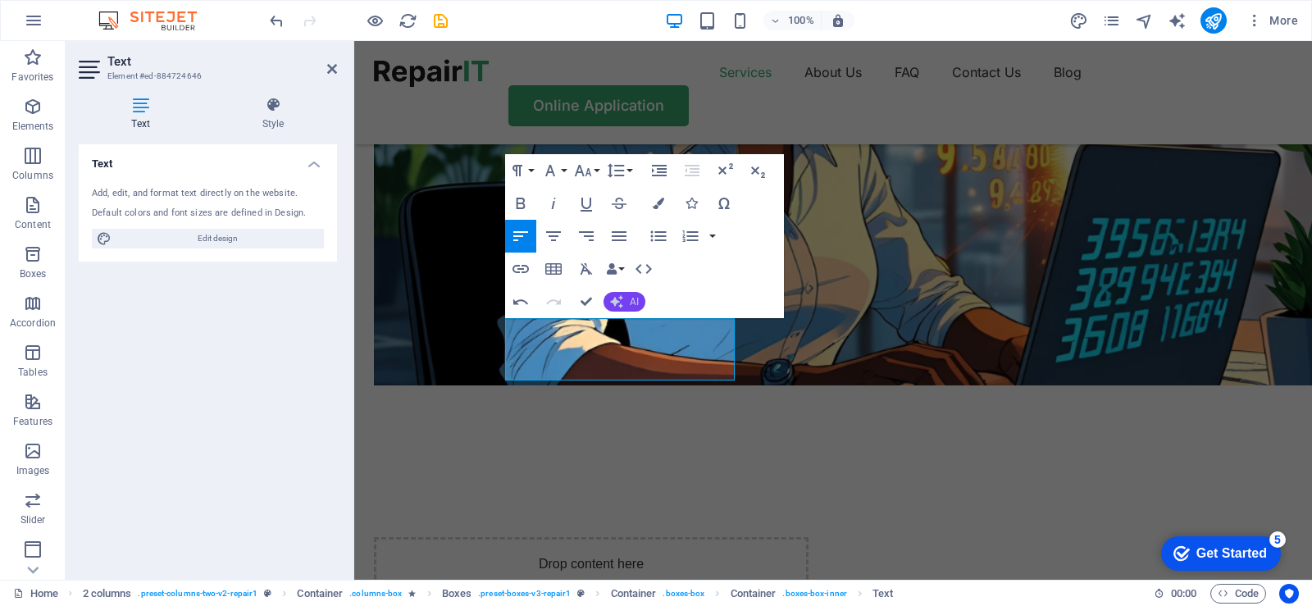
click at [628, 303] on button "AI" at bounding box center [625, 302] width 42 height 20
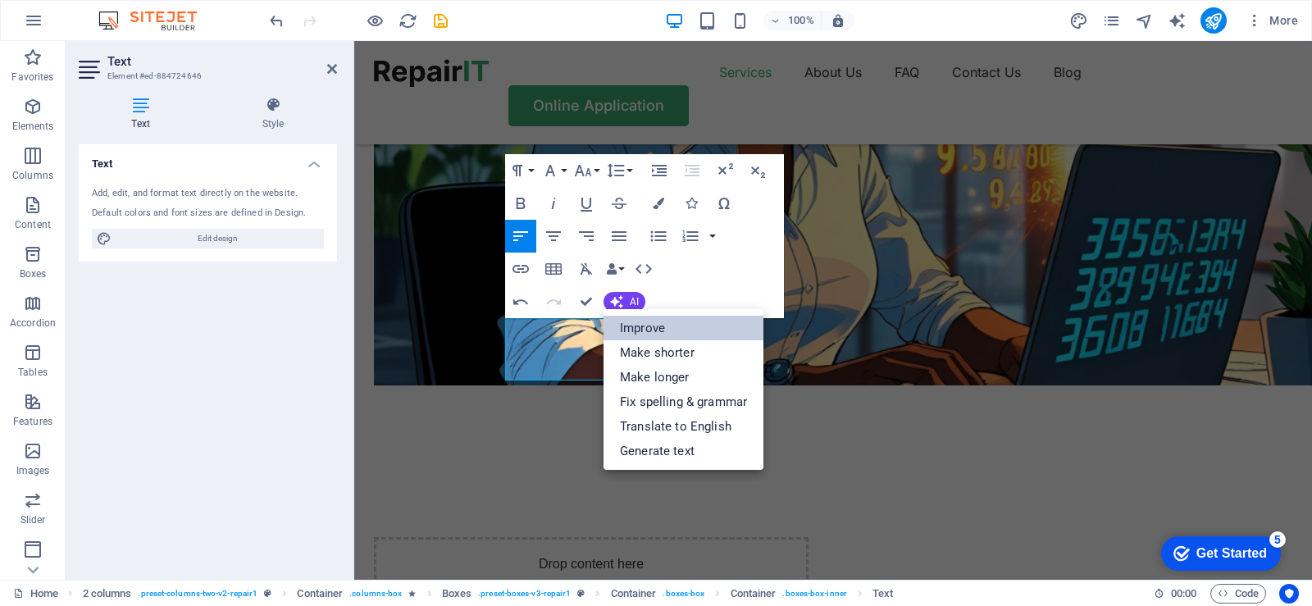
click at [637, 327] on link "Improve" at bounding box center [684, 328] width 160 height 25
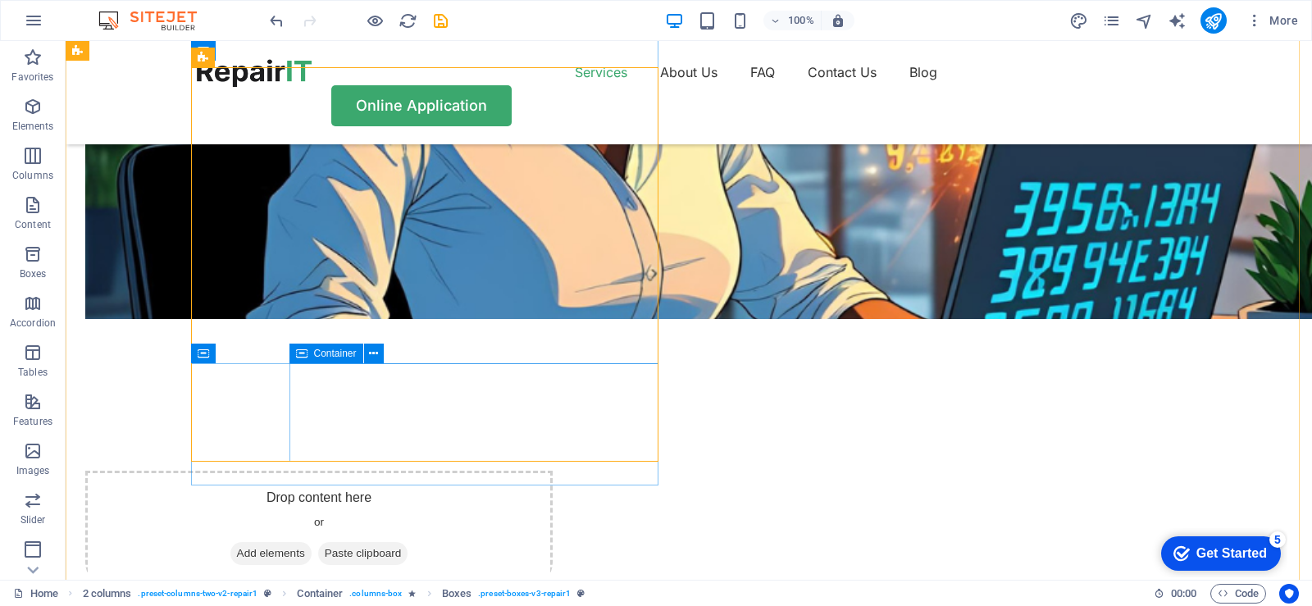
scroll to position [1477, 0]
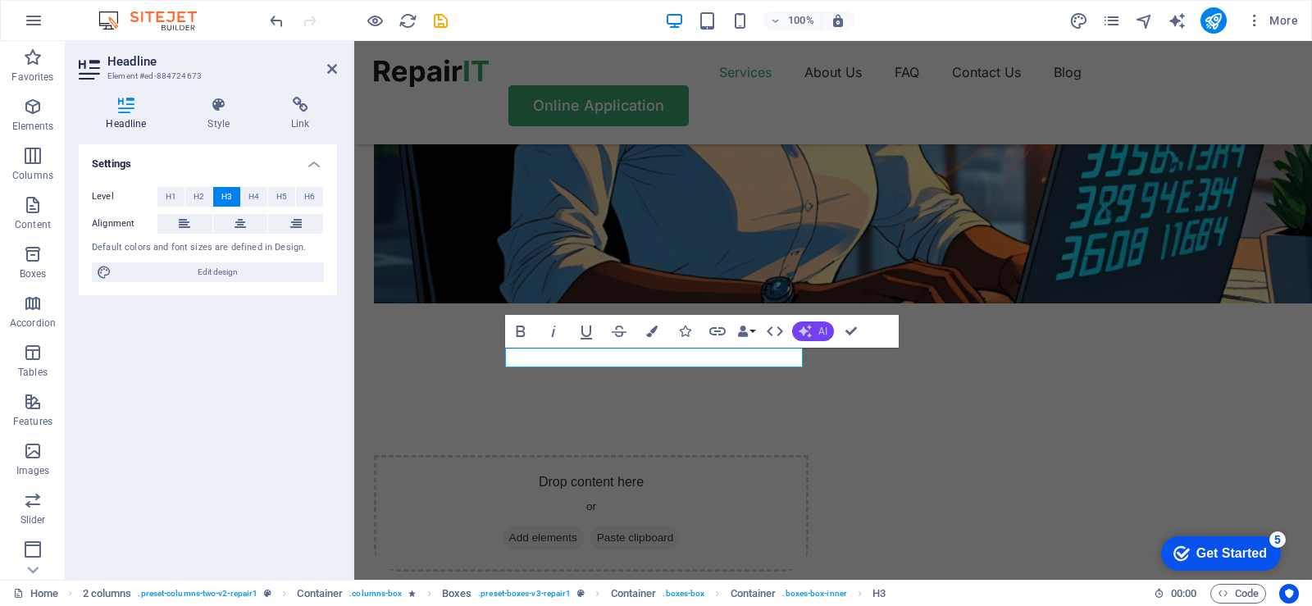
click at [818, 326] on button "AI" at bounding box center [813, 332] width 42 height 20
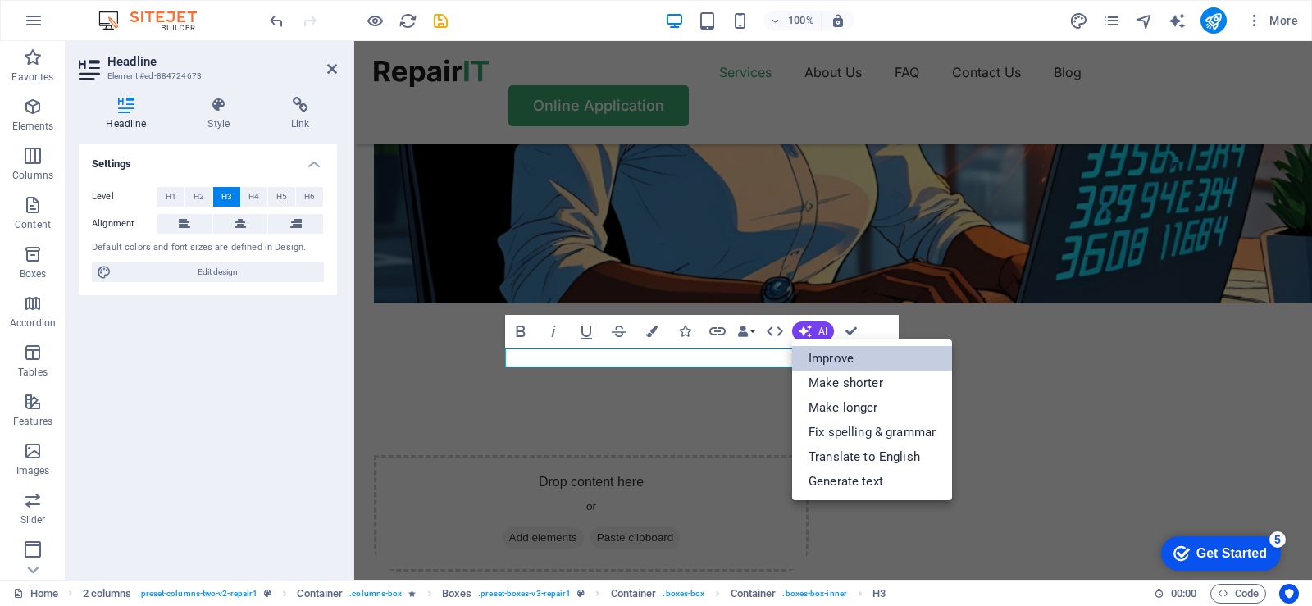
click at [832, 354] on link "Improve" at bounding box center [872, 358] width 160 height 25
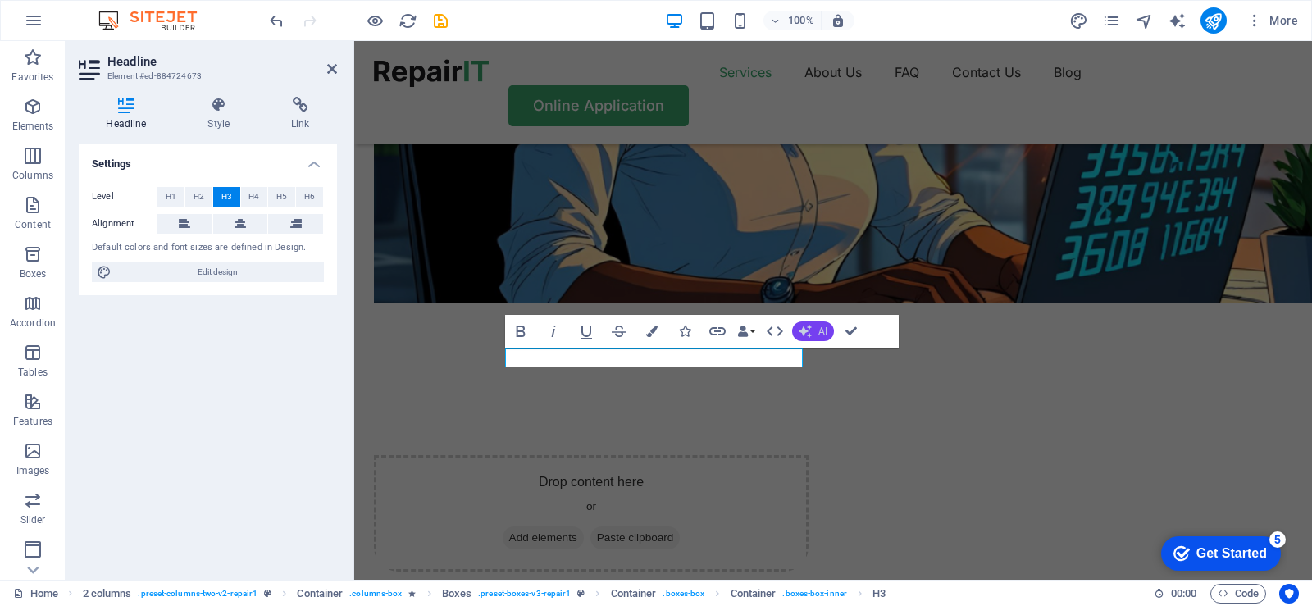
click at [815, 331] on button "AI" at bounding box center [813, 332] width 42 height 20
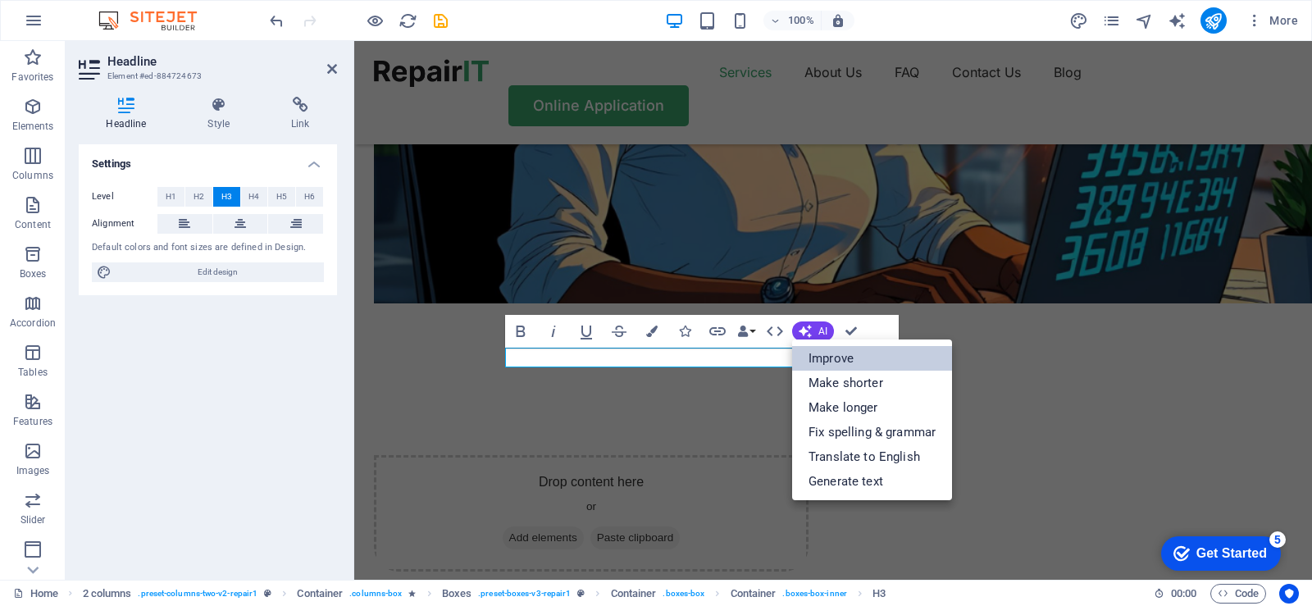
click at [820, 359] on link "Improve" at bounding box center [872, 358] width 160 height 25
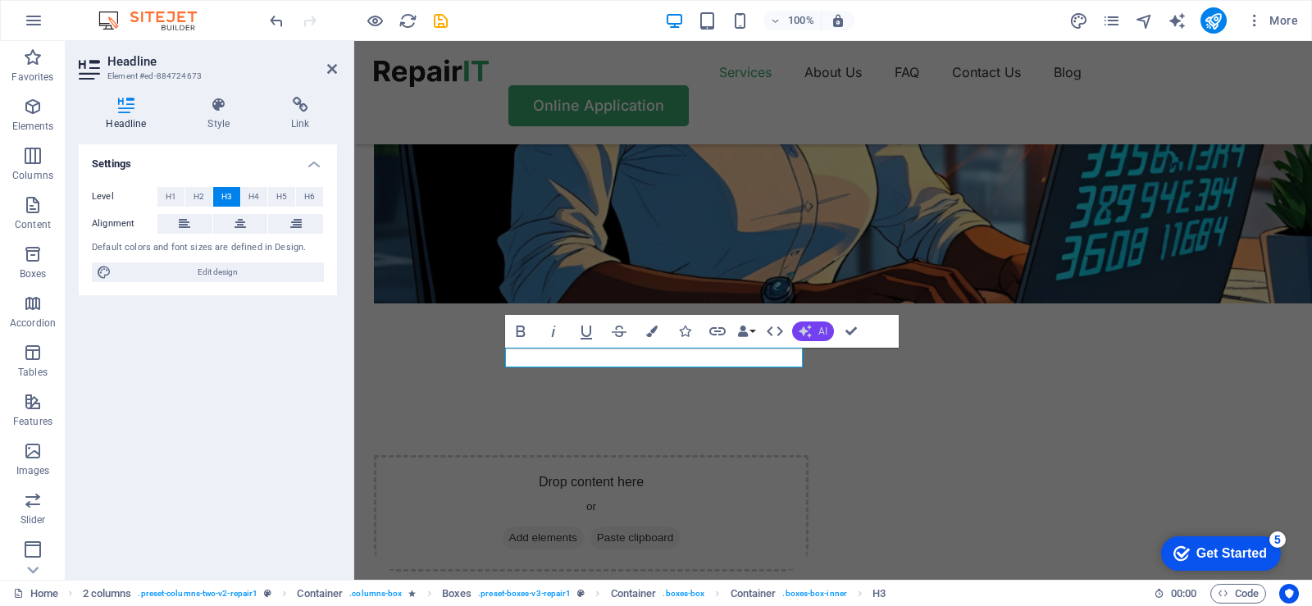
click at [817, 328] on button "AI" at bounding box center [813, 332] width 42 height 20
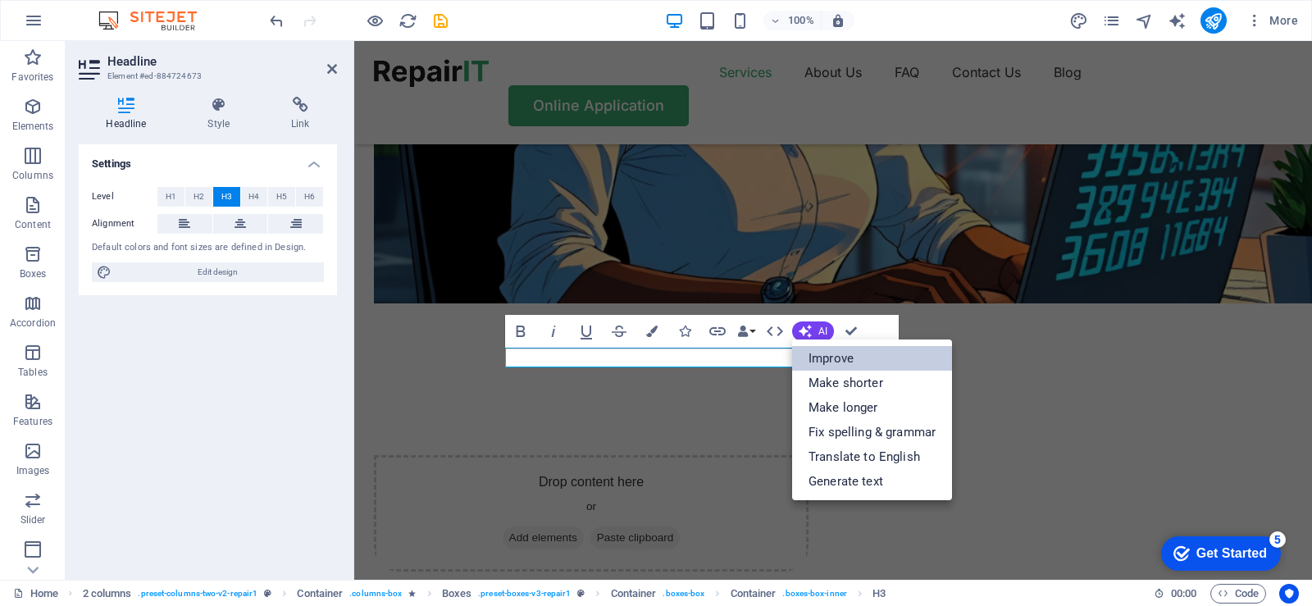
click at [828, 359] on link "Improve" at bounding box center [872, 358] width 160 height 25
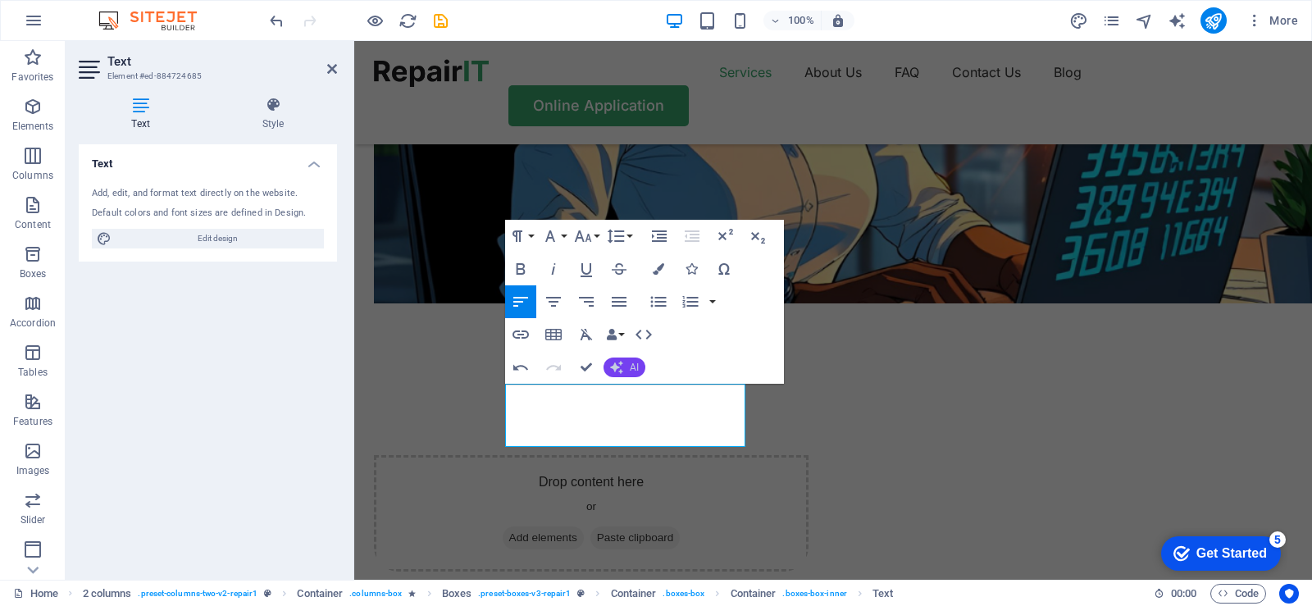
click at [632, 368] on span "AI" at bounding box center [634, 368] width 9 height 10
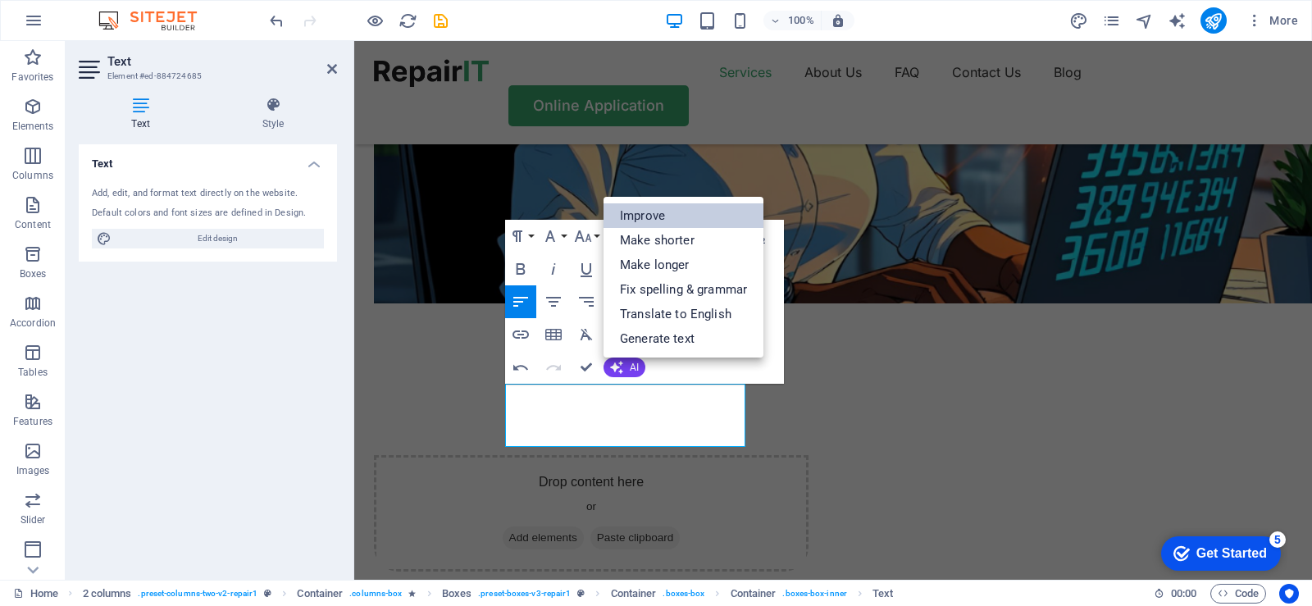
click at [646, 217] on link "Improve" at bounding box center [684, 215] width 160 height 25
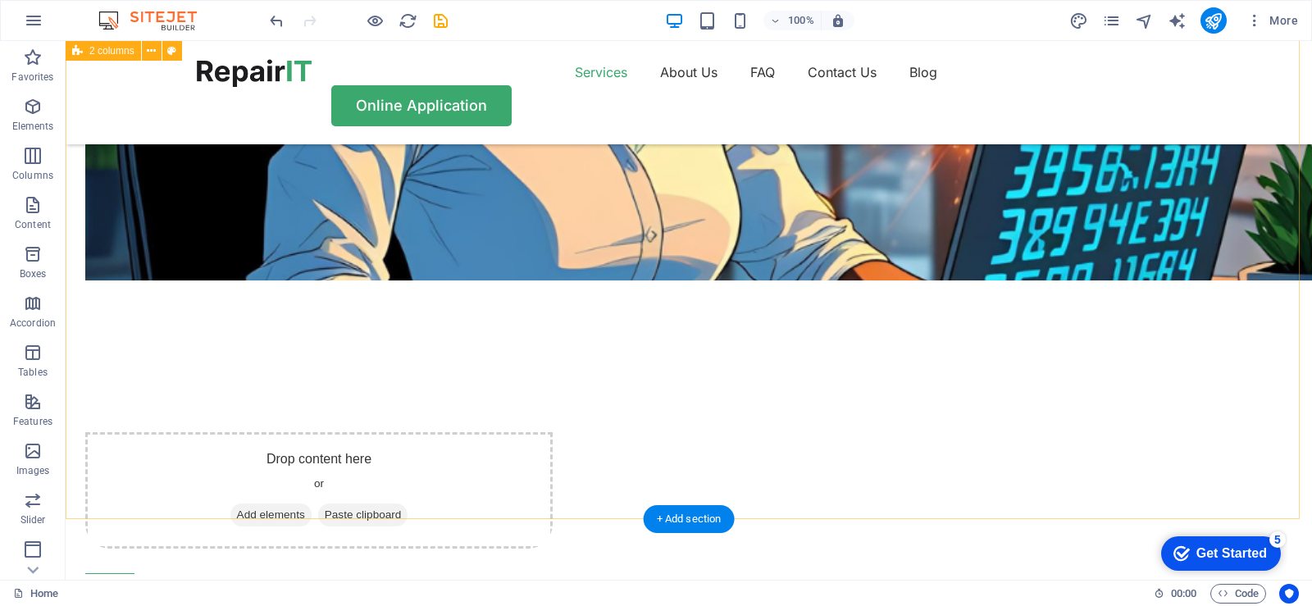
scroll to position [1394, 0]
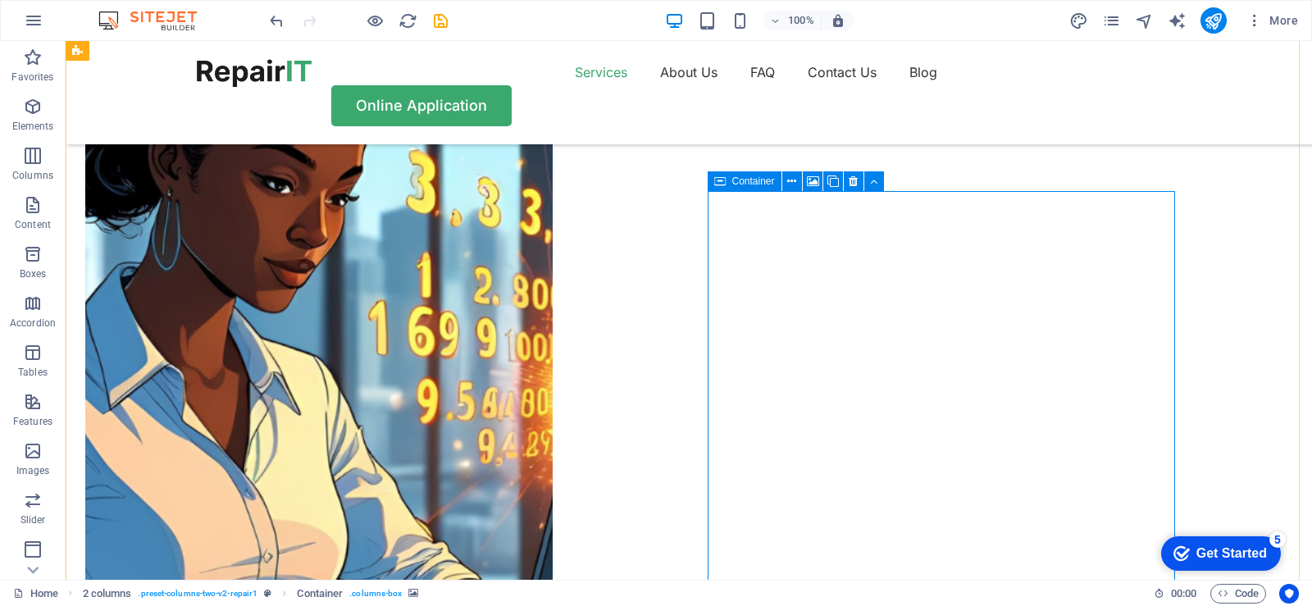
scroll to position [1312, 0]
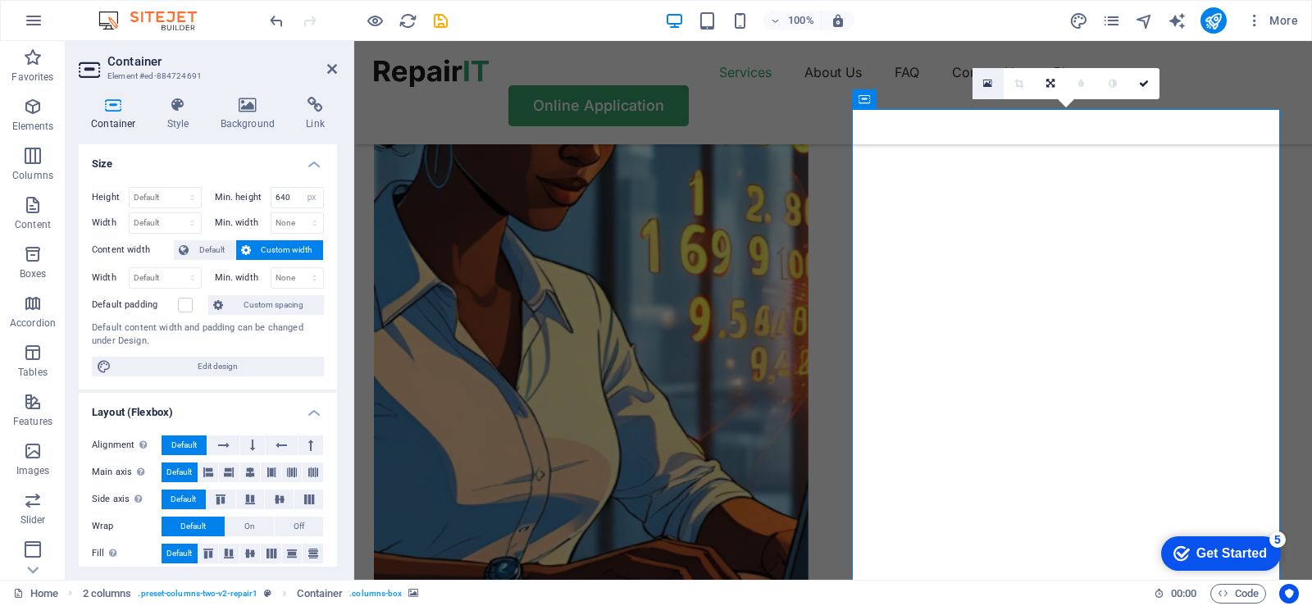
click at [986, 83] on icon at bounding box center [988, 83] width 9 height 11
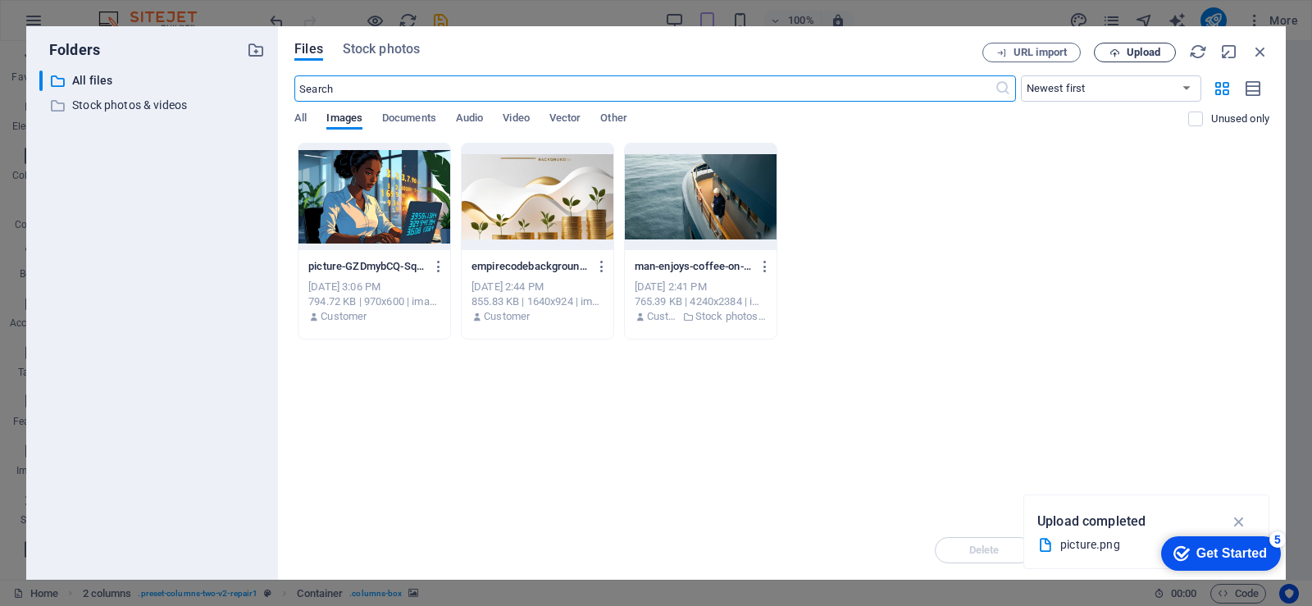
click at [1134, 50] on span "Upload" at bounding box center [1144, 53] width 34 height 10
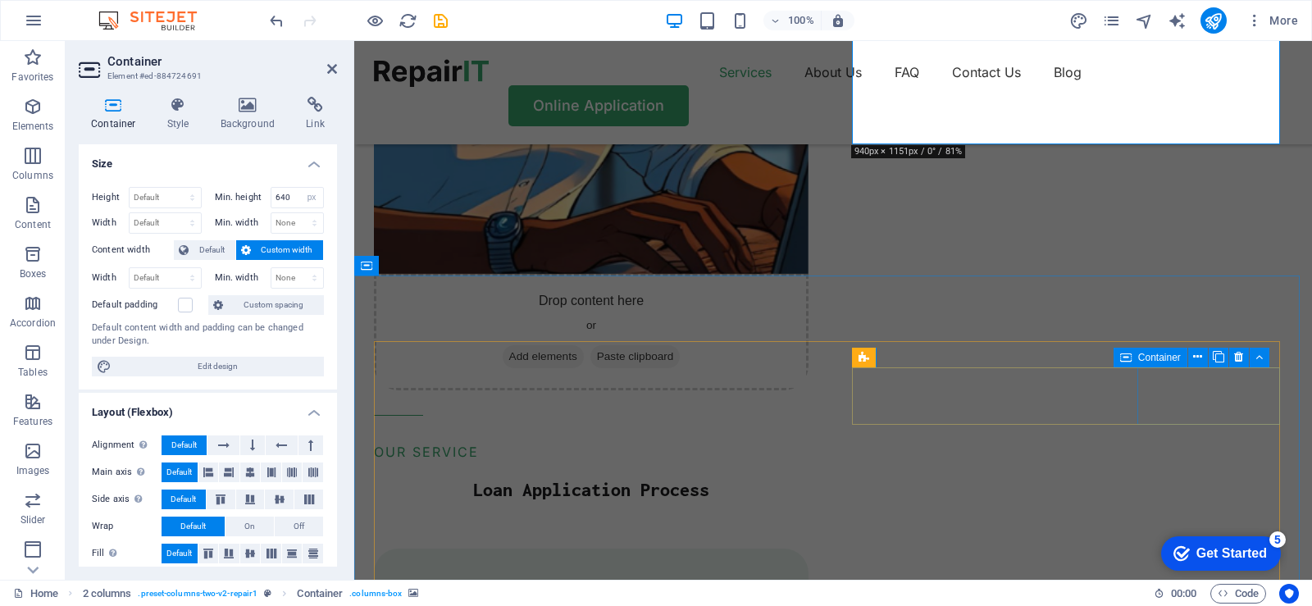
scroll to position [1887, 0]
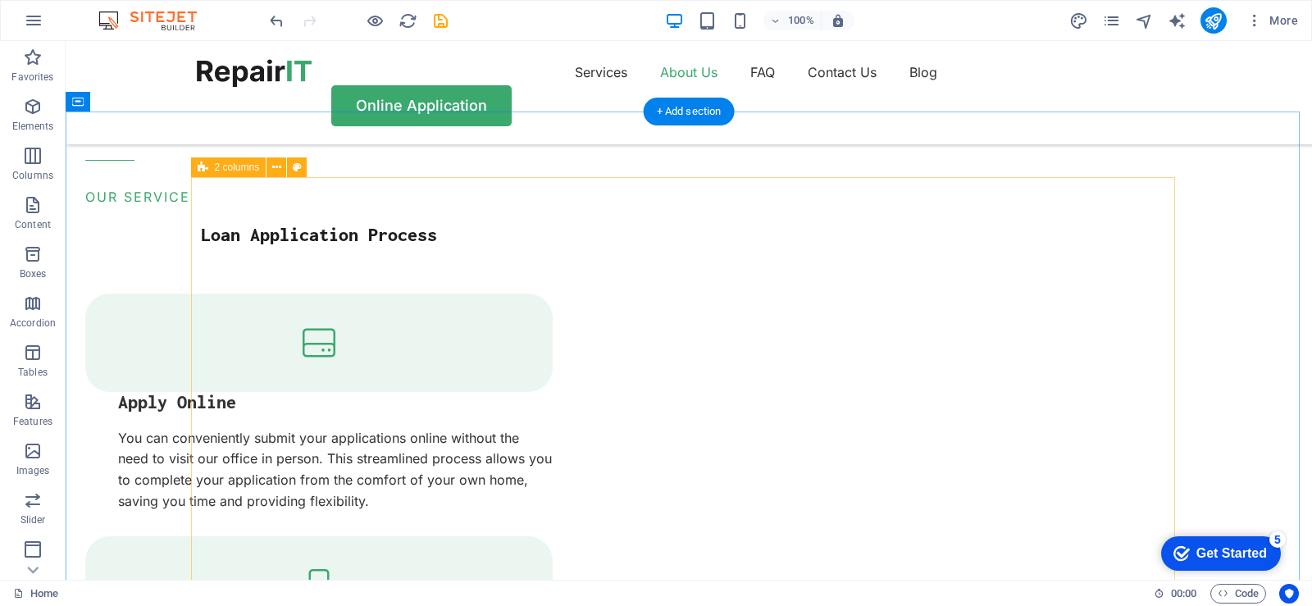
scroll to position [1906, 0]
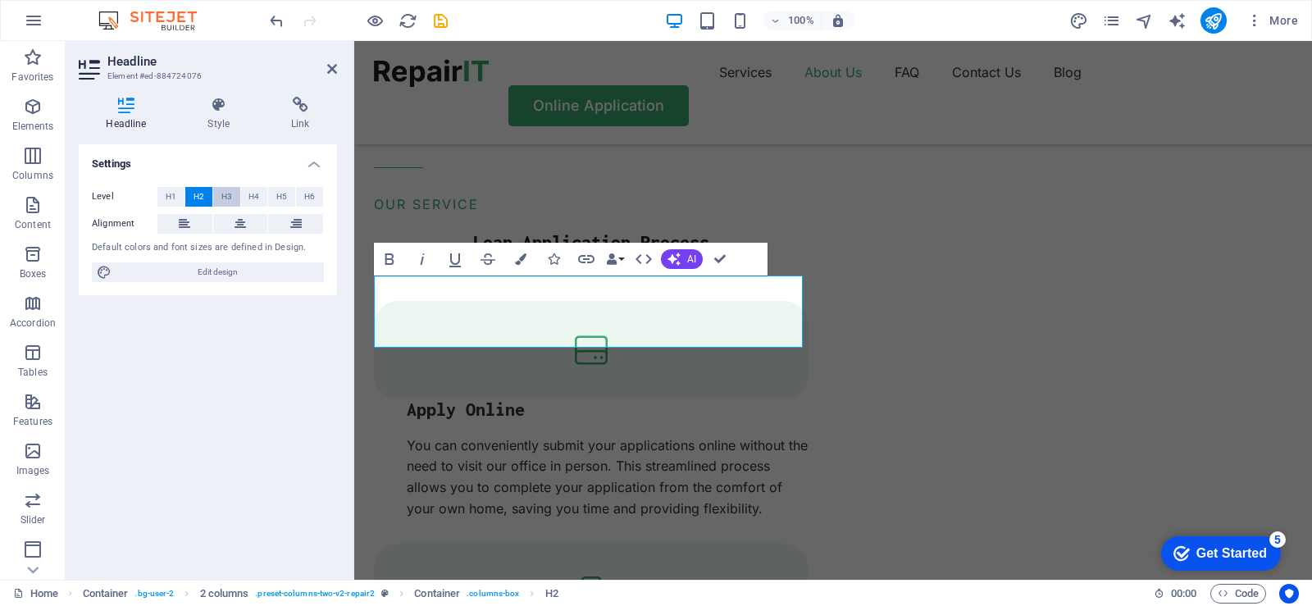
click at [225, 198] on span "H3" at bounding box center [226, 197] width 11 height 20
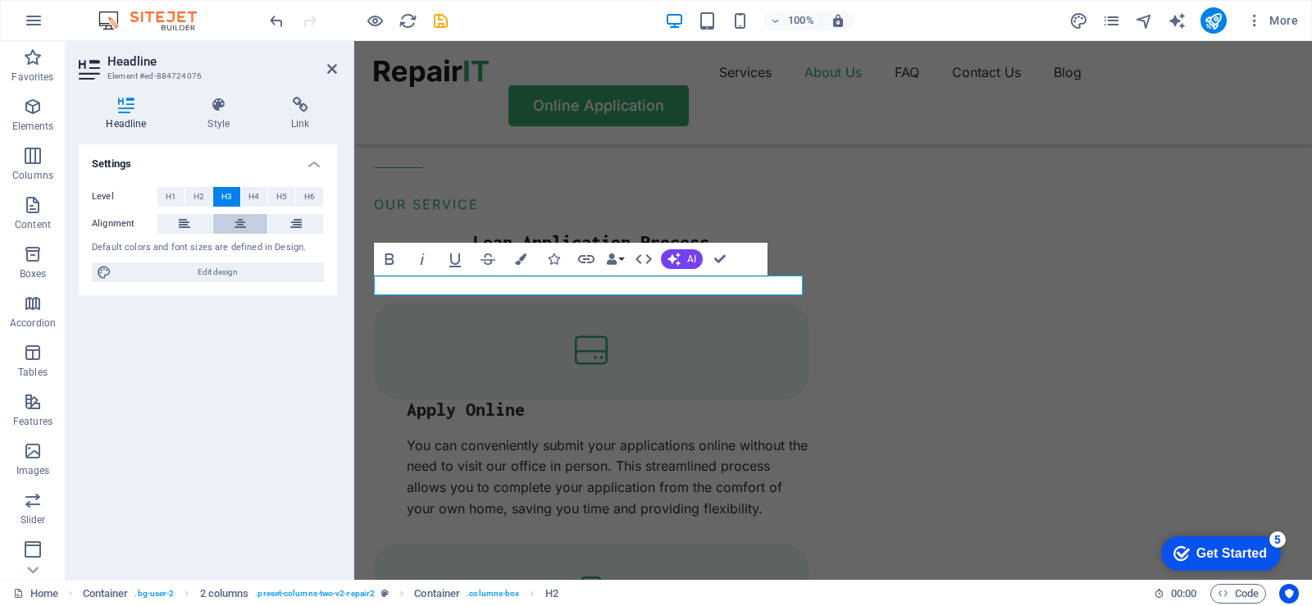
click at [241, 222] on icon at bounding box center [240, 224] width 11 height 20
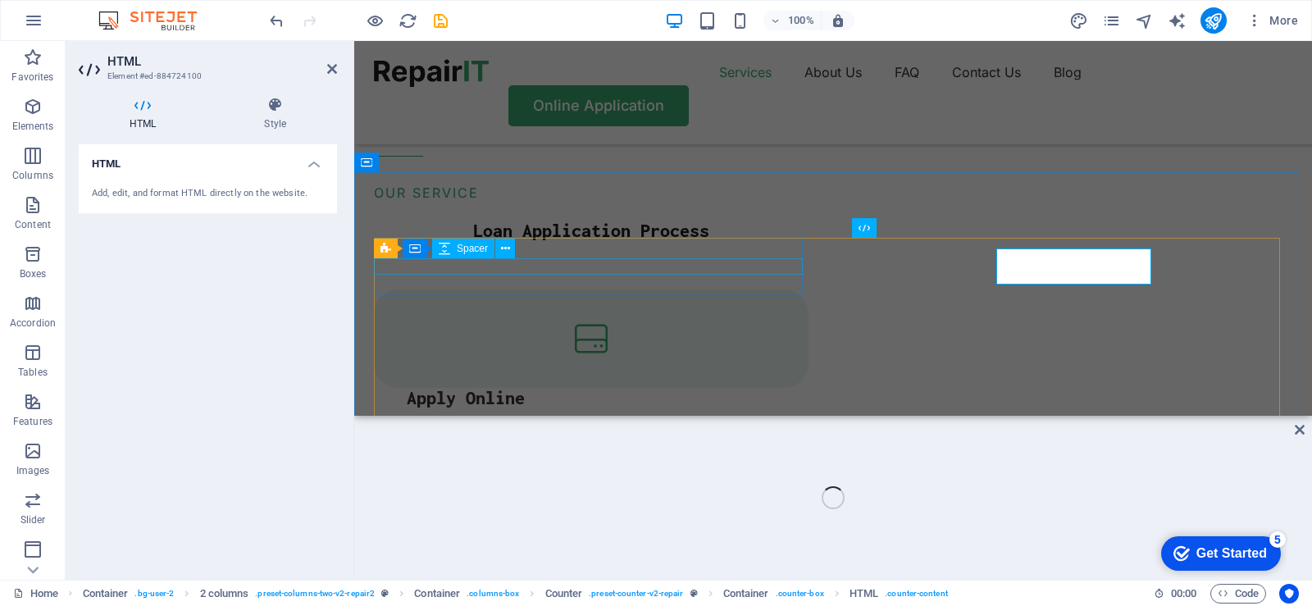
scroll to position [1895, 0]
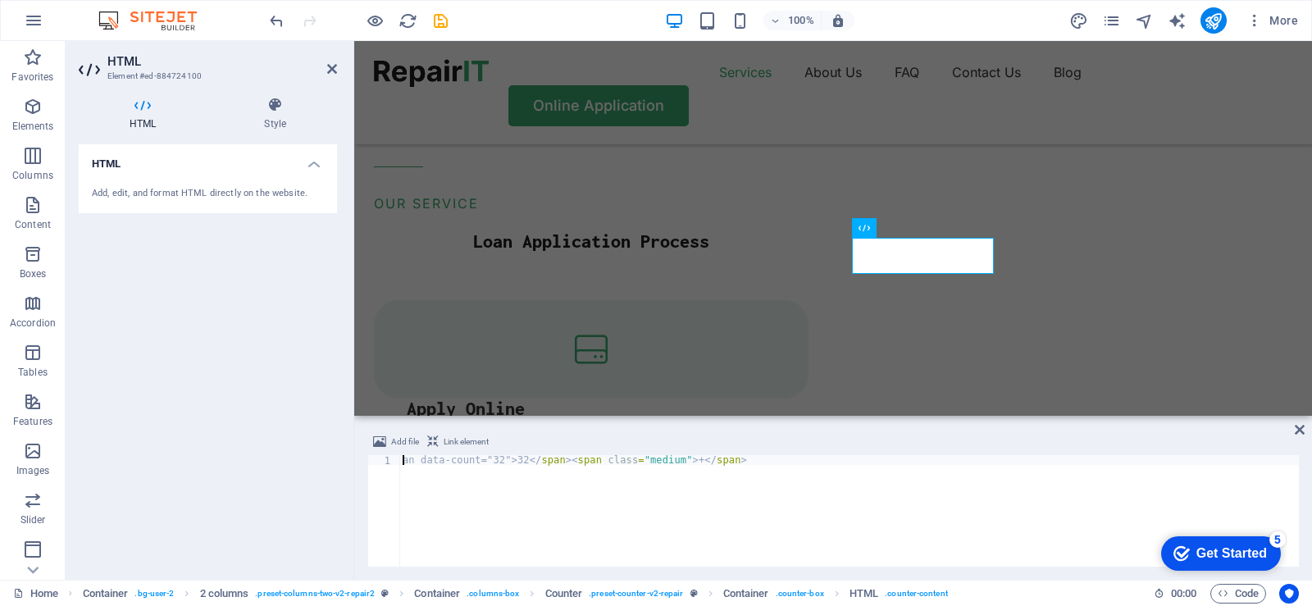
click at [1011, 509] on div "an data-count="32">32 </ span > < span class = "medium" > + </ span >" at bounding box center [849, 520] width 900 height 131
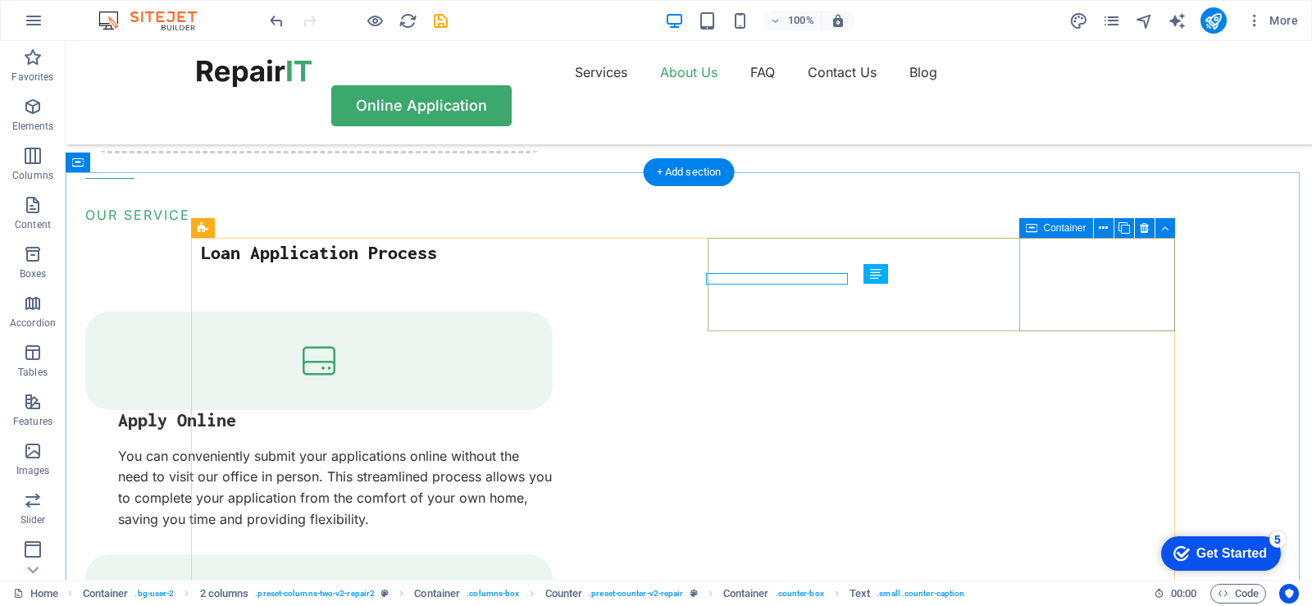
scroll to position [1906, 0]
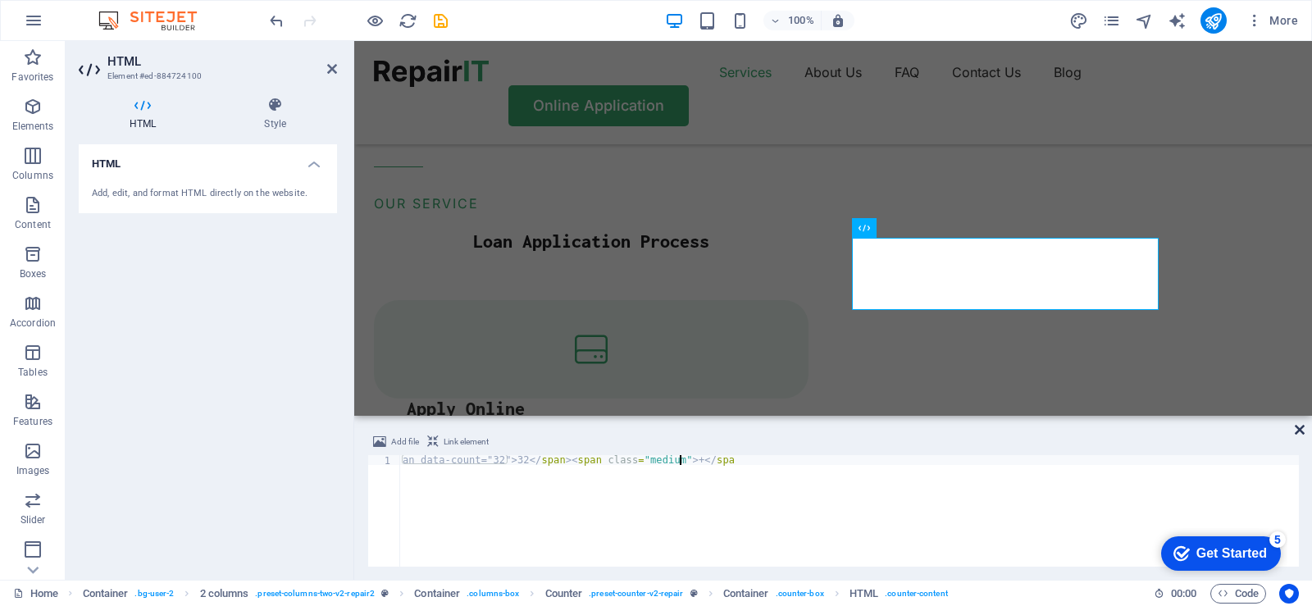
click at [1296, 431] on icon at bounding box center [1300, 429] width 10 height 13
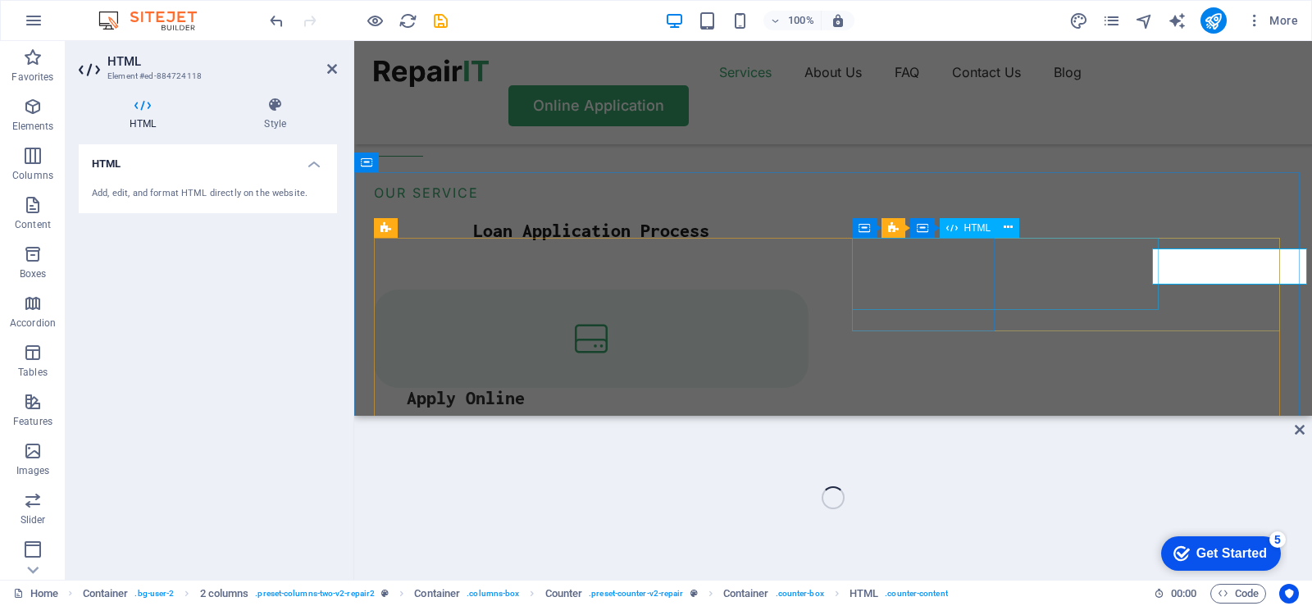
scroll to position [1895, 0]
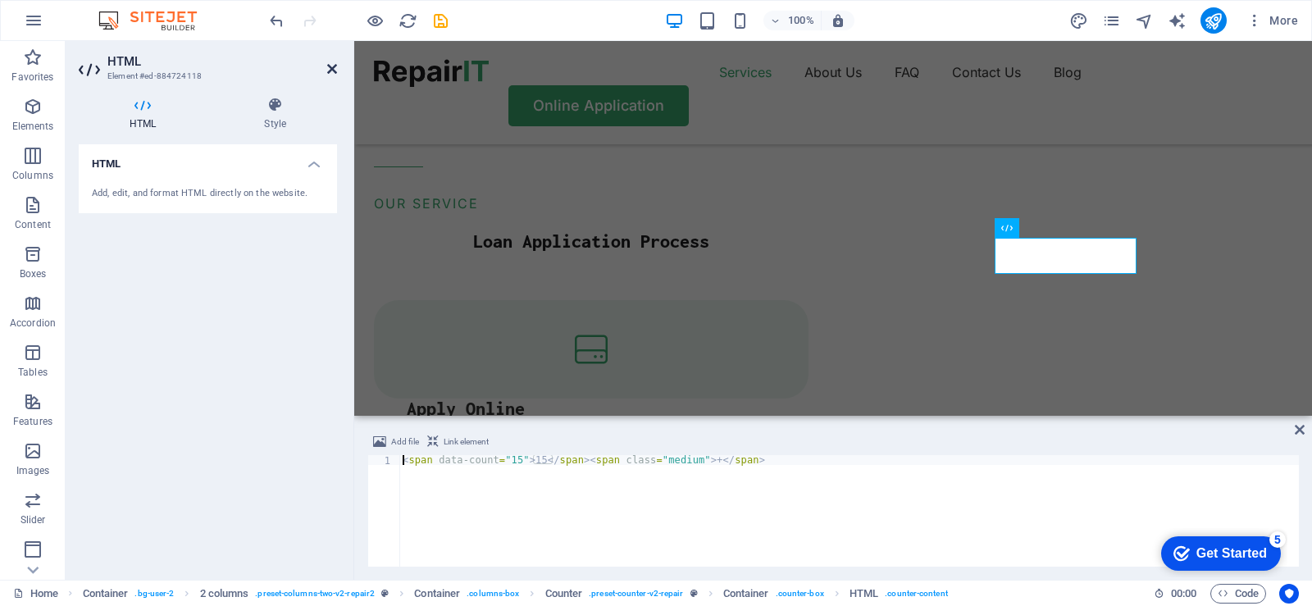
click at [329, 72] on icon at bounding box center [332, 68] width 10 height 13
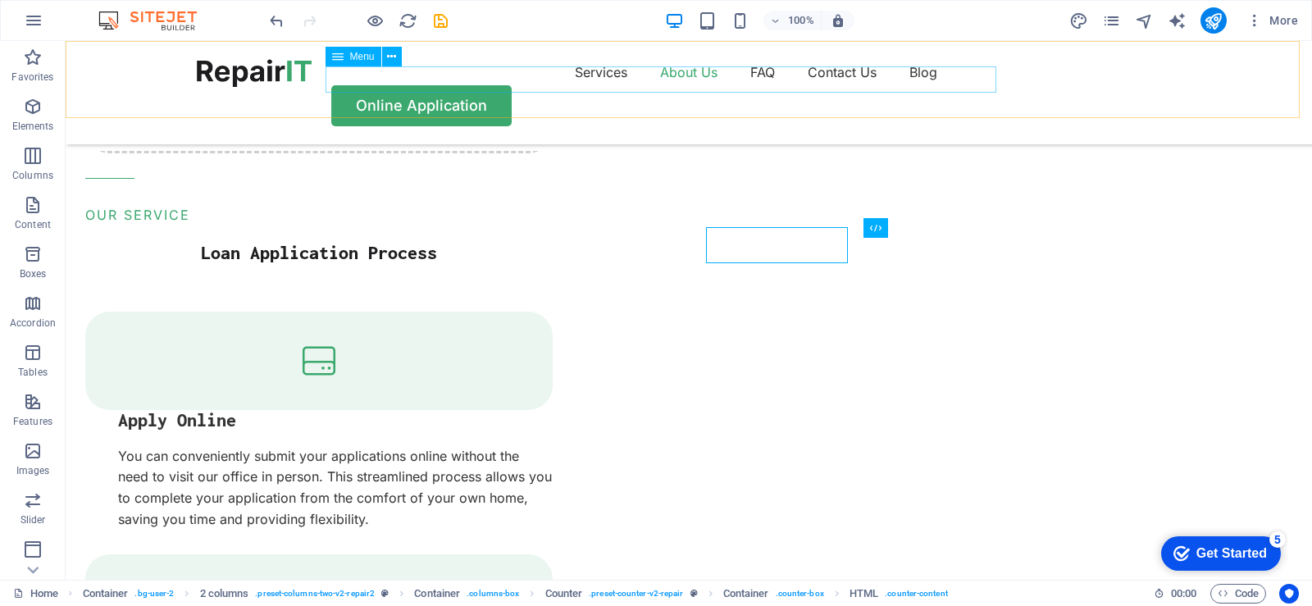
scroll to position [1906, 0]
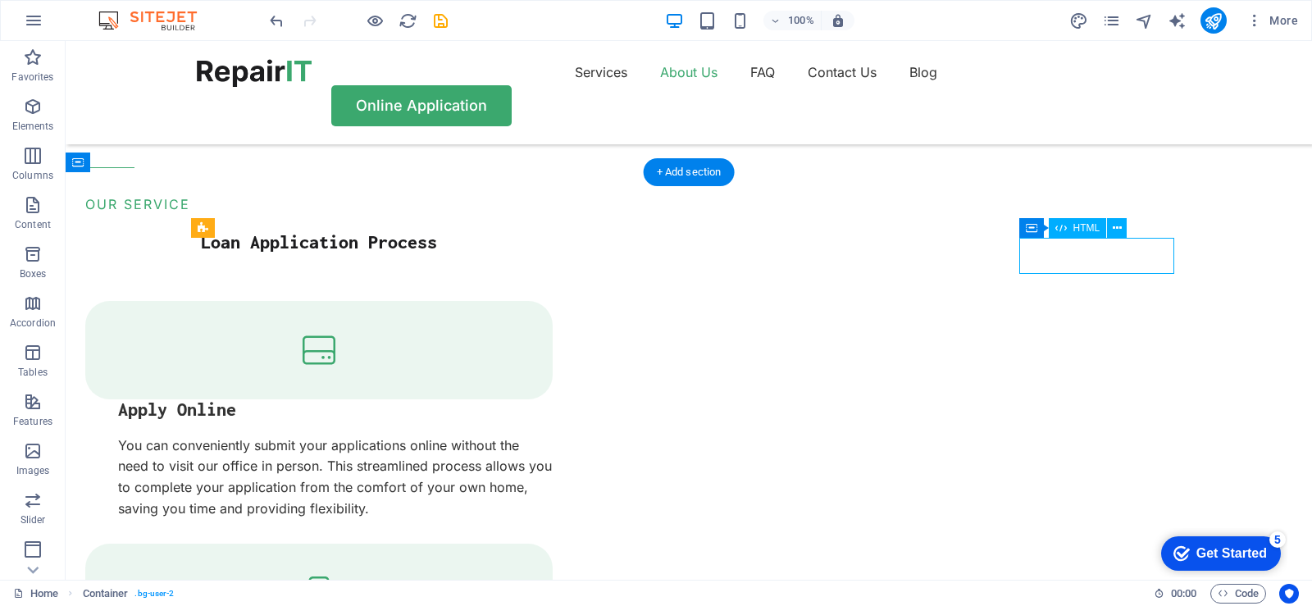
drag, startPoint x: 1117, startPoint y: 258, endPoint x: 828, endPoint y: 258, distance: 288.7
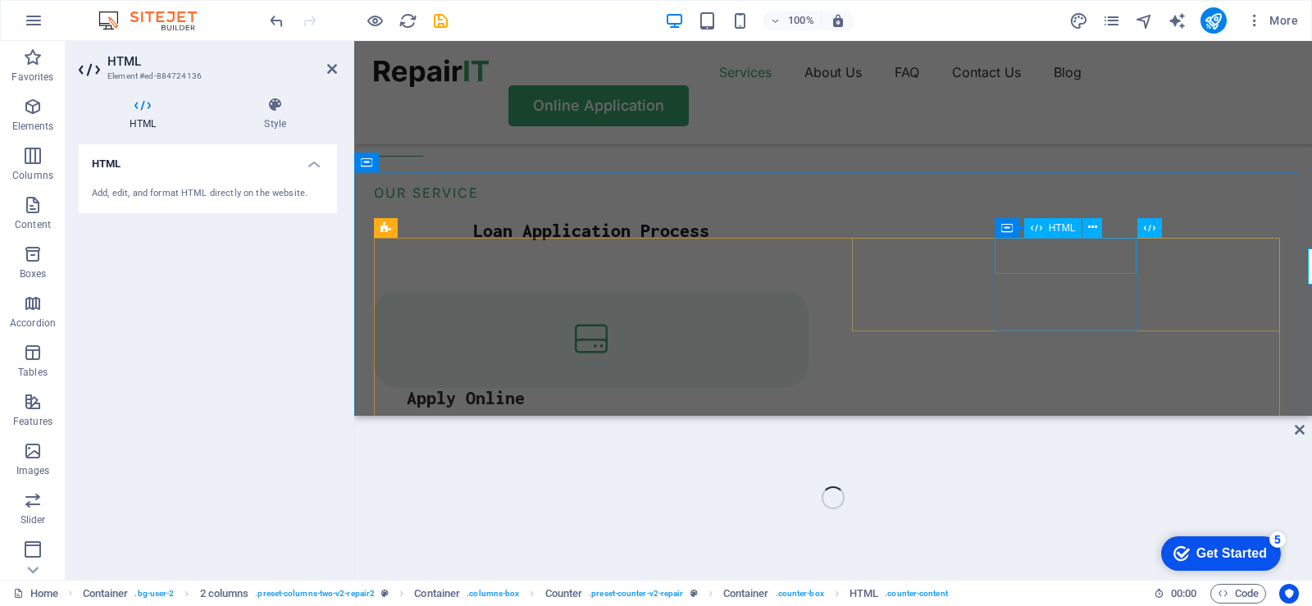
scroll to position [1895, 0]
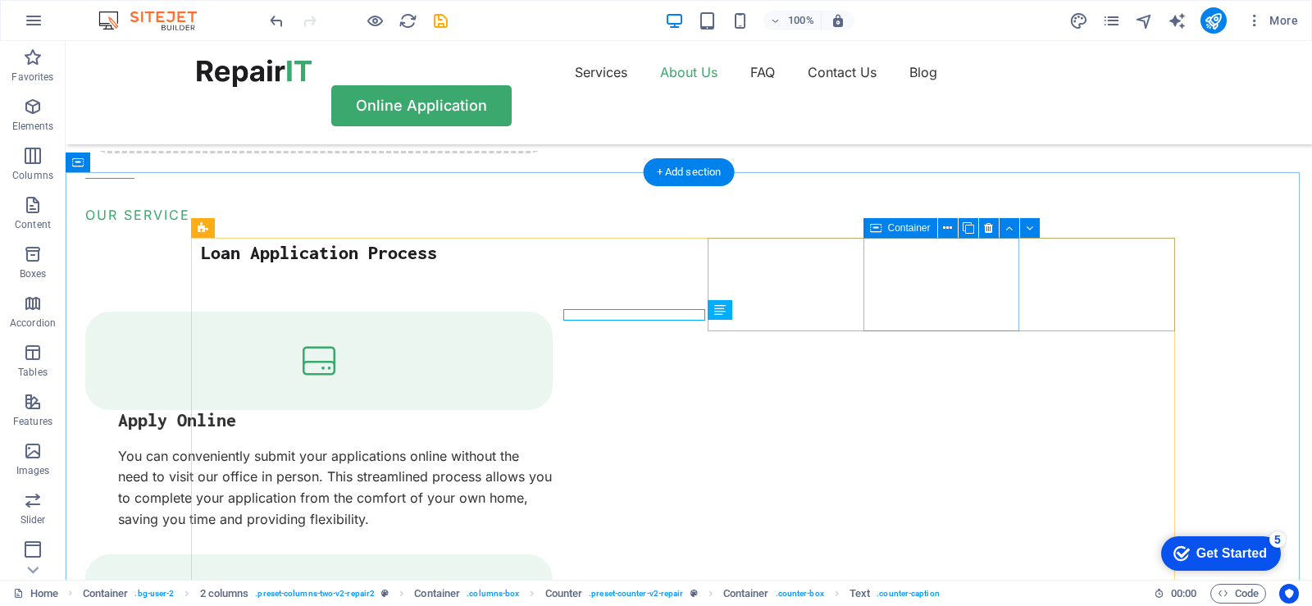
scroll to position [1906, 0]
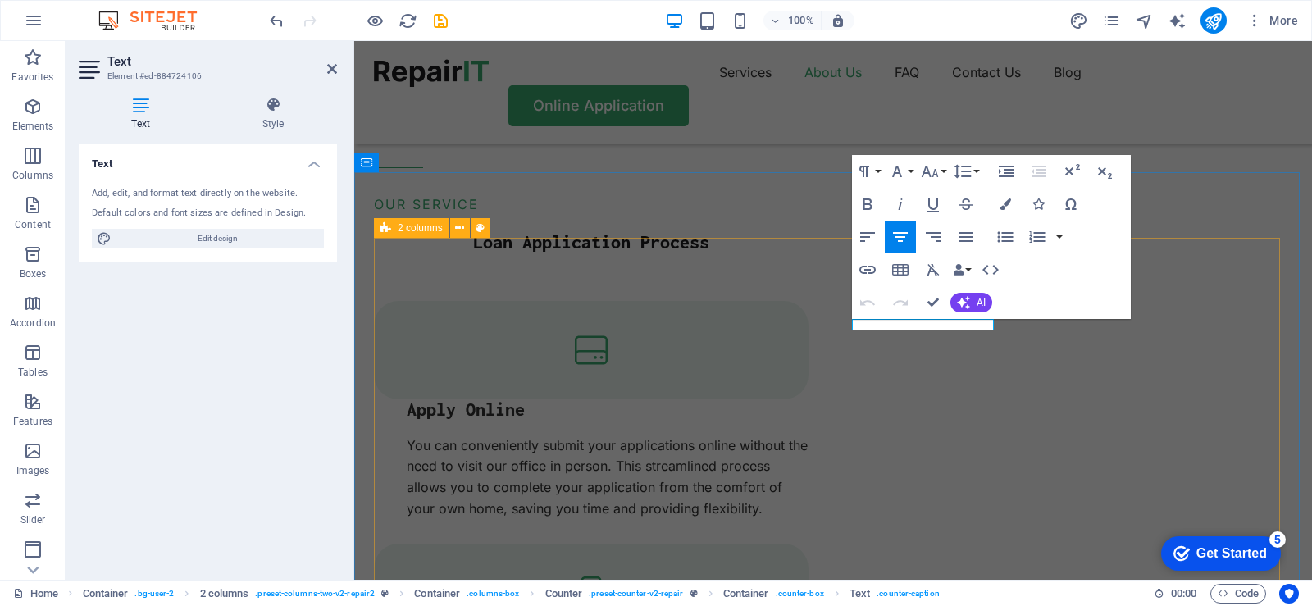
scroll to position [1, 0]
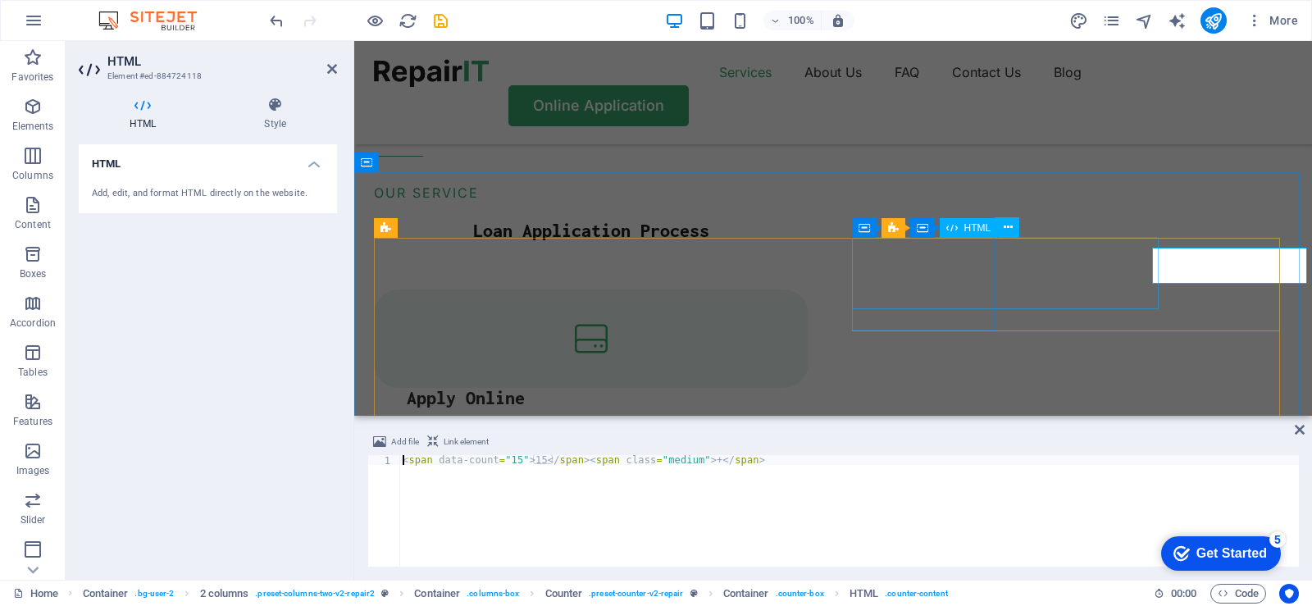
scroll to position [1895, 0]
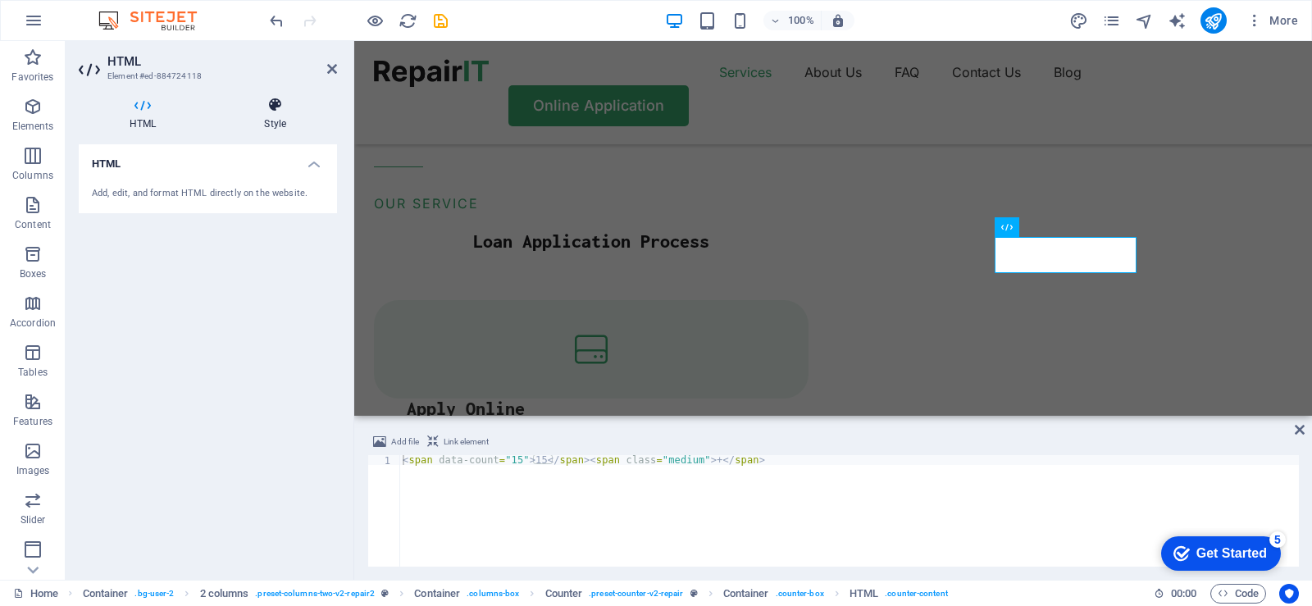
click at [276, 116] on h4 "Style" at bounding box center [275, 114] width 124 height 34
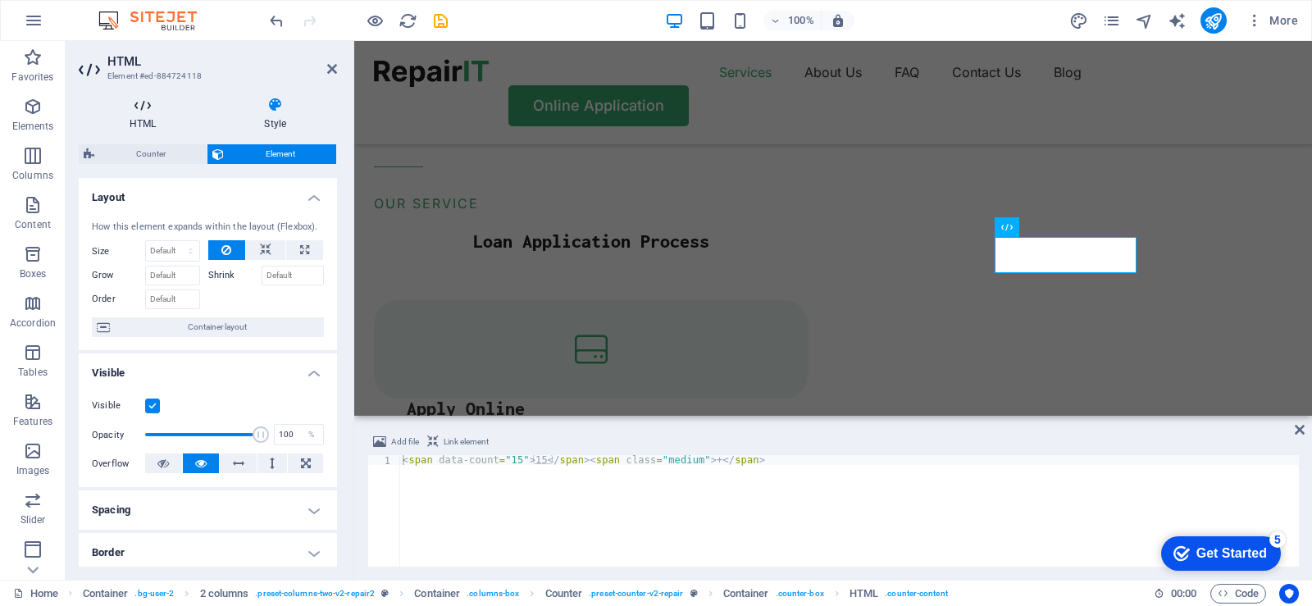
click at [147, 121] on h4 "HTML" at bounding box center [146, 114] width 135 height 34
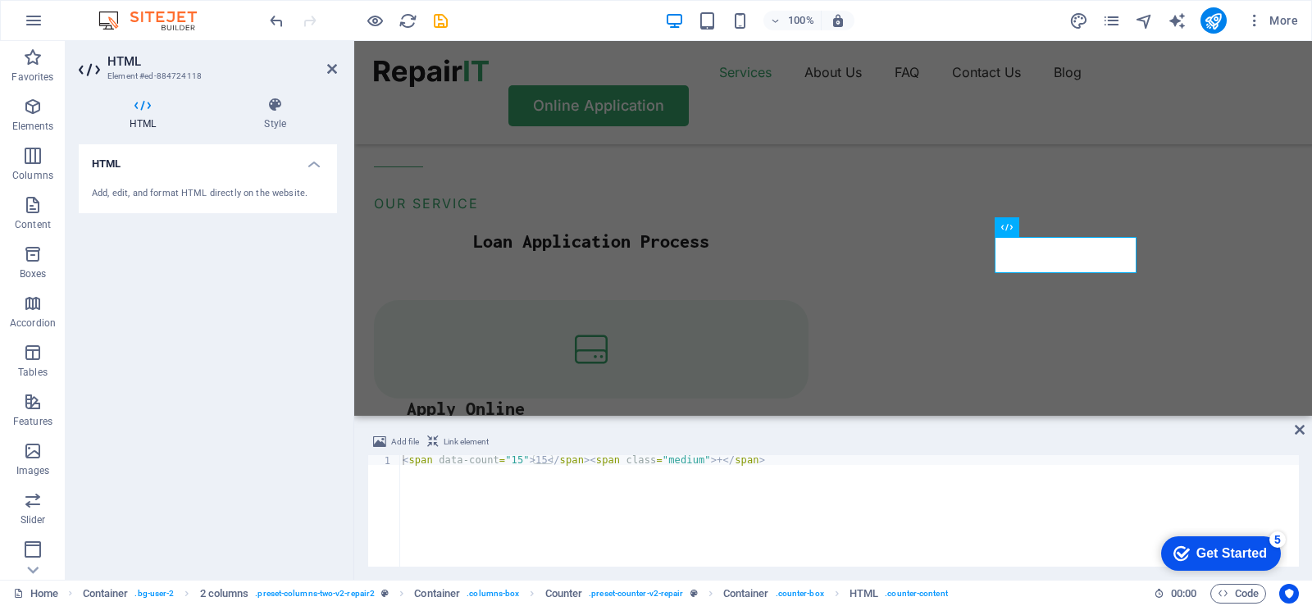
click at [200, 195] on div "Add, edit, and format HTML directly on the website." at bounding box center [208, 194] width 232 height 14
click at [1097, 228] on icon at bounding box center [1093, 226] width 9 height 17
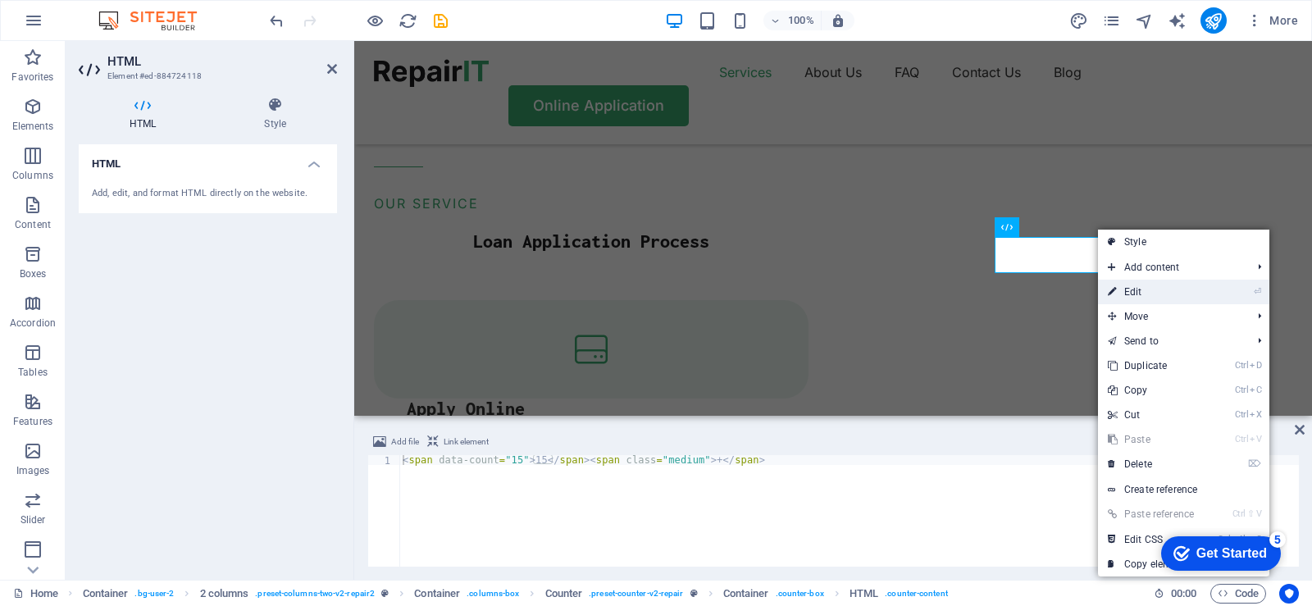
click at [1139, 292] on link "⏎ Edit" at bounding box center [1153, 292] width 110 height 25
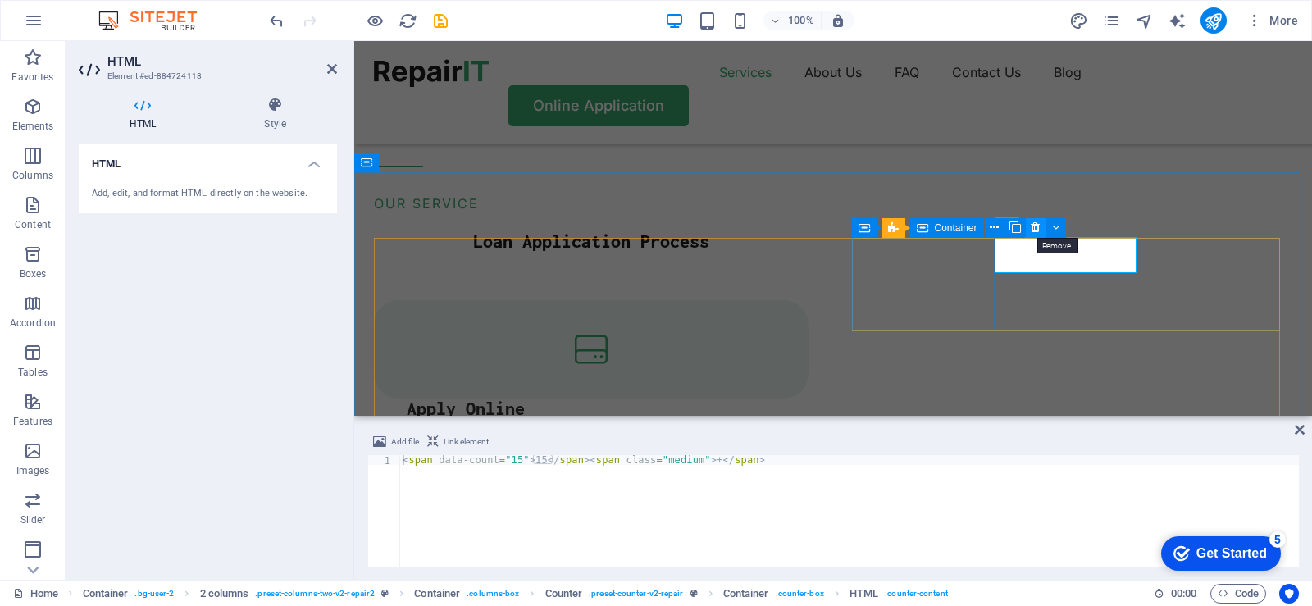
click at [1032, 229] on icon at bounding box center [1035, 227] width 9 height 17
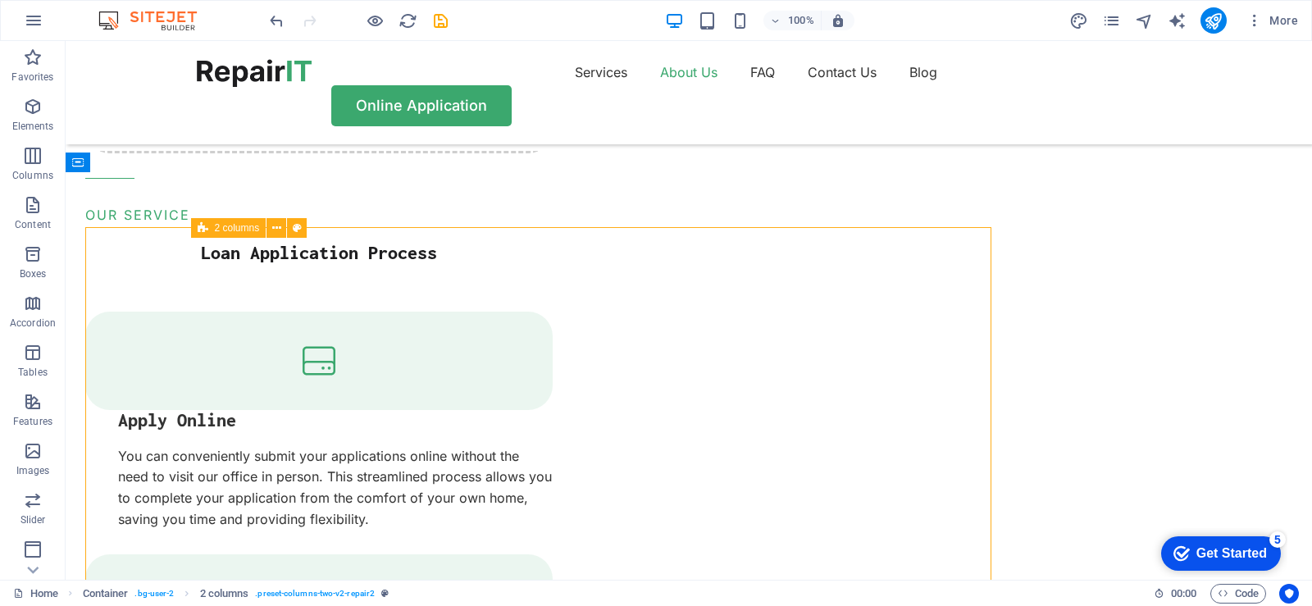
scroll to position [1906, 0]
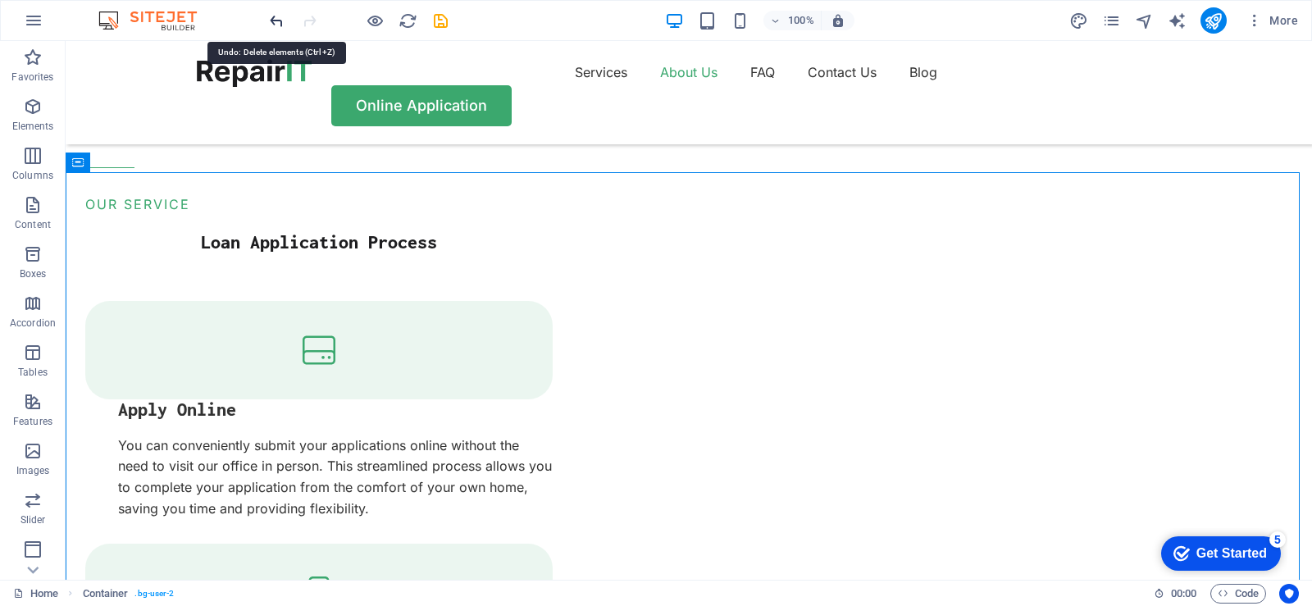
click at [281, 25] on icon "undo" at bounding box center [276, 20] width 19 height 19
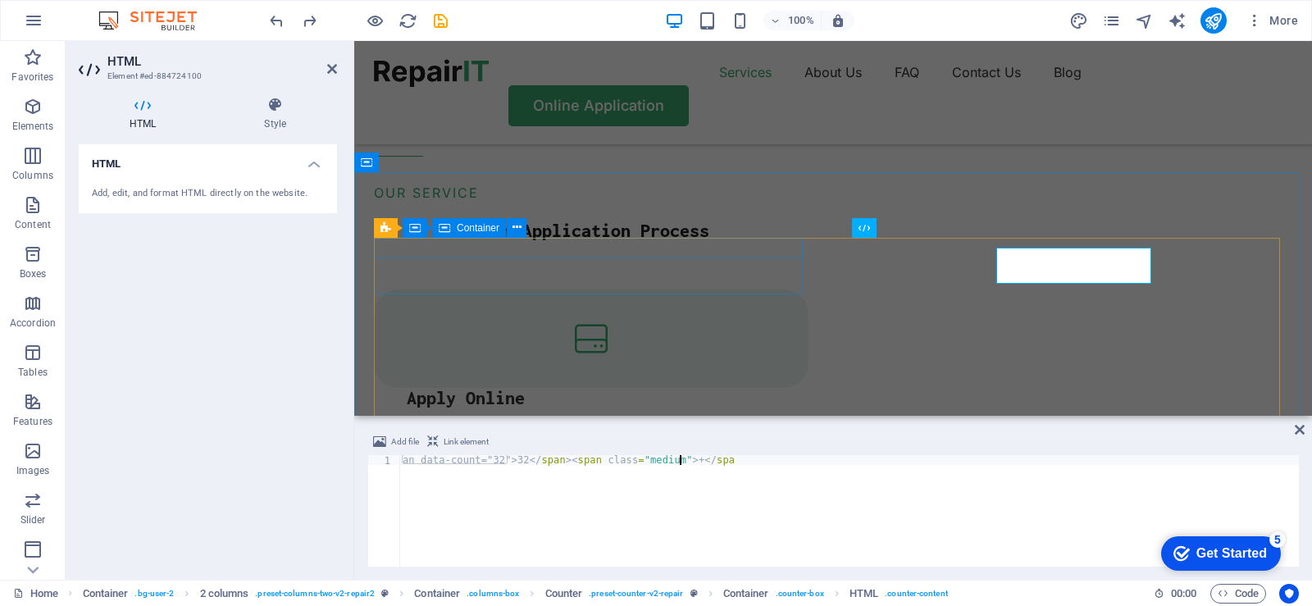
scroll to position [1895, 0]
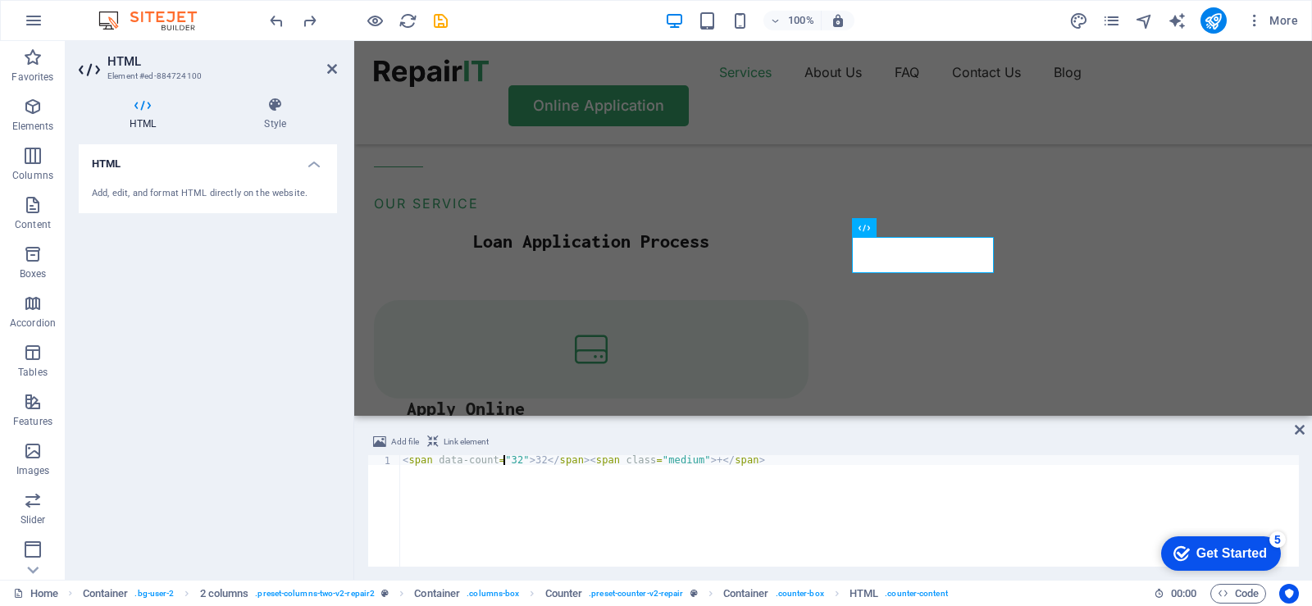
click at [501, 463] on div "< span data-count = "32" > 32 </ span > < span class = "medium" > + </ span >" at bounding box center [849, 520] width 900 height 131
click at [514, 458] on div "< span data-count = "" > 32 </ span > < span class = "medium" > + </ span >" at bounding box center [849, 520] width 900 height 131
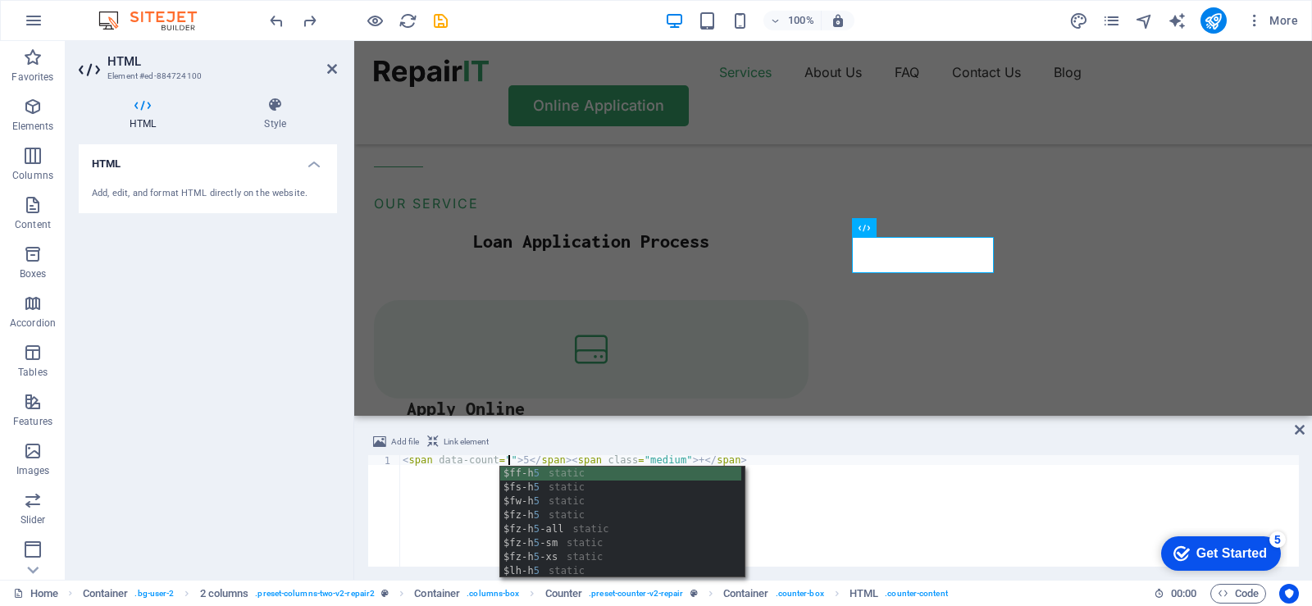
scroll to position [0, 8]
click at [1081, 439] on div "Add file Link element" at bounding box center [833, 444] width 932 height 24
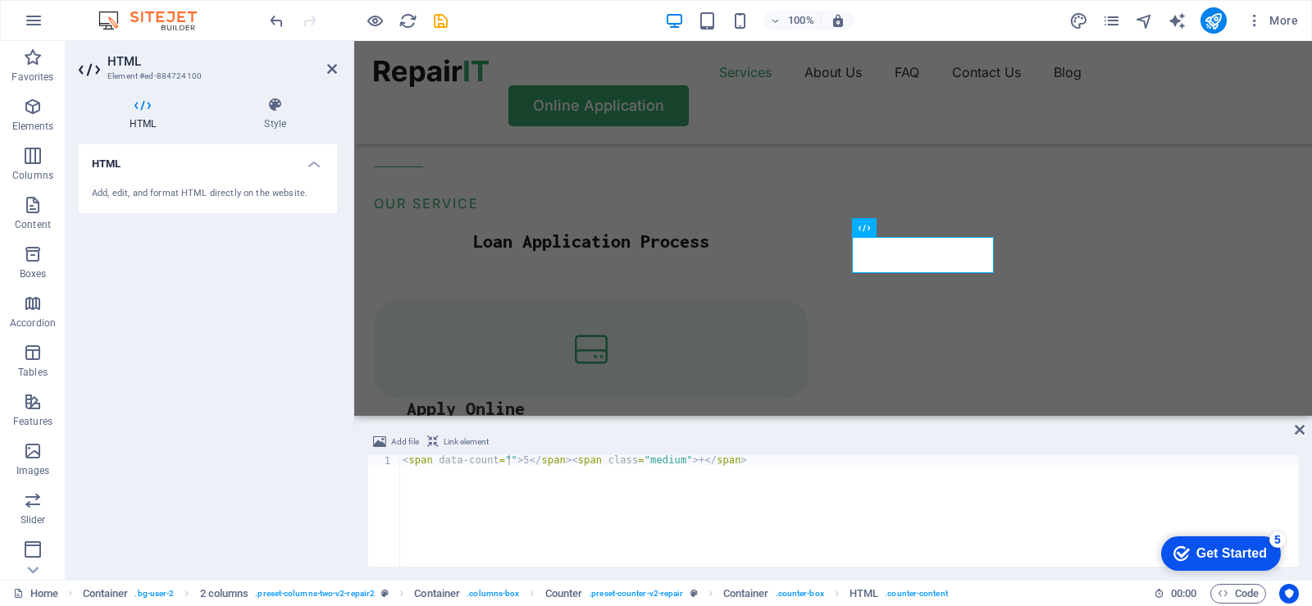
click at [1081, 439] on div "Add file Link element" at bounding box center [833, 444] width 932 height 24
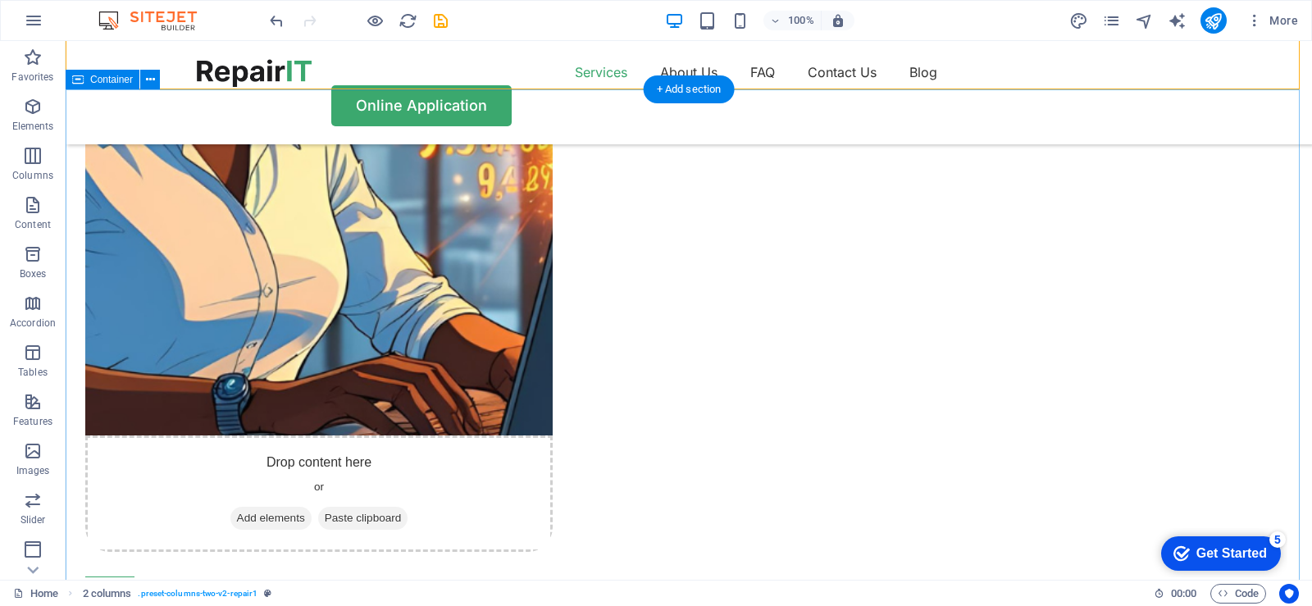
scroll to position [1988, 0]
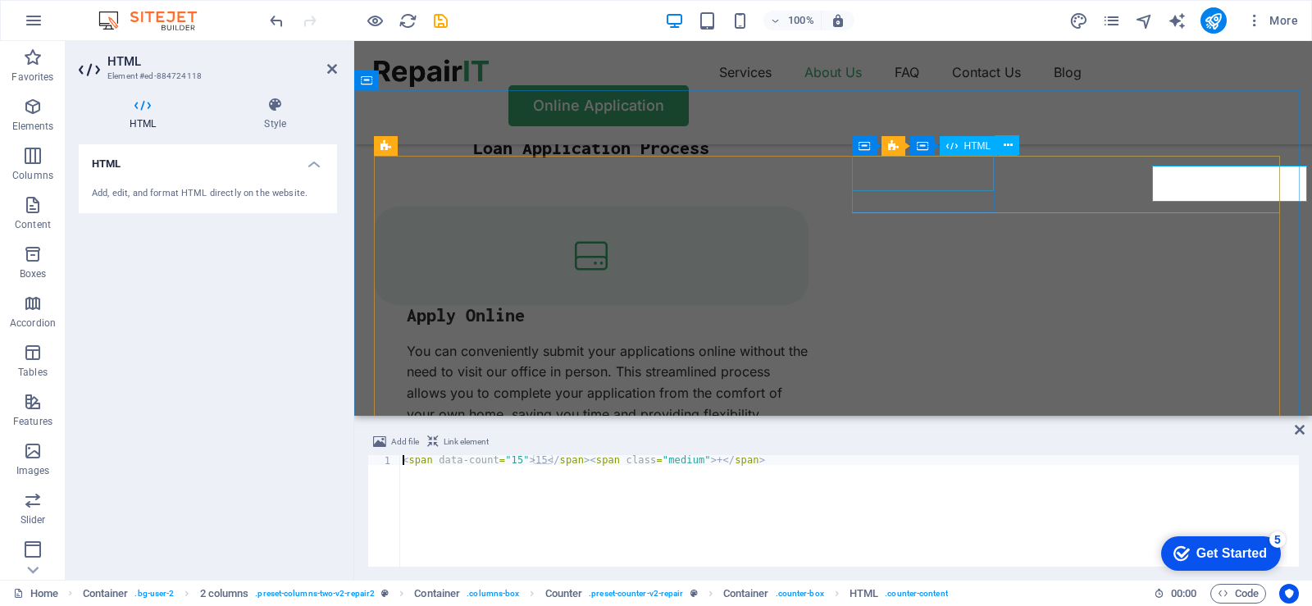
scroll to position [1977, 0]
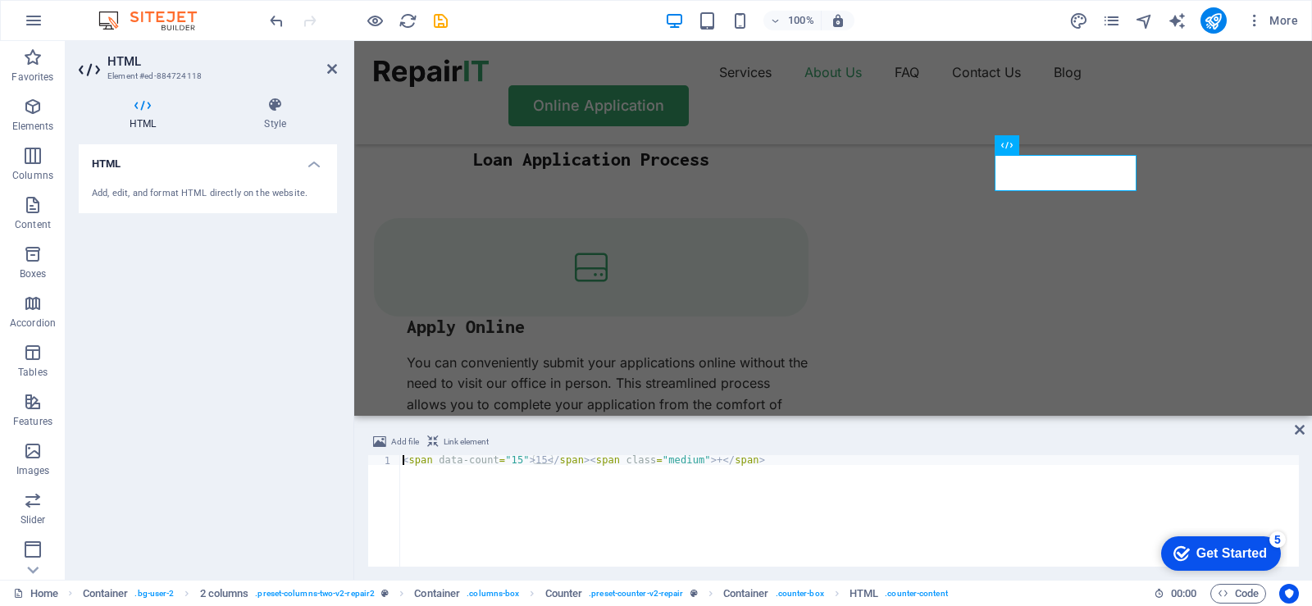
click at [504, 463] on div "< span data-count = "15" > 15 </ span > < span class = "medium" > + </ span >" at bounding box center [849, 520] width 900 height 131
click at [522, 463] on div "< span data-count = "10" > 15 </ span > < span class = "medium" > + </ span >" at bounding box center [849, 520] width 900 height 131
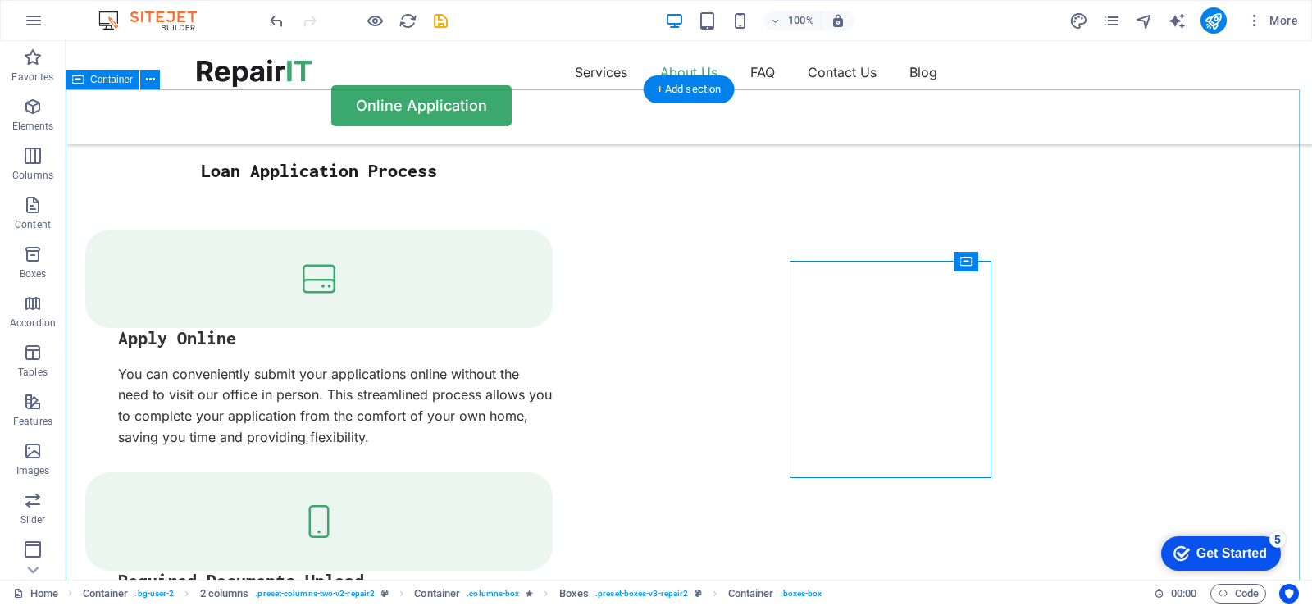
scroll to position [1988, 0]
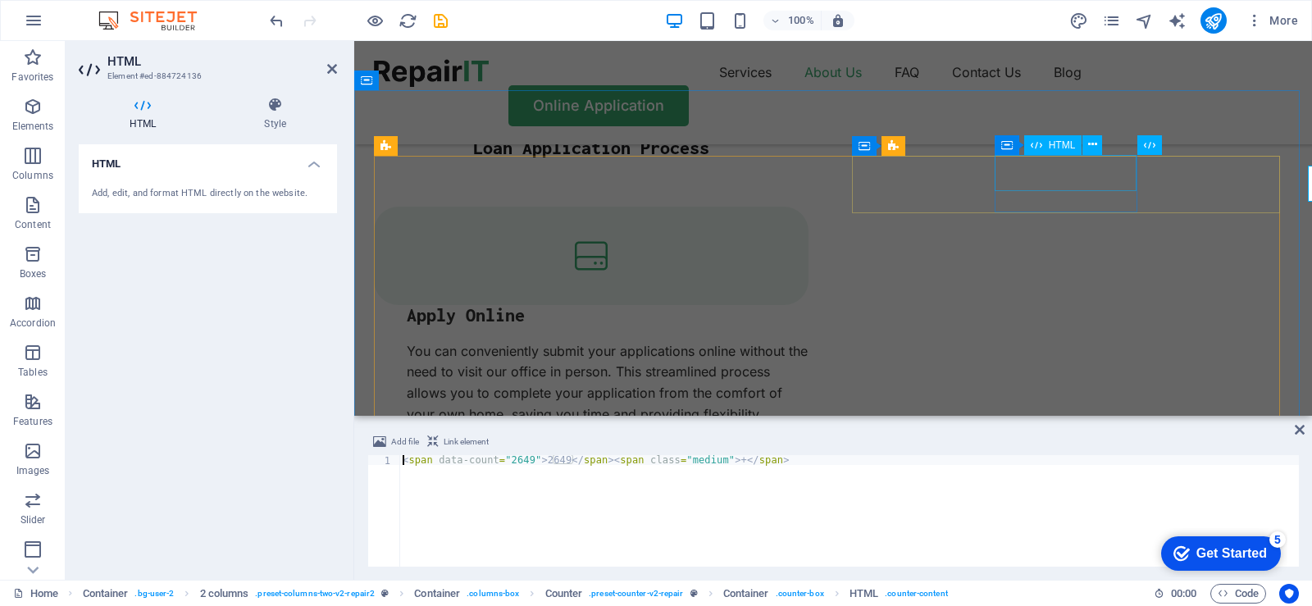
scroll to position [1977, 0]
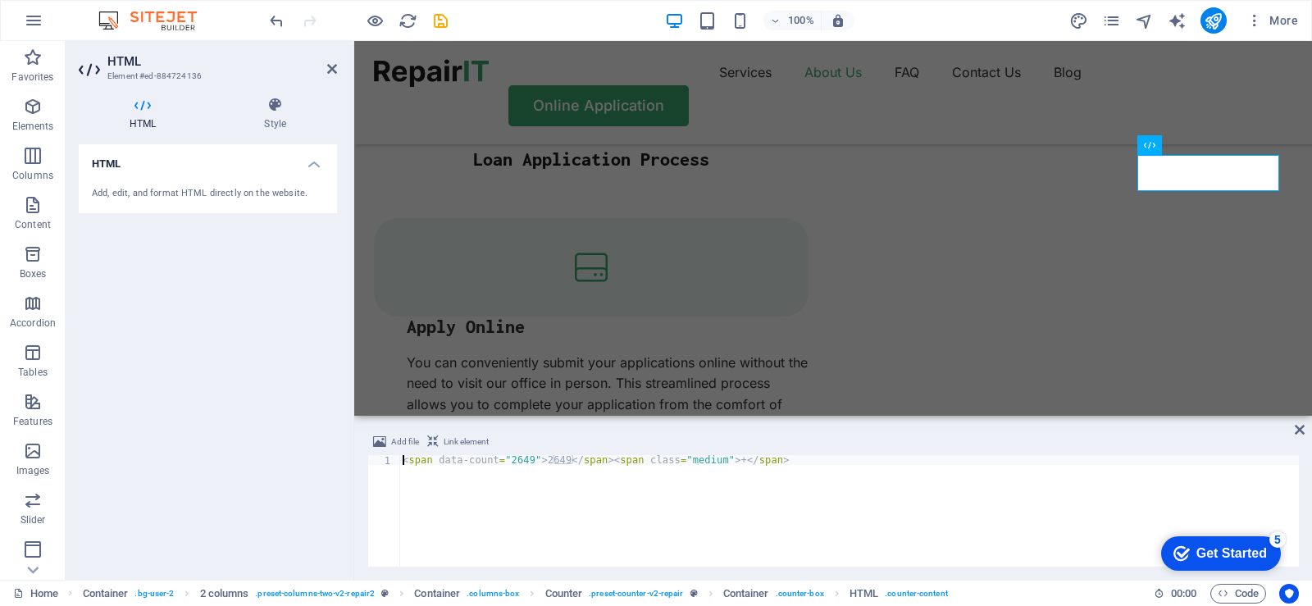
click at [511, 462] on div "< span data-count = "2649" > 2649 </ span > < span class = "medium" > + </ span…" at bounding box center [849, 520] width 900 height 131
click at [513, 464] on div "< span data-count = "2649" > 2649 </ span > < span class = "medium" > + </ span…" at bounding box center [849, 520] width 900 height 131
click at [553, 461] on div "< span data-count = "500000" > 2649 </ span > < span class = "medium" > + </ sp…" at bounding box center [849, 520] width 900 height 131
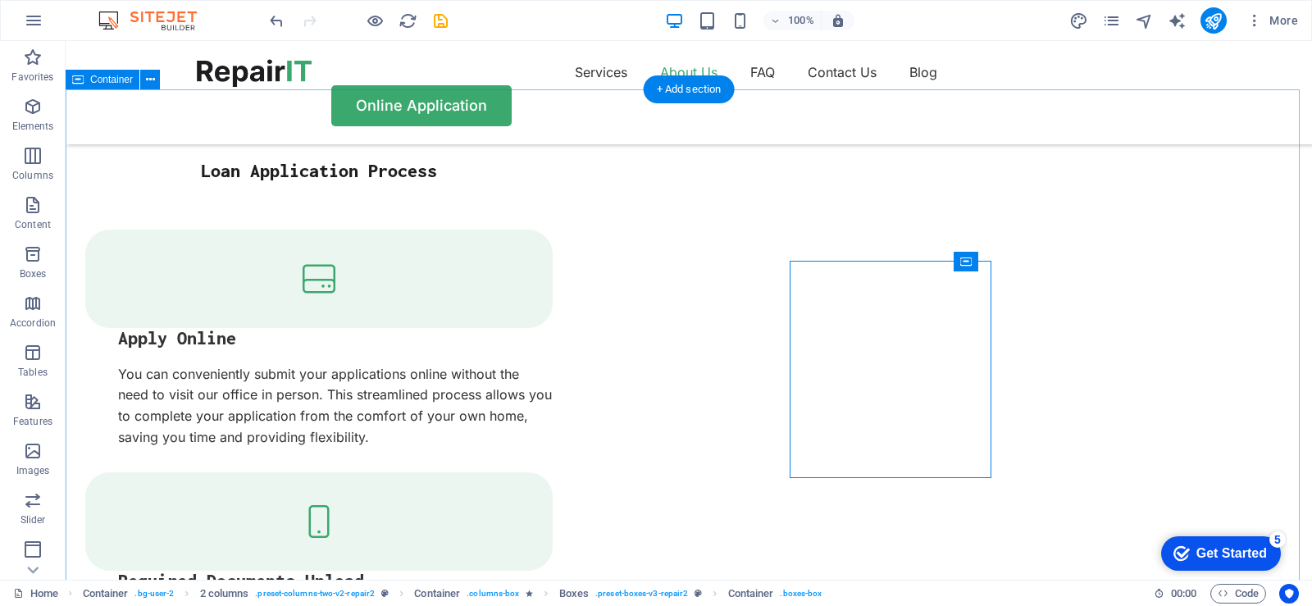
scroll to position [1988, 0]
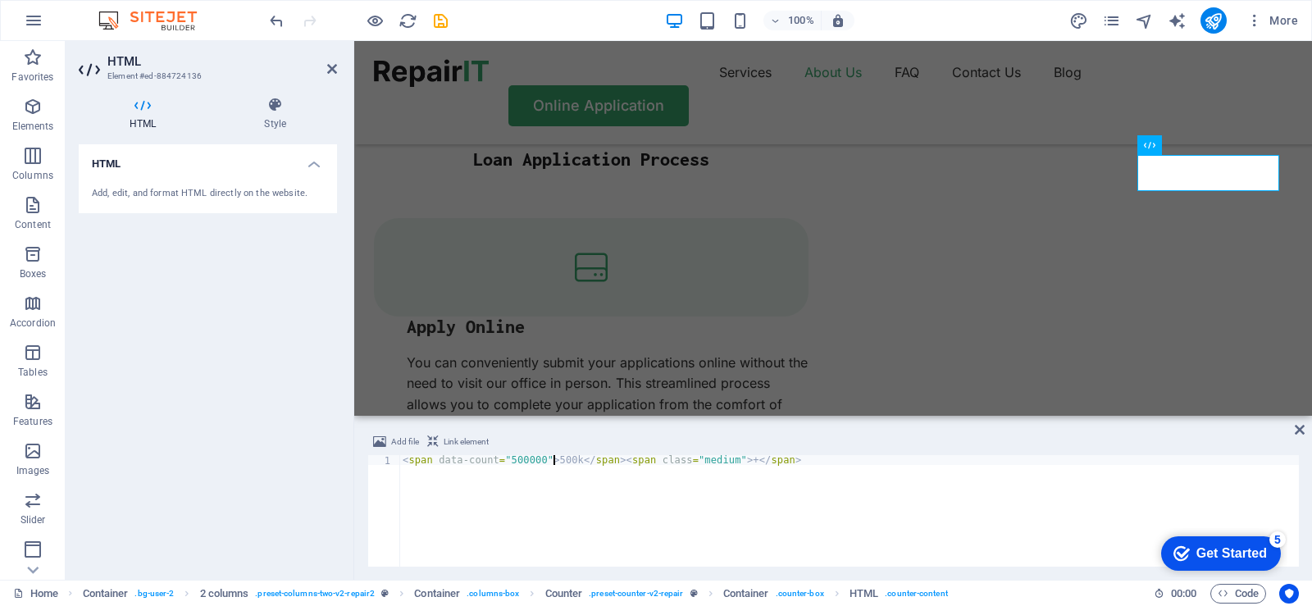
scroll to position [0, 12]
click at [913, 458] on div "< span data-count = "500000" > 500k </ span > < span class = "medium" > + </ sp…" at bounding box center [849, 520] width 900 height 131
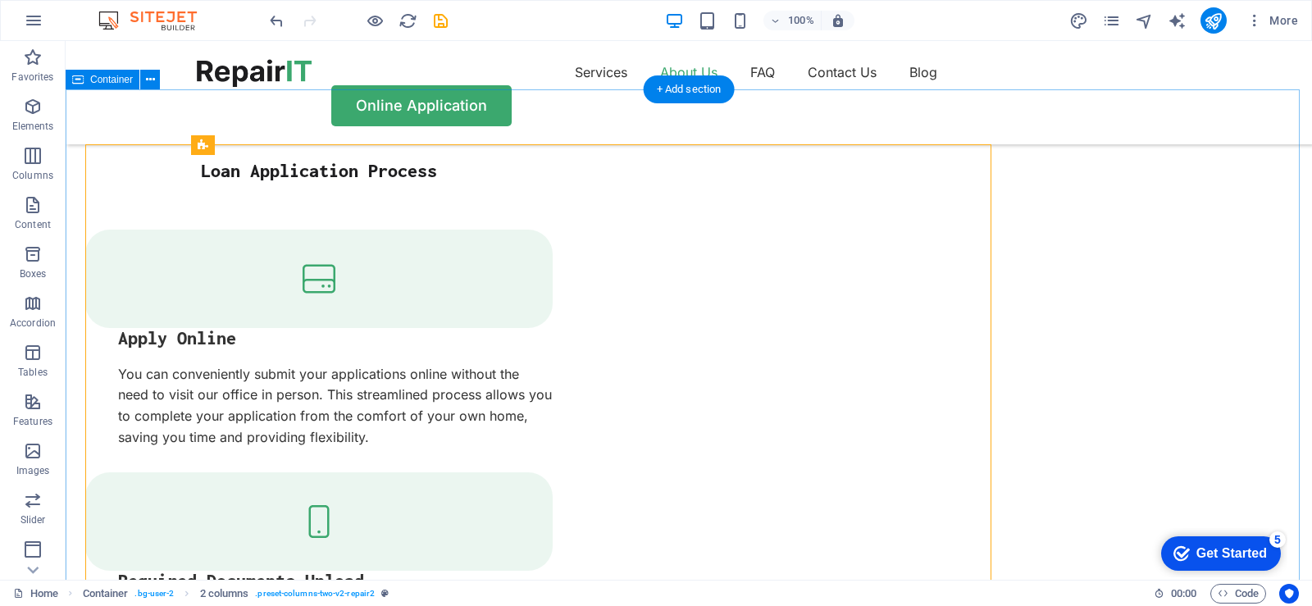
scroll to position [1988, 0]
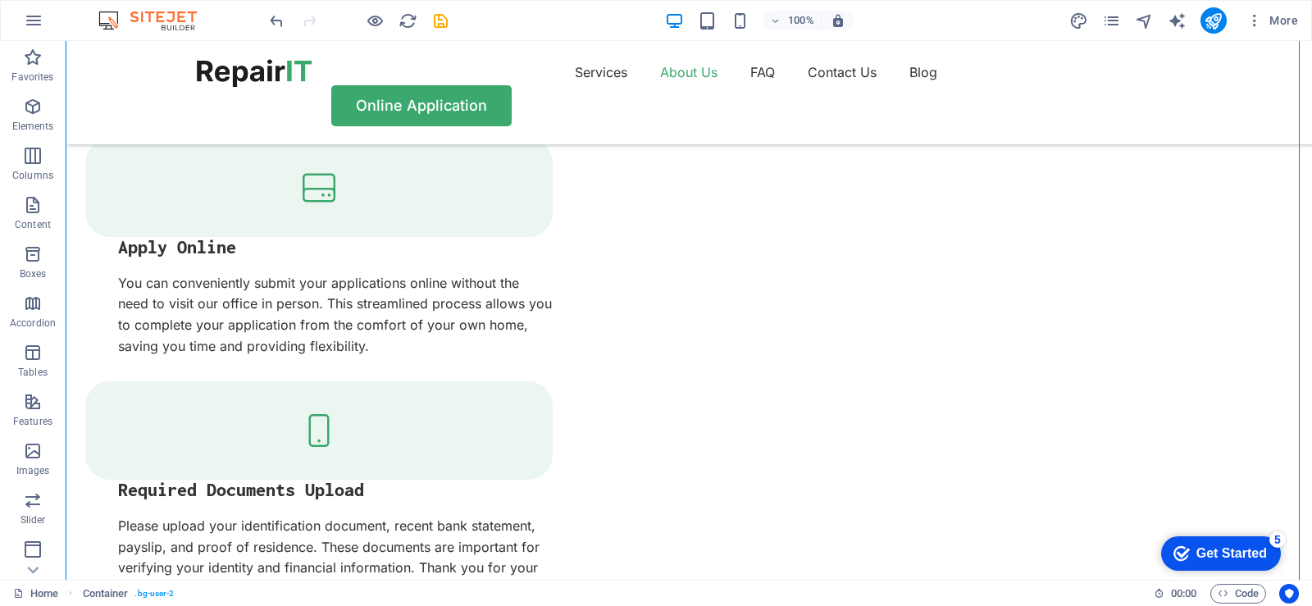
scroll to position [2234, 0]
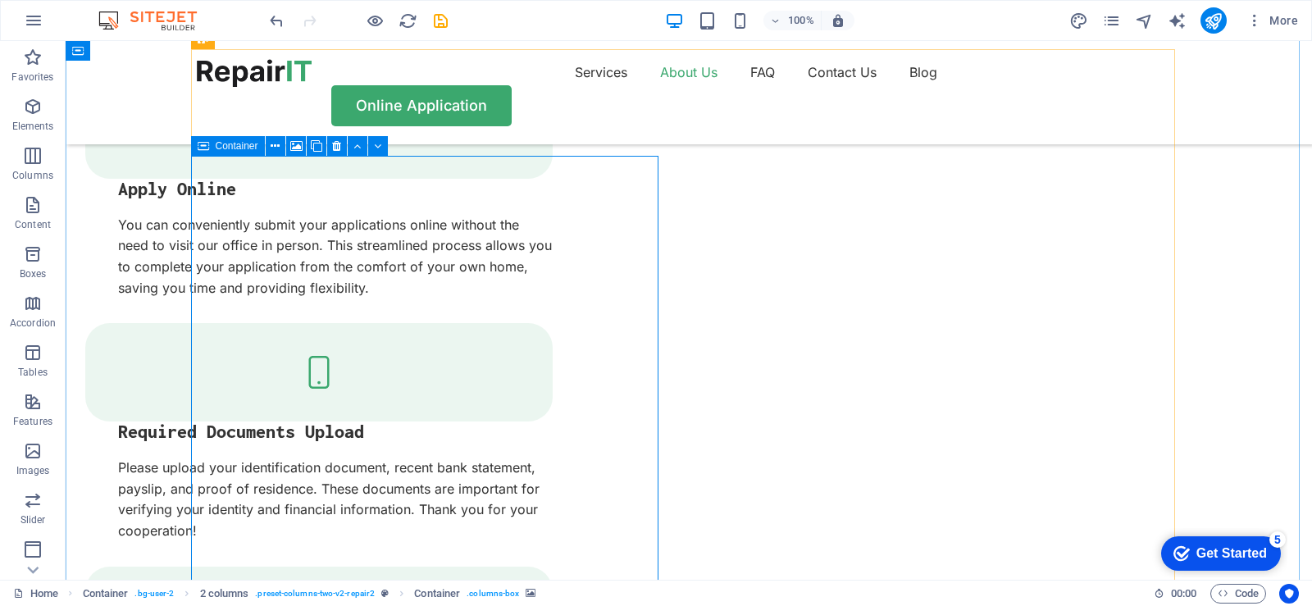
scroll to position [2070, 0]
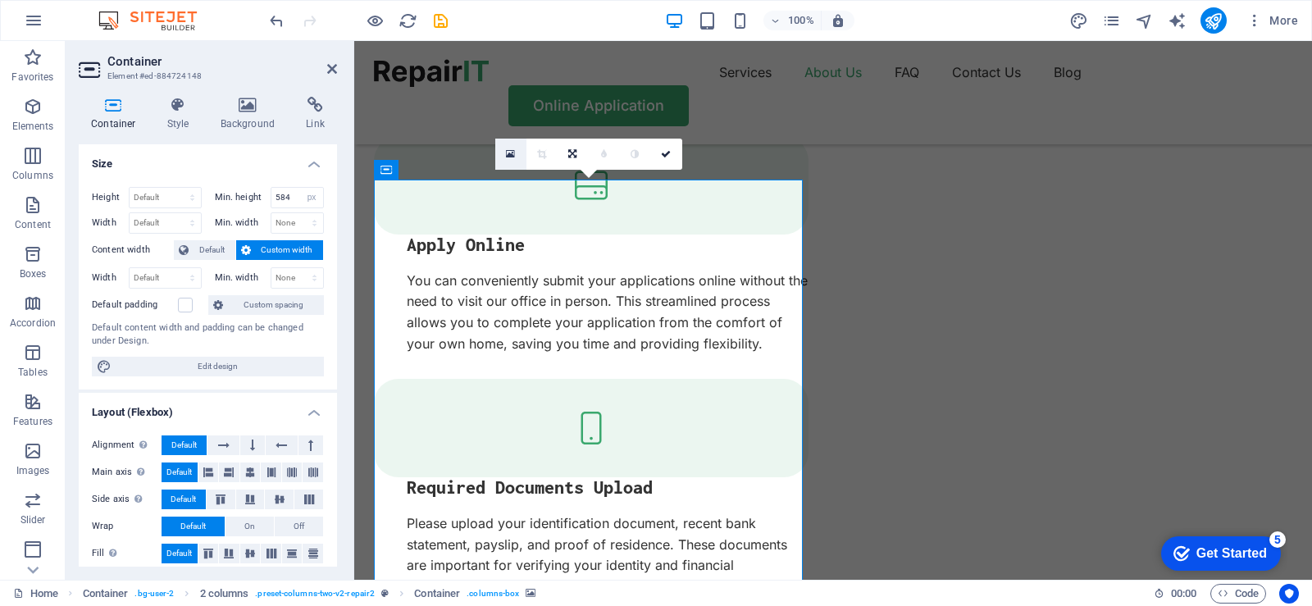
click at [510, 155] on icon at bounding box center [510, 153] width 9 height 11
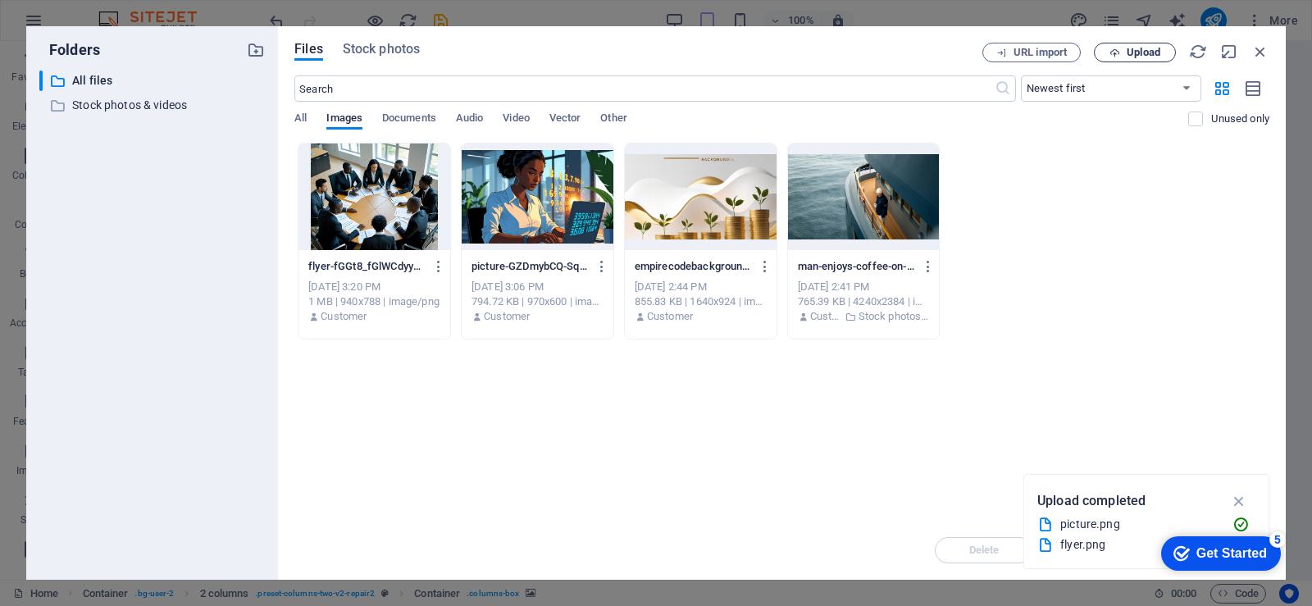
click at [1134, 51] on span "Upload" at bounding box center [1144, 53] width 34 height 10
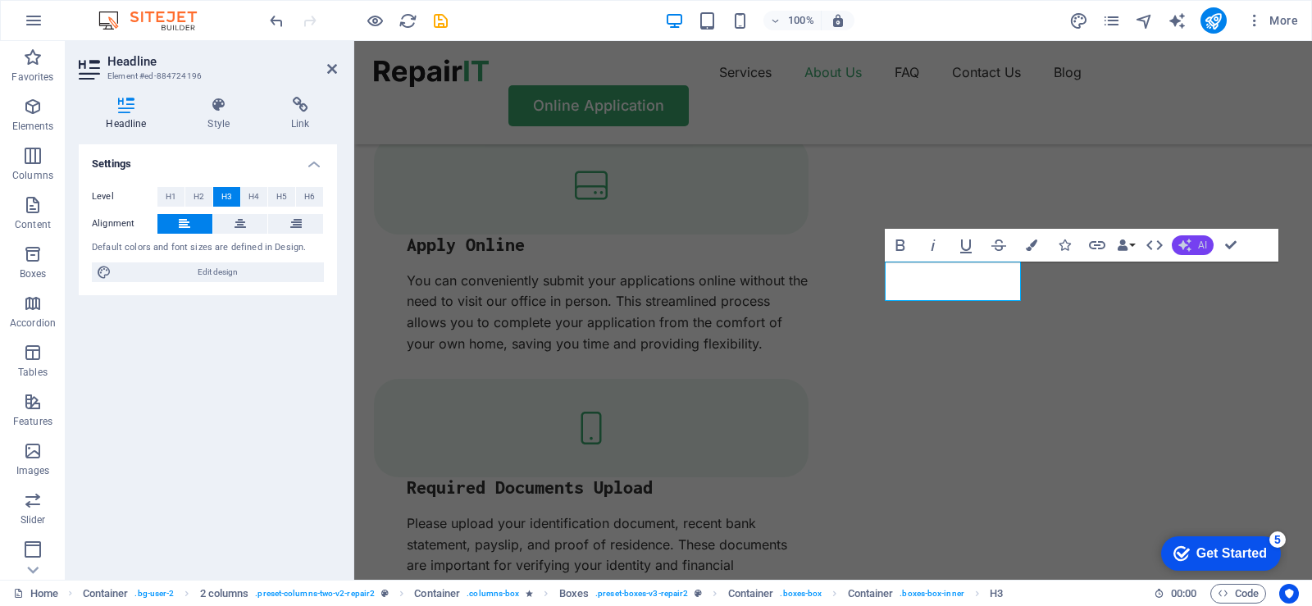
click at [1202, 244] on span "AI" at bounding box center [1202, 245] width 9 height 10
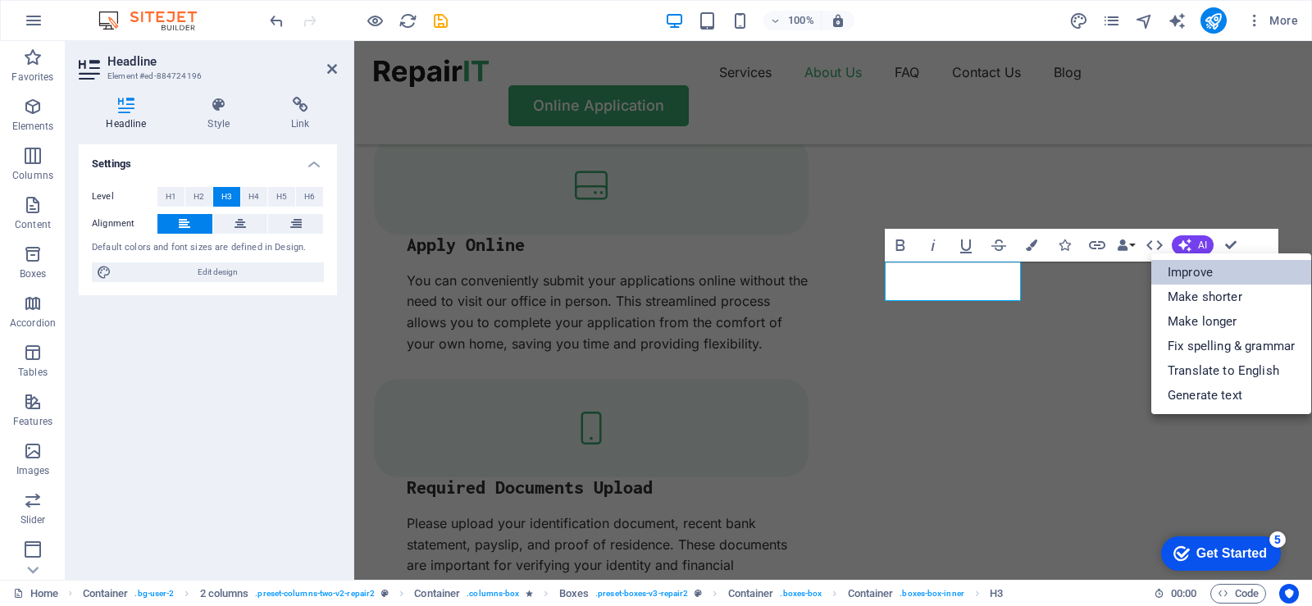
click at [1193, 277] on link "Improve" at bounding box center [1232, 272] width 160 height 25
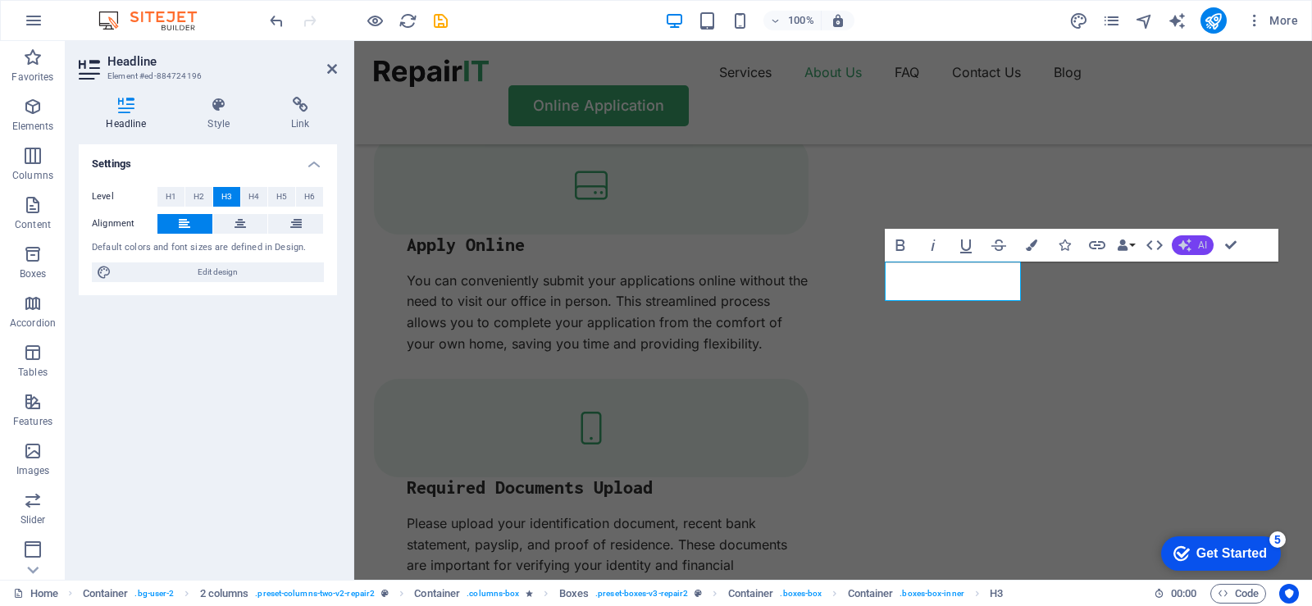
click at [1198, 242] on span "AI" at bounding box center [1202, 245] width 9 height 10
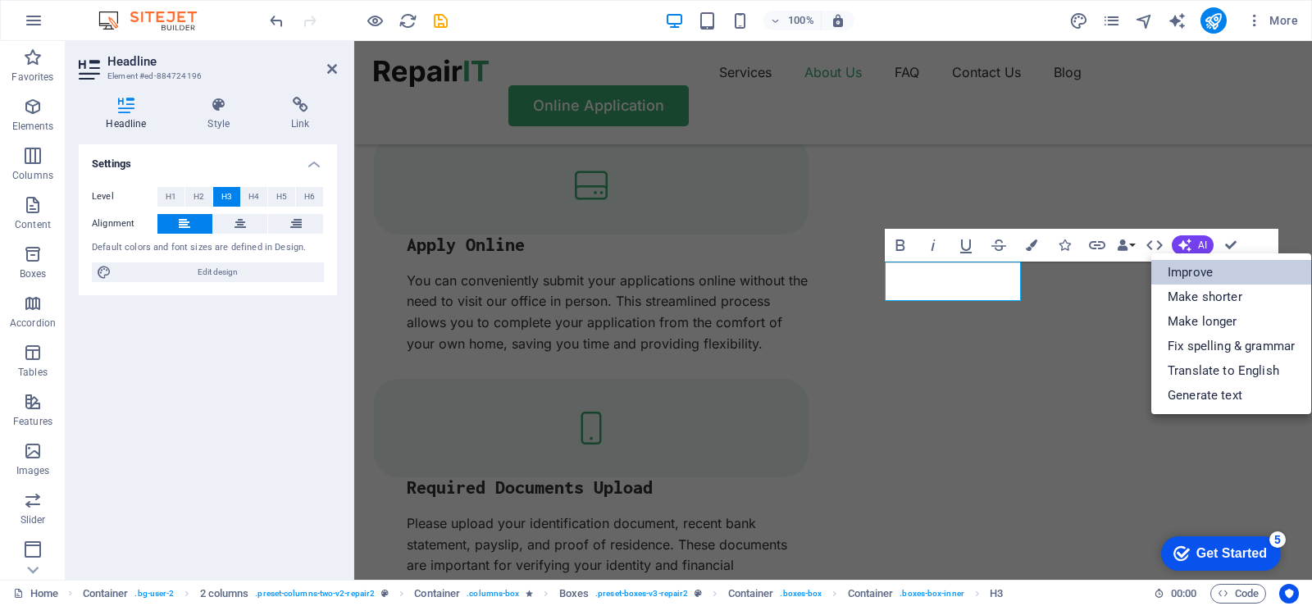
click at [1194, 271] on link "Improve" at bounding box center [1232, 272] width 160 height 25
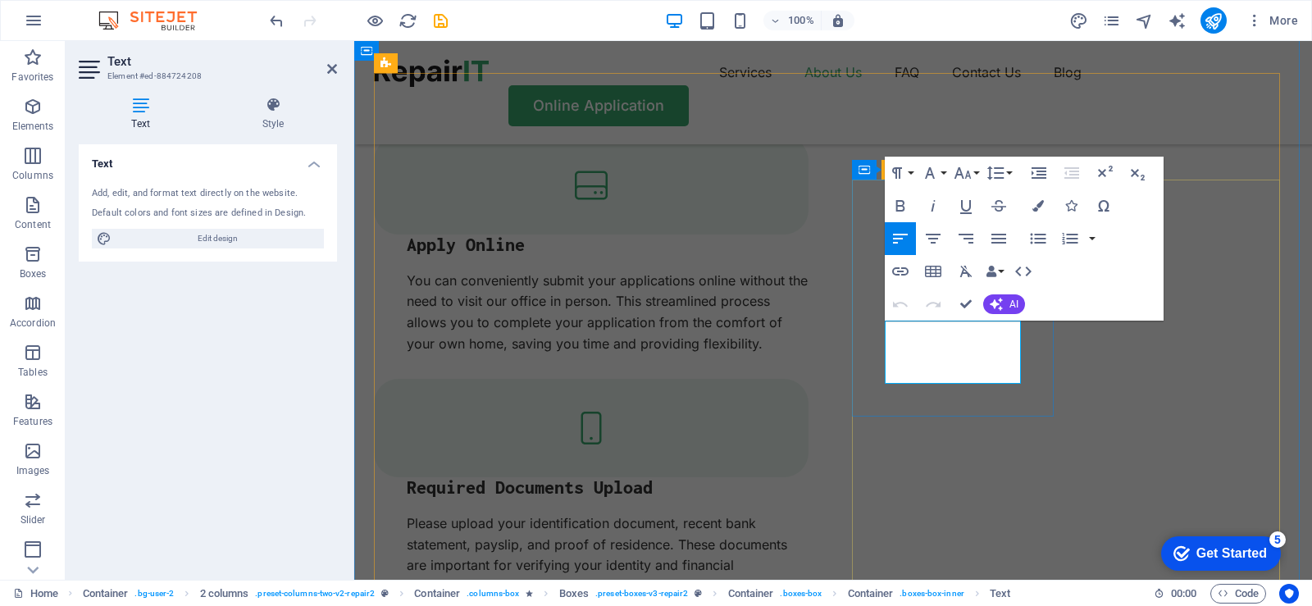
drag, startPoint x: 1011, startPoint y: 374, endPoint x: 869, endPoint y: 333, distance: 148.5
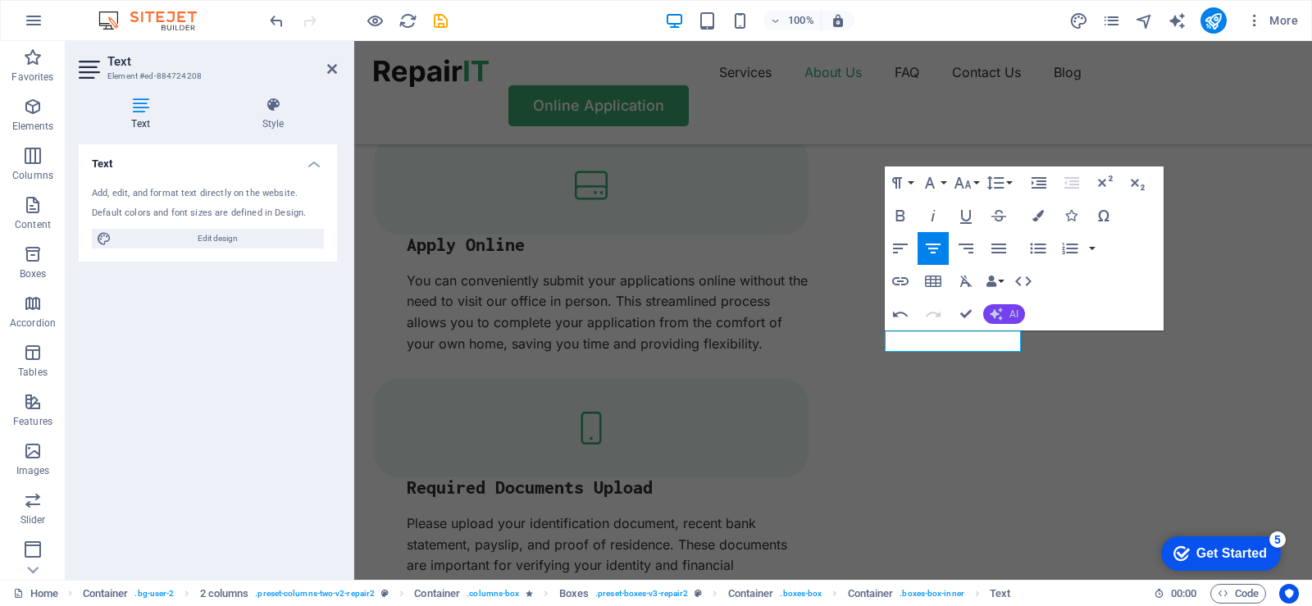
click at [1011, 305] on button "AI" at bounding box center [1005, 314] width 42 height 20
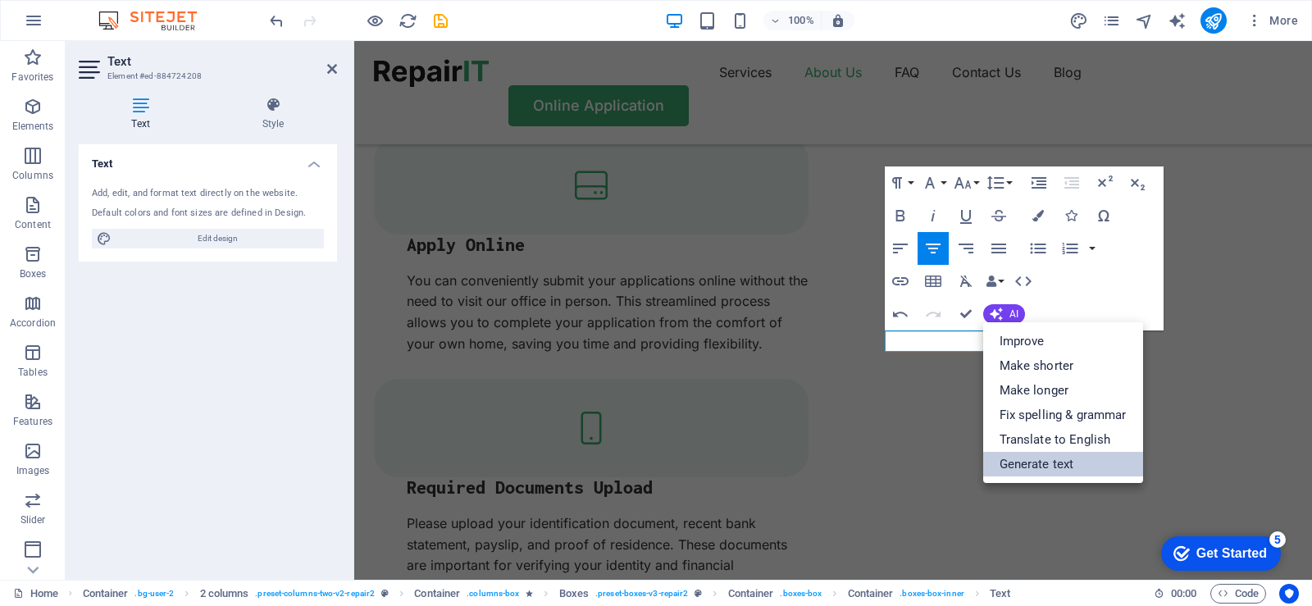
click at [1046, 464] on link "Generate text" at bounding box center [1064, 464] width 160 height 25
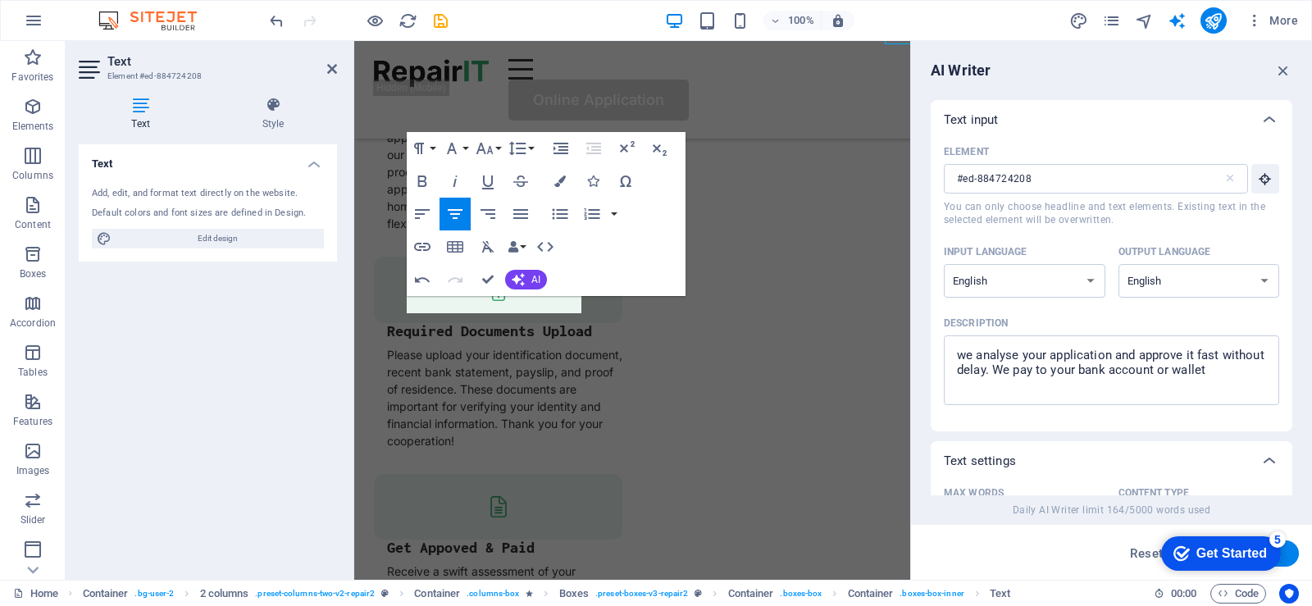
scroll to position [2378, 0]
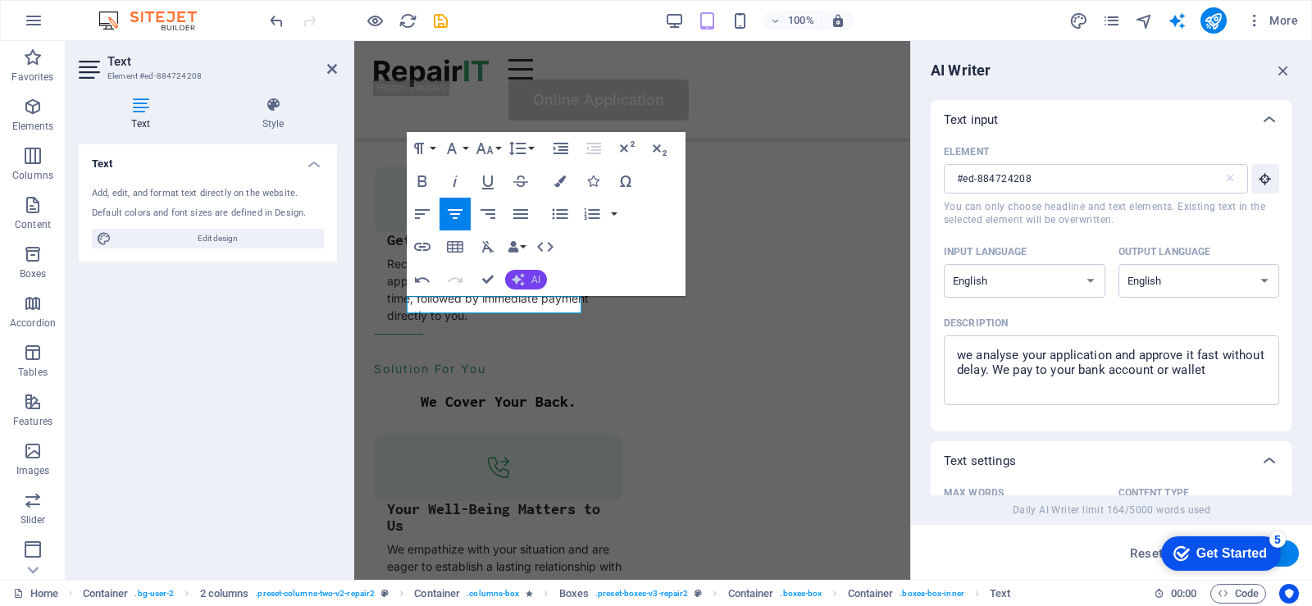
click at [532, 277] on span "AI" at bounding box center [536, 280] width 9 height 10
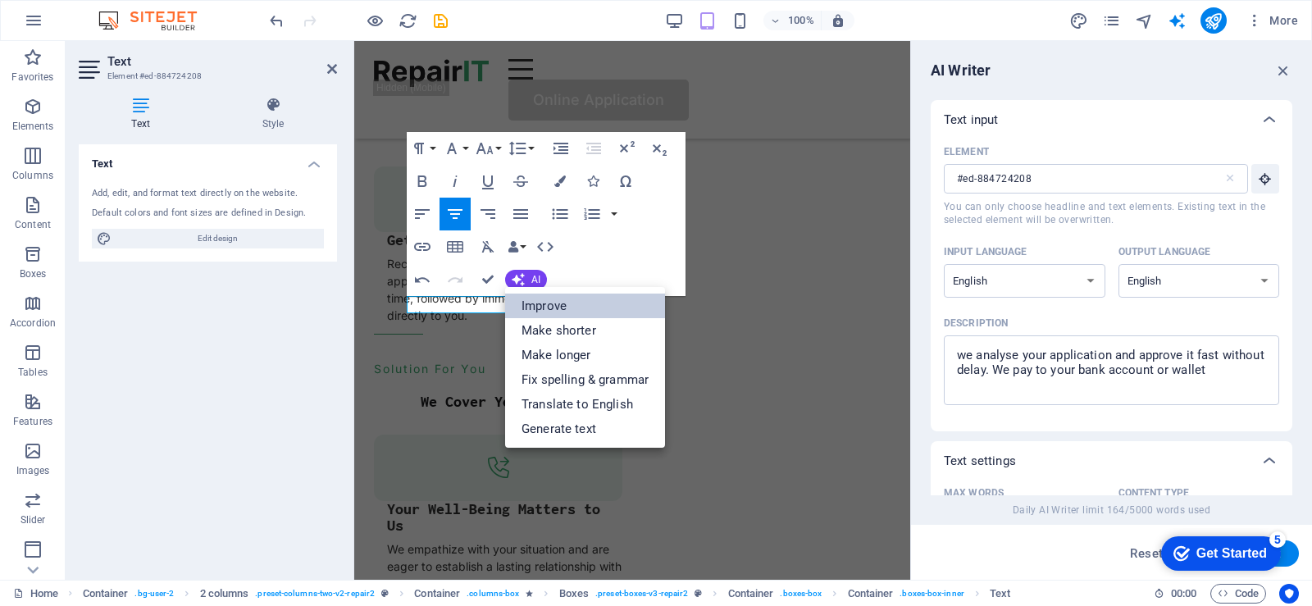
click at [549, 307] on link "Improve" at bounding box center [585, 306] width 160 height 25
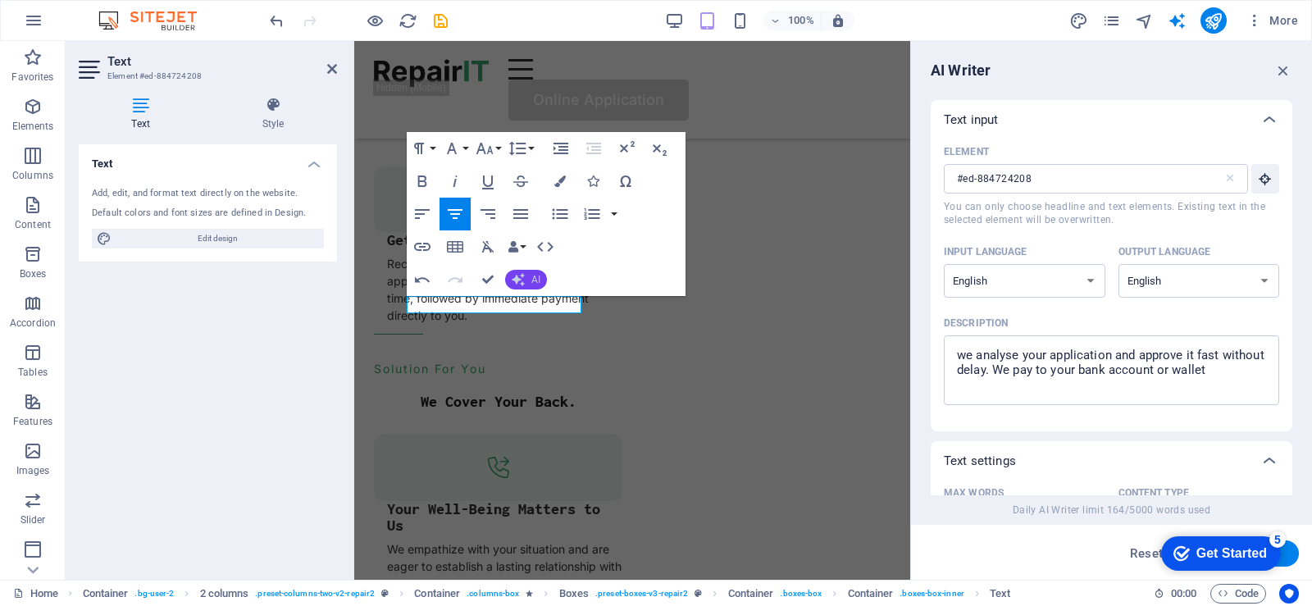
click at [531, 280] on button "AI" at bounding box center [526, 280] width 42 height 20
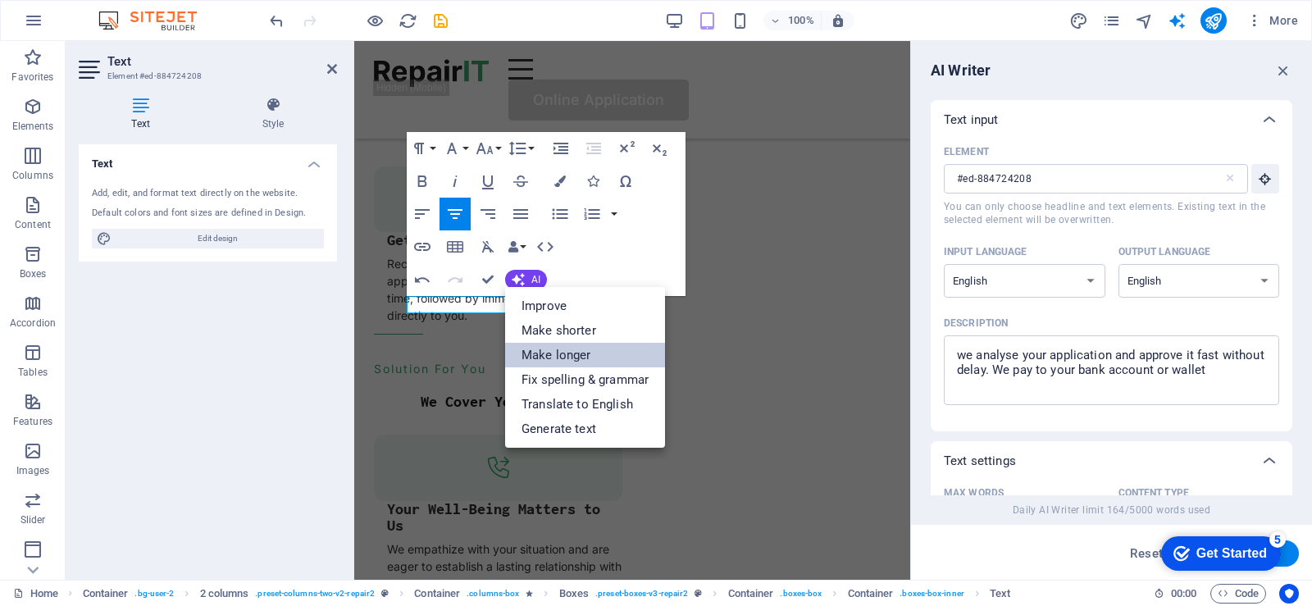
click at [552, 358] on link "Make longer" at bounding box center [585, 355] width 160 height 25
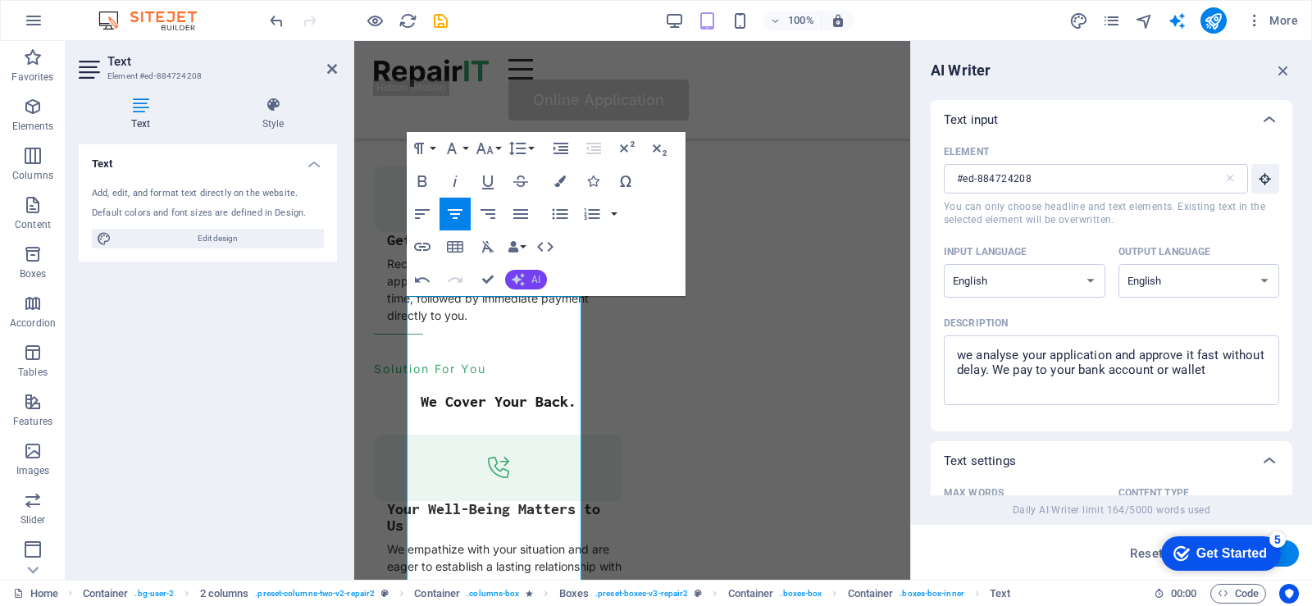
click at [535, 281] on span "AI" at bounding box center [536, 280] width 9 height 10
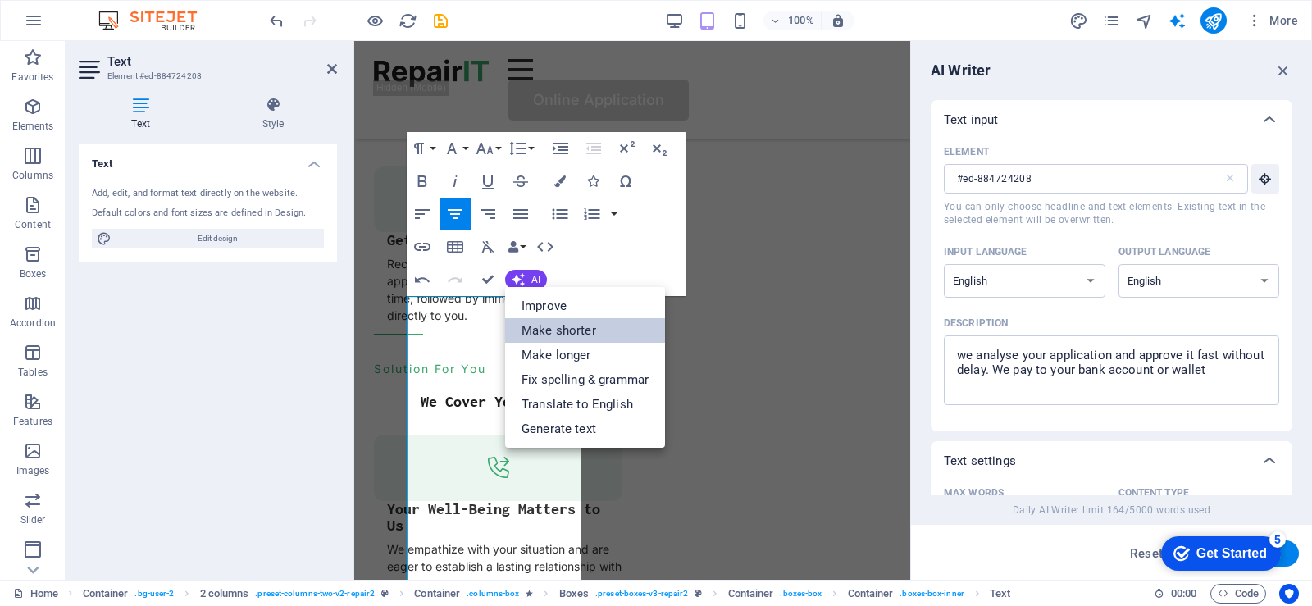
click at [547, 331] on link "Make shorter" at bounding box center [585, 330] width 160 height 25
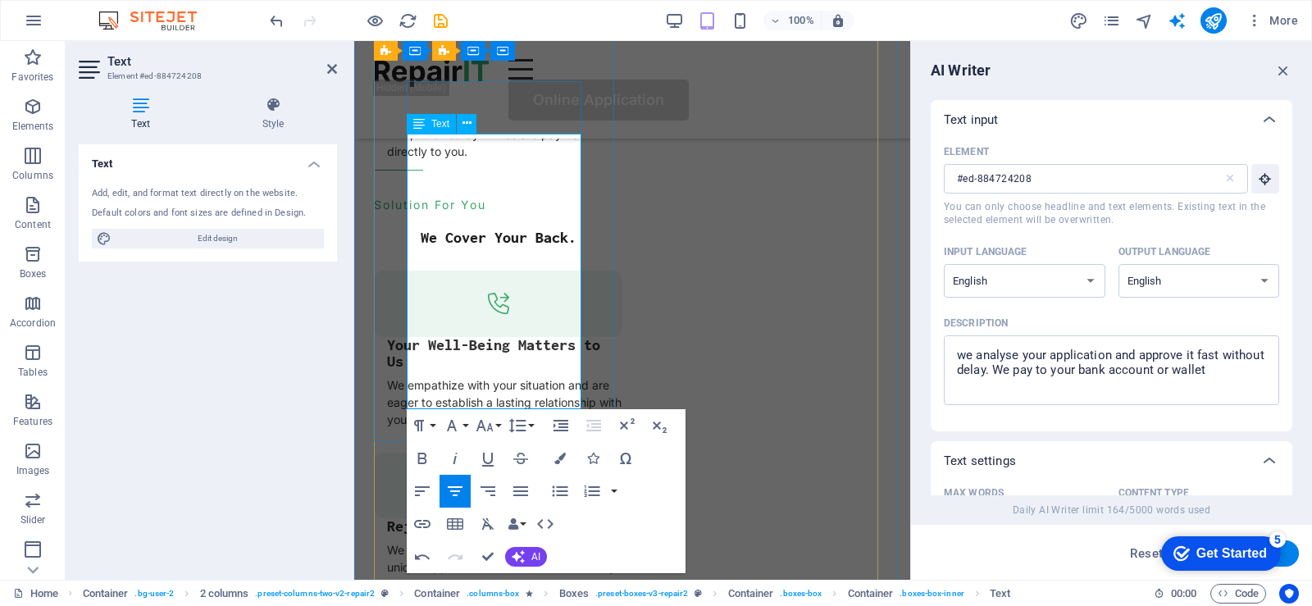
scroll to position [2460, 0]
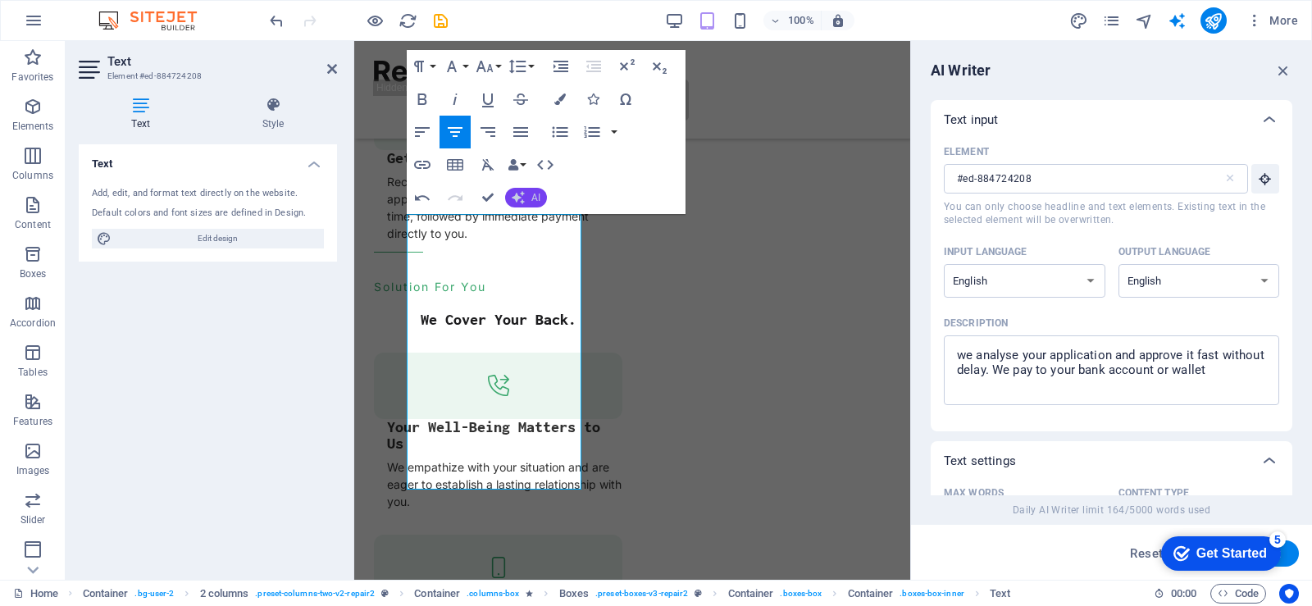
click at [532, 199] on span "AI" at bounding box center [536, 198] width 9 height 10
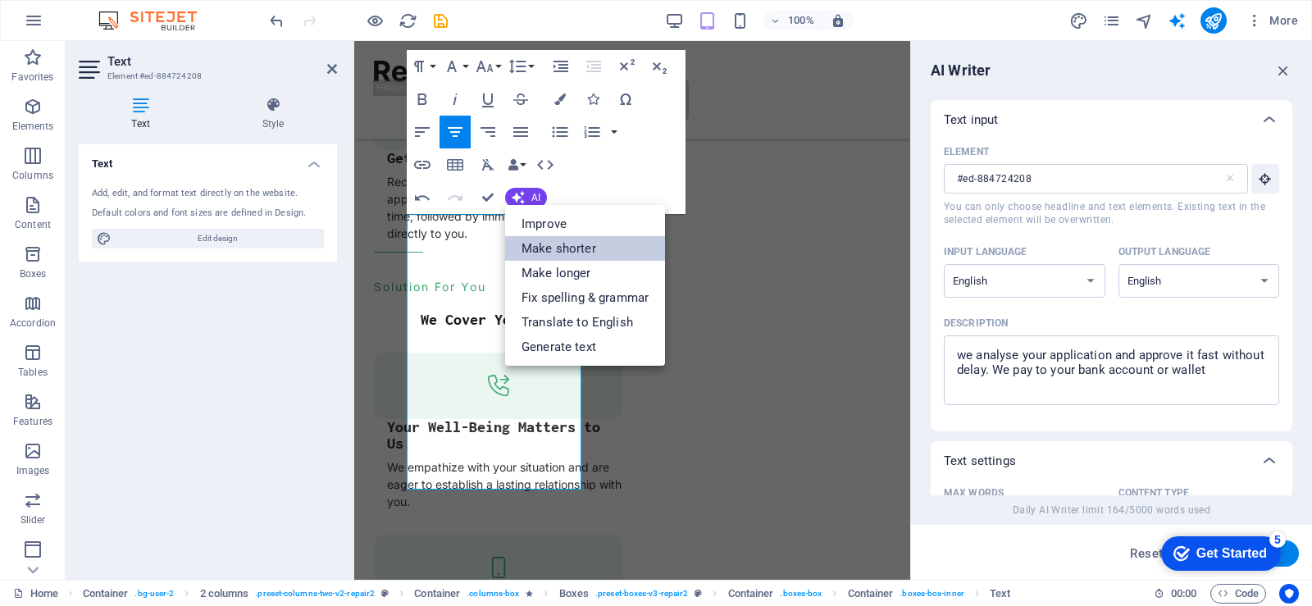
click at [557, 249] on link "Make shorter" at bounding box center [585, 248] width 160 height 25
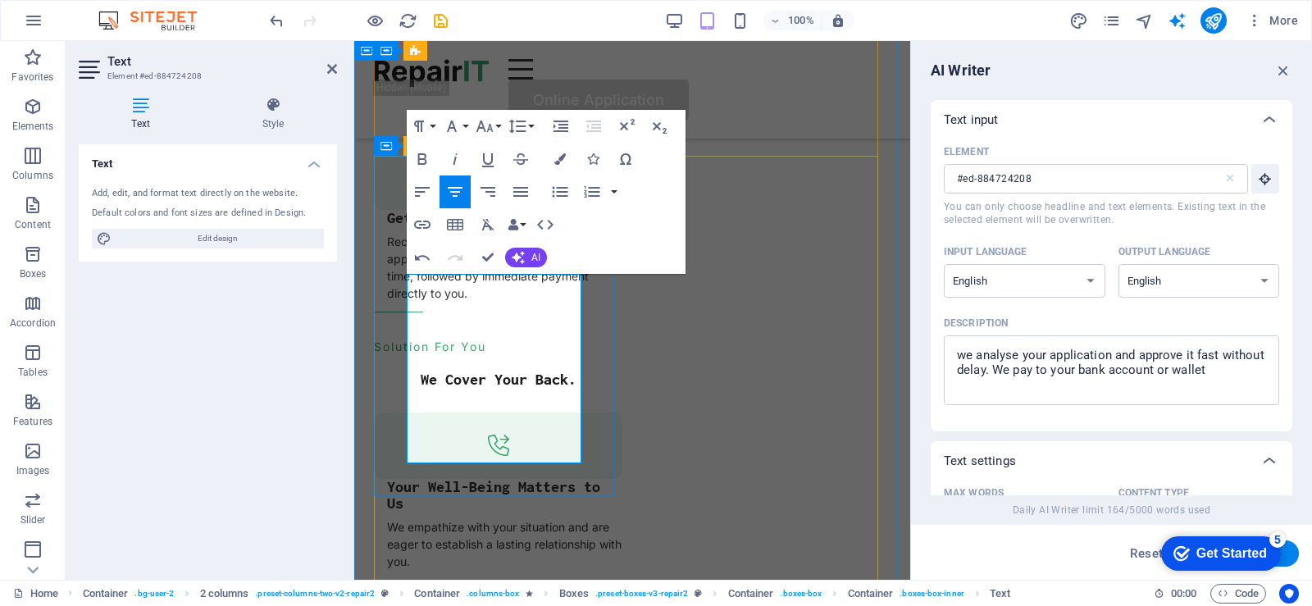
scroll to position [2378, 0]
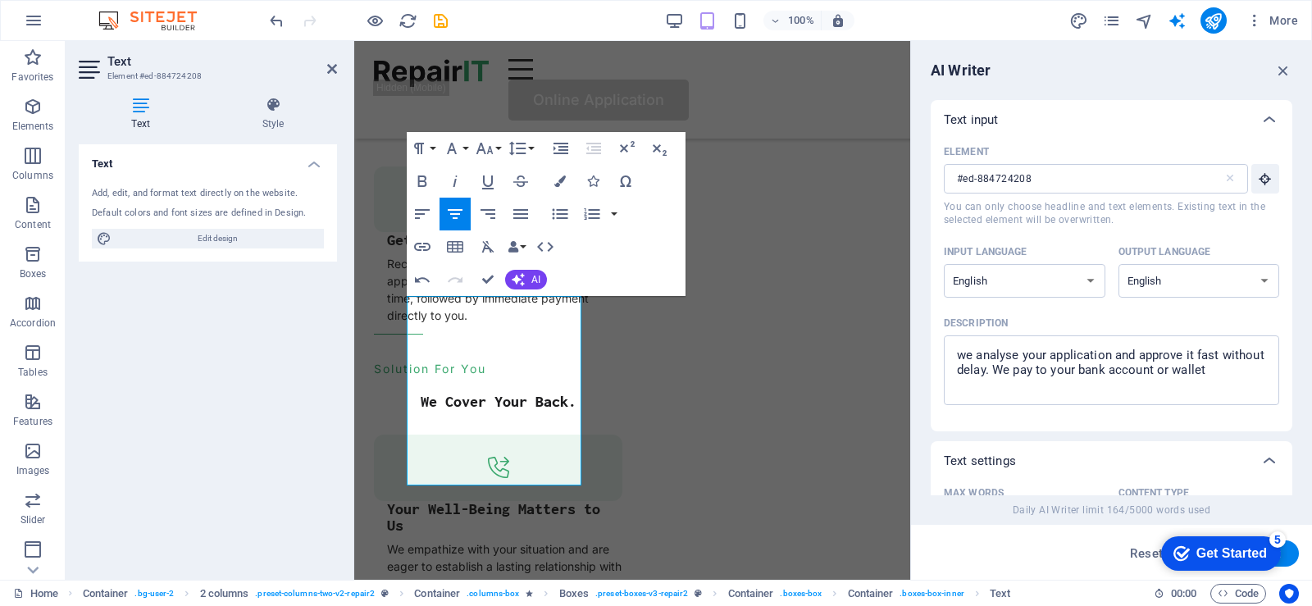
click at [1065, 310] on div "Input language Albanian Arabic Armenian Awadhi Azerbaijani Bashkir Basque Belar…" at bounding box center [1111, 275] width 335 height 71
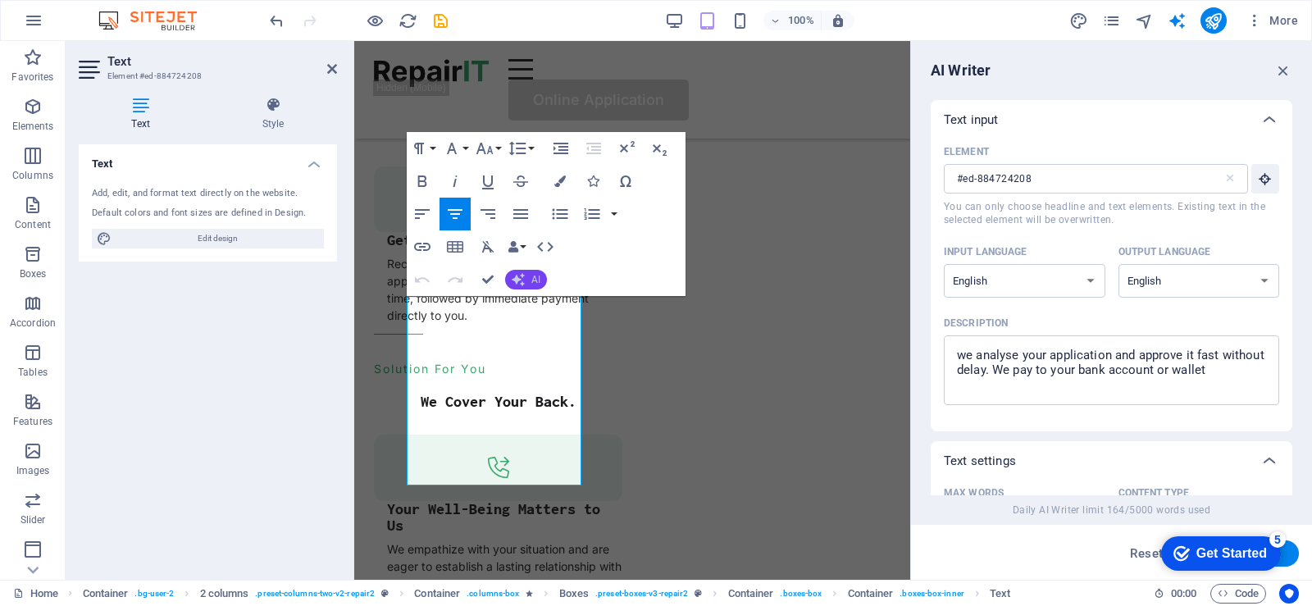
click at [536, 284] on span "AI" at bounding box center [536, 280] width 9 height 10
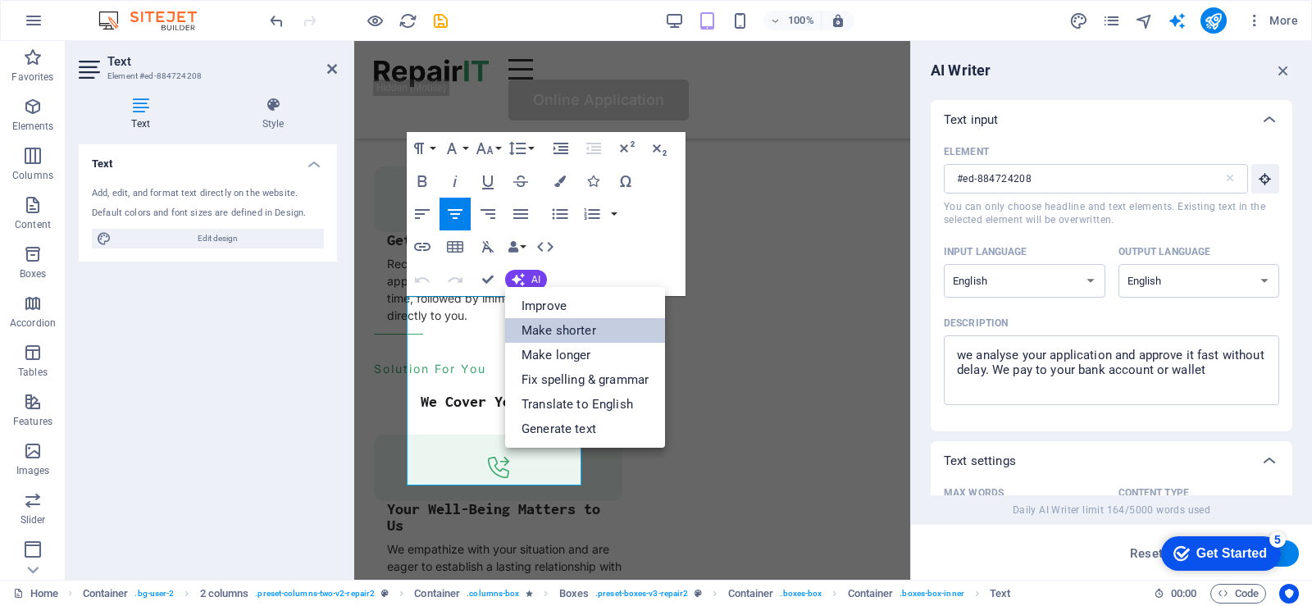
click at [552, 328] on link "Make shorter" at bounding box center [585, 330] width 160 height 25
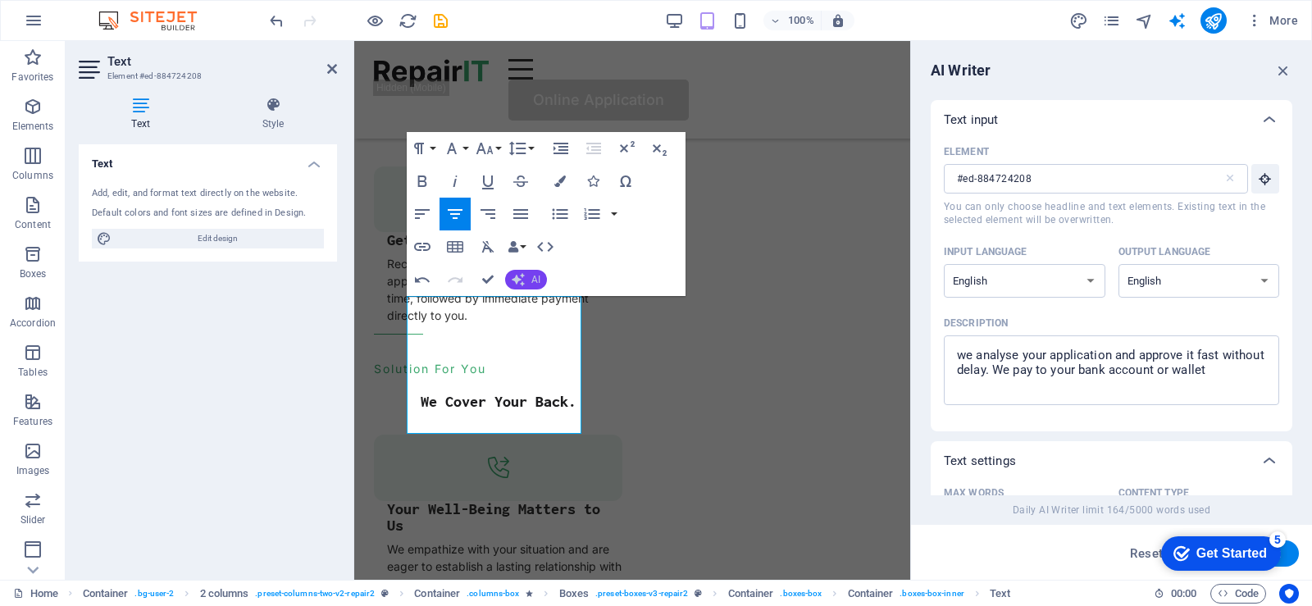
click at [534, 278] on span "AI" at bounding box center [536, 280] width 9 height 10
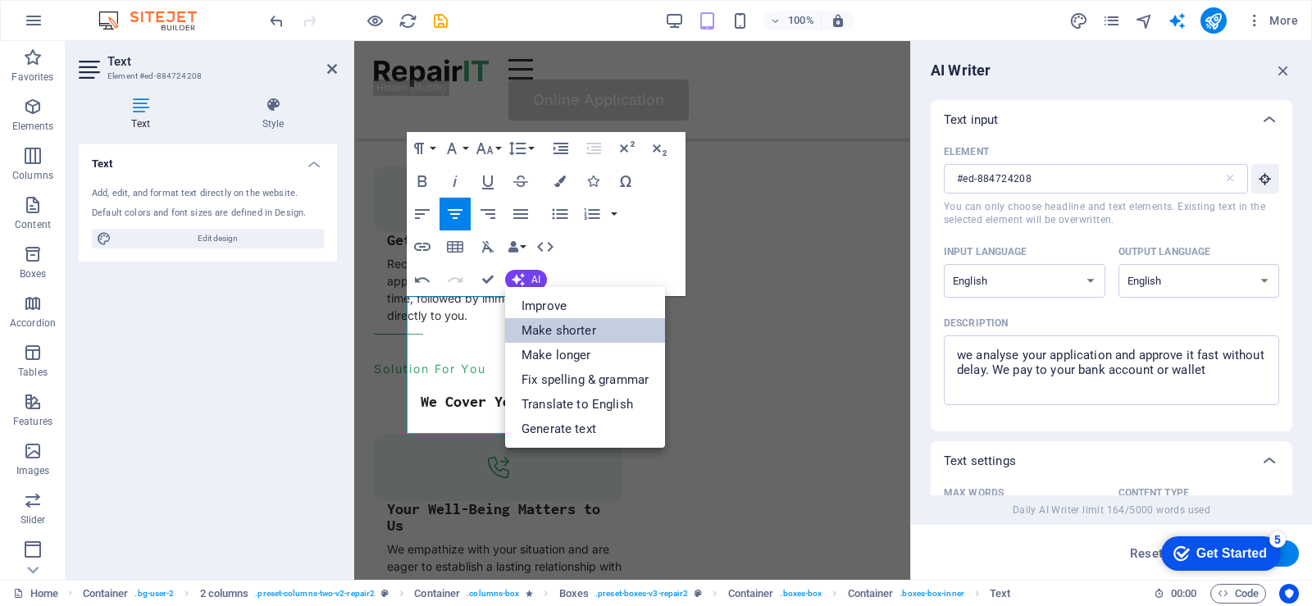
click at [559, 329] on link "Make shorter" at bounding box center [585, 330] width 160 height 25
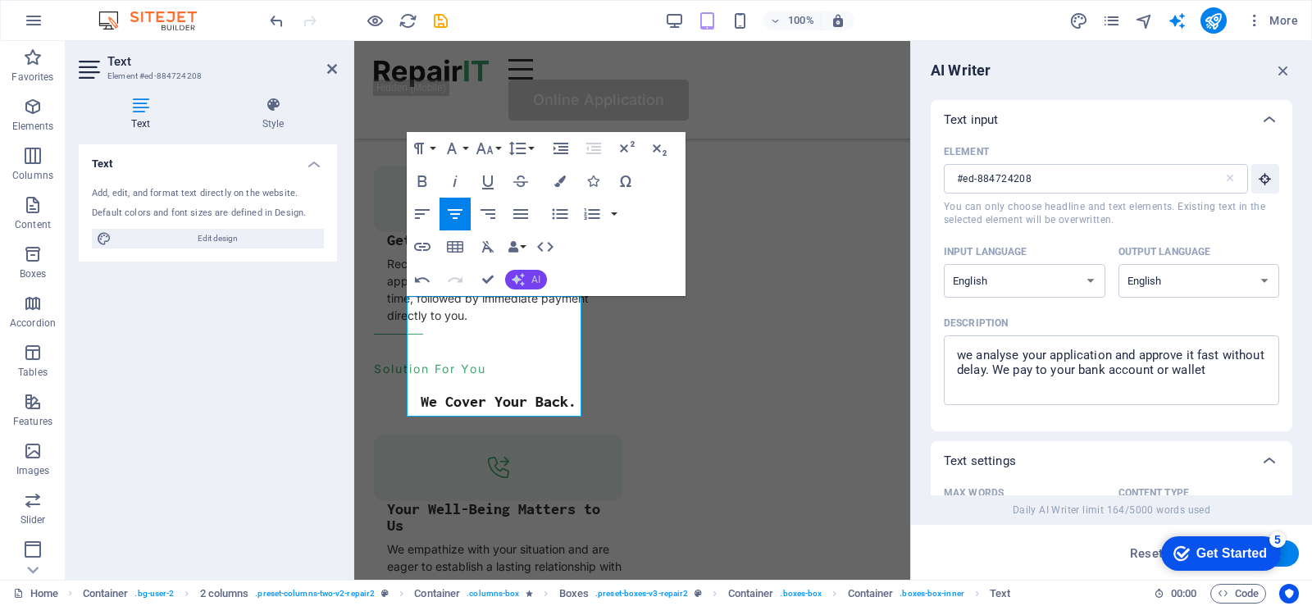
click at [532, 278] on span "AI" at bounding box center [536, 280] width 9 height 10
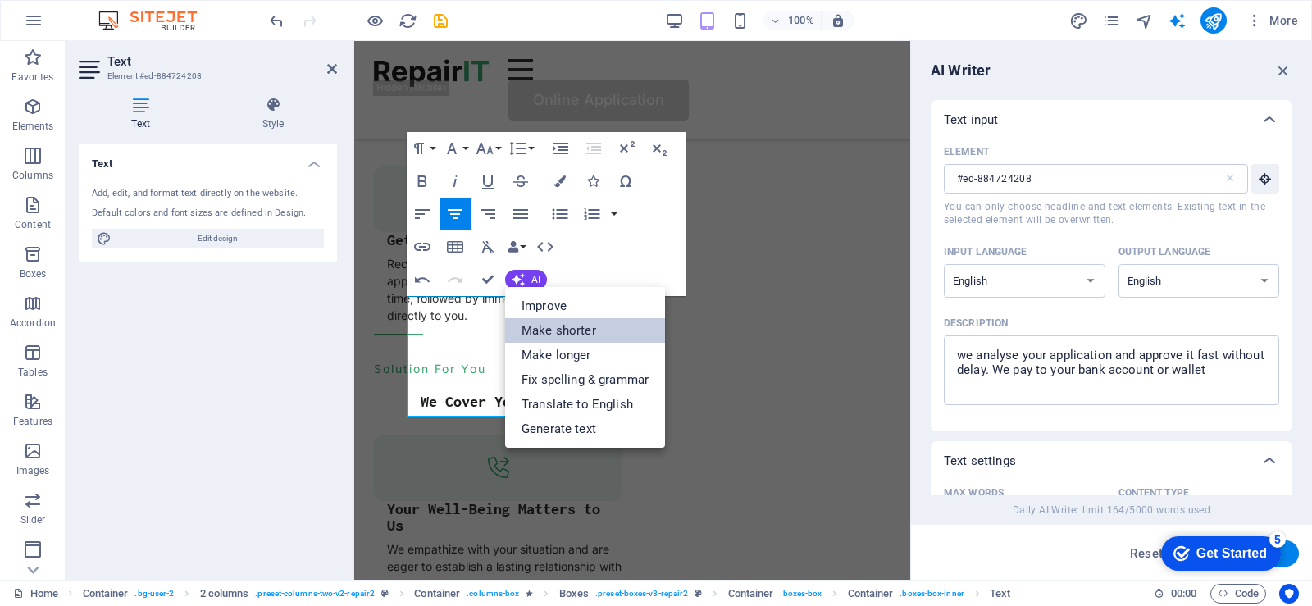
click at [546, 327] on link "Make shorter" at bounding box center [585, 330] width 160 height 25
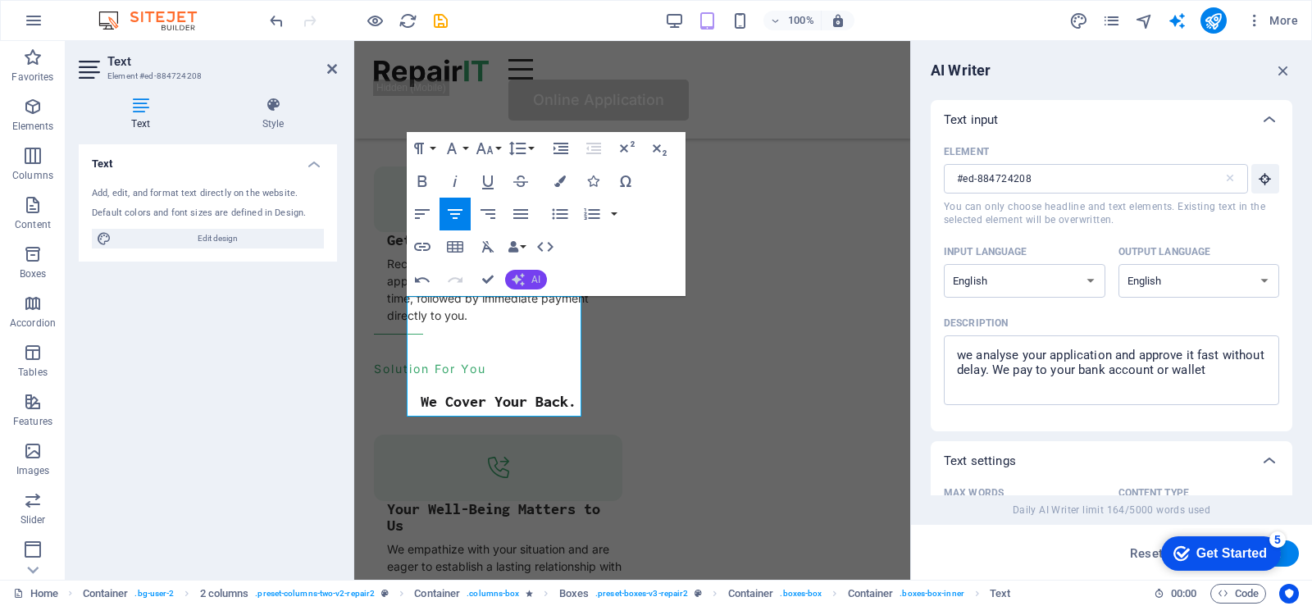
click at [526, 281] on button "AI" at bounding box center [526, 280] width 42 height 20
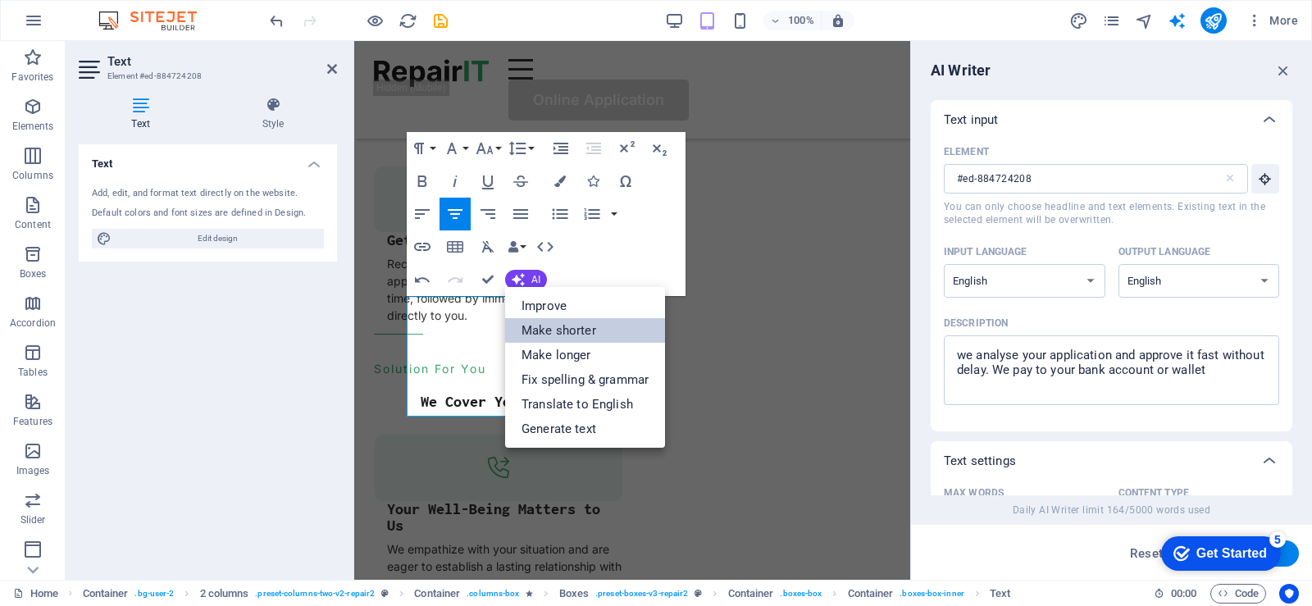
click at [544, 328] on link "Make shorter" at bounding box center [585, 330] width 160 height 25
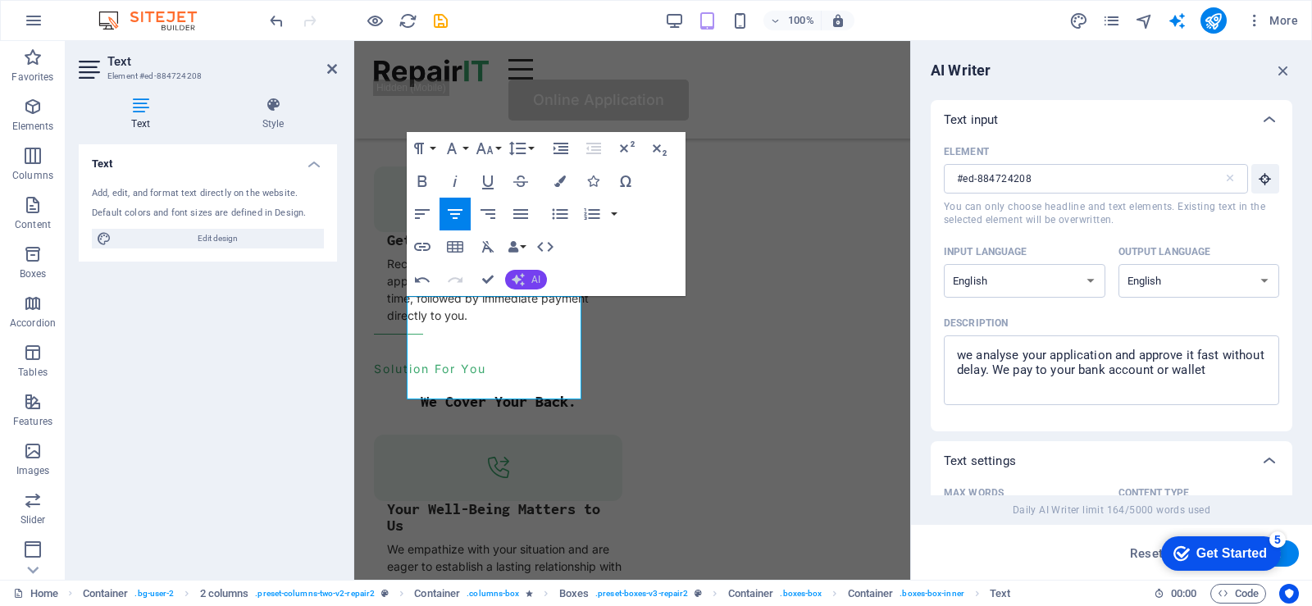
click at [532, 286] on button "AI" at bounding box center [526, 280] width 42 height 20
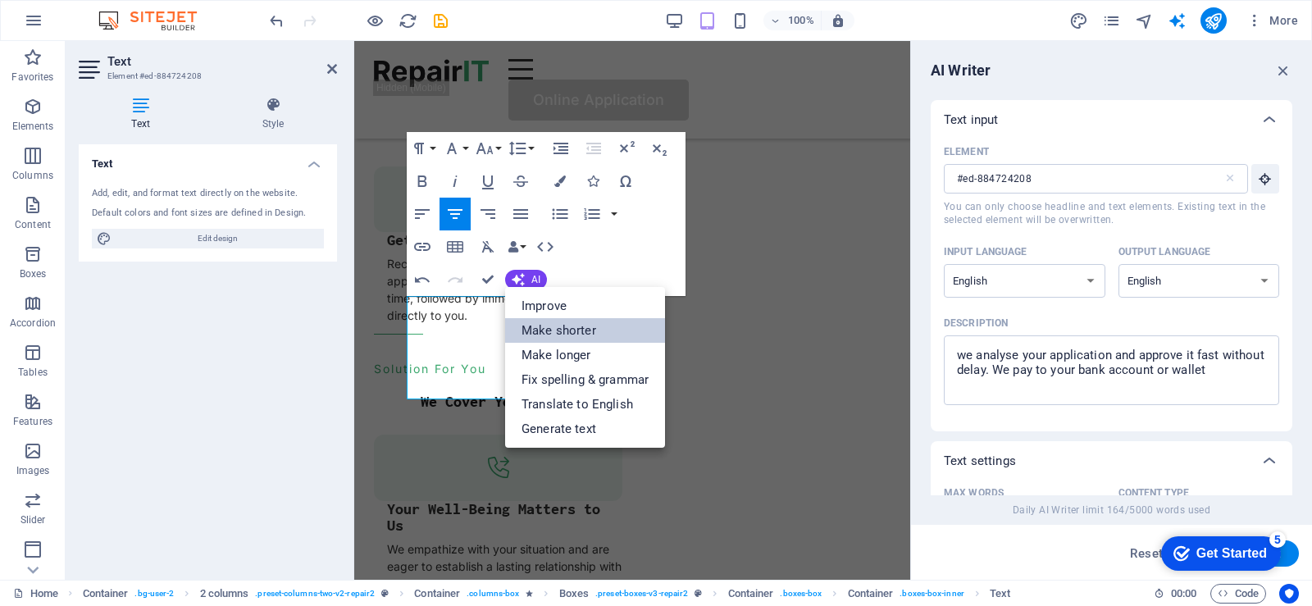
click at [547, 330] on link "Make shorter" at bounding box center [585, 330] width 160 height 25
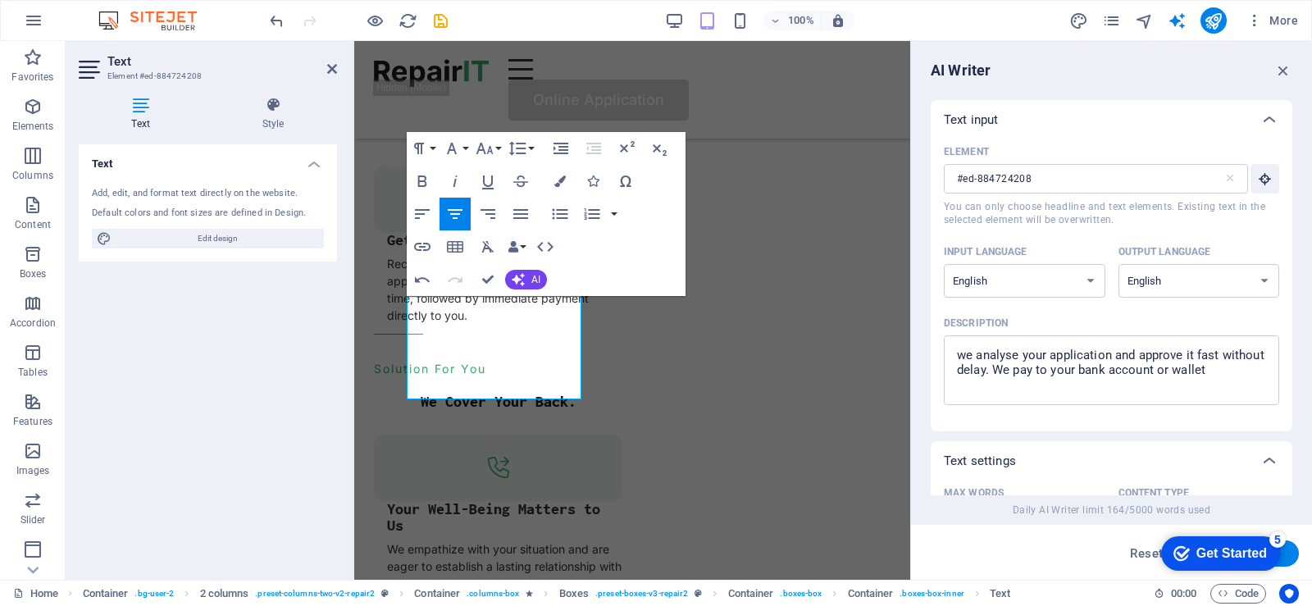
click at [1053, 112] on div "Text input" at bounding box center [1097, 120] width 306 height 16
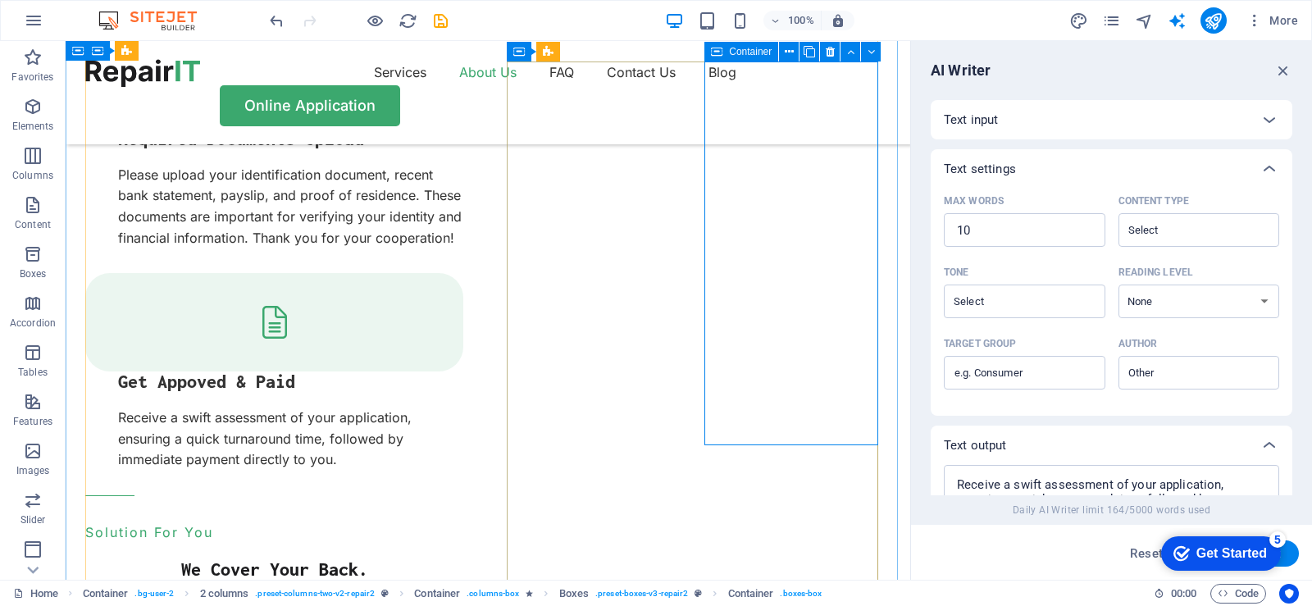
scroll to position [2214, 0]
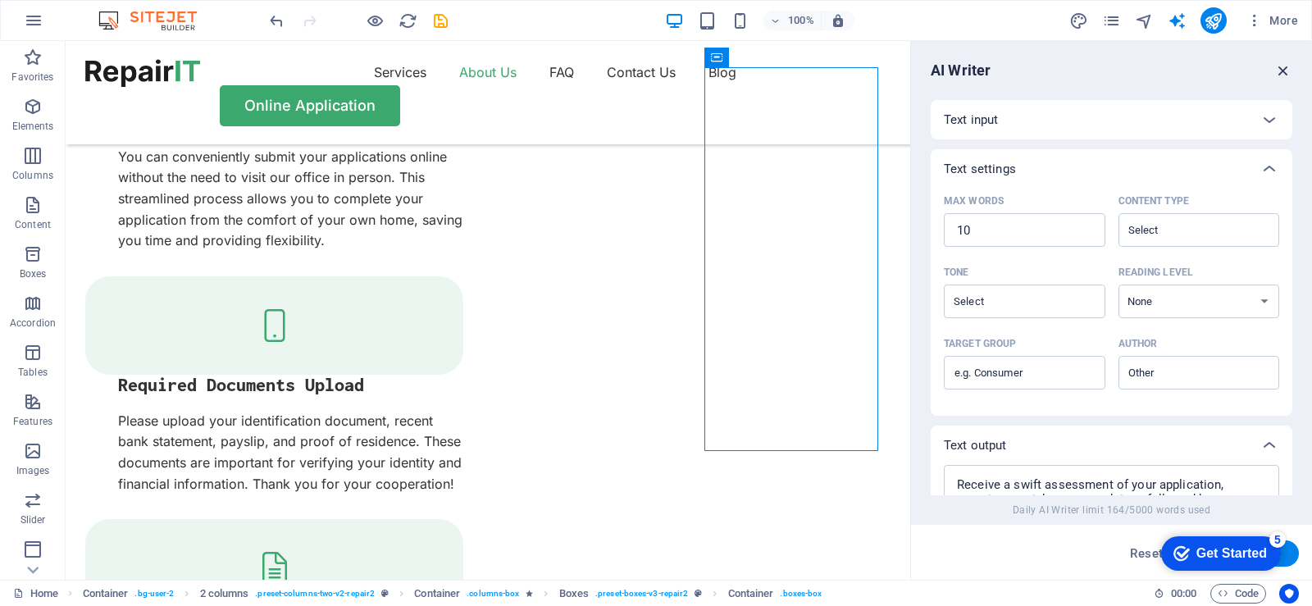
click at [1276, 73] on icon "button" at bounding box center [1284, 71] width 18 height 18
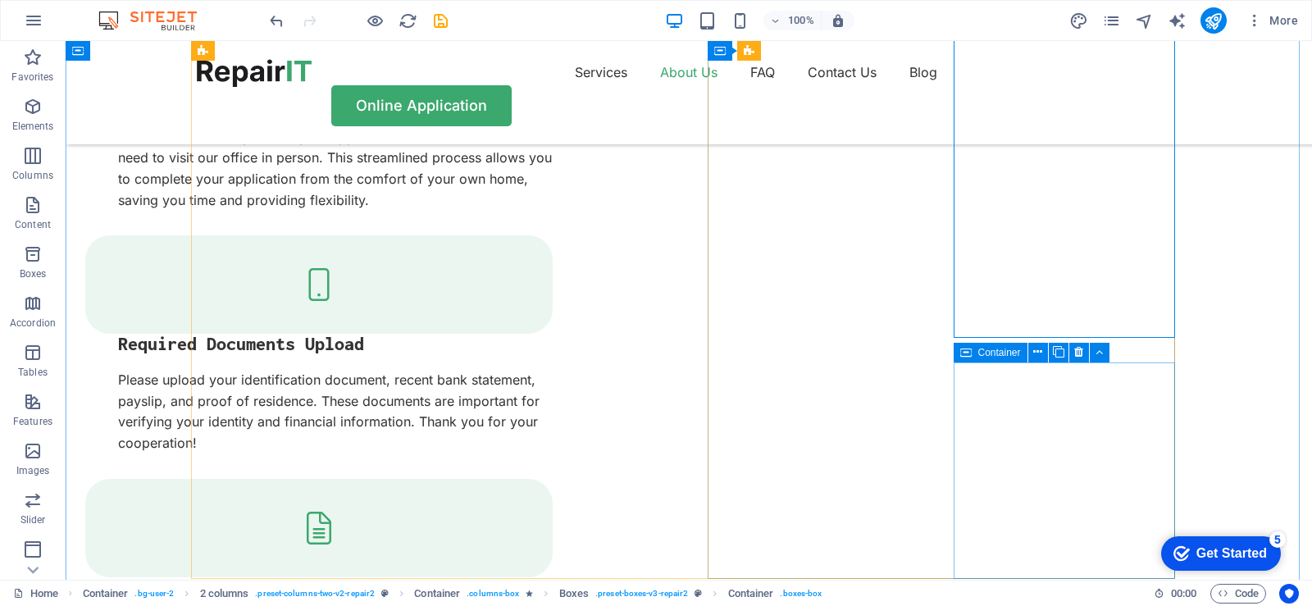
scroll to position [2132, 0]
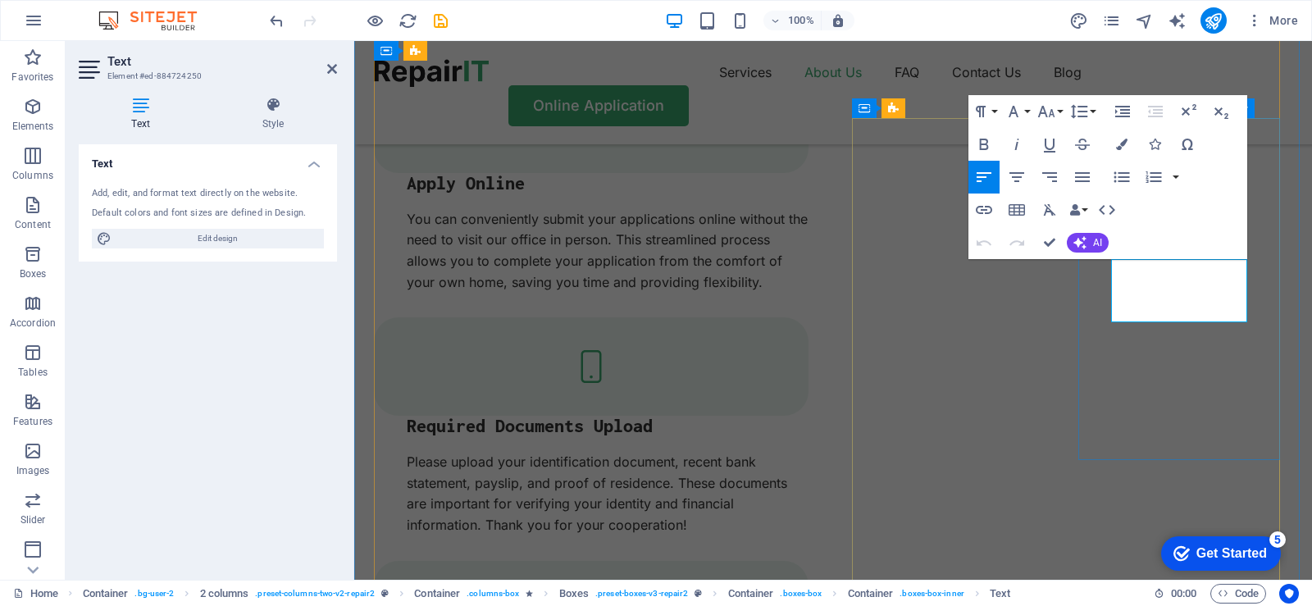
drag, startPoint x: 1235, startPoint y: 312, endPoint x: 1110, endPoint y: 270, distance: 131.5
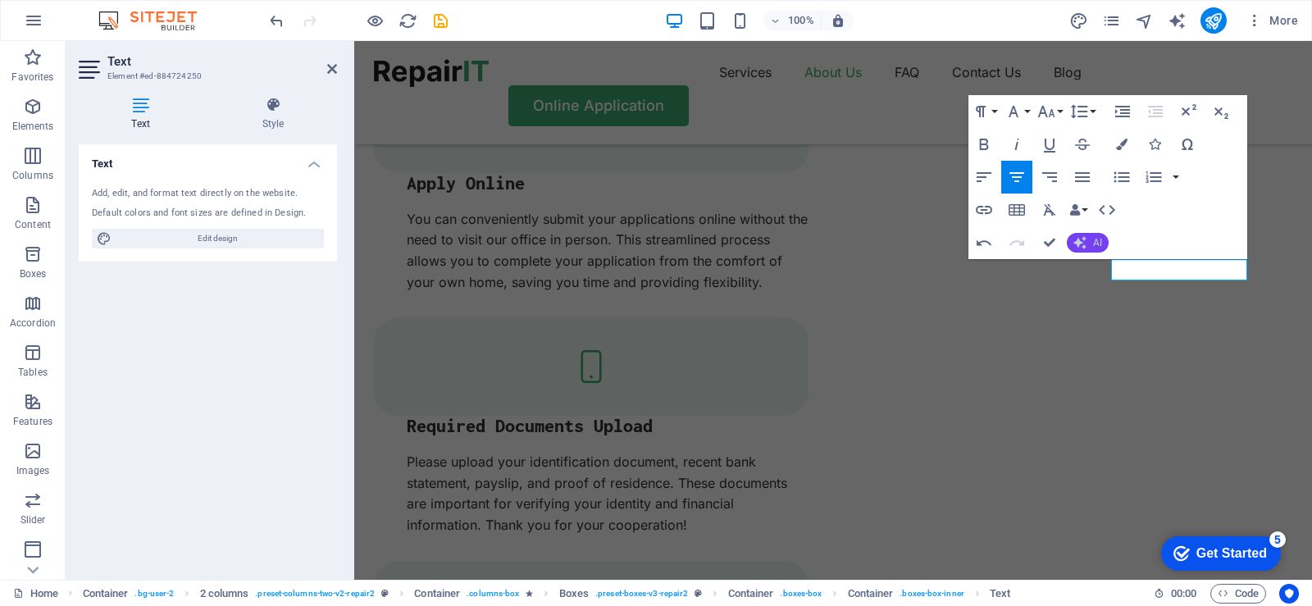
click at [1093, 238] on span "AI" at bounding box center [1097, 243] width 9 height 10
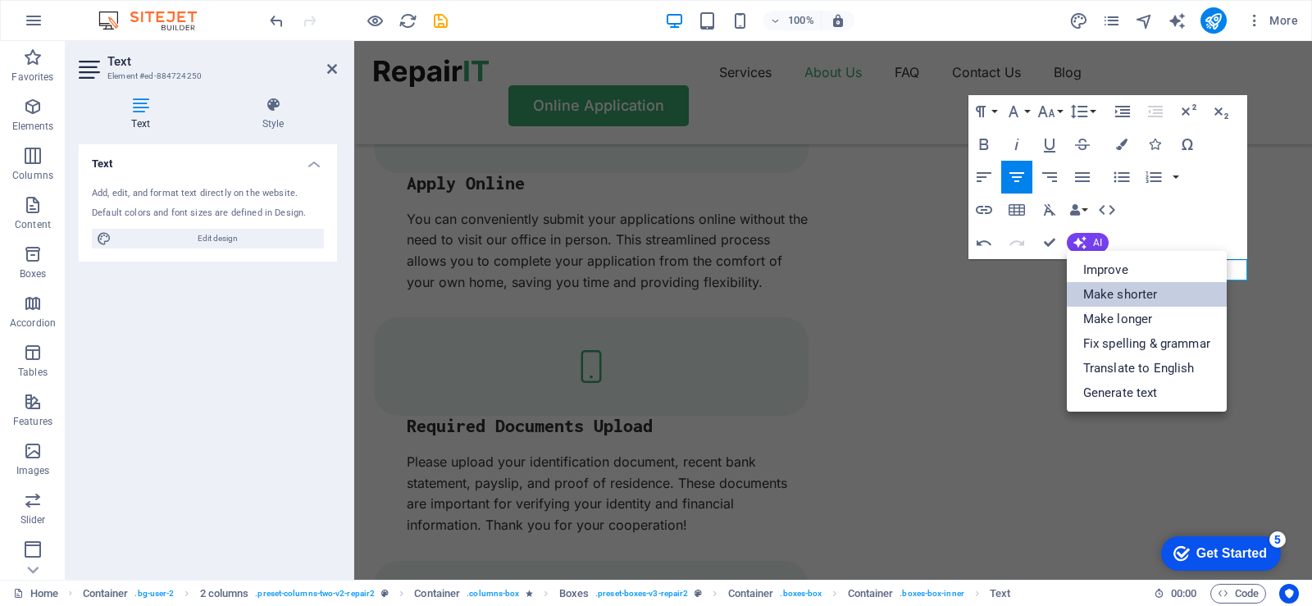
click at [1114, 294] on link "Make shorter" at bounding box center [1147, 294] width 160 height 25
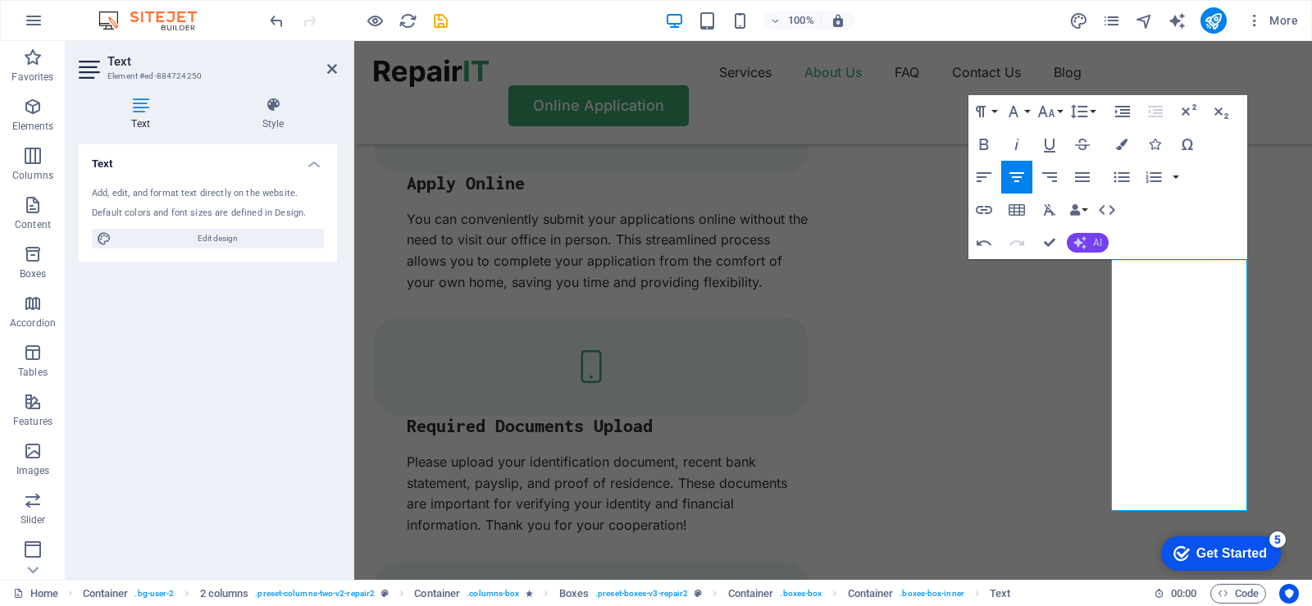
click at [1090, 235] on button "AI" at bounding box center [1088, 243] width 42 height 20
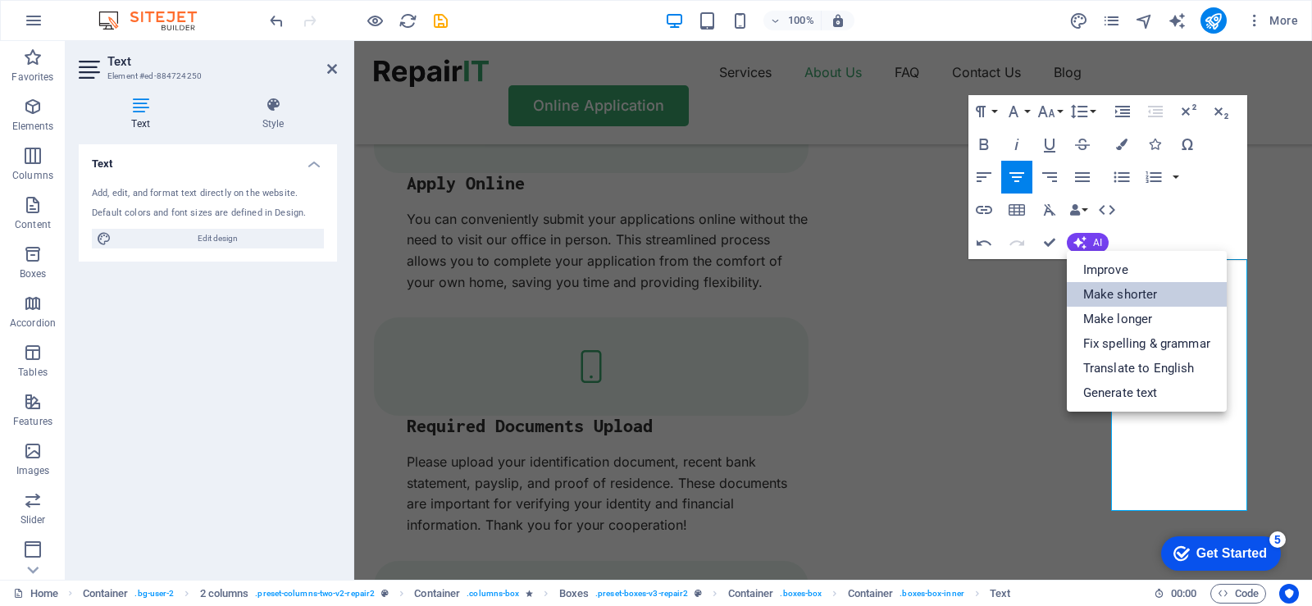
click at [1118, 294] on link "Make shorter" at bounding box center [1147, 294] width 160 height 25
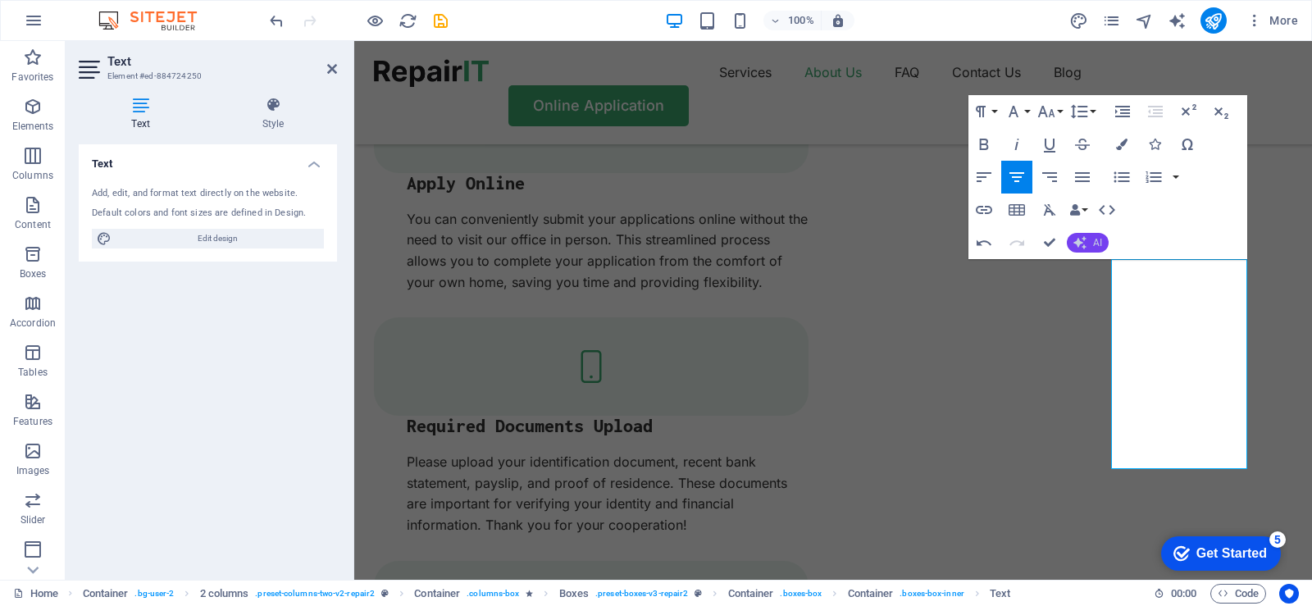
click at [1092, 240] on button "AI" at bounding box center [1088, 243] width 42 height 20
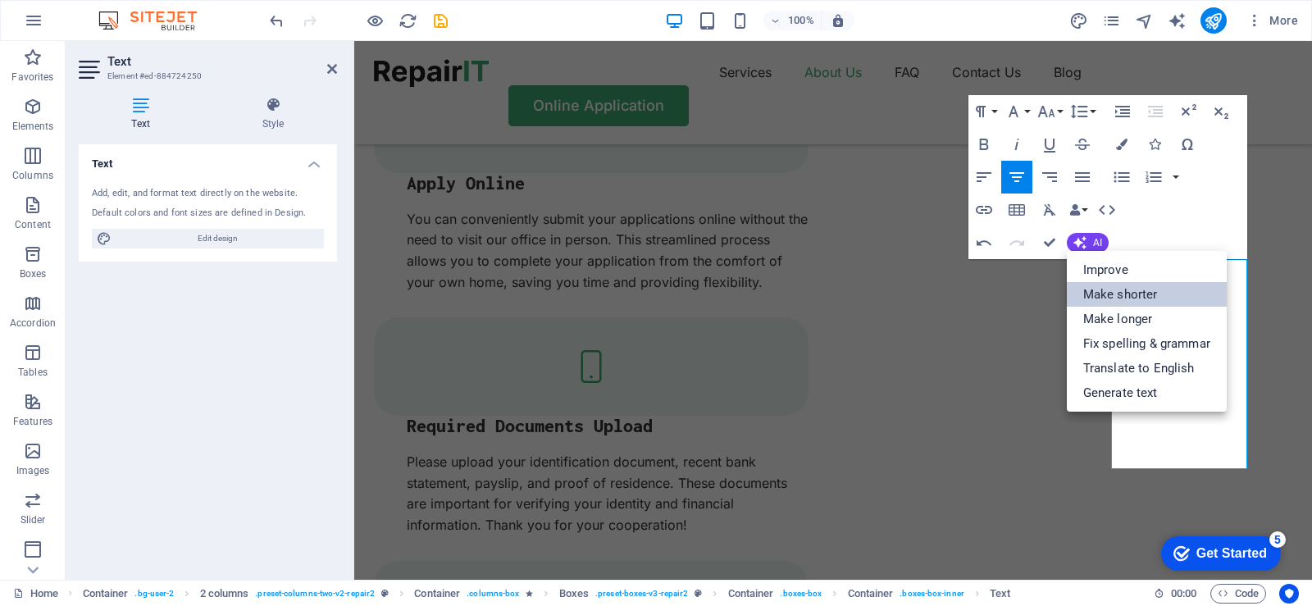
click at [1121, 290] on link "Make shorter" at bounding box center [1147, 294] width 160 height 25
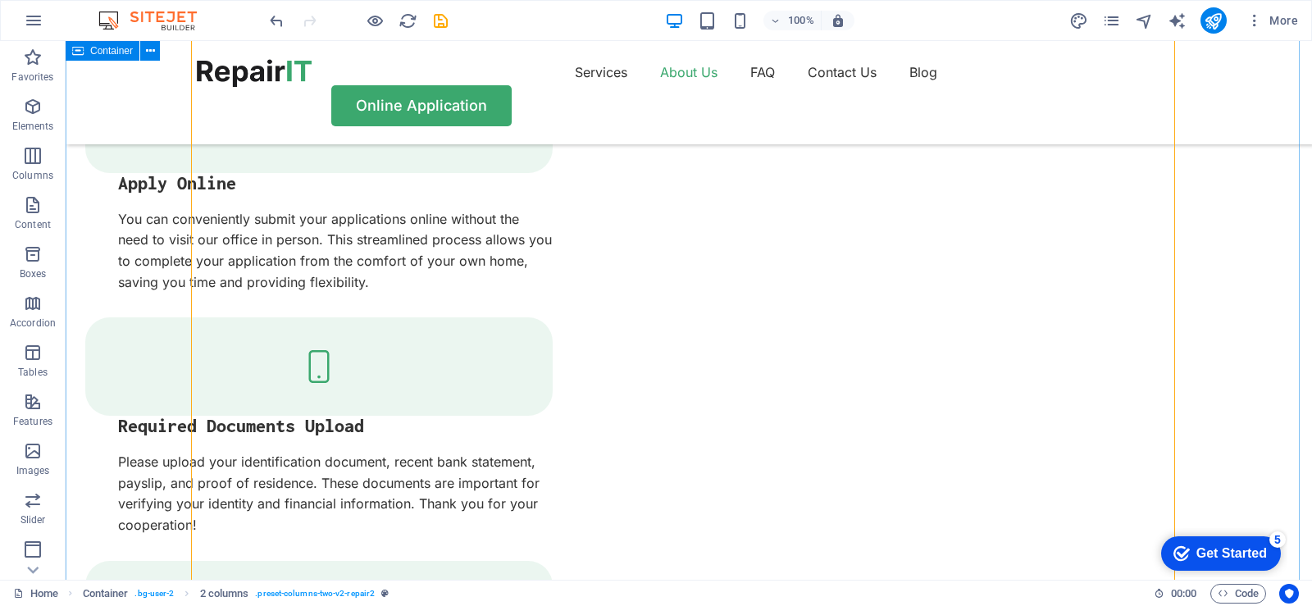
scroll to position [2214, 0]
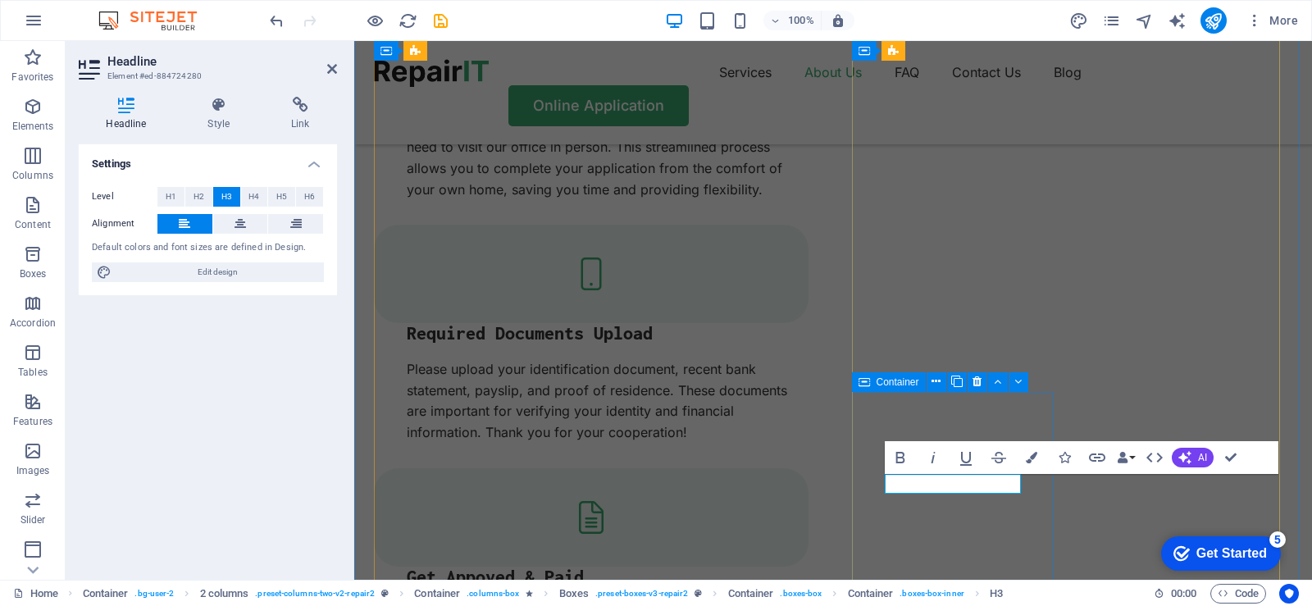
scroll to position [2234, 0]
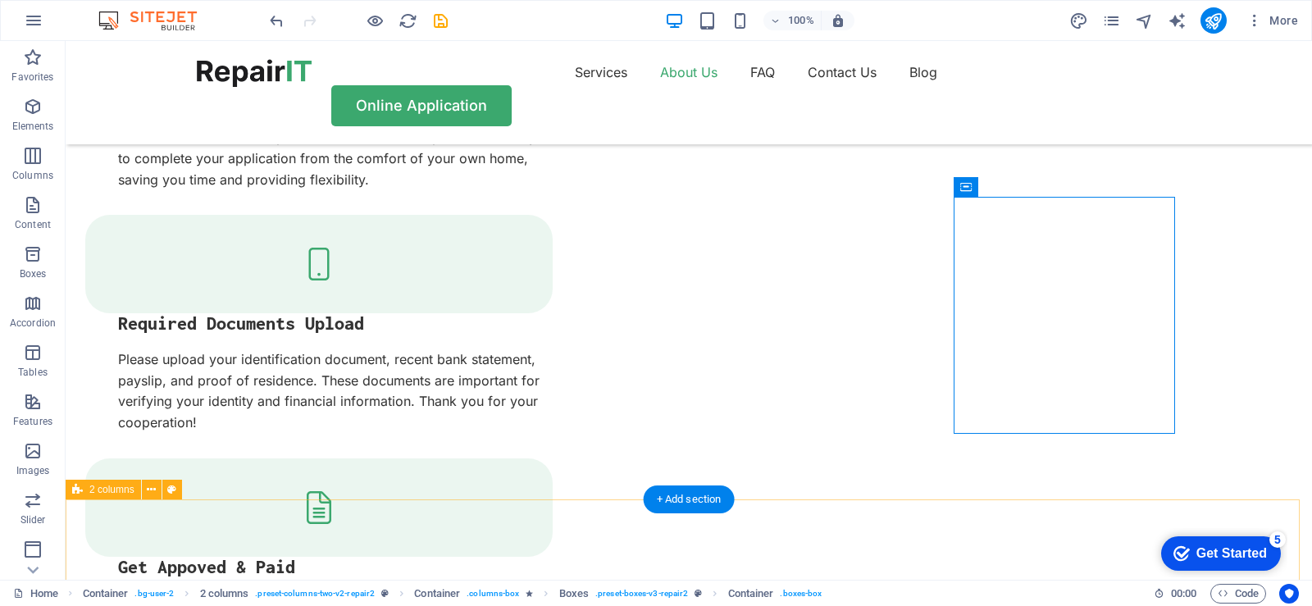
scroll to position [2399, 0]
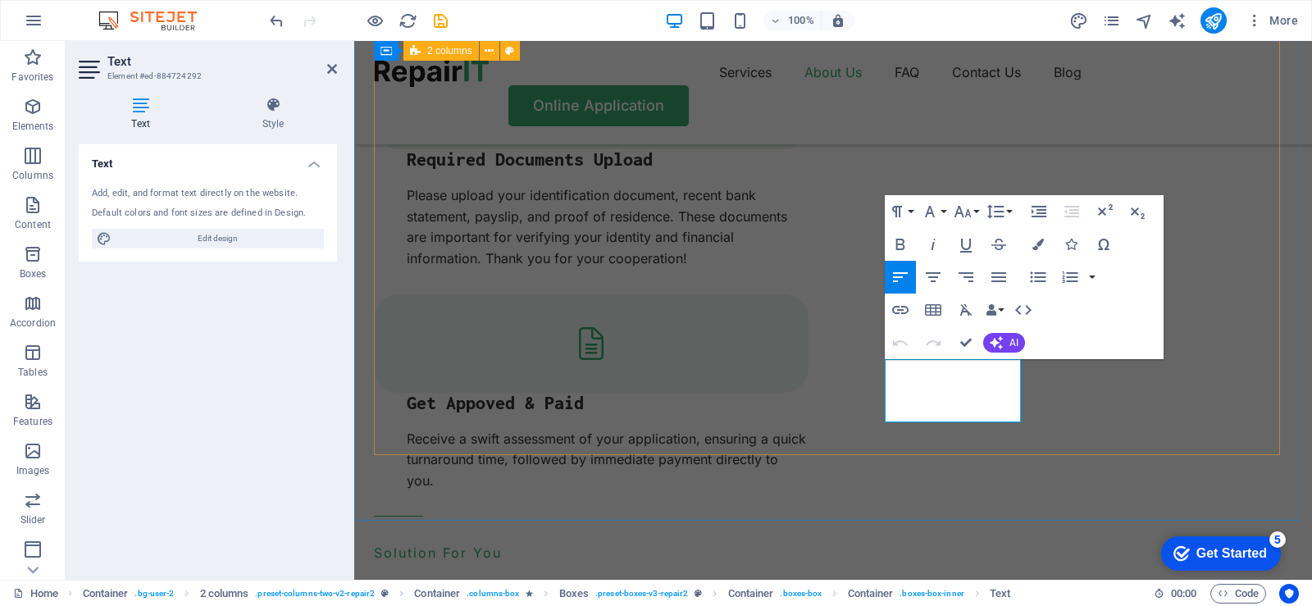
drag, startPoint x: 1010, startPoint y: 409, endPoint x: 844, endPoint y: 370, distance: 170.1
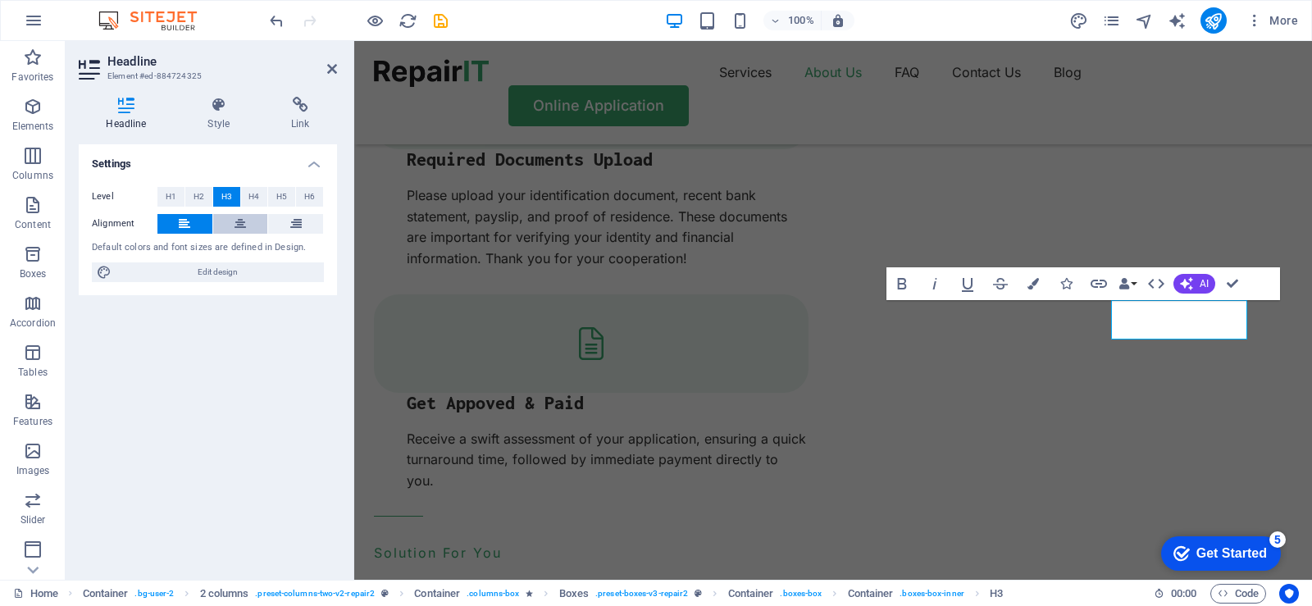
scroll to position [1, 0]
click at [244, 226] on icon at bounding box center [240, 224] width 11 height 20
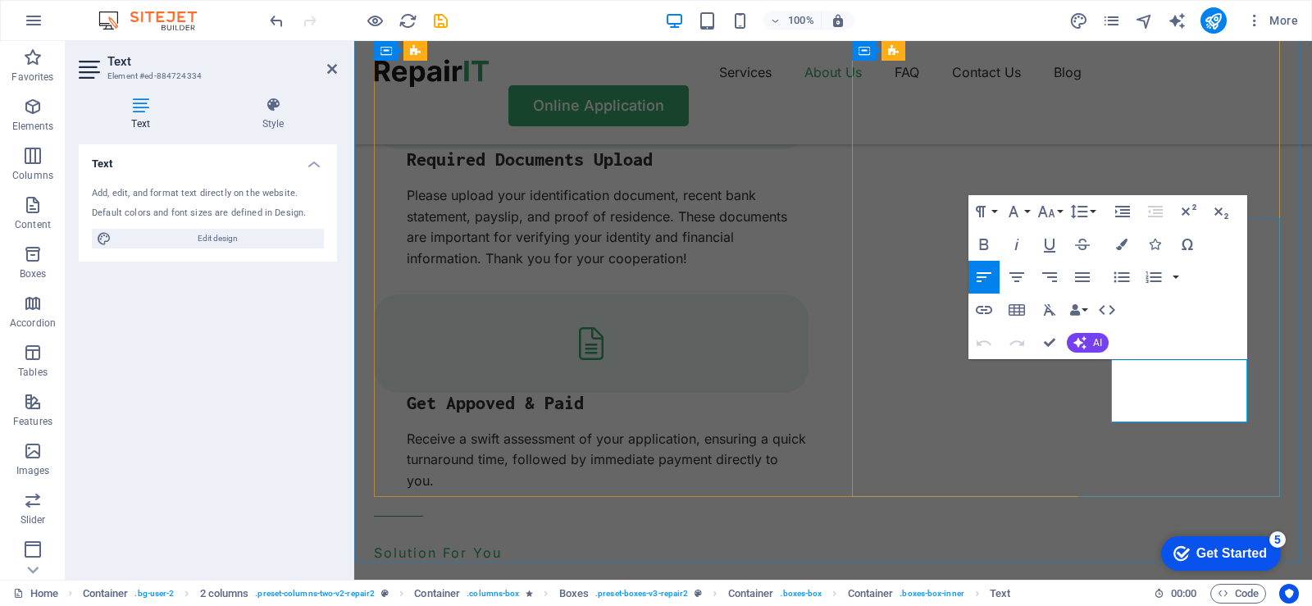
drag, startPoint x: 1234, startPoint y: 410, endPoint x: 1108, endPoint y: 367, distance: 132.8
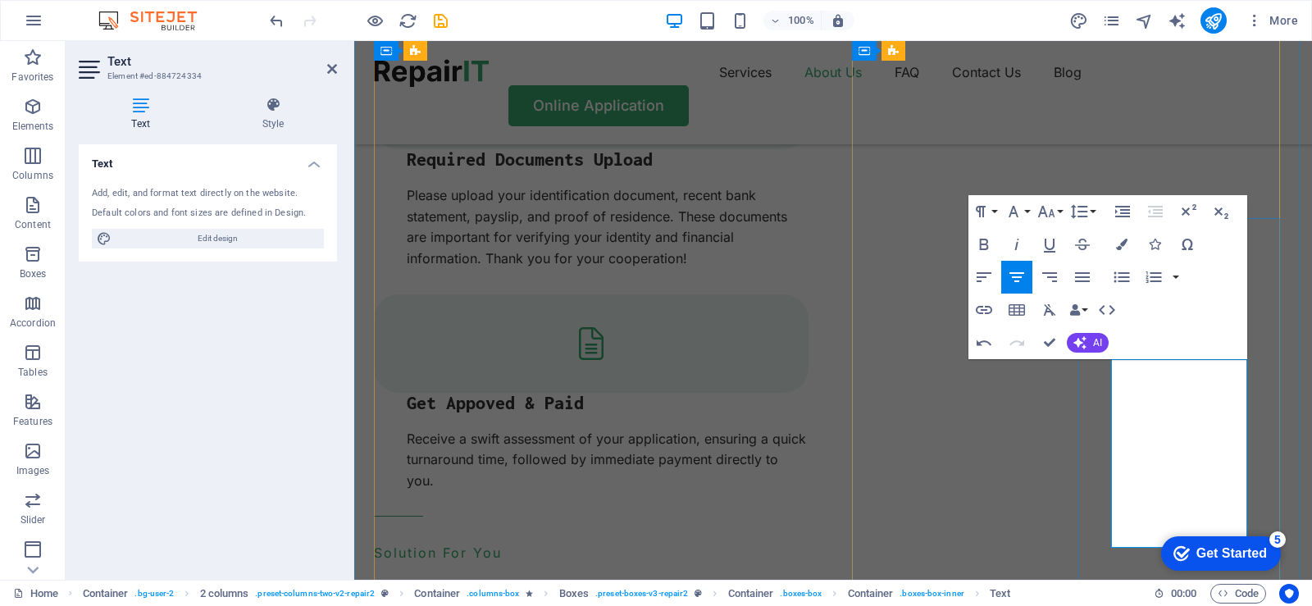
click at [1093, 346] on span "AI" at bounding box center [1097, 343] width 9 height 10
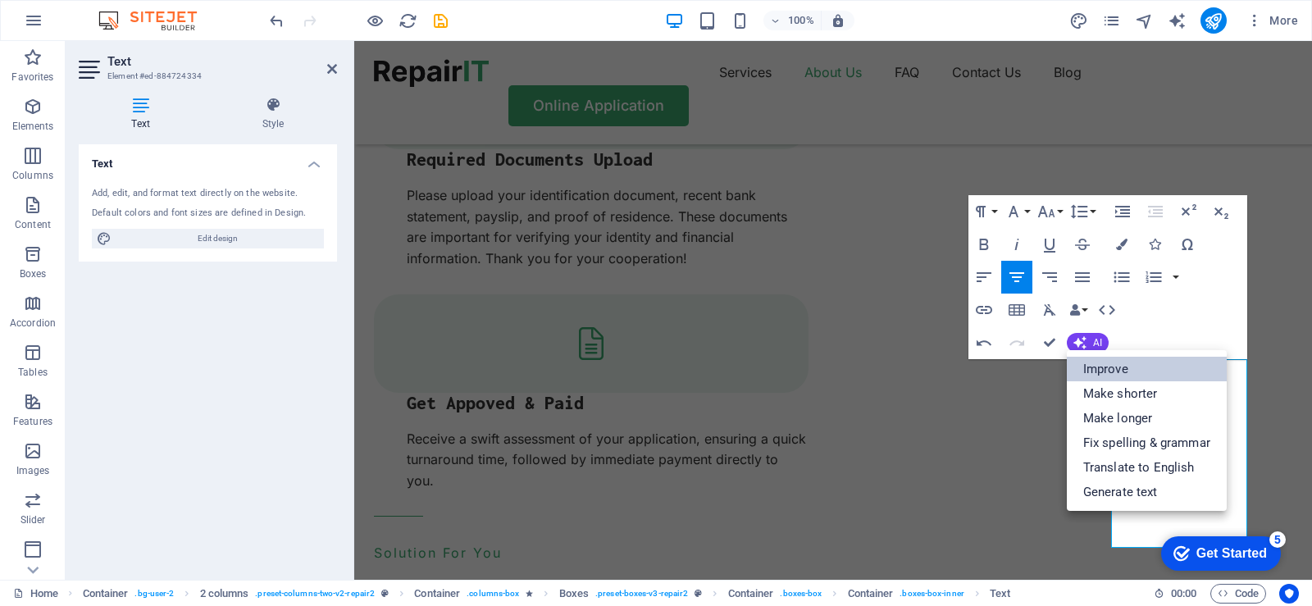
click at [1105, 371] on link "Improve" at bounding box center [1147, 369] width 160 height 25
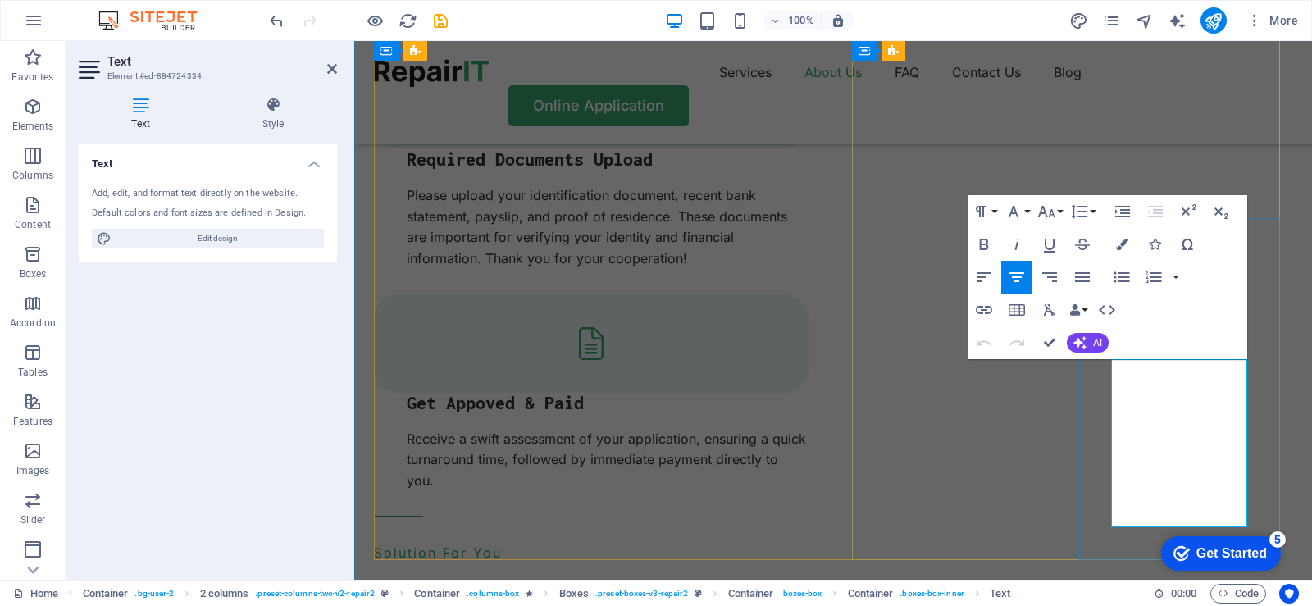
drag, startPoint x: 1197, startPoint y: 515, endPoint x: 1110, endPoint y: 356, distance: 181.3
click at [354, 41] on span "prioritize" at bounding box center [354, 41] width 0 height 0
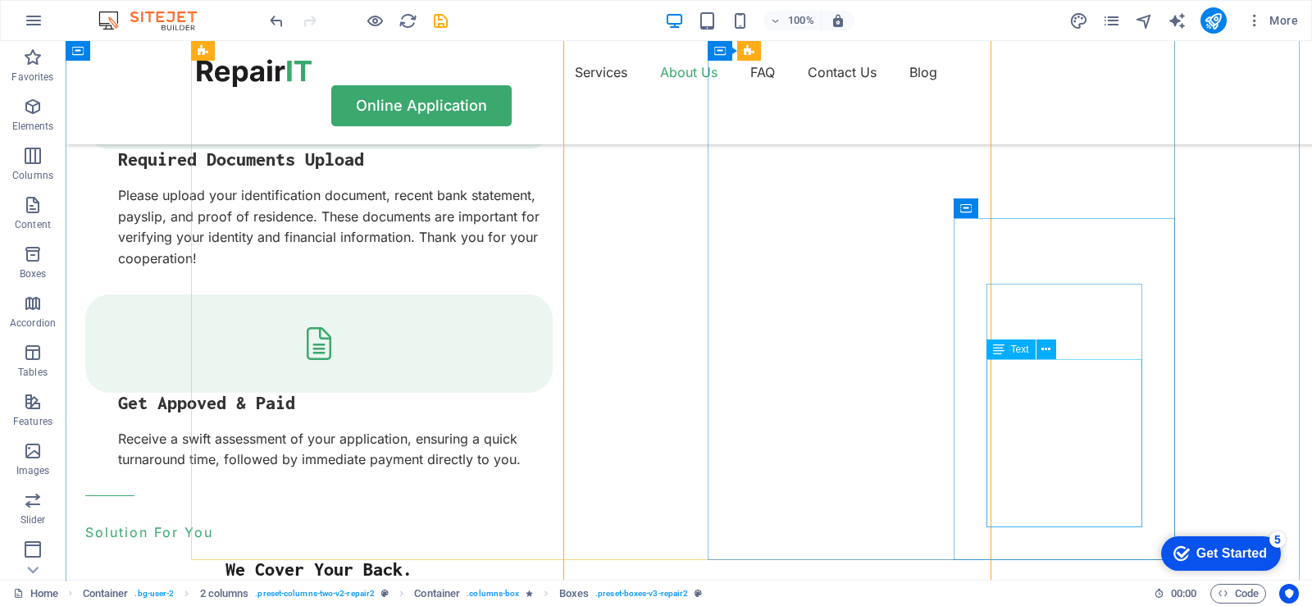
scroll to position [2377, 0]
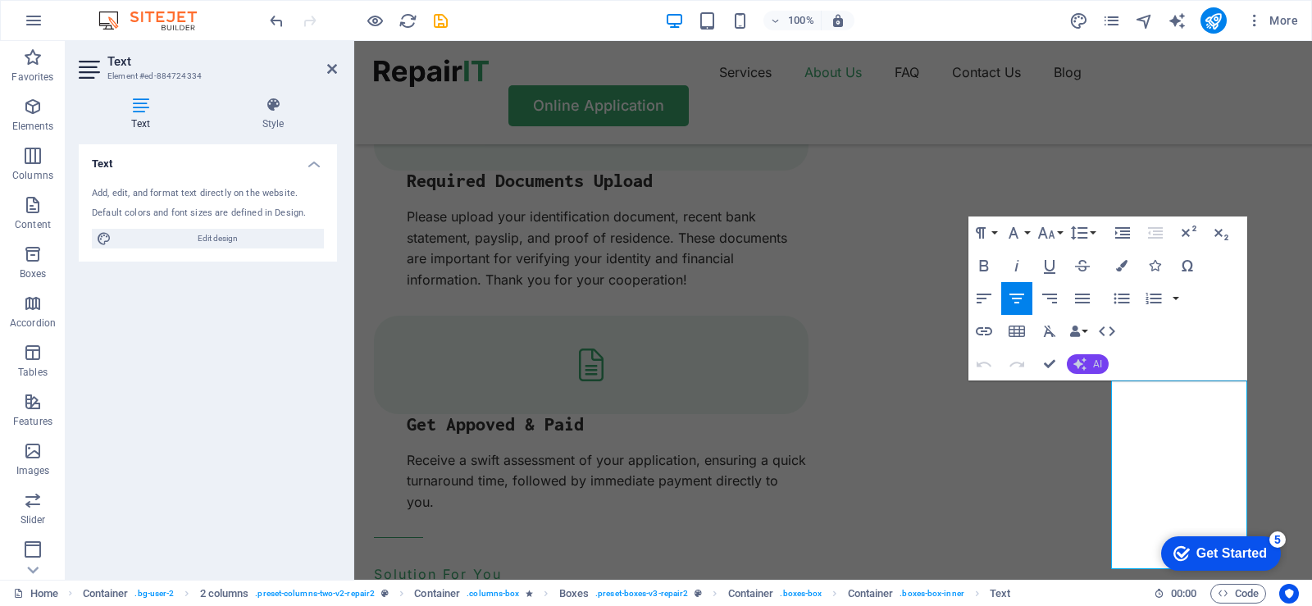
click at [1103, 363] on button "AI" at bounding box center [1088, 364] width 42 height 20
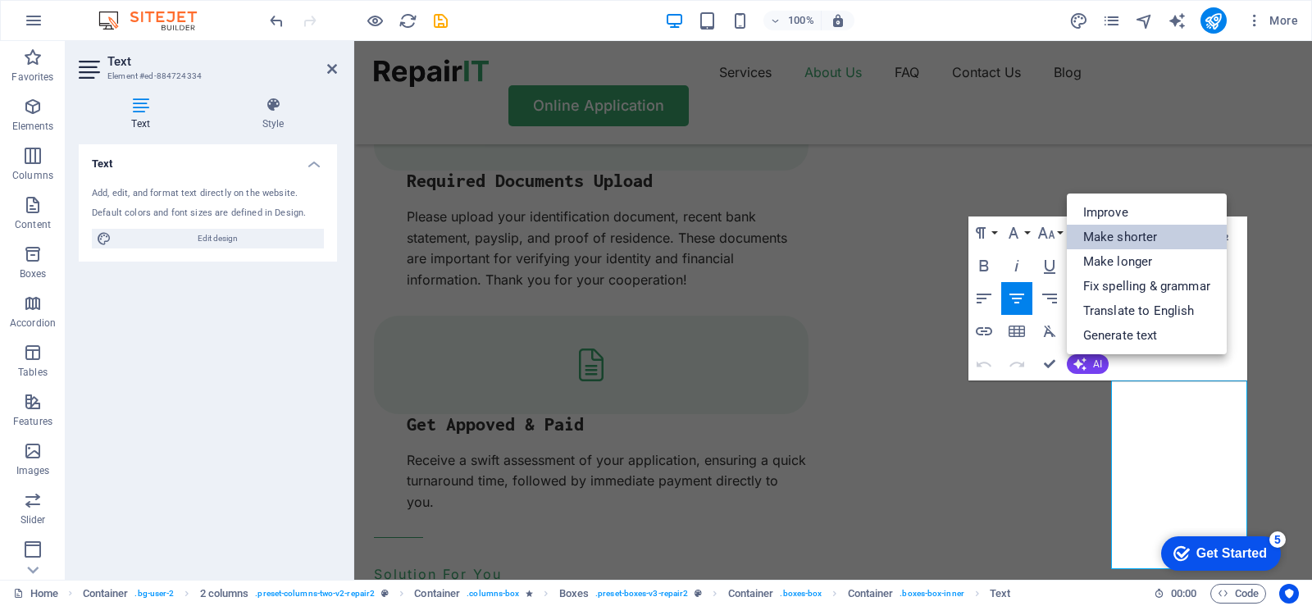
click at [1127, 242] on link "Make shorter" at bounding box center [1147, 237] width 160 height 25
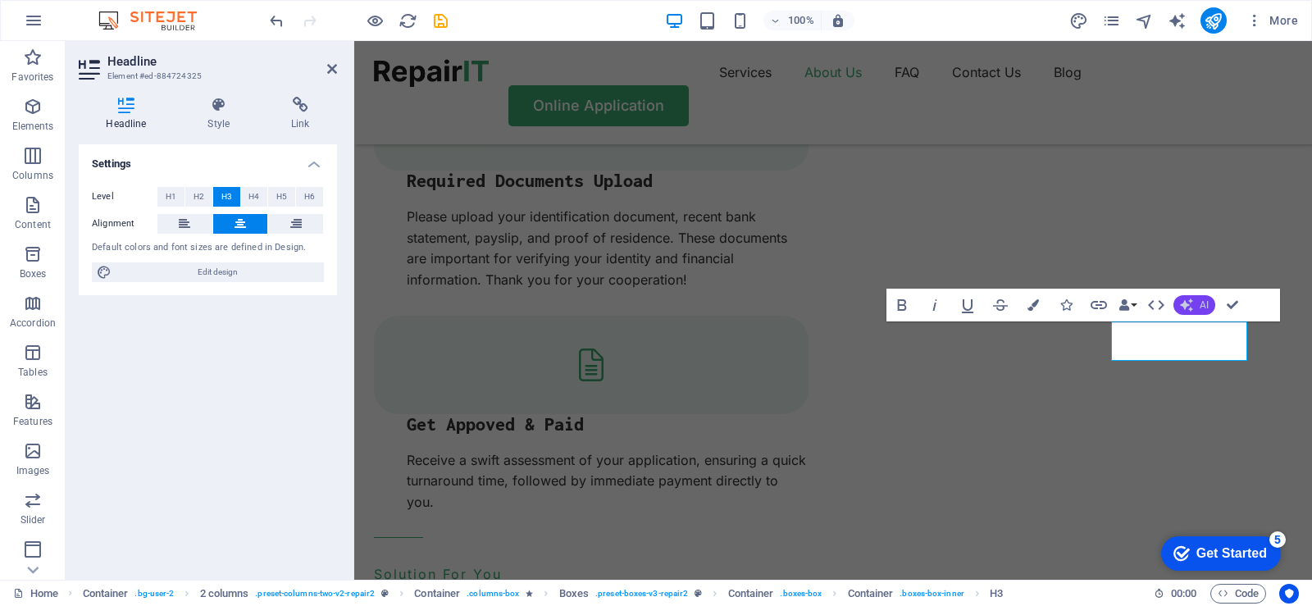
click at [1198, 309] on button "AI" at bounding box center [1195, 305] width 42 height 20
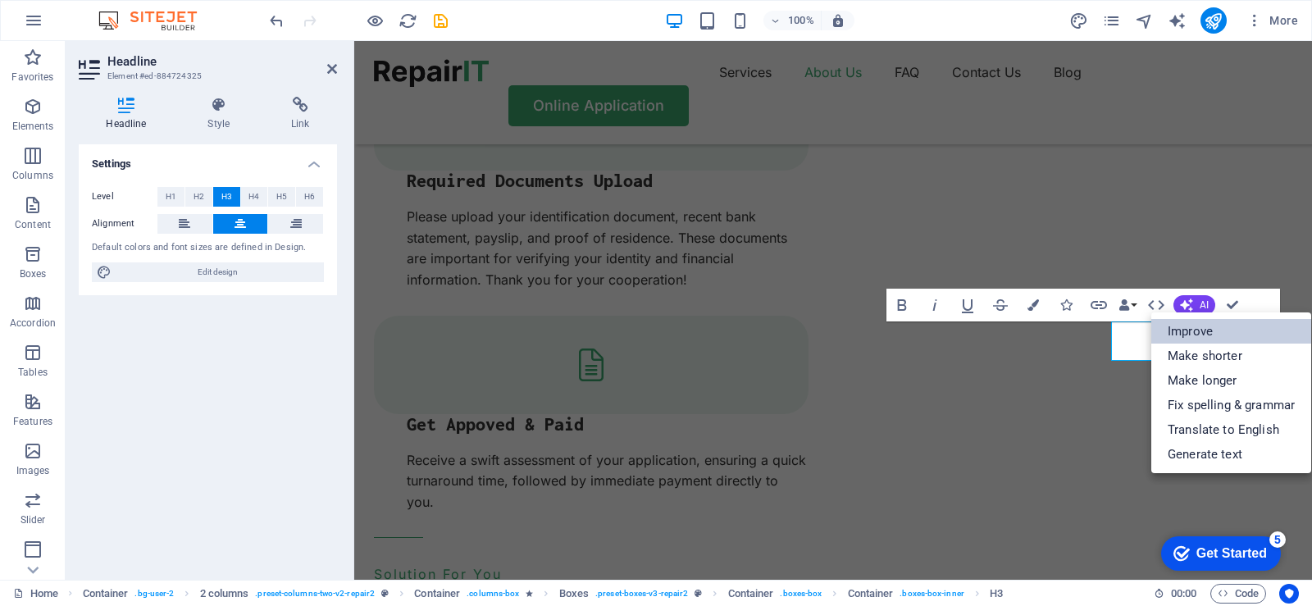
click at [1197, 335] on link "Improve" at bounding box center [1232, 331] width 160 height 25
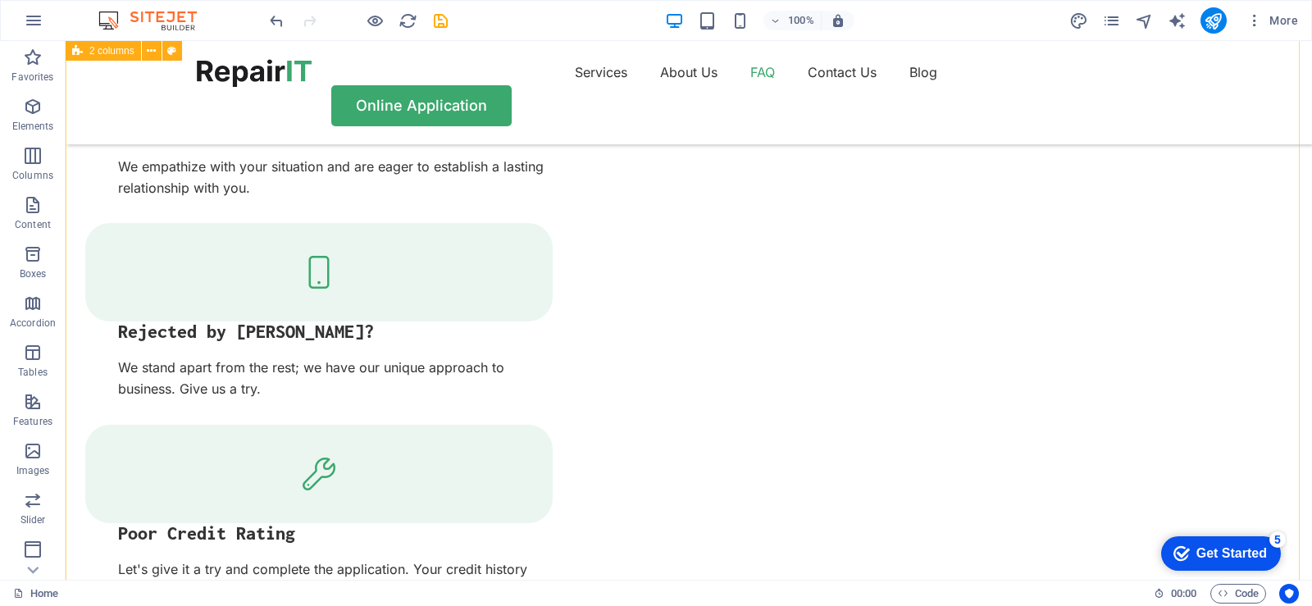
scroll to position [3033, 0]
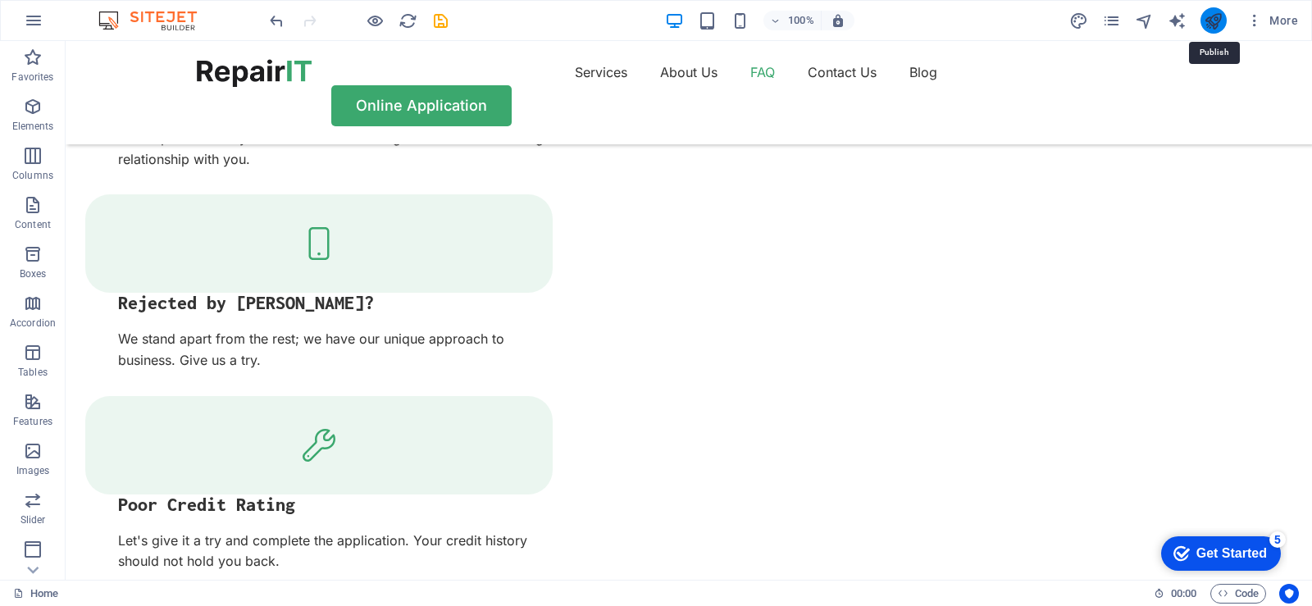
click at [1215, 29] on icon "publish" at bounding box center [1213, 20] width 19 height 19
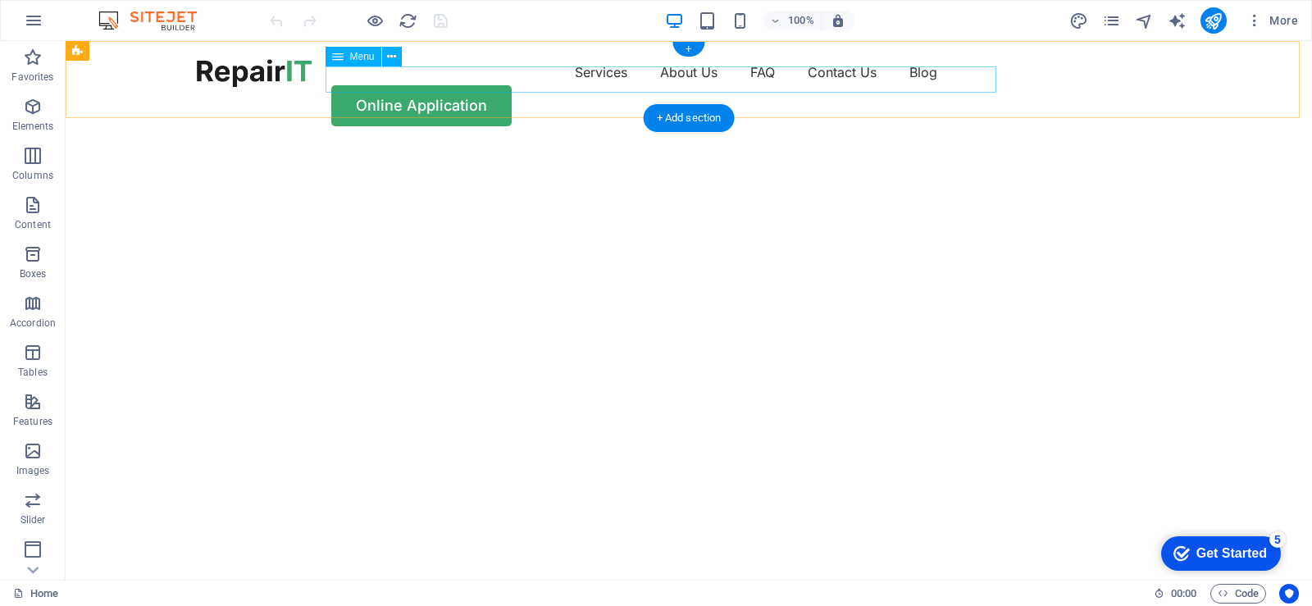
click at [524, 80] on nav "Services About Us FAQ Contact Us Blog" at bounding box center [689, 72] width 984 height 26
select select "1"
select select
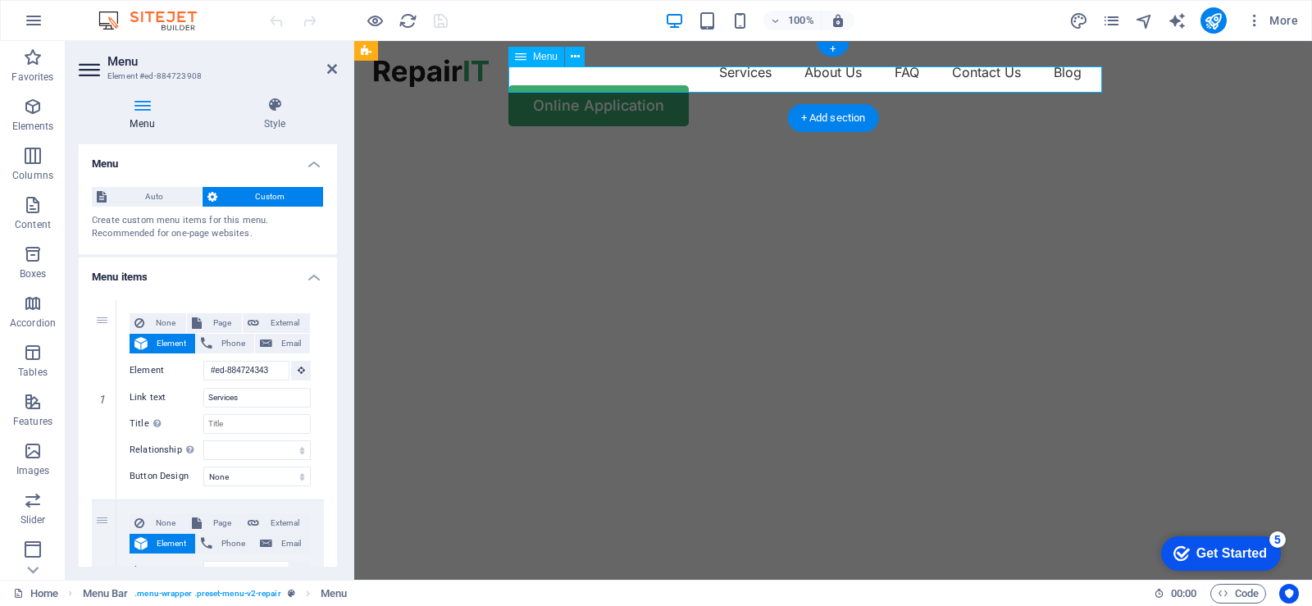
click at [648, 75] on nav "Services About Us FAQ Contact Us Blog" at bounding box center [833, 72] width 919 height 26
click at [330, 65] on icon at bounding box center [332, 68] width 10 height 13
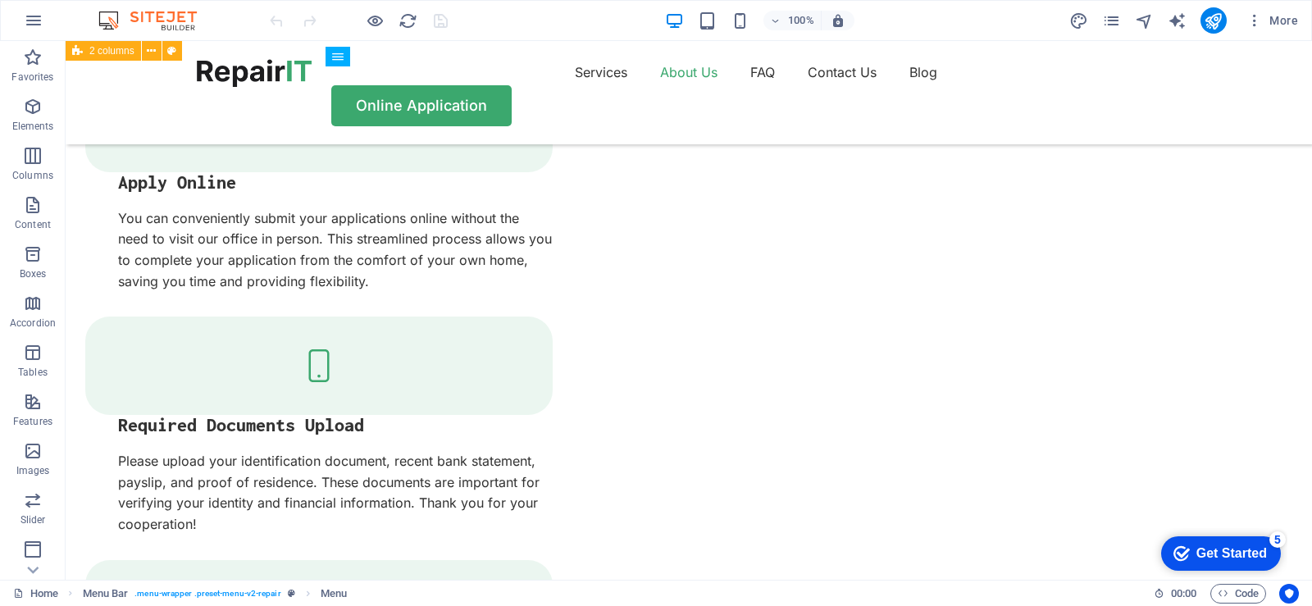
scroll to position [1887, 0]
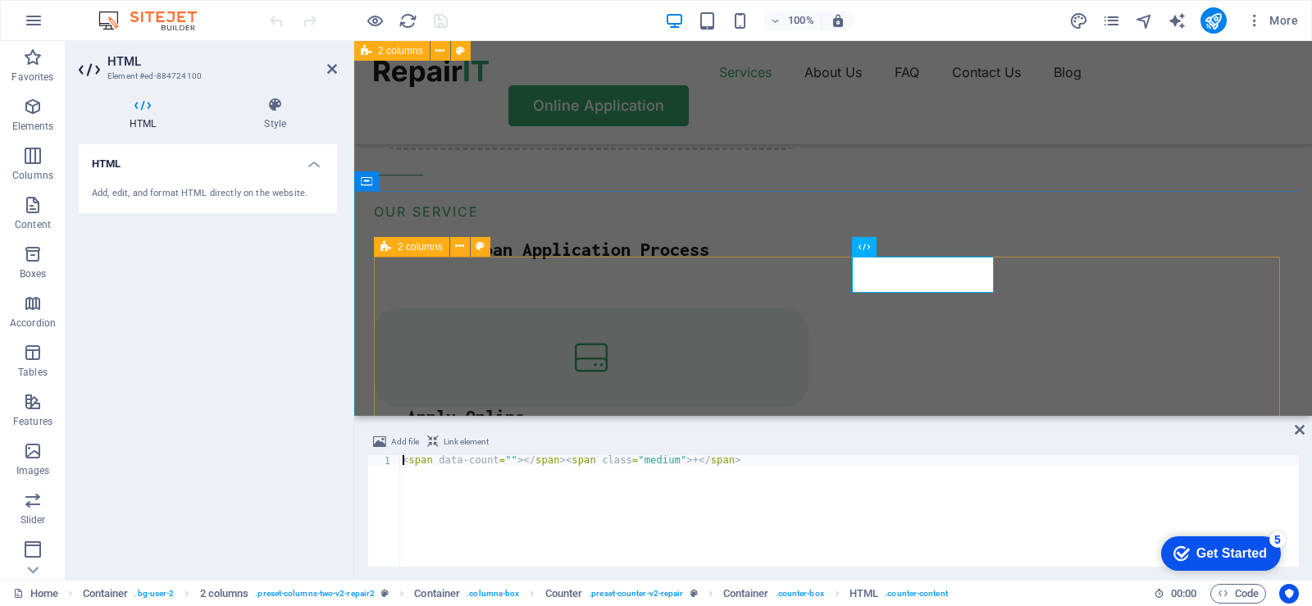
scroll to position [1876, 0]
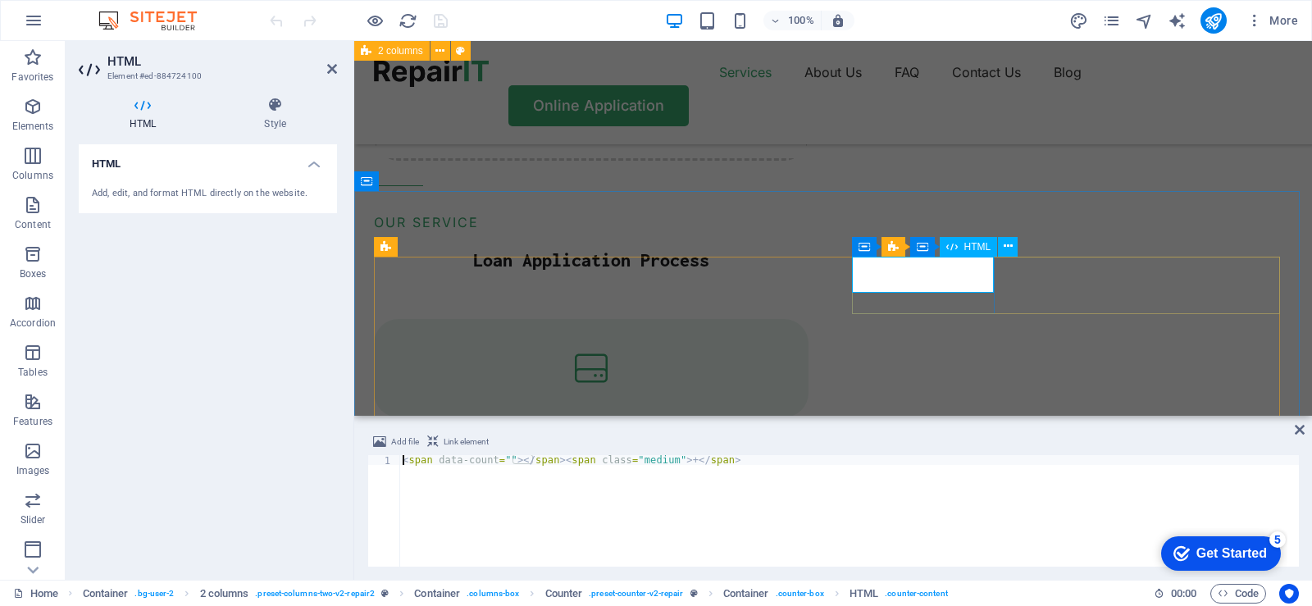
click at [1011, 245] on icon at bounding box center [1008, 246] width 9 height 17
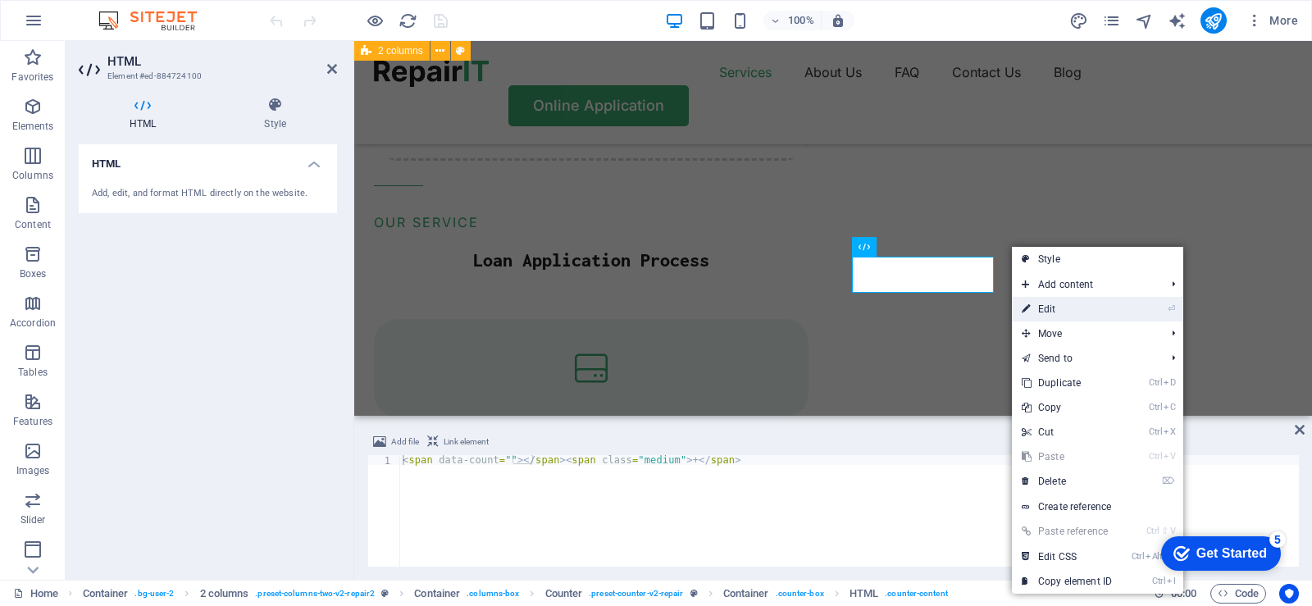
click at [1051, 310] on link "⏎ Edit" at bounding box center [1067, 309] width 110 height 25
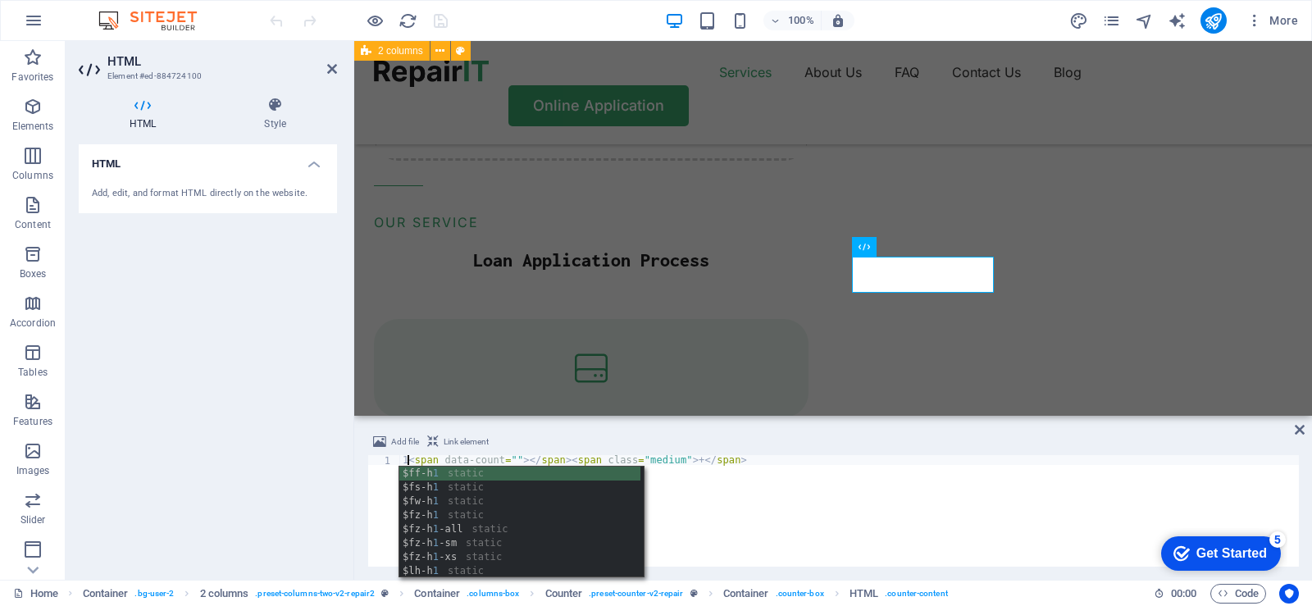
scroll to position [0, 1]
click at [1002, 484] on div "5 < span data-count = "" > </ span > < span class = "medium" > + </ span >" at bounding box center [849, 520] width 900 height 131
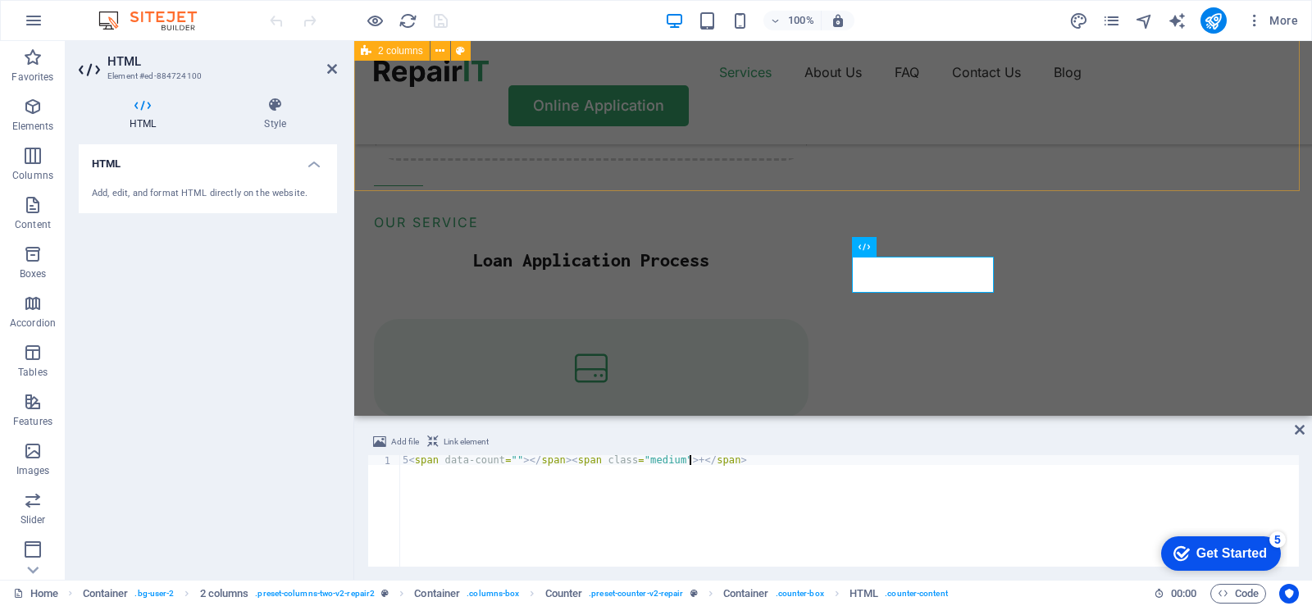
type textarea "5<span data-count=""></span><span class="medium">+</span>"
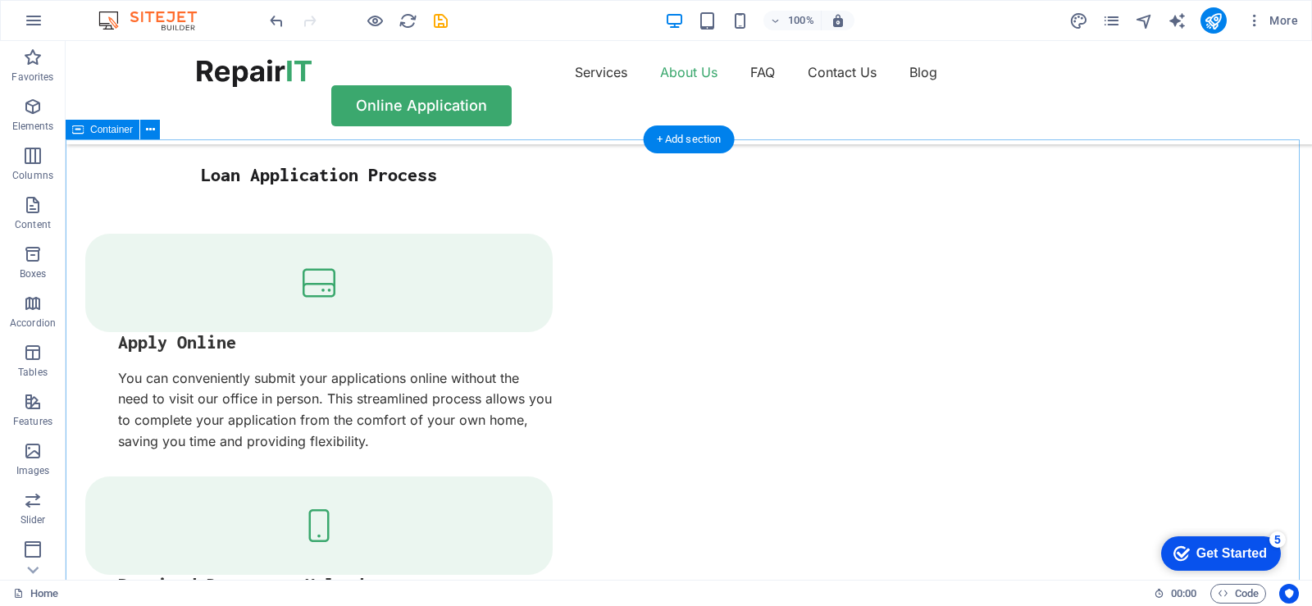
scroll to position [1988, 0]
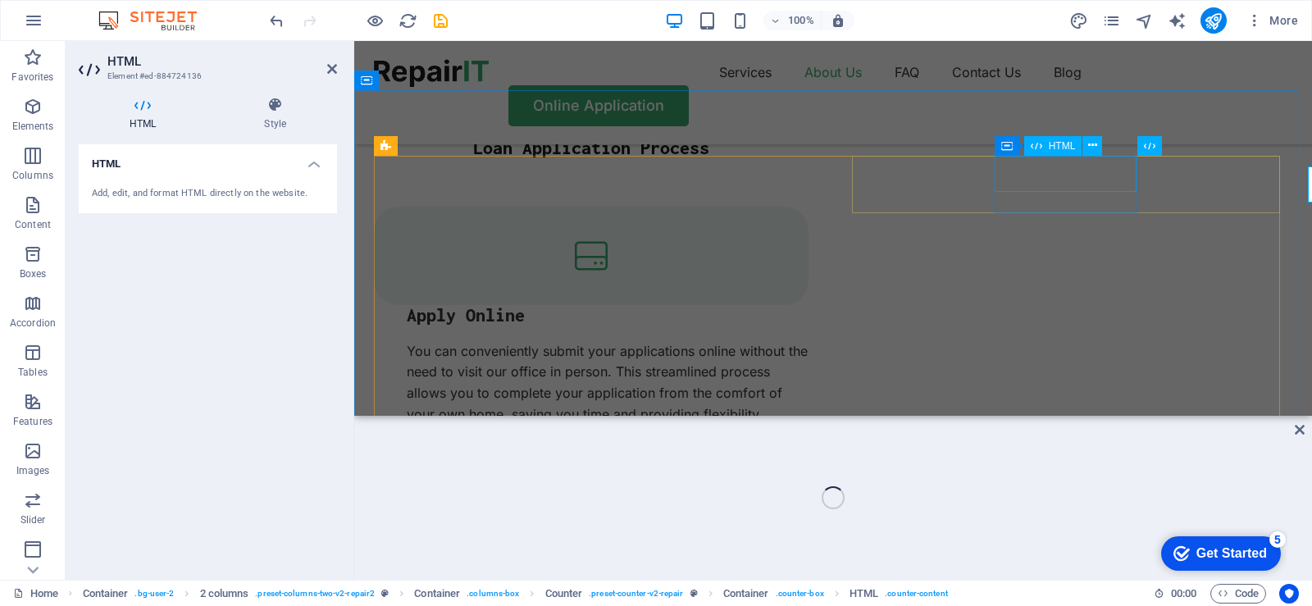
scroll to position [1977, 0]
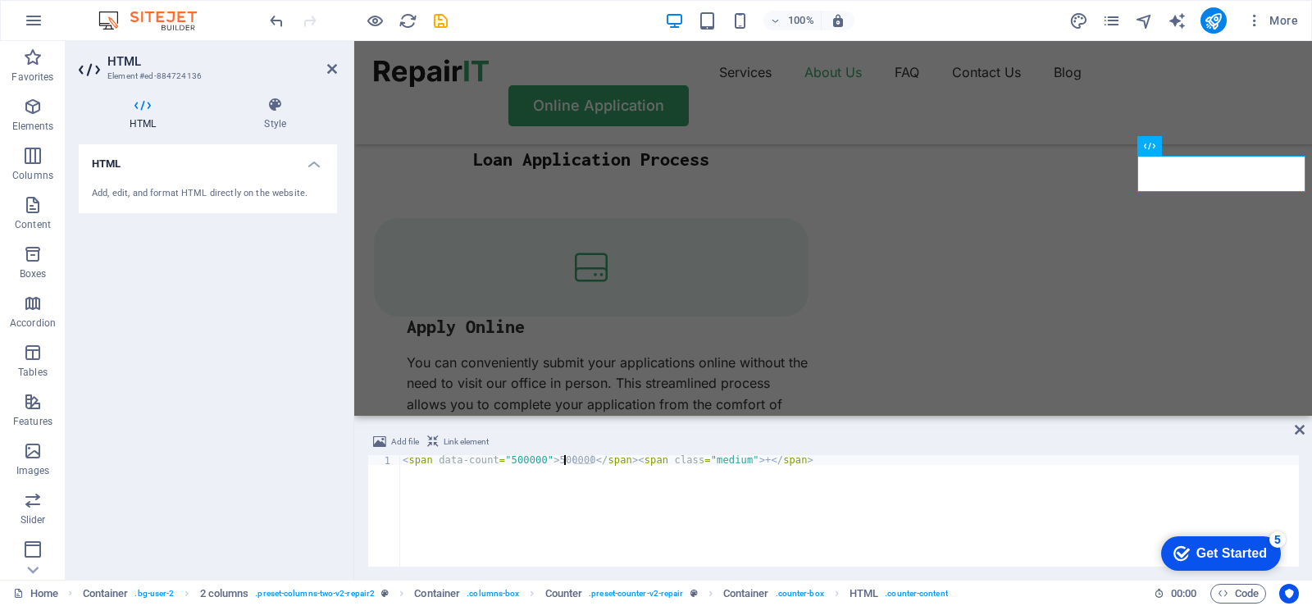
click at [564, 462] on div "< span data-count = "500000" > 500000 </ span > < span class = "medium" > + </ …" at bounding box center [849, 520] width 900 height 131
click at [526, 463] on div "< span data-count = "500000" > 500k </ span > < span class = "medium" > + </ sp…" at bounding box center [849, 520] width 900 height 131
click at [614, 495] on div "< span data-count = "500k" > 500k </ span > < span class = "medium" > + </ span…" at bounding box center [849, 520] width 900 height 131
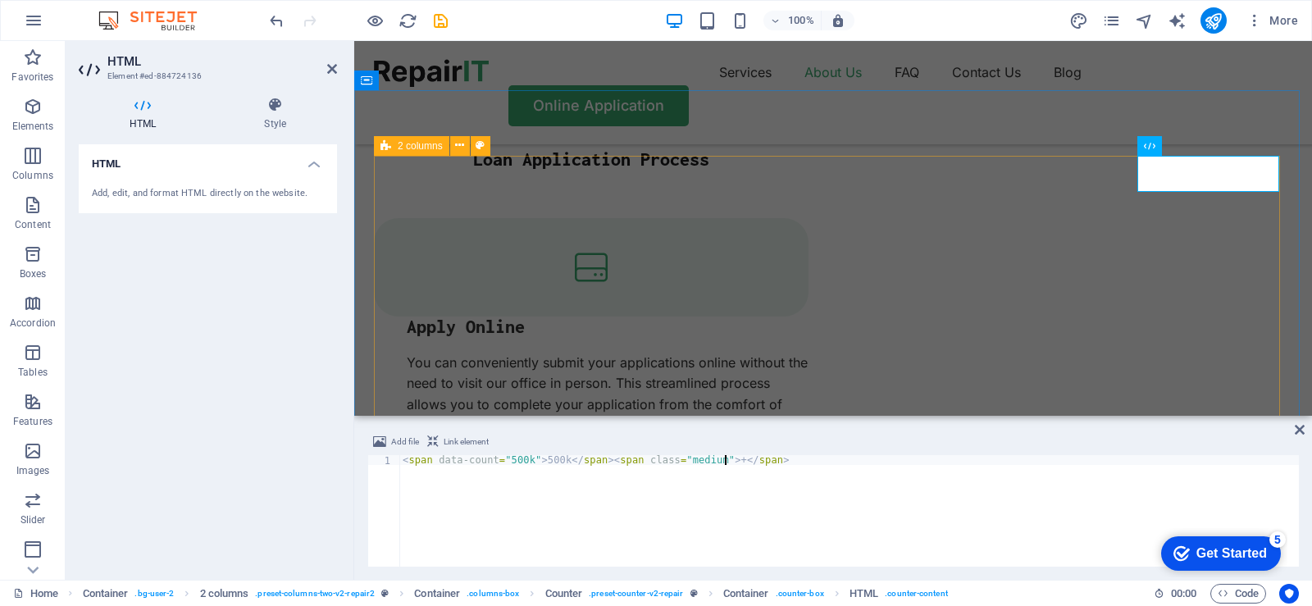
type textarea "<span data-count="500k">500k</span><span class="medium">+</span>"
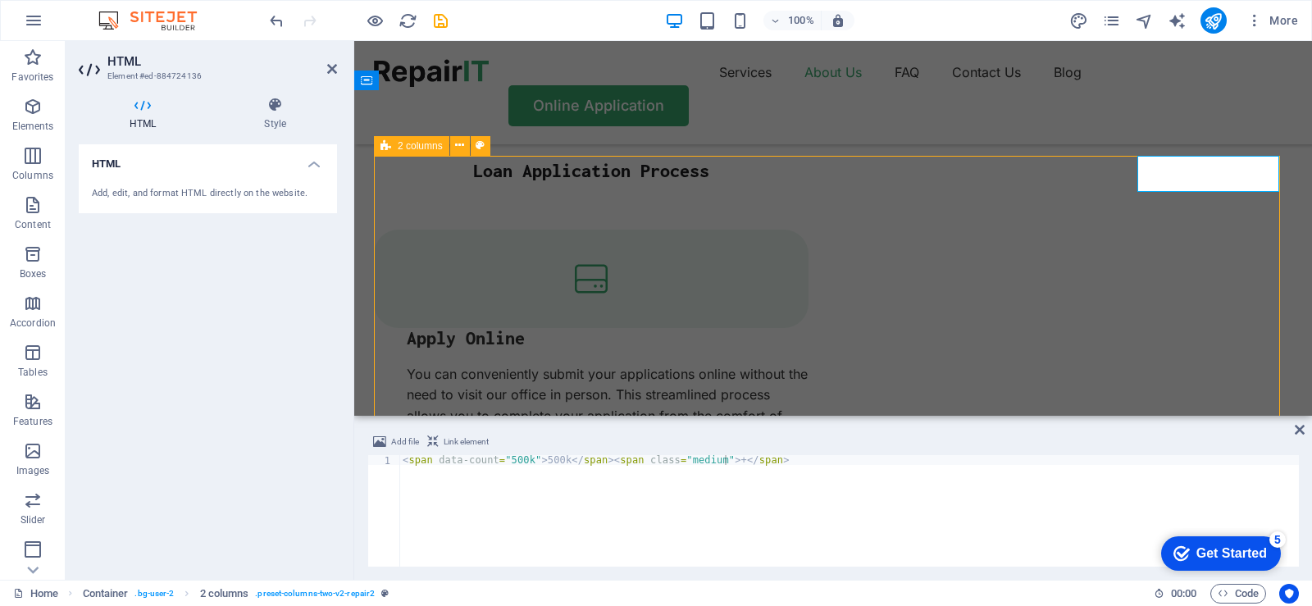
scroll to position [1988, 0]
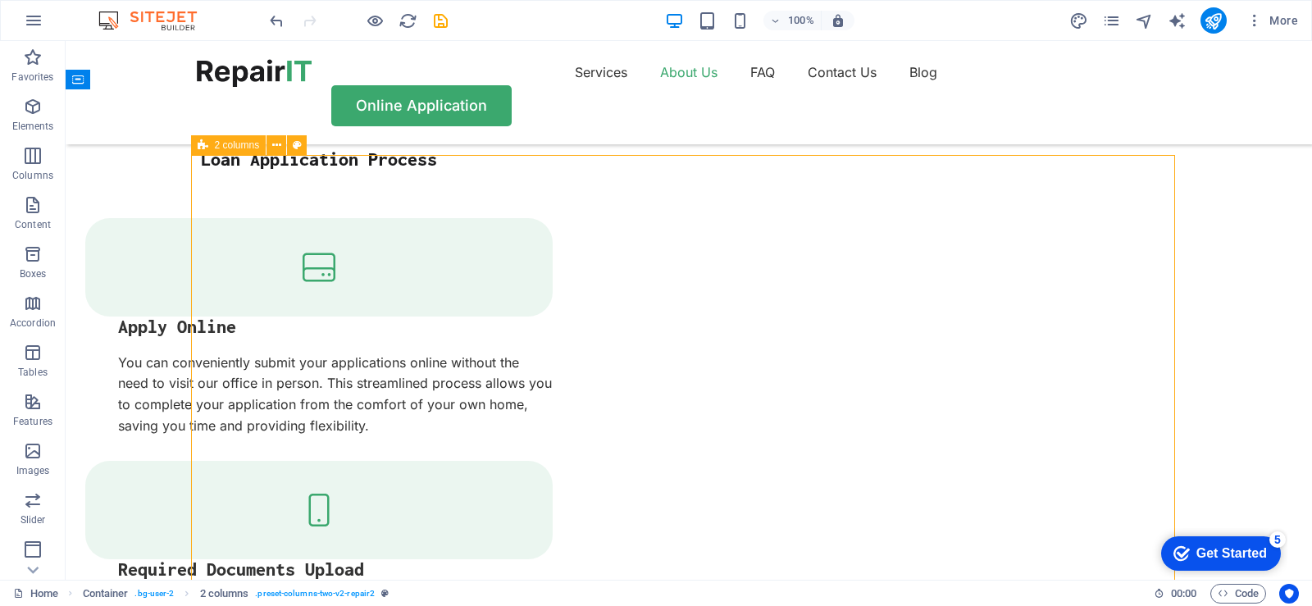
click at [1209, 24] on icon "publish" at bounding box center [1213, 20] width 19 height 19
